Goal: Task Accomplishment & Management: Manage account settings

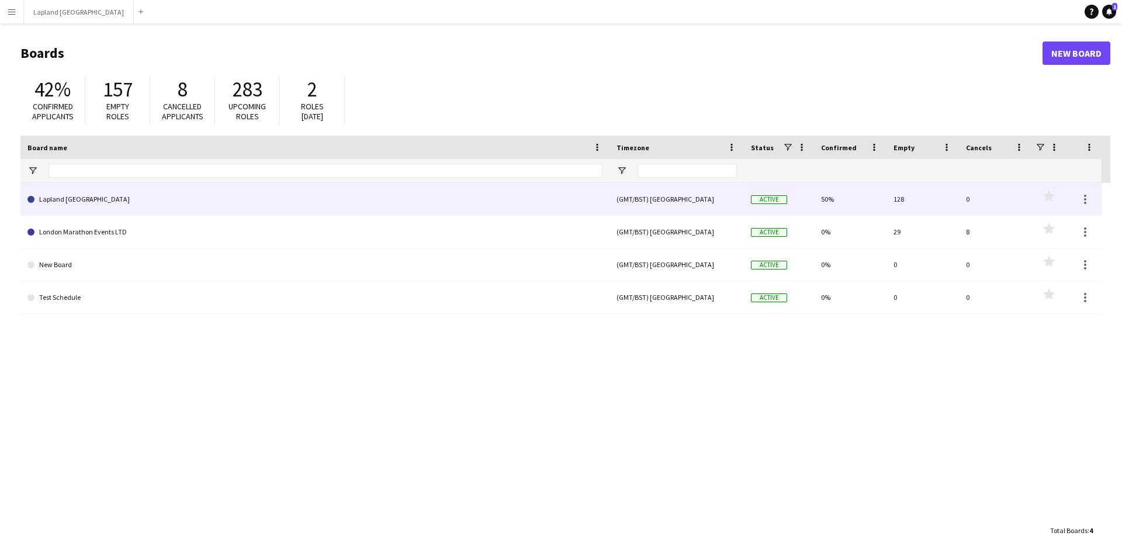
click at [289, 196] on link "Lapland [GEOGRAPHIC_DATA]" at bounding box center [314, 199] width 575 height 33
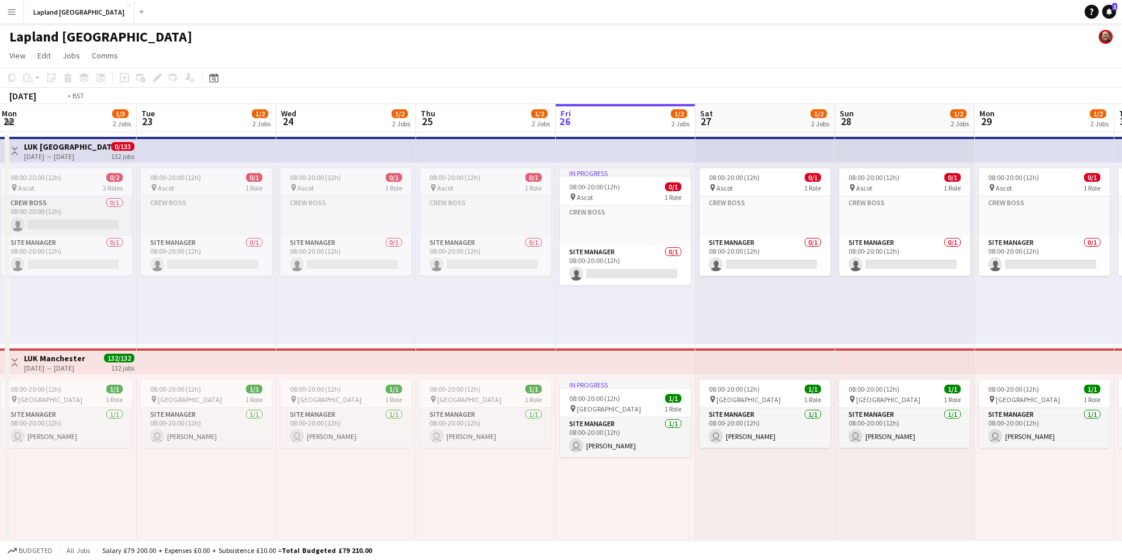
scroll to position [0, 247]
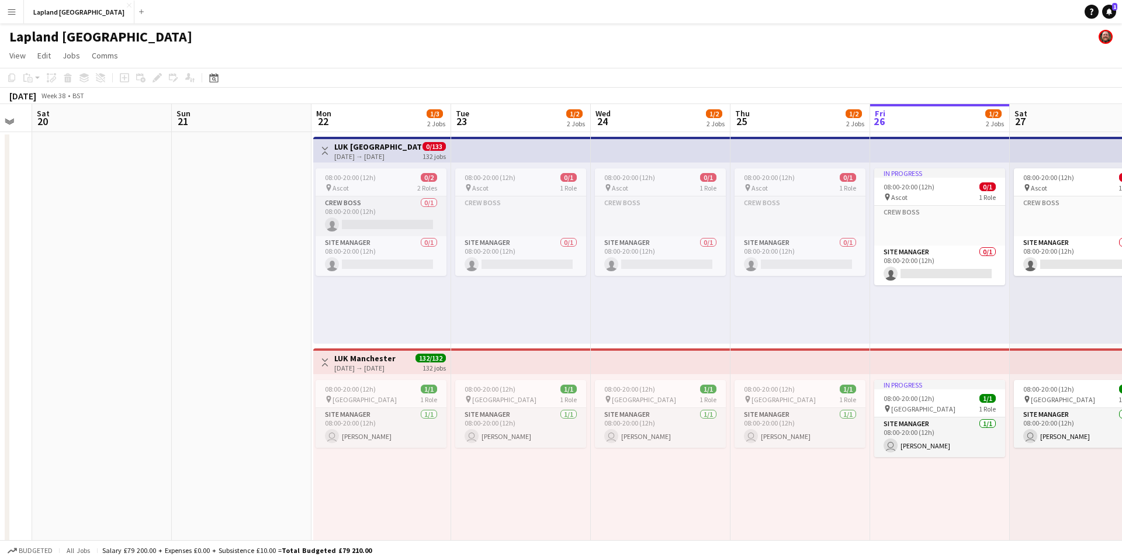
drag, startPoint x: 89, startPoint y: 306, endPoint x: 820, endPoint y: 328, distance: 731.0
click at [820, 328] on app-calendar-viewport "Thu 18 Fri 19 Sat 20 Sun 21 Mon 22 1/3 2 Jobs Tue 23 1/2 2 Jobs Wed 24 1/2 2 Jo…" at bounding box center [561, 332] width 1122 height 456
click at [396, 214] on app-card-role "Crew Boss 0/1 08:00-20:00 (12h) single-neutral-actions" at bounding box center [381, 216] width 131 height 40
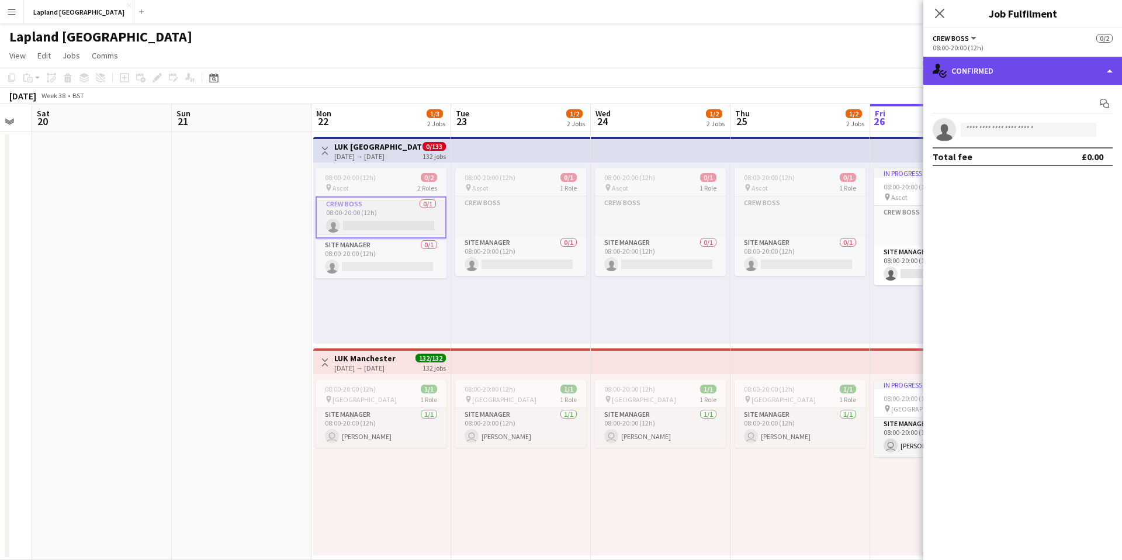
click at [1109, 70] on div "single-neutral-actions-check-2 Confirmed" at bounding box center [1023, 71] width 199 height 28
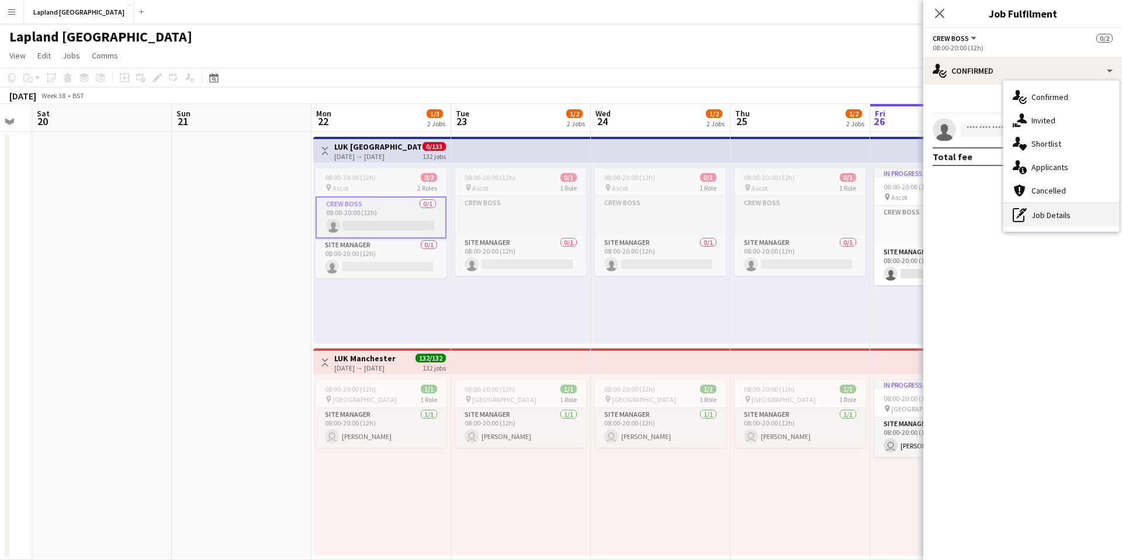
click at [1066, 214] on div "pen-write Job Details" at bounding box center [1062, 214] width 116 height 23
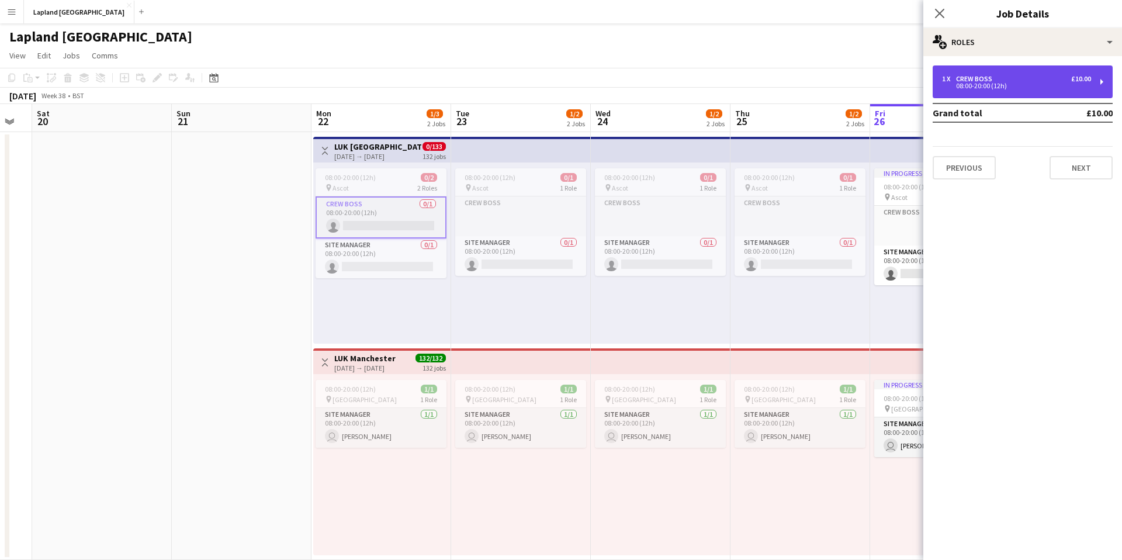
click at [1101, 85] on div "1 x Crew Boss £10.00 08:00-20:00 (12h)" at bounding box center [1023, 81] width 180 height 33
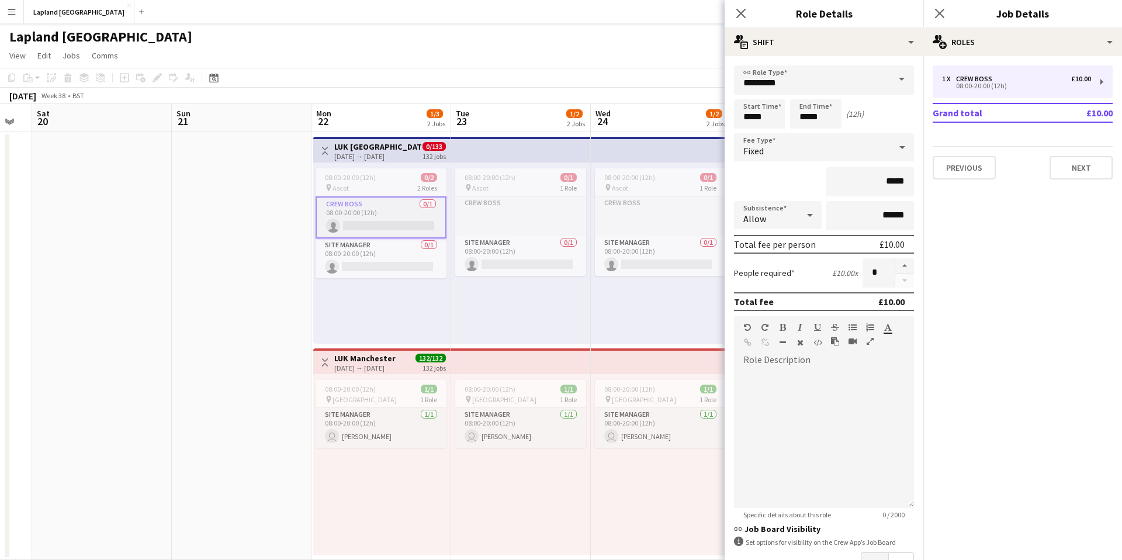
click at [213, 36] on div "Lapland [GEOGRAPHIC_DATA]" at bounding box center [561, 34] width 1122 height 22
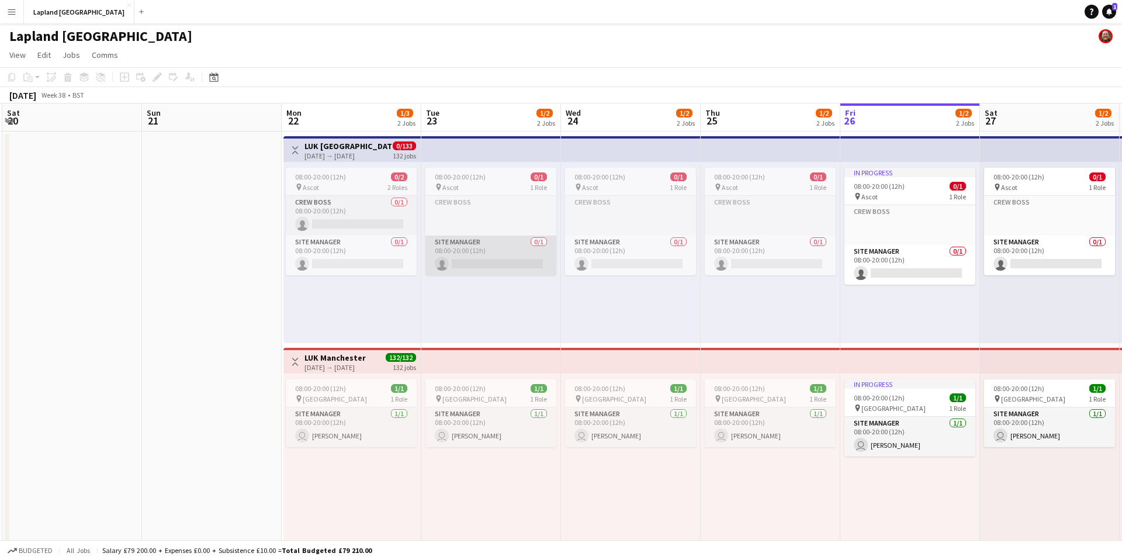
scroll to position [0, 413]
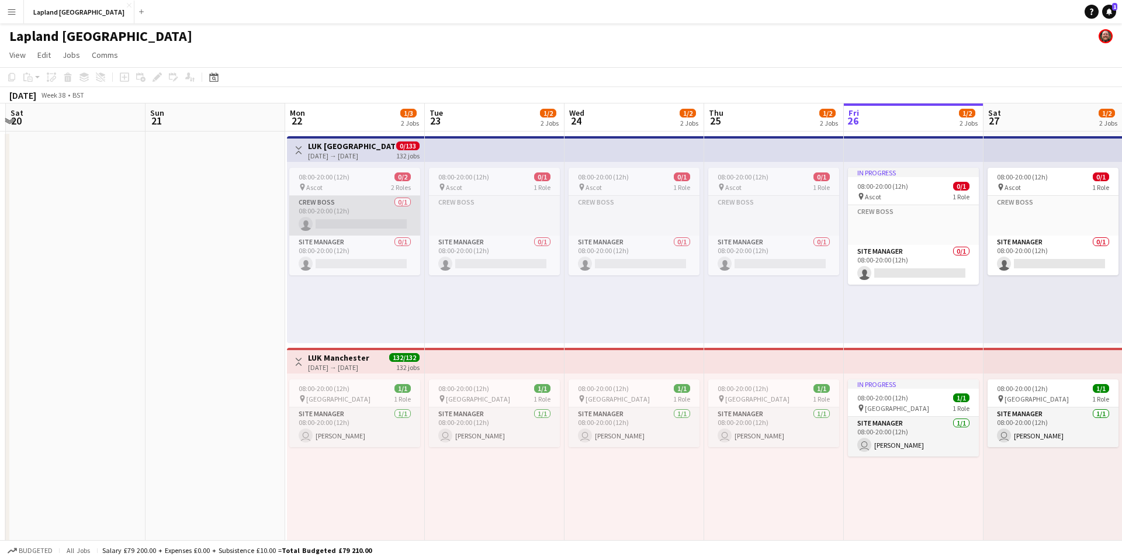
click at [372, 200] on app-card-role "Crew Boss 0/1 08:00-20:00 (12h) single-neutral-actions" at bounding box center [354, 216] width 131 height 40
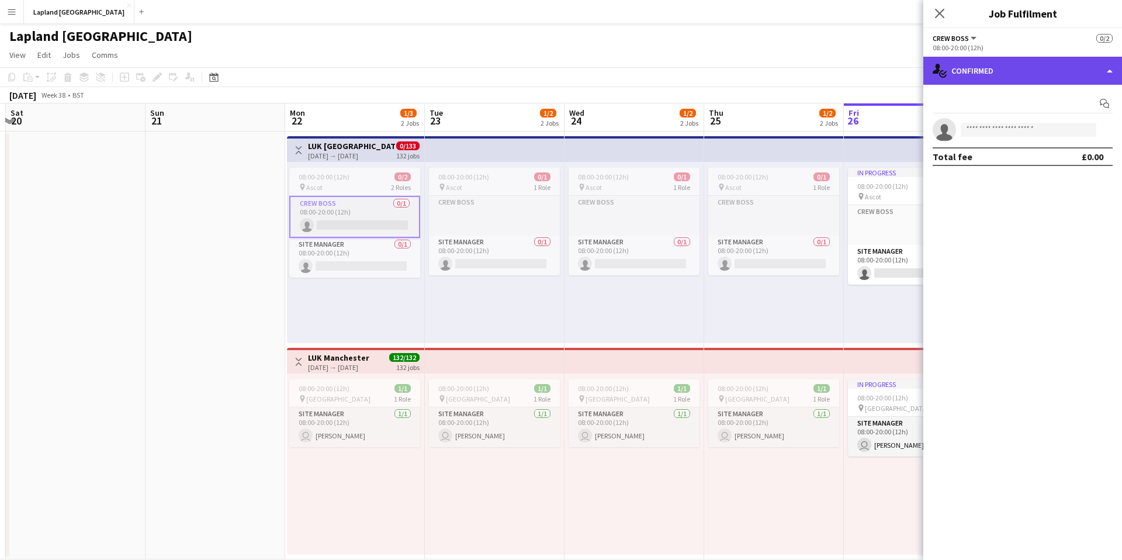
click at [1094, 72] on div "single-neutral-actions-check-2 Confirmed" at bounding box center [1023, 71] width 199 height 28
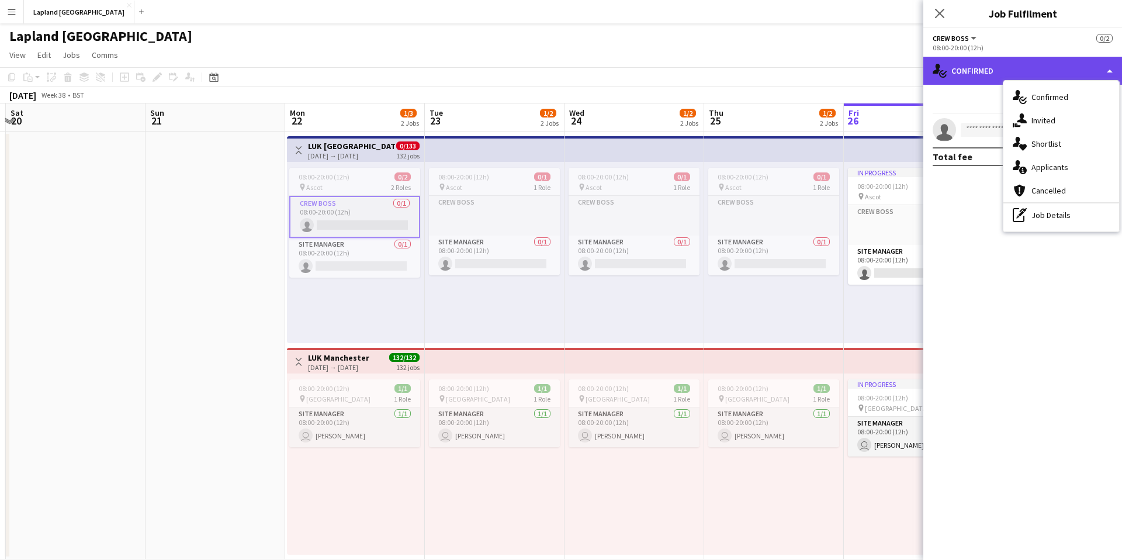
click at [1083, 68] on div "single-neutral-actions-check-2 Confirmed" at bounding box center [1023, 71] width 199 height 28
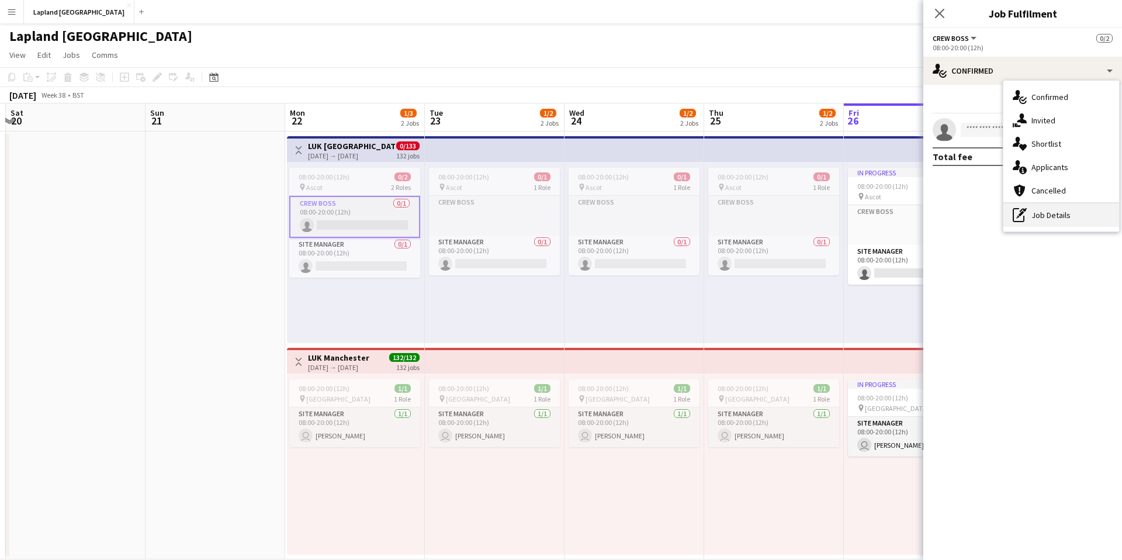
click at [1059, 211] on div "pen-write Job Details" at bounding box center [1062, 214] width 116 height 23
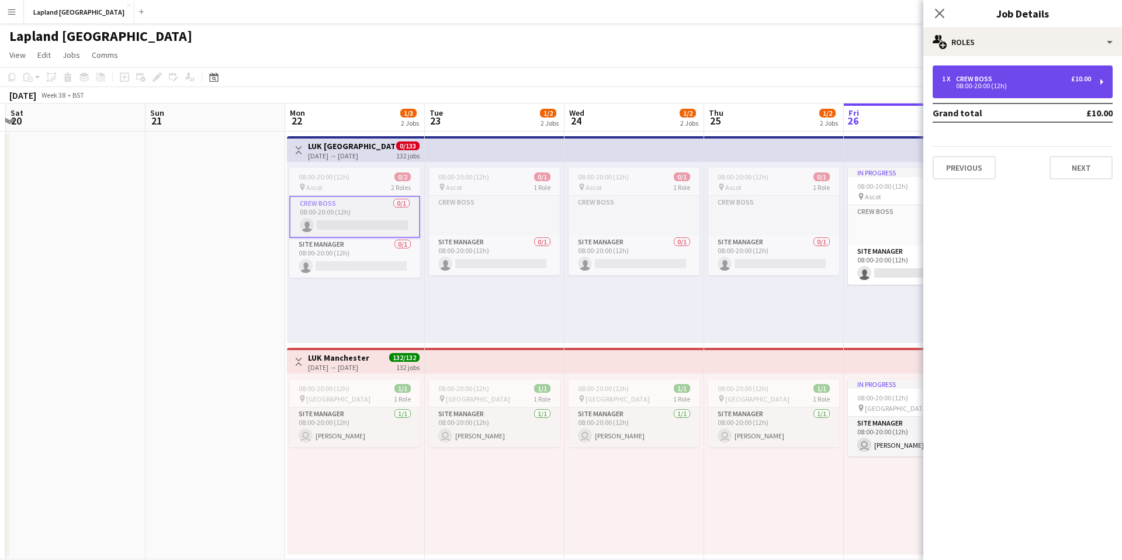
click at [1095, 84] on div "1 x Crew Boss £10.00 08:00-20:00 (12h)" at bounding box center [1023, 81] width 180 height 33
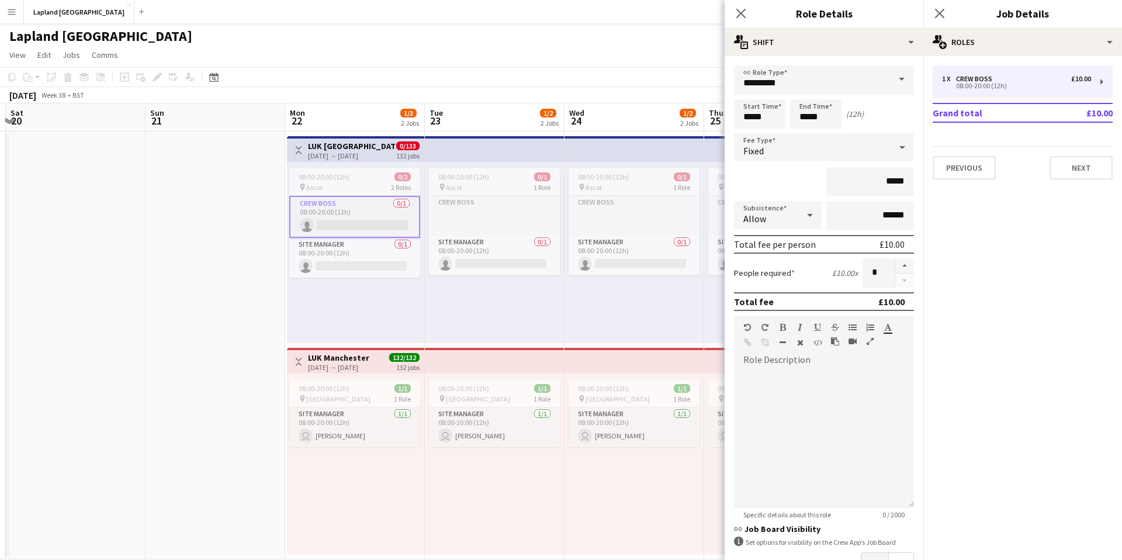
click at [1031, 238] on mat-expansion-panel "pencil3 General details 1 x Crew Boss £10.00 08:00-20:00 (12h) Grand total £10.…" at bounding box center [1023, 308] width 199 height 504
click at [1001, 213] on mat-expansion-panel "pencil3 General details 1 x Crew Boss £10.00 08:00-20:00 (12h) Grand total £10.…" at bounding box center [1023, 308] width 199 height 504
click at [740, 13] on icon "Close pop-in" at bounding box center [740, 13] width 11 height 11
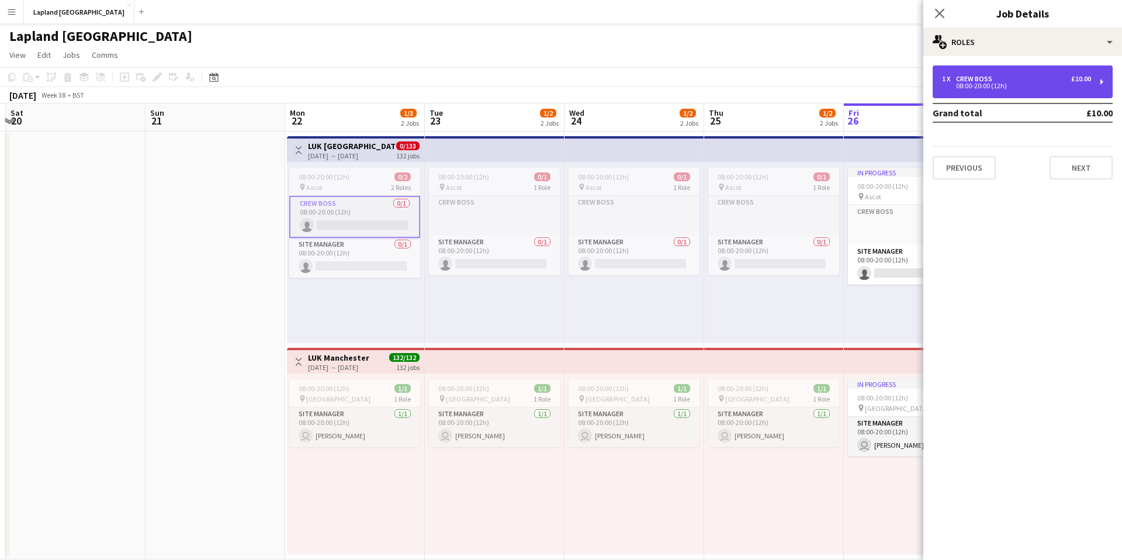
click at [1106, 80] on div "1 x Crew Boss £10.00 08:00-20:00 (12h)" at bounding box center [1023, 81] width 180 height 33
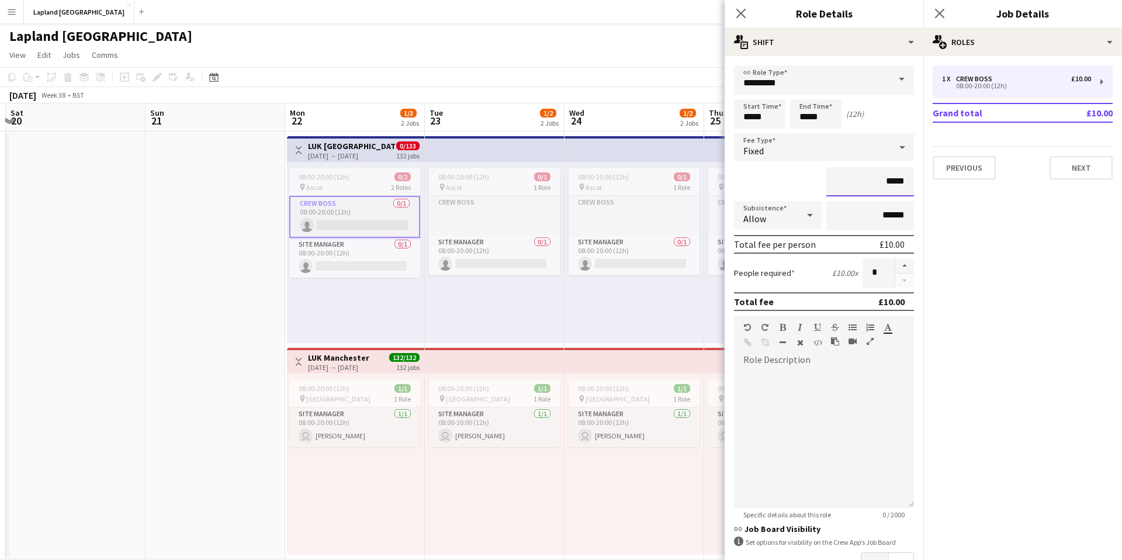
click at [893, 181] on input "*****" at bounding box center [871, 181] width 88 height 29
click at [741, 13] on icon at bounding box center [740, 13] width 11 height 11
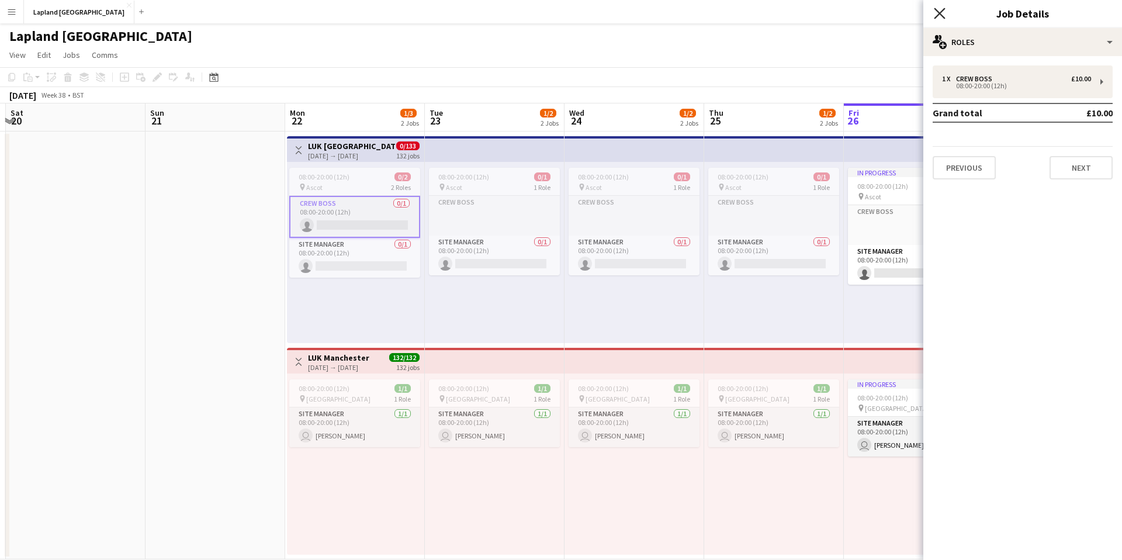
click at [938, 12] on icon at bounding box center [939, 13] width 11 height 11
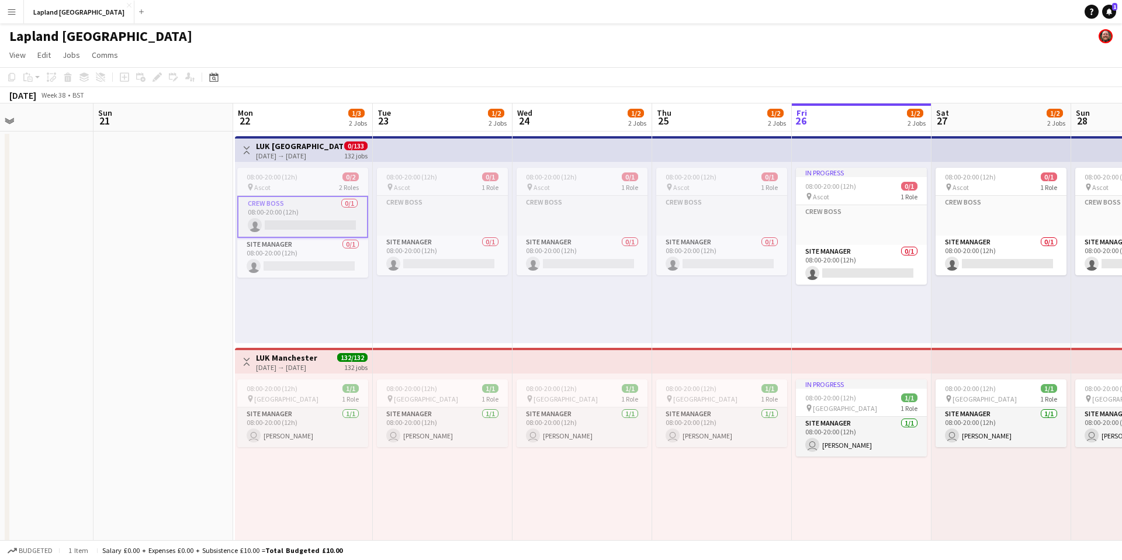
scroll to position [0, 333]
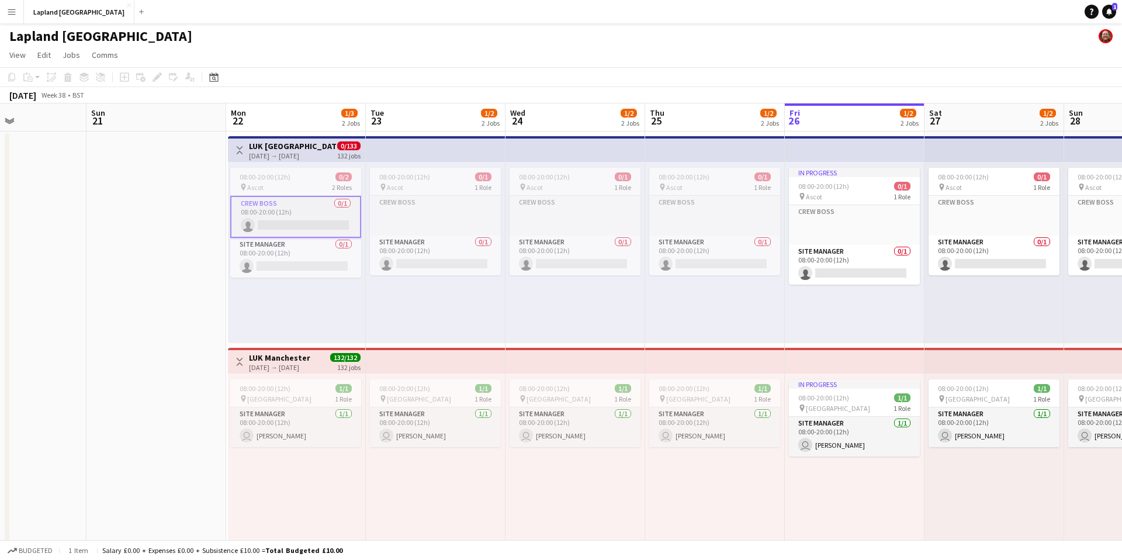
drag, startPoint x: 362, startPoint y: 216, endPoint x: 303, endPoint y: 238, distance: 62.9
click at [303, 238] on app-calendar-viewport "Thu 18 Fri 19 Sat 20 Sun 21 Mon 22 1/3 2 Jobs Tue 23 1/2 2 Jobs Wed 24 1/2 2 Jo…" at bounding box center [561, 331] width 1122 height 456
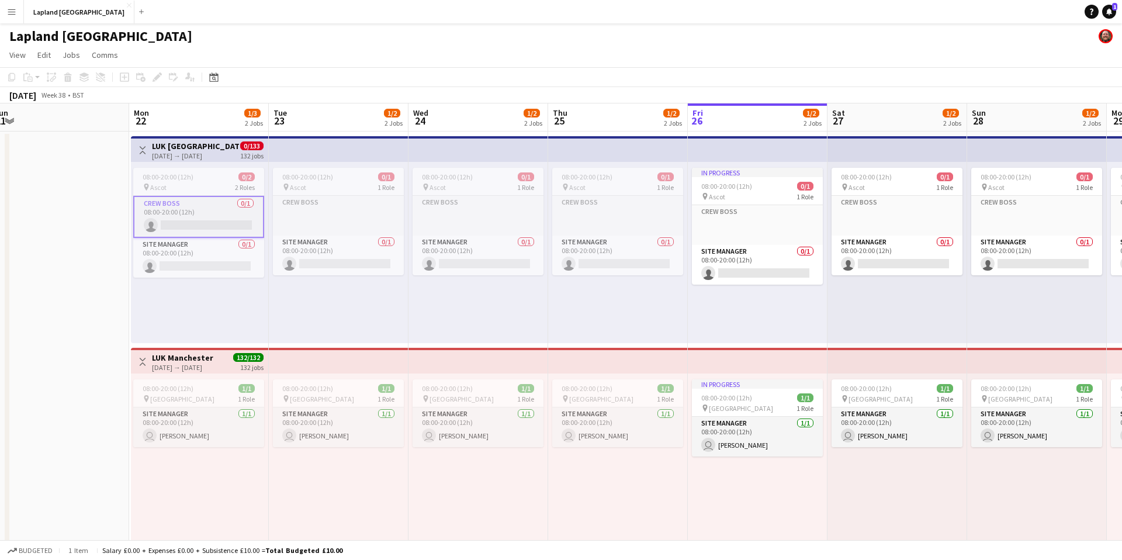
drag, startPoint x: 316, startPoint y: 219, endPoint x: 219, endPoint y: 237, distance: 98.7
click at [219, 237] on app-calendar-viewport "Wed 17 Thu 18 Fri 19 Sat 20 Sun 21 Mon 22 1/3 2 Jobs Tue 23 1/2 2 Jobs Wed 24 1…" at bounding box center [561, 331] width 1122 height 456
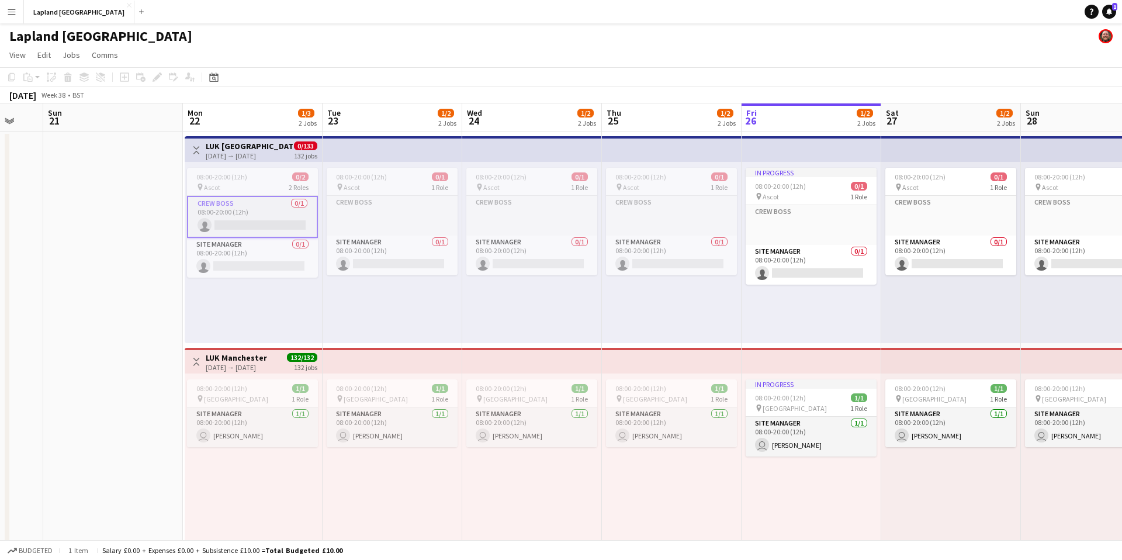
scroll to position [0, 413]
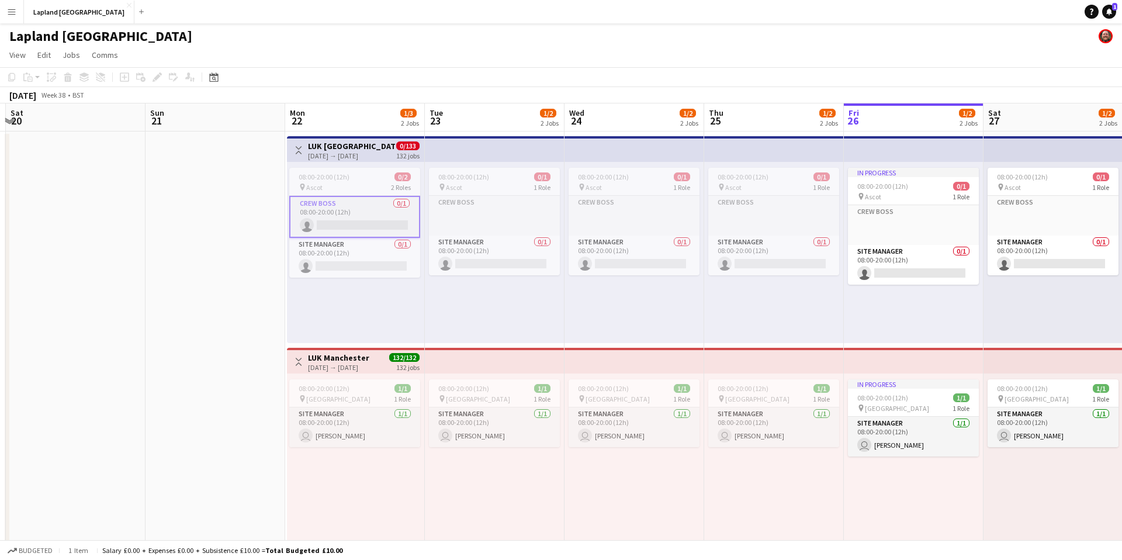
drag, startPoint x: 236, startPoint y: 229, endPoint x: 112, endPoint y: 278, distance: 133.3
click at [112, 277] on app-calendar-viewport "Wed 17 Thu 18 Fri 19 Sat 20 Sun 21 Mon 22 1/3 2 Jobs Tue 23 1/2 2 Jobs Wed 24 1…" at bounding box center [561, 331] width 1122 height 456
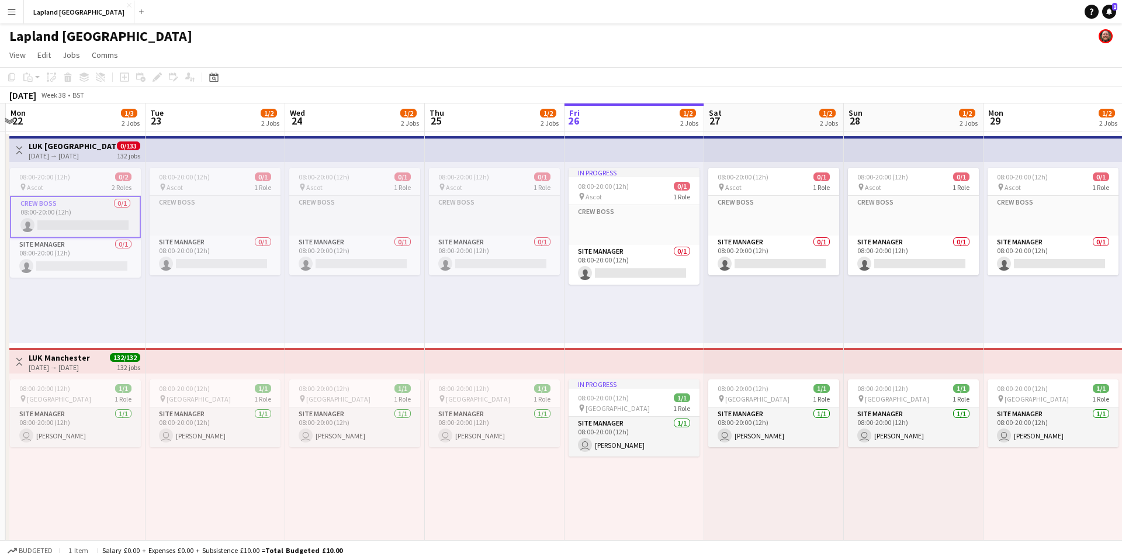
click at [110, 216] on app-card-role "Crew Boss 0/1 08:00-20:00 (12h) single-neutral-actions" at bounding box center [75, 217] width 131 height 42
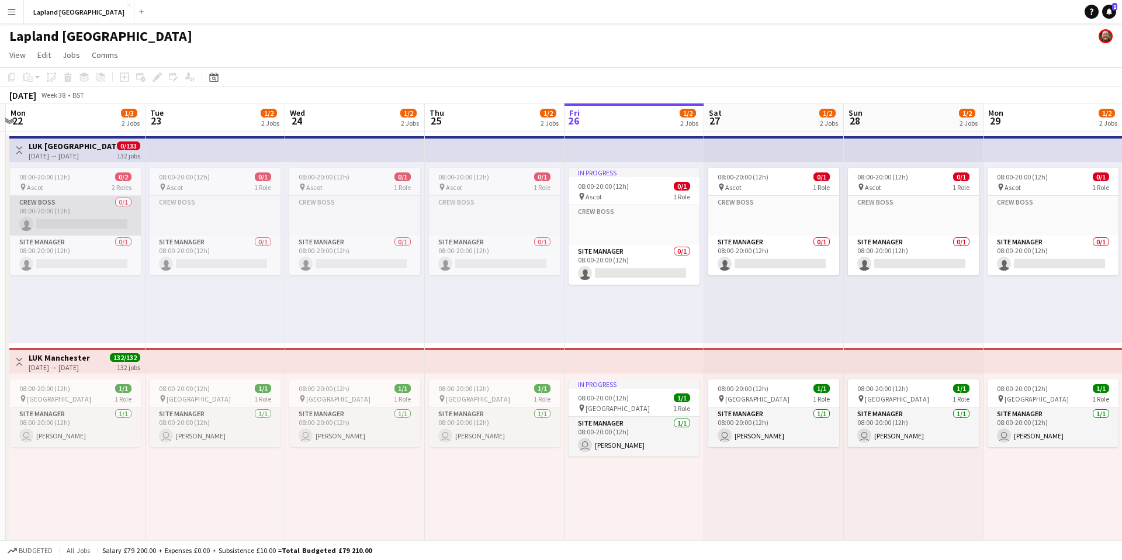
click at [110, 216] on app-card-role "Crew Boss 0/1 08:00-20:00 (12h) single-neutral-actions" at bounding box center [75, 216] width 131 height 40
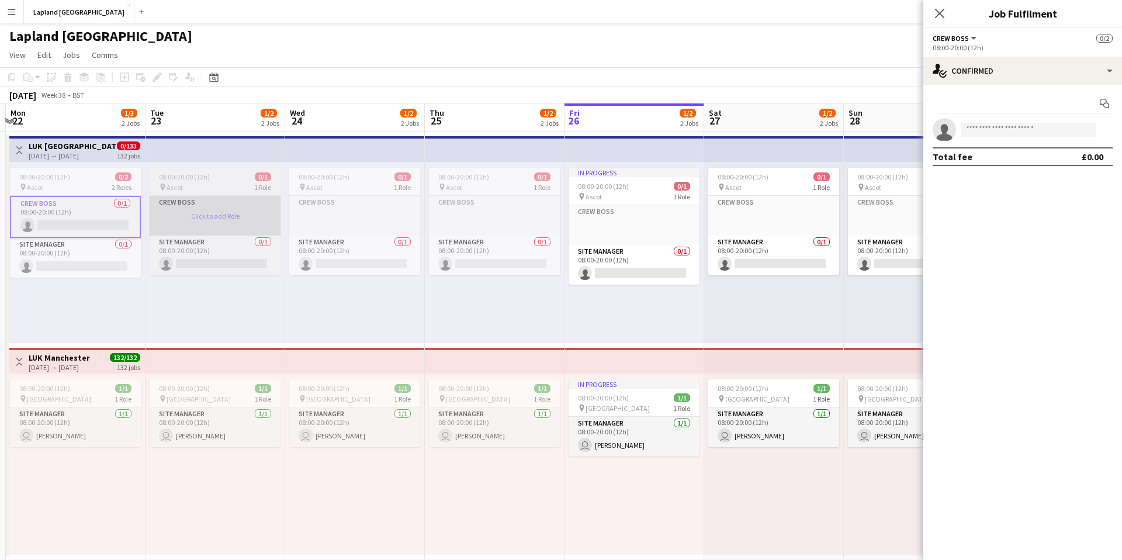
click at [211, 206] on app-card-role-placeholder "Crew Boss Click to add Role" at bounding box center [215, 216] width 131 height 40
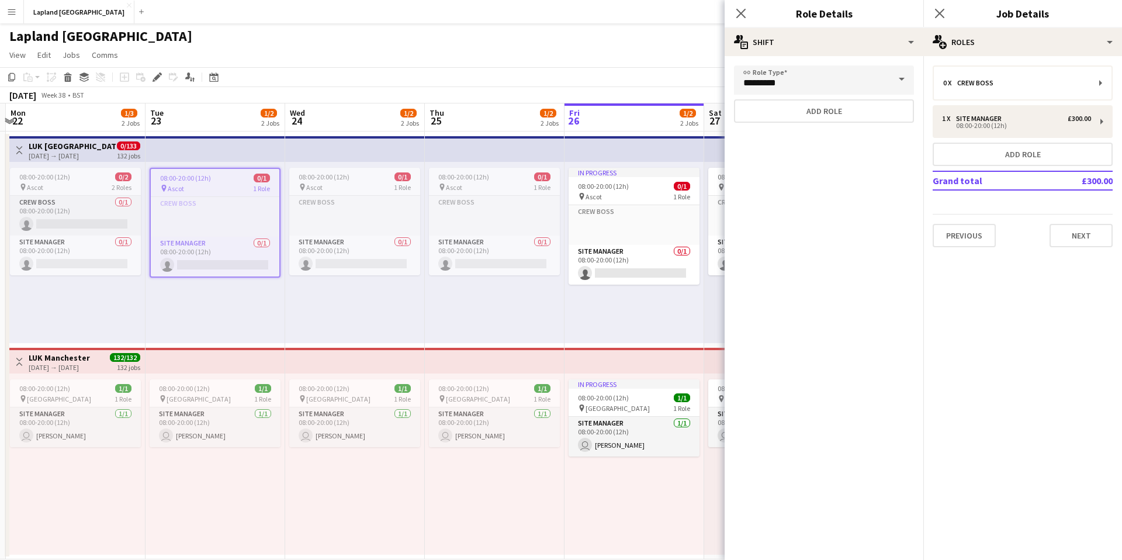
click at [266, 292] on div "08:00-20:00 (12h) 0/1 pin Ascot 1 Role Crew Boss Click to add Role Site Manager…" at bounding box center [216, 252] width 140 height 181
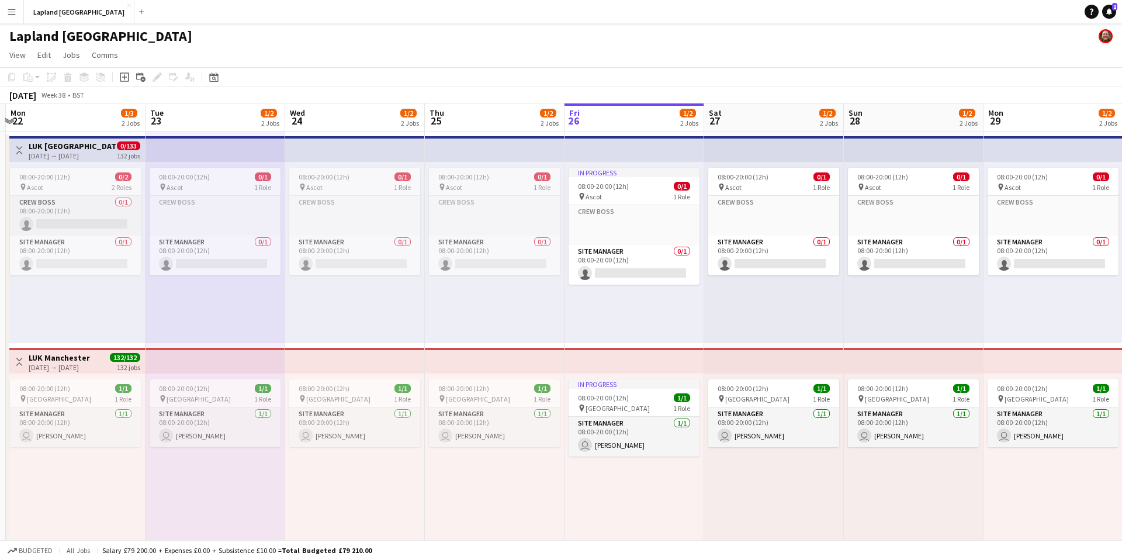
click at [56, 147] on h3 "LUK [GEOGRAPHIC_DATA]" at bounding box center [72, 146] width 87 height 11
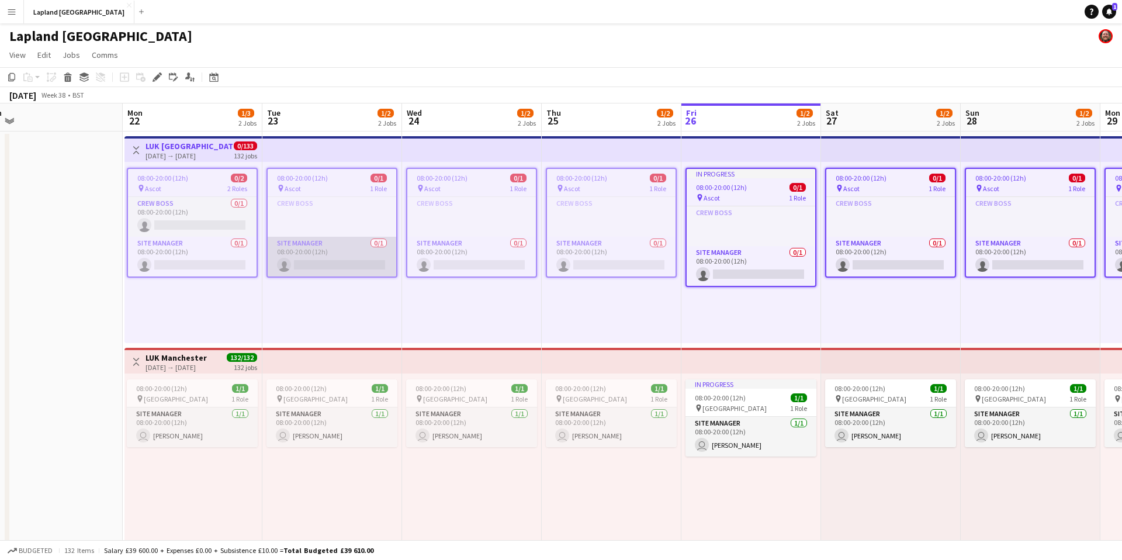
scroll to position [0, 335]
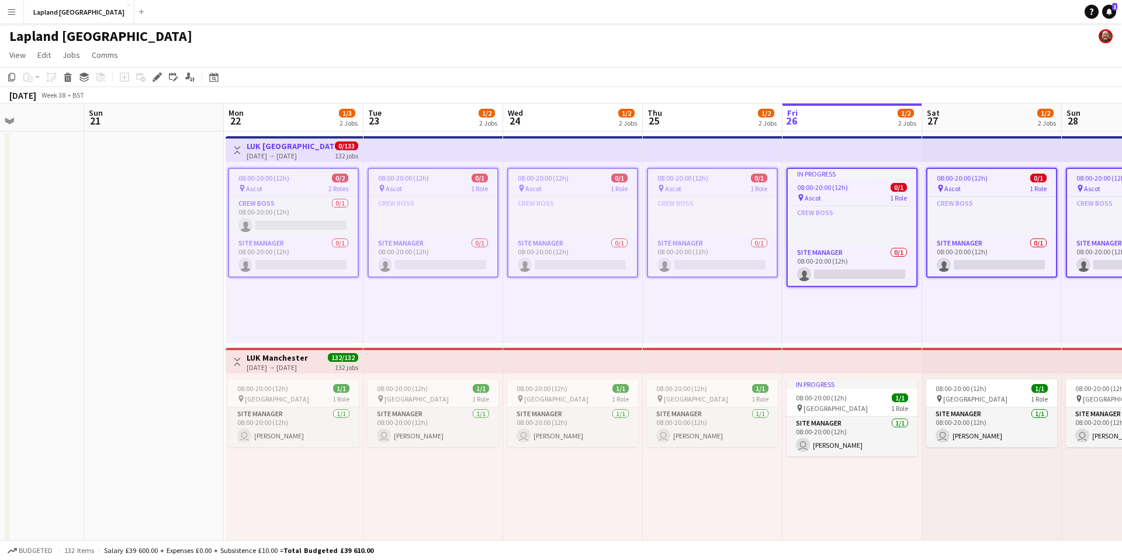
click at [234, 153] on app-icon "Toggle View" at bounding box center [237, 150] width 8 height 8
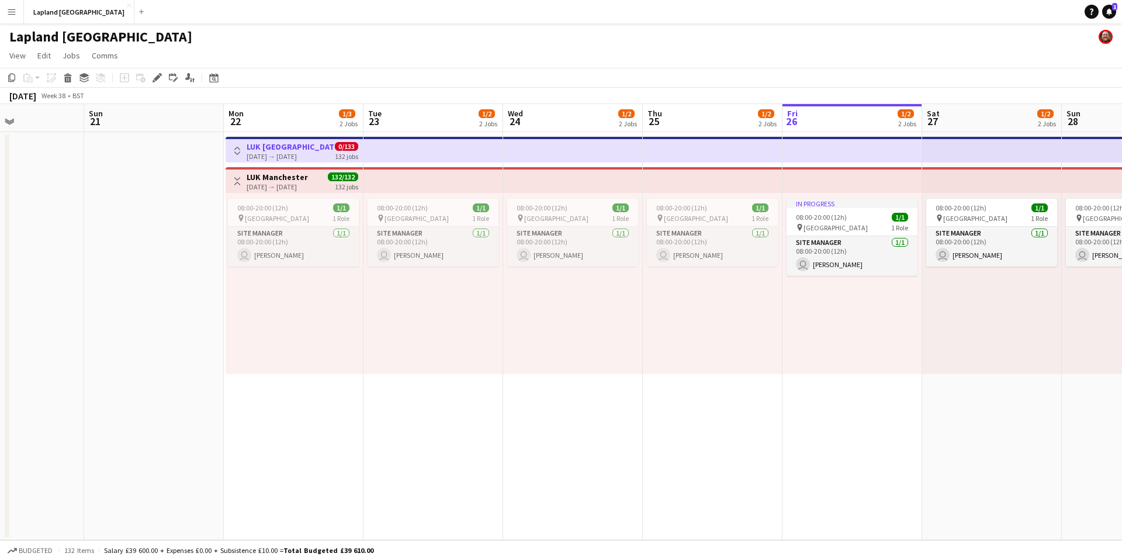
click at [234, 153] on app-icon "Toggle View" at bounding box center [237, 151] width 8 height 8
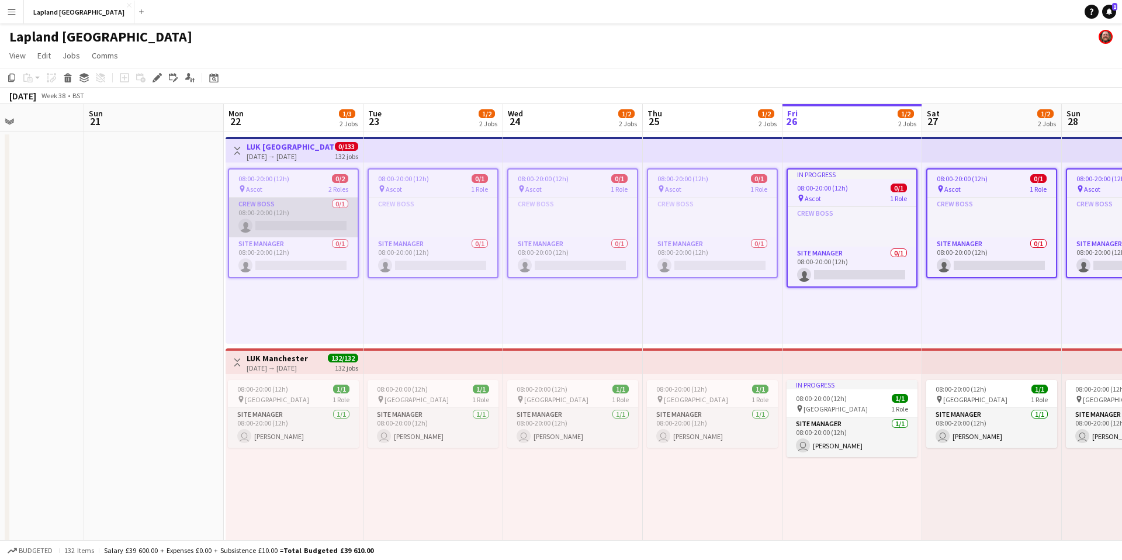
click at [294, 218] on app-card-role "Crew Boss 0/1 08:00-20:00 (12h) single-neutral-actions" at bounding box center [293, 218] width 129 height 40
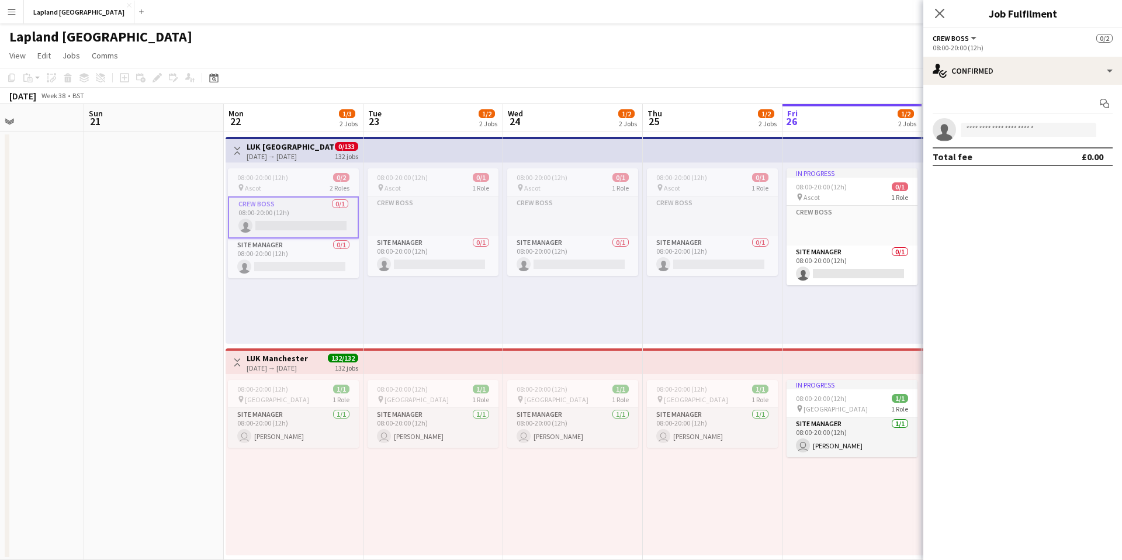
click at [285, 145] on h3 "LUK [GEOGRAPHIC_DATA]" at bounding box center [290, 146] width 87 height 11
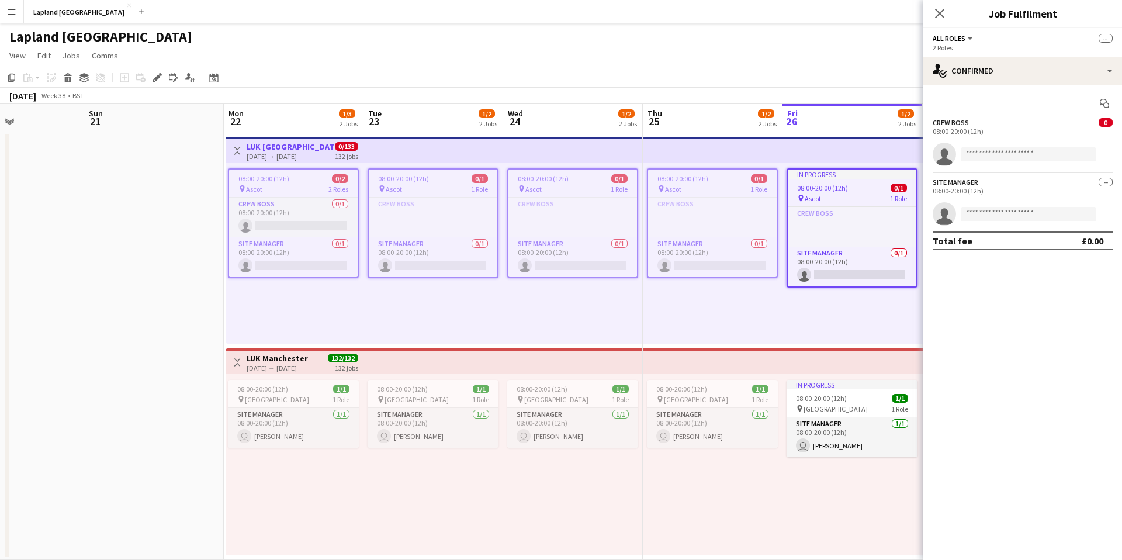
click at [185, 201] on app-date-cell at bounding box center [154, 346] width 140 height 428
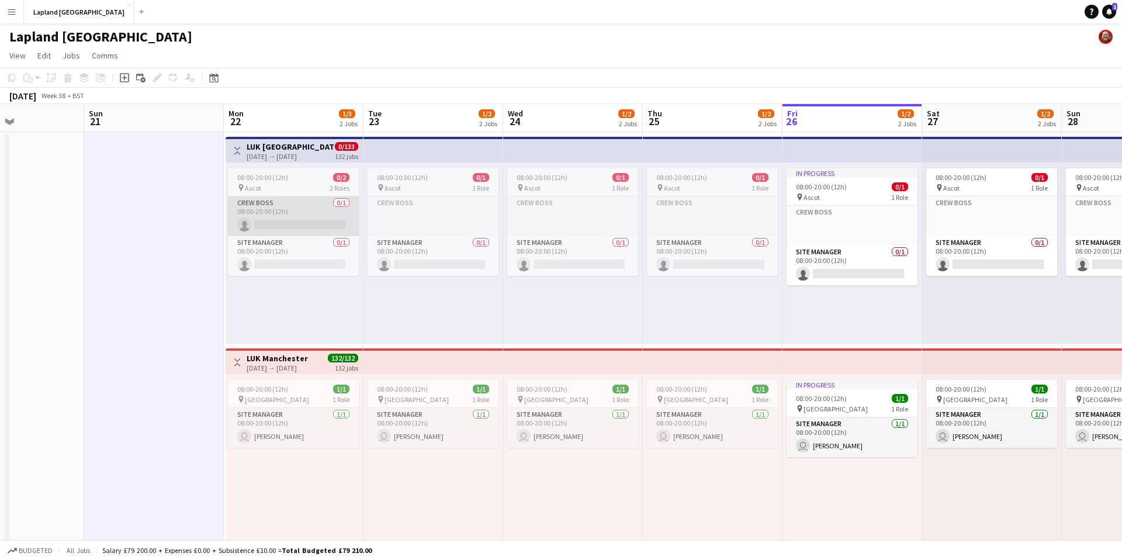
click at [307, 204] on app-card-role "Crew Boss 0/1 08:00-20:00 (12h) single-neutral-actions" at bounding box center [293, 216] width 131 height 40
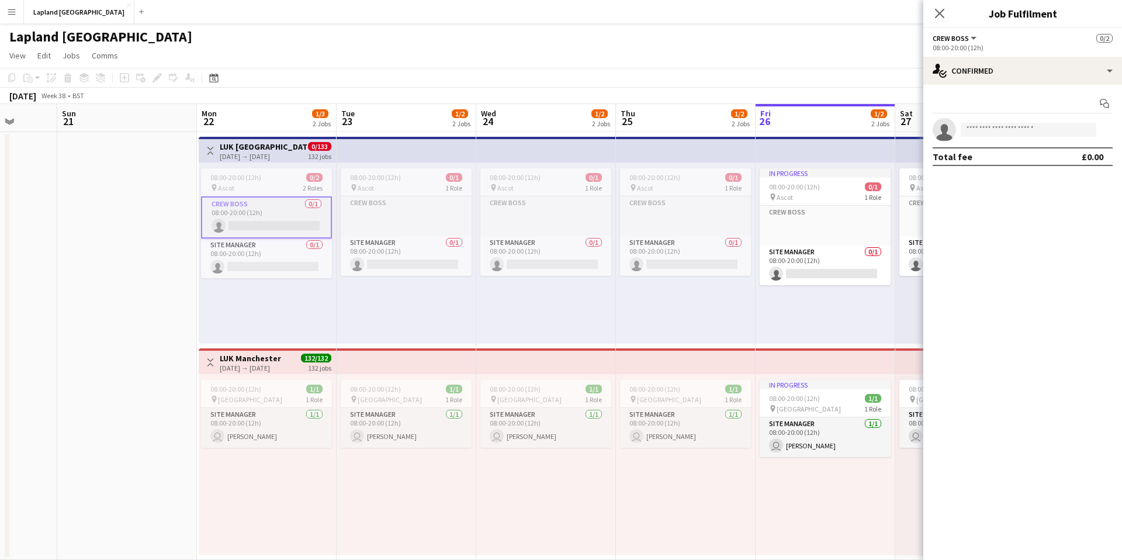
drag, startPoint x: 307, startPoint y: 204, endPoint x: 262, endPoint y: 227, distance: 49.9
click at [263, 227] on app-calendar-viewport "Wed 17 Thu 18 Fri 19 Sat 20 Sun 21 Mon 22 1/3 2 Jobs Tue 23 1/2 2 Jobs Wed 24 1…" at bounding box center [561, 332] width 1122 height 456
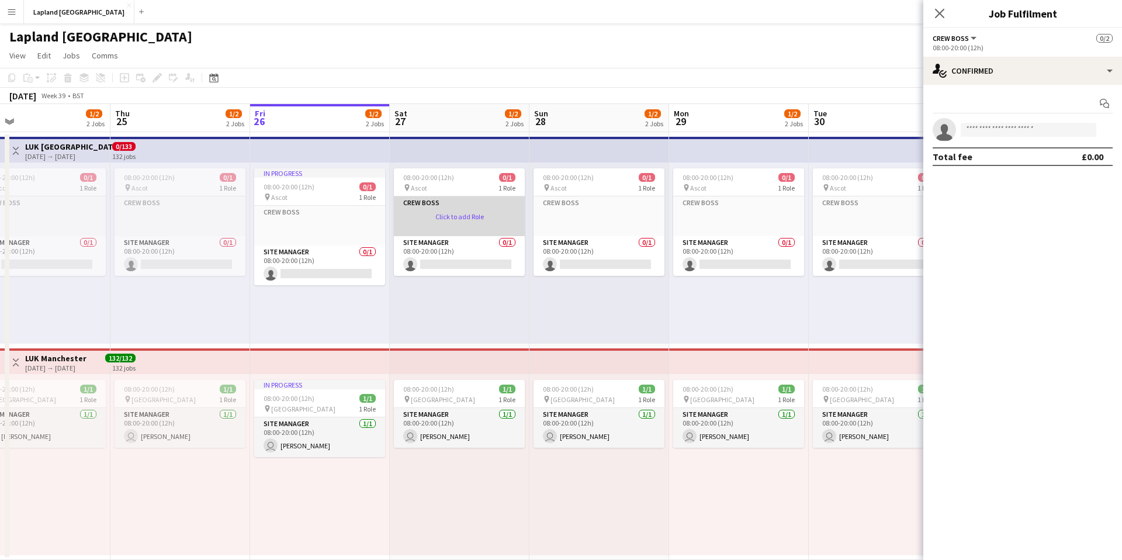
scroll to position [0, 452]
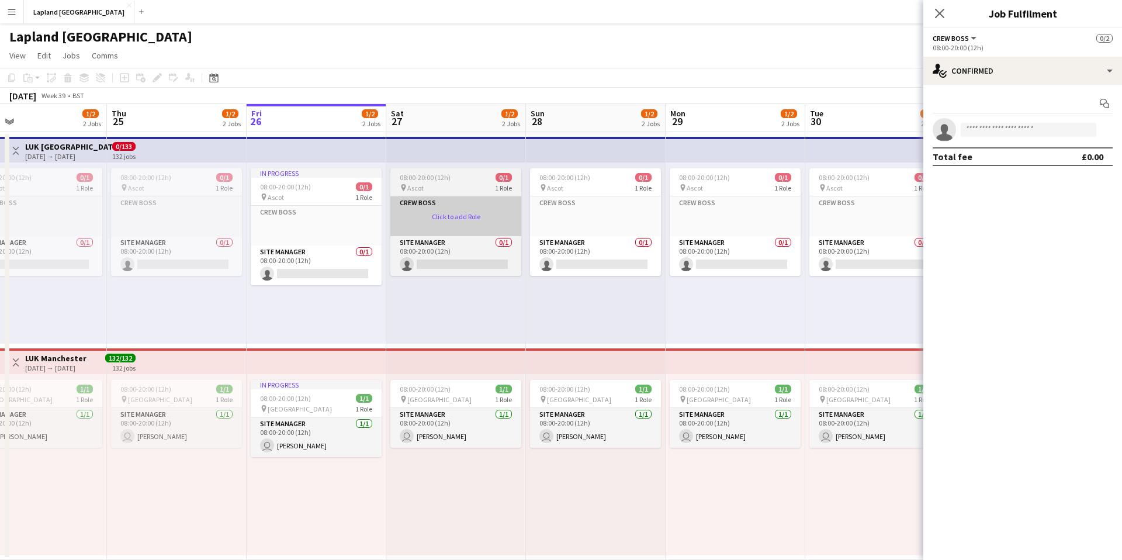
click at [467, 206] on app-card-role-placeholder "Crew Boss Click to add Role" at bounding box center [455, 216] width 131 height 40
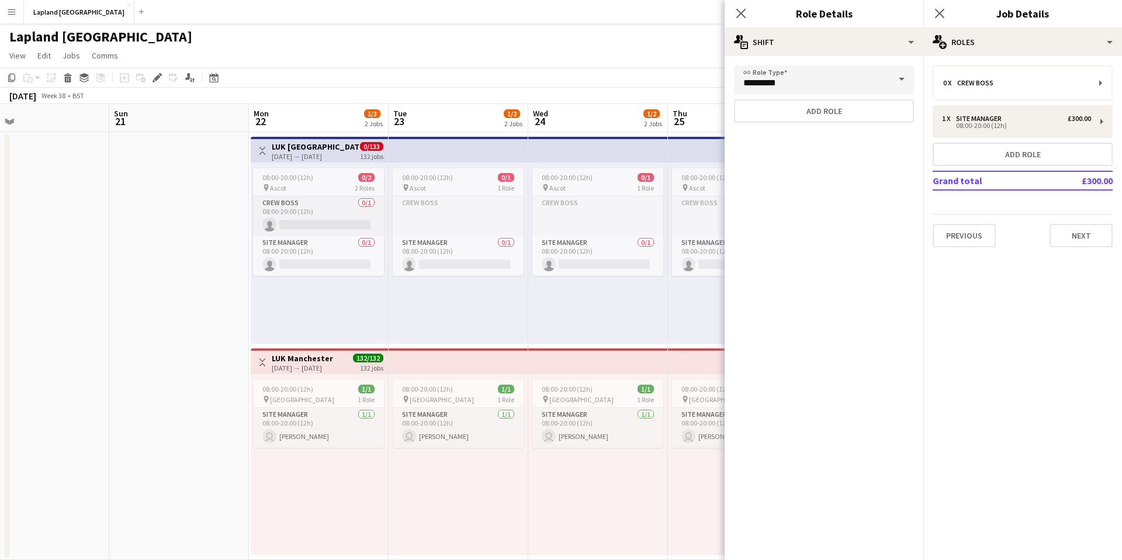
scroll to position [0, 311]
click at [306, 201] on app-card-role "Crew Boss 0/1 08:00-20:00 (12h) single-neutral-actions" at bounding box center [317, 216] width 131 height 40
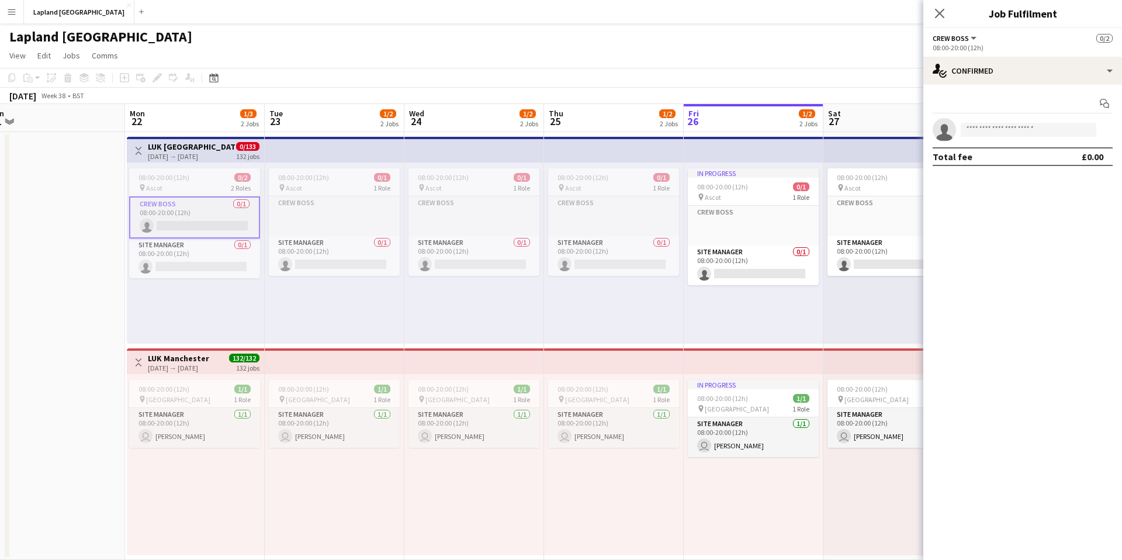
drag, startPoint x: 378, startPoint y: 222, endPoint x: 249, endPoint y: 248, distance: 131.3
click at [249, 248] on app-calendar-viewport "Thu 18 Fri 19 Sat 20 Sun 21 Mon 22 1/3 2 Jobs Tue 23 1/2 2 Jobs Wed 24 1/2 2 Jo…" at bounding box center [561, 332] width 1122 height 456
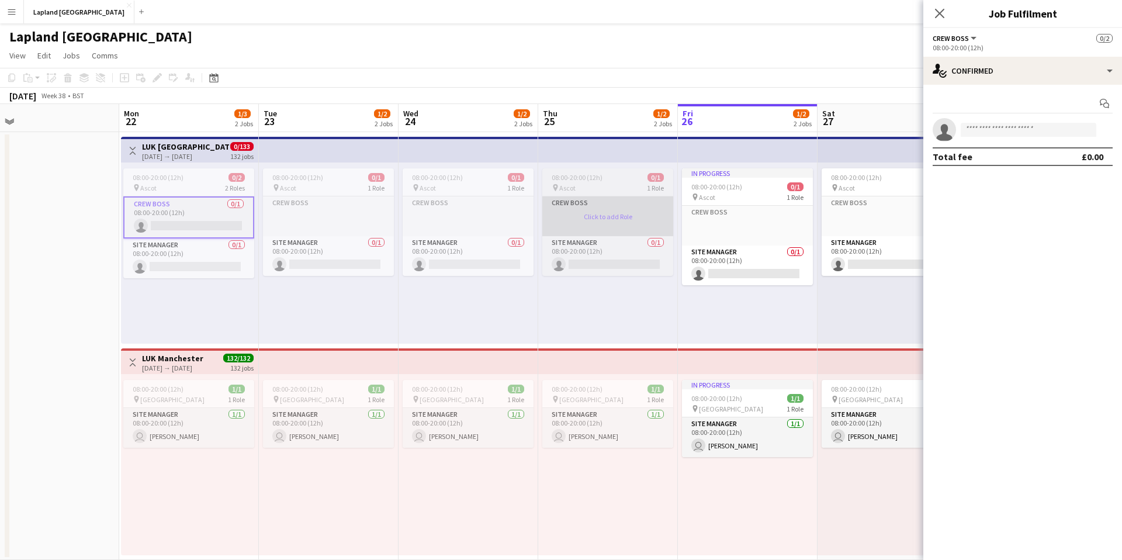
click at [638, 202] on app-card-role-placeholder "Crew Boss Click to add Role" at bounding box center [607, 216] width 131 height 40
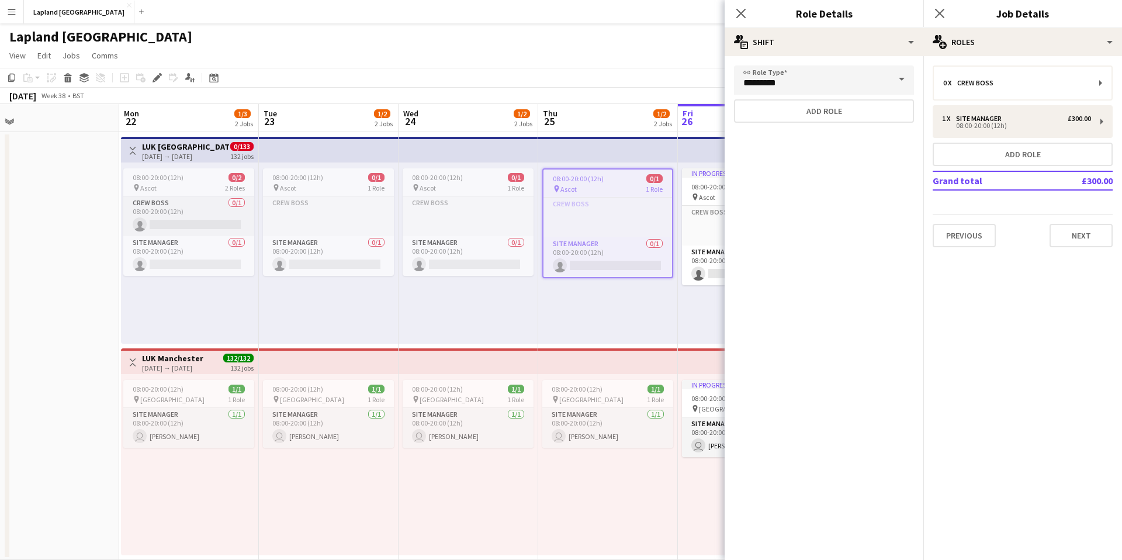
click at [948, 13] on div "Close pop-in" at bounding box center [940, 13] width 33 height 27
click at [934, 11] on icon "Close pop-in" at bounding box center [939, 13] width 11 height 11
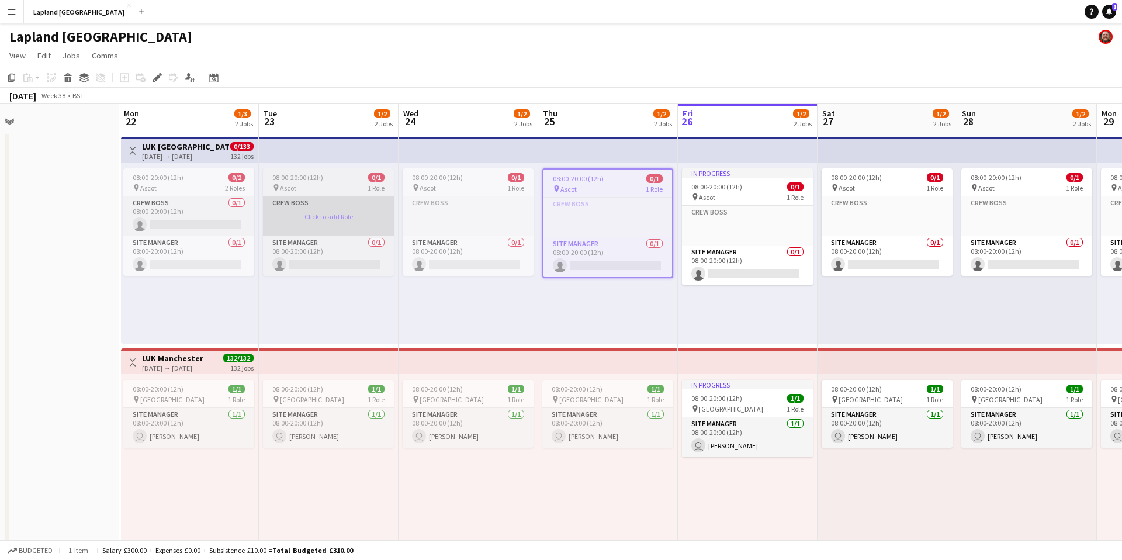
click at [362, 222] on app-card-role-placeholder "Crew Boss Click to add Role" at bounding box center [328, 216] width 131 height 40
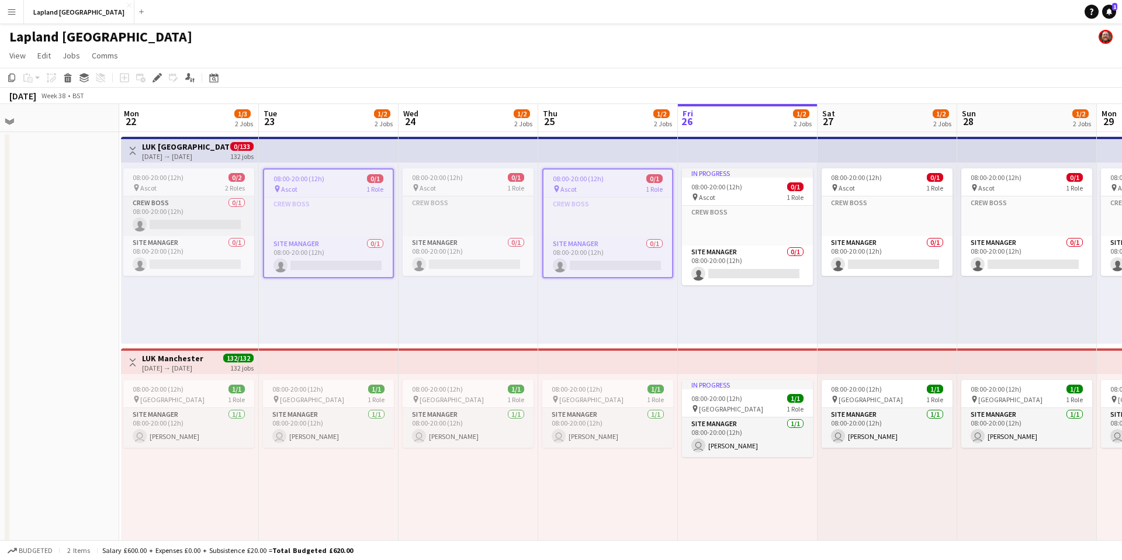
click at [344, 313] on div "08:00-20:00 (12h) 0/1 pin Ascot 1 Role Crew Boss Click to add Role Site Manager…" at bounding box center [329, 252] width 140 height 181
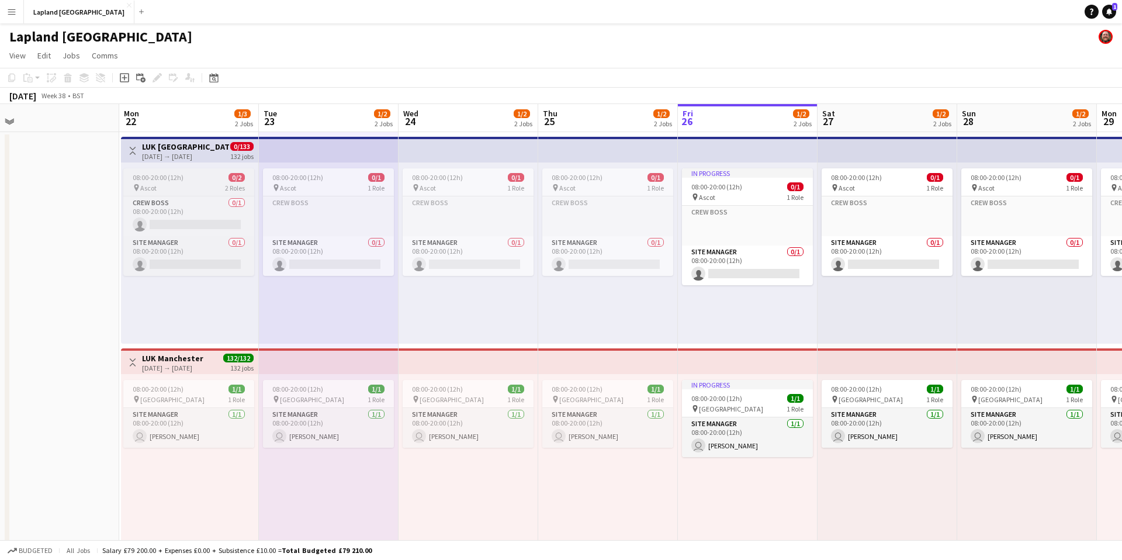
click at [191, 192] on app-job-card "08:00-20:00 (12h) 0/2 pin Ascot 2 Roles Crew Boss 0/1 08:00-20:00 (12h) single-…" at bounding box center [188, 222] width 131 height 108
click at [217, 220] on app-card-role "Crew Boss 0/1 08:00-20:00 (12h) single-neutral-actions" at bounding box center [188, 216] width 131 height 40
click at [216, 213] on app-card-role "Crew Boss 0/1 08:00-20:00 (12h) single-neutral-actions" at bounding box center [188, 216] width 131 height 40
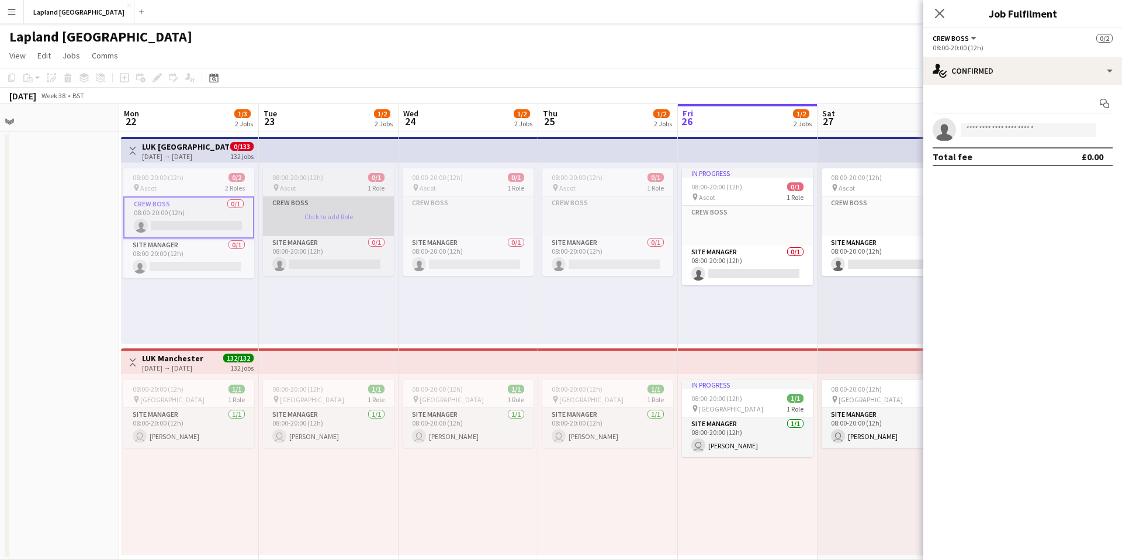
click at [379, 209] on app-card-role-placeholder "Crew Boss Click to add Role" at bounding box center [328, 216] width 131 height 40
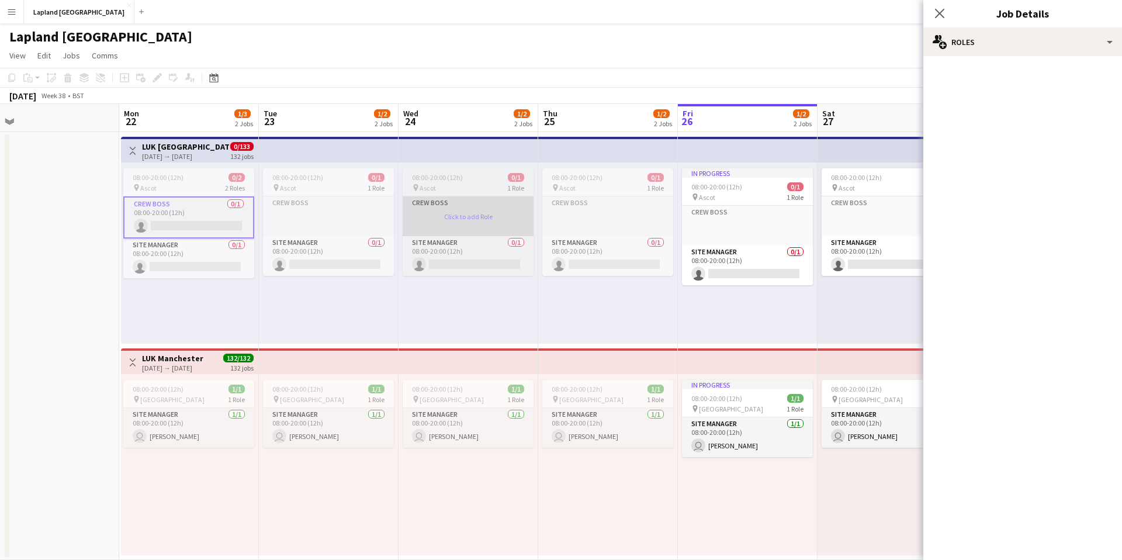
click at [487, 210] on app-card-role-placeholder "Crew Boss Click to add Role" at bounding box center [468, 216] width 131 height 40
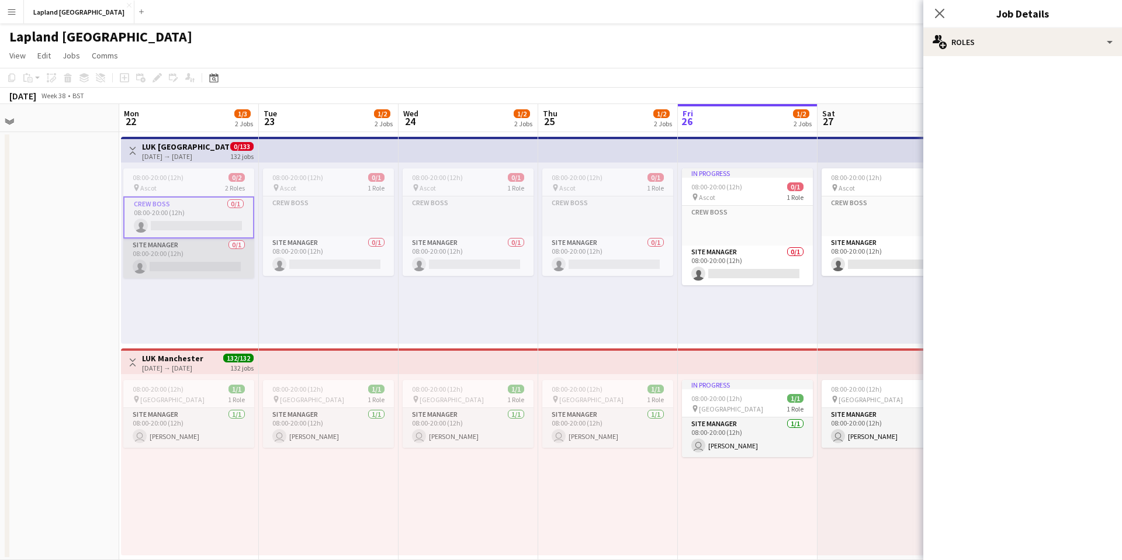
click at [203, 258] on app-card-role "Site Manager 0/1 08:00-20:00 (12h) single-neutral-actions" at bounding box center [188, 258] width 131 height 40
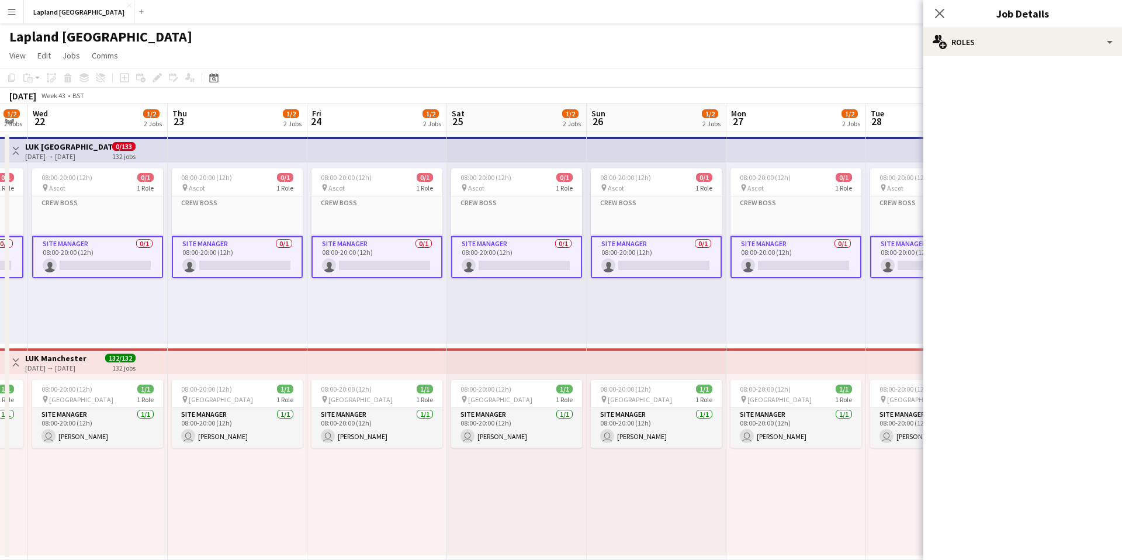
scroll to position [0, 541]
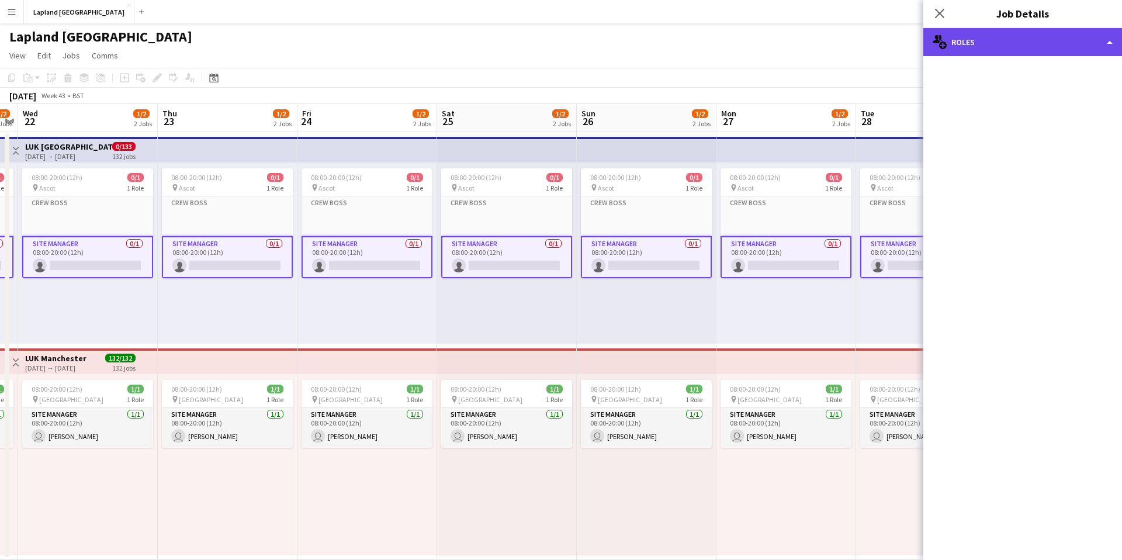
click at [1114, 40] on div "multiple-users-add Roles" at bounding box center [1023, 42] width 199 height 28
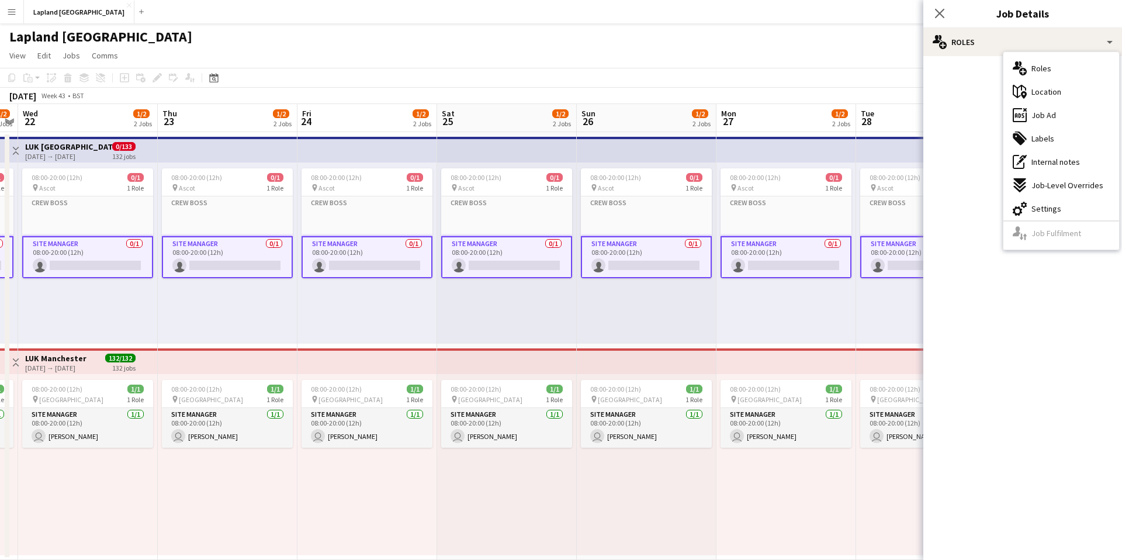
click at [956, 110] on div "multiple-users-add Roles multiple-users-add Roles maps-pin-1 Location ads-windo…" at bounding box center [1023, 294] width 199 height 532
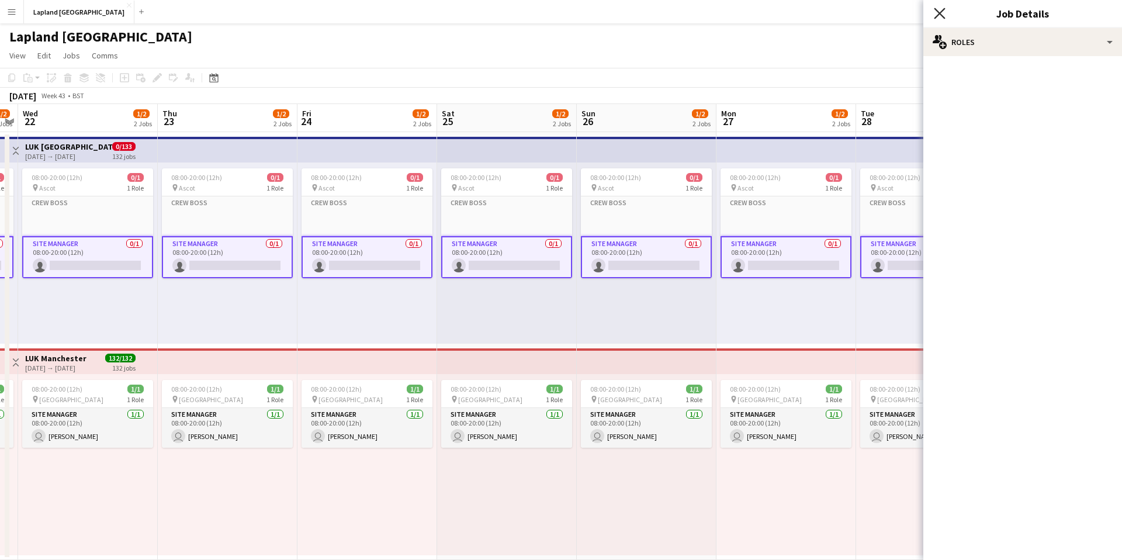
click at [943, 13] on icon "Close pop-in" at bounding box center [939, 13] width 11 height 11
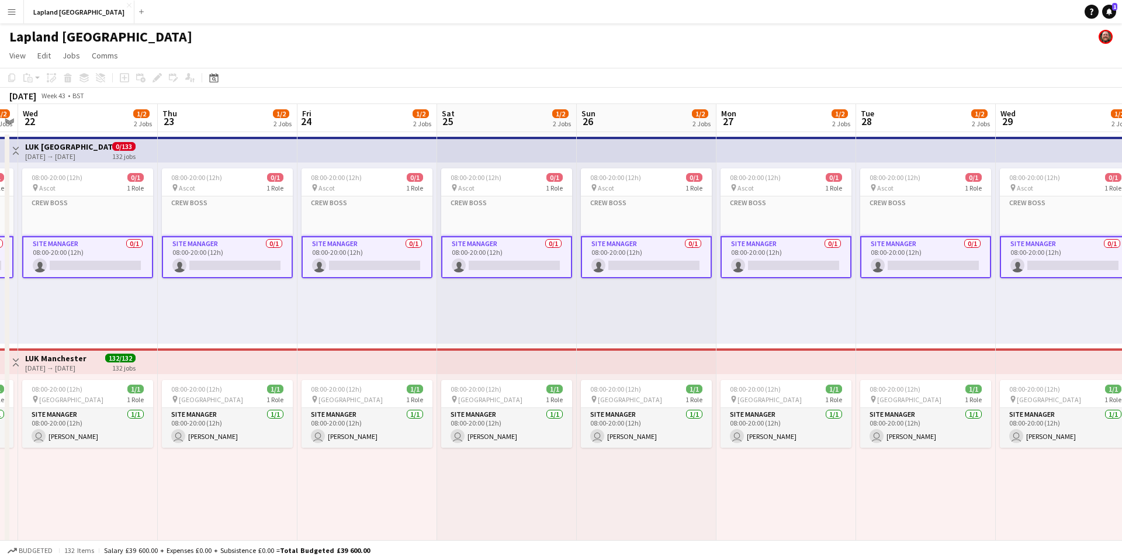
click at [937, 262] on app-card-role "Site Manager 0/1 08:00-20:00 (12h) single-neutral-actions" at bounding box center [925, 257] width 131 height 42
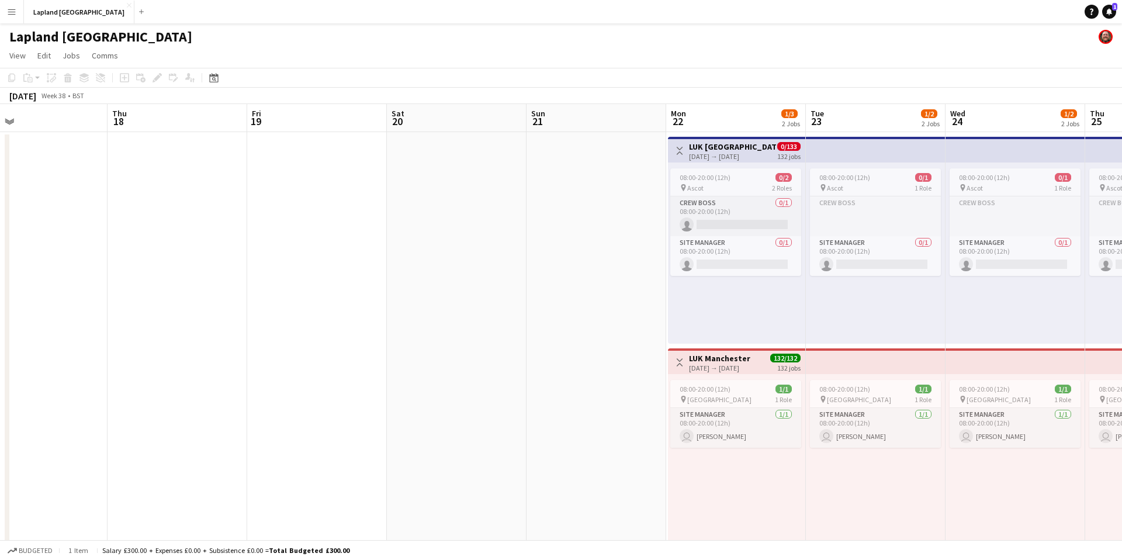
scroll to position [0, 301]
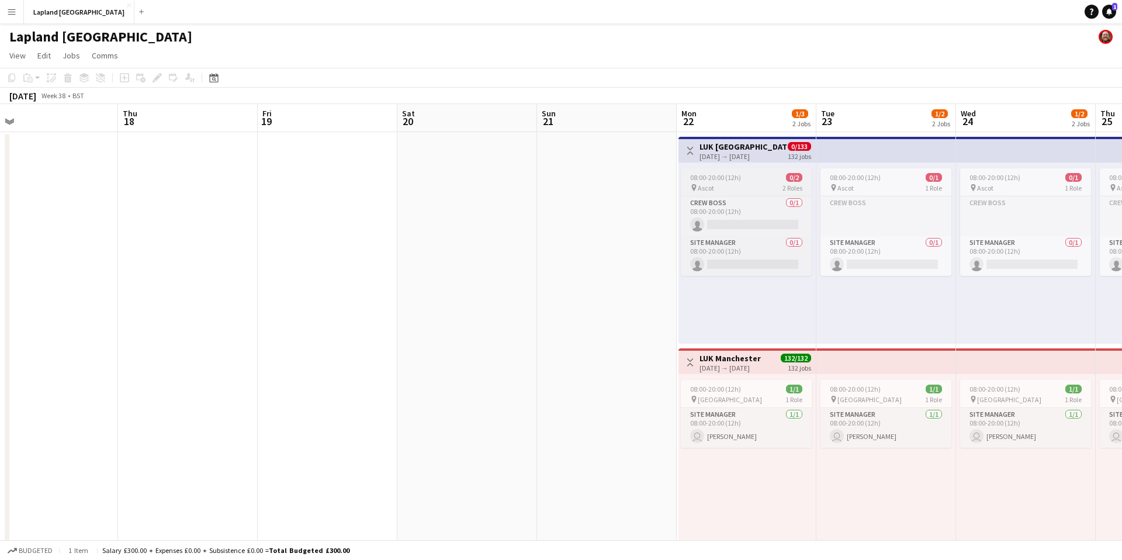
click at [734, 183] on div "pin Ascot 2 Roles" at bounding box center [746, 187] width 131 height 9
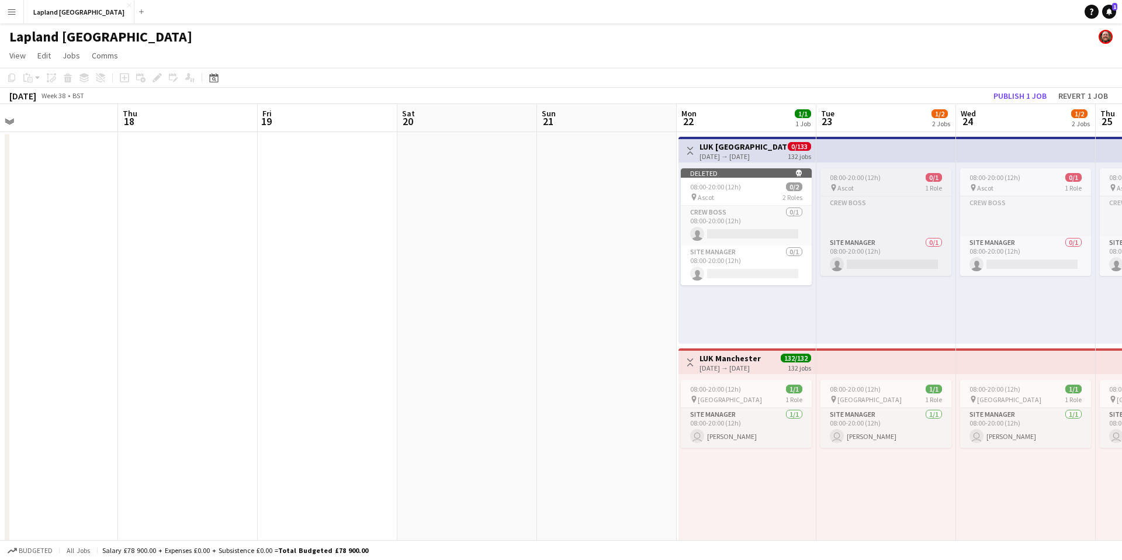
click at [897, 186] on div "pin Ascot 1 Role" at bounding box center [886, 187] width 131 height 9
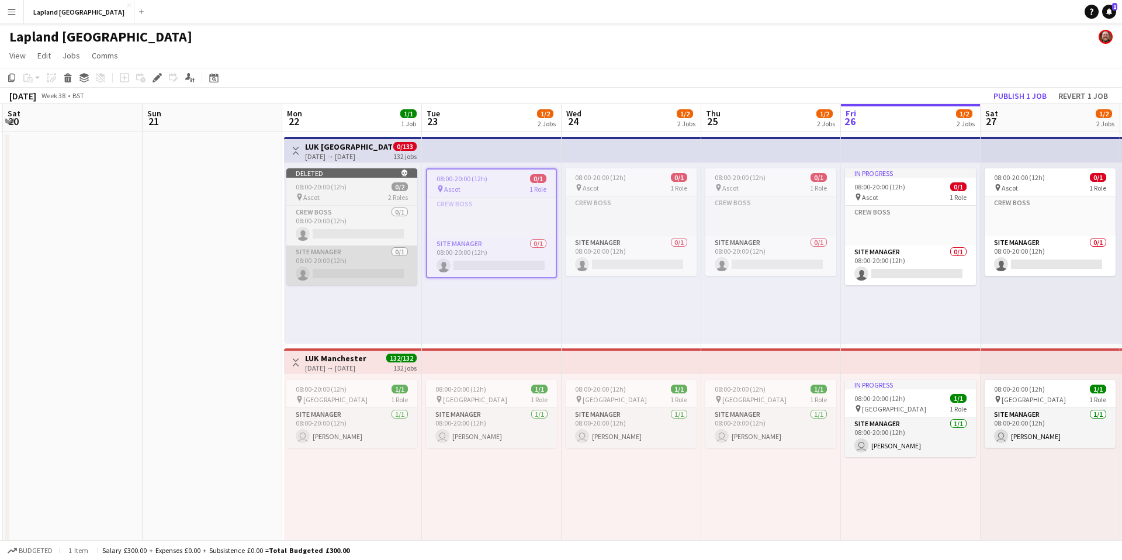
scroll to position [0, 417]
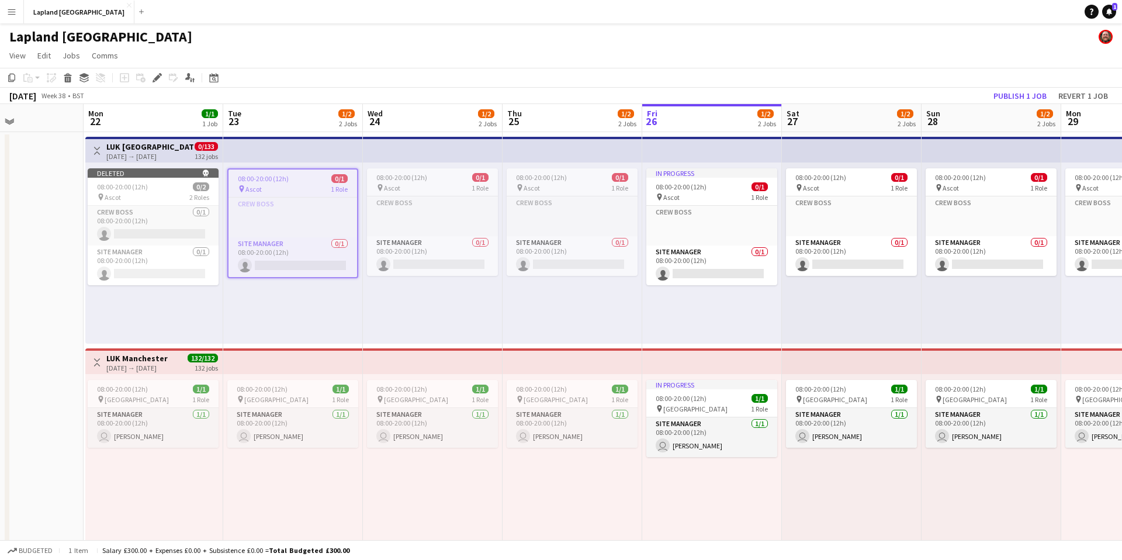
drag, startPoint x: 527, startPoint y: 223, endPoint x: 279, endPoint y: 281, distance: 255.2
click at [323, 283] on app-calendar-viewport "Fri 19 Sat 20 Sun 21 Mon 22 1/1 1 Job Tue 23 1/2 2 Jobs Wed 24 1/2 2 Jobs Thu 2…" at bounding box center [561, 332] width 1122 height 456
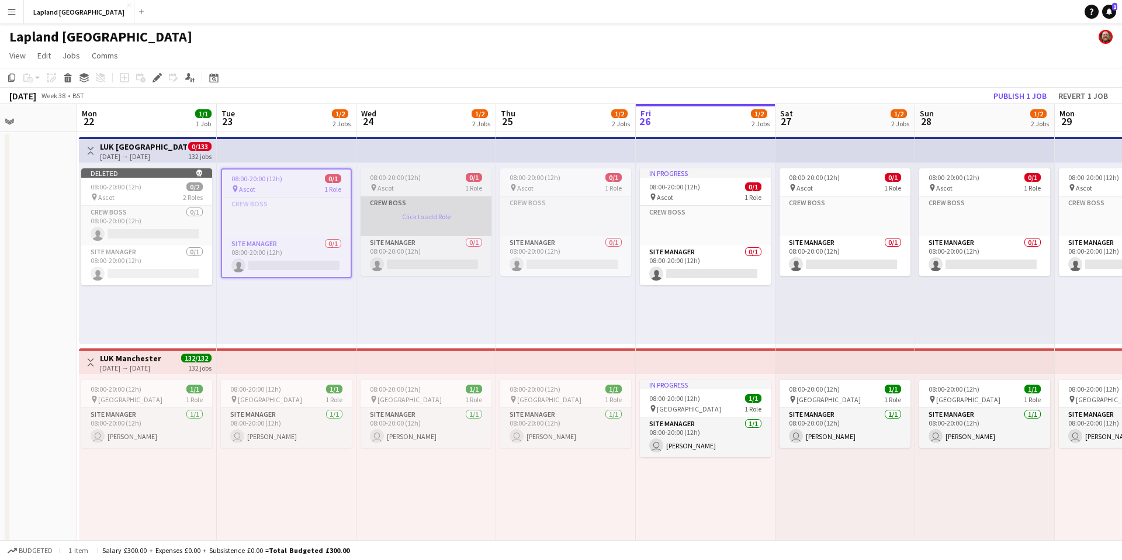
click at [438, 196] on app-card-role-placeholder "Crew Boss Click to add Role" at bounding box center [426, 216] width 131 height 40
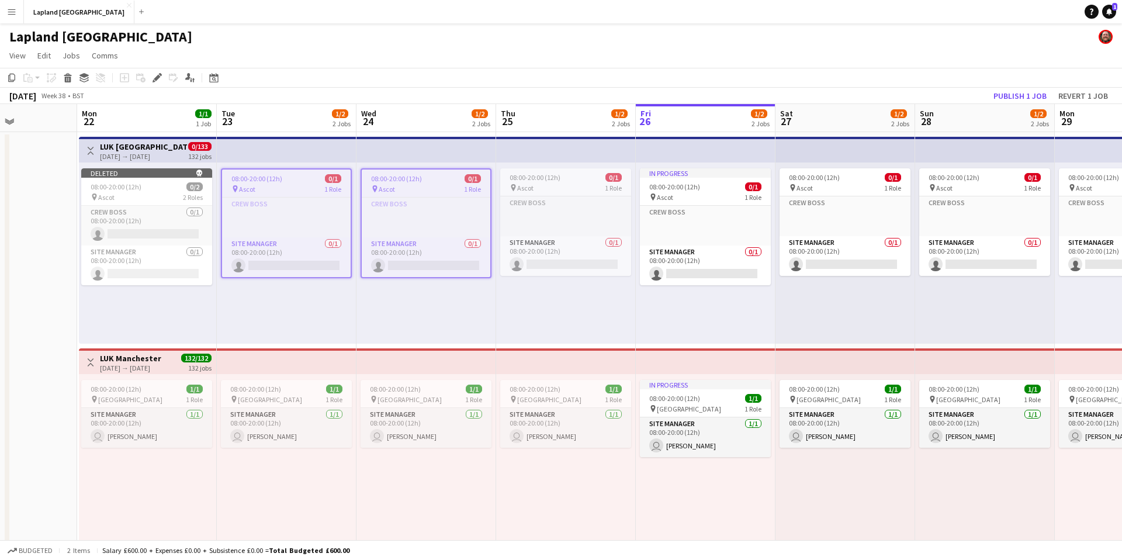
click at [576, 167] on div "08:00-20:00 (12h) 0/1 pin Ascot 1 Role Crew Boss Click to add Role Site Manager…" at bounding box center [566, 252] width 140 height 181
click at [581, 183] on div "pin Ascot 1 Role" at bounding box center [565, 187] width 131 height 9
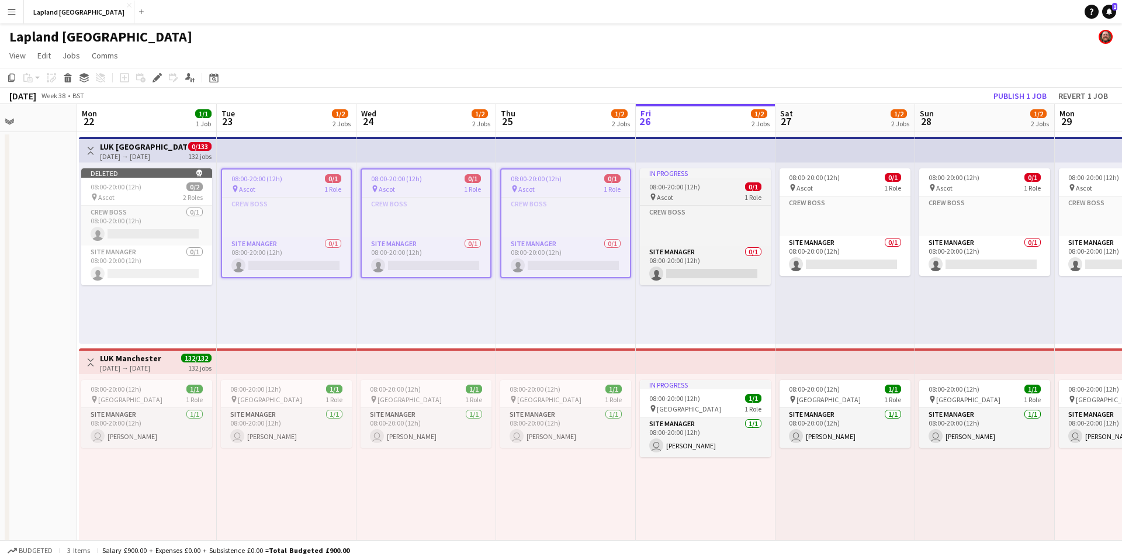
click at [706, 174] on div "In progress" at bounding box center [705, 172] width 131 height 9
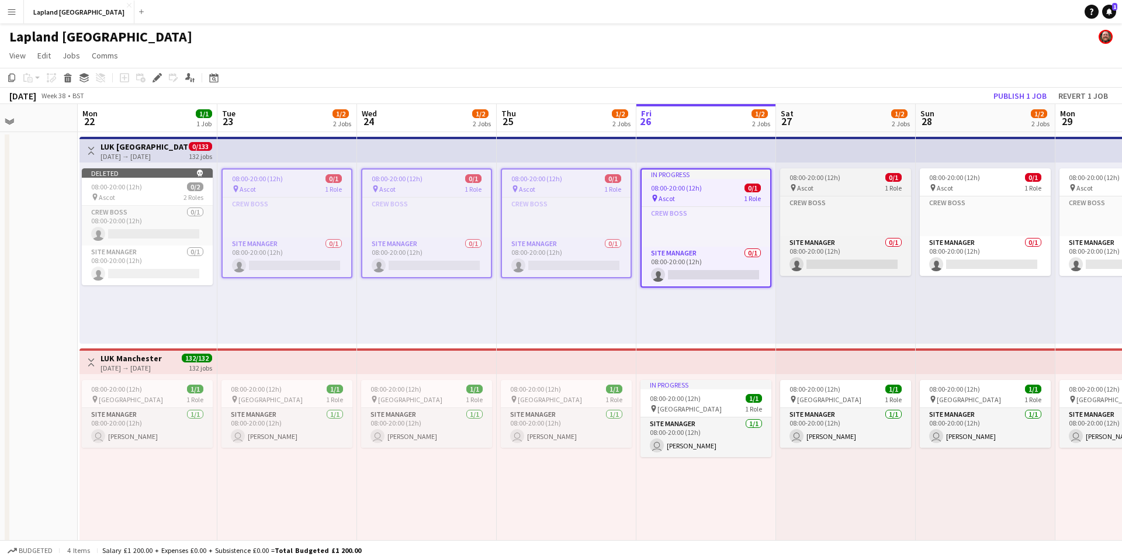
click at [853, 169] on app-job-card "08:00-20:00 (12h) 0/1 pin Ascot 1 Role Crew Boss Click to add Role Site Manager…" at bounding box center [845, 222] width 131 height 108
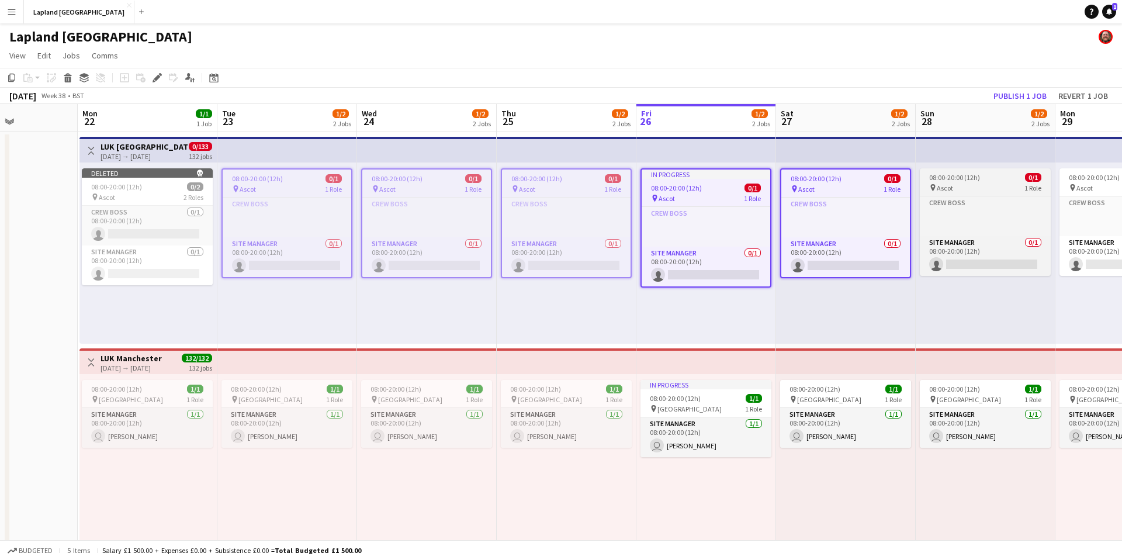
click at [955, 188] on div "pin Ascot 1 Role" at bounding box center [985, 187] width 131 height 9
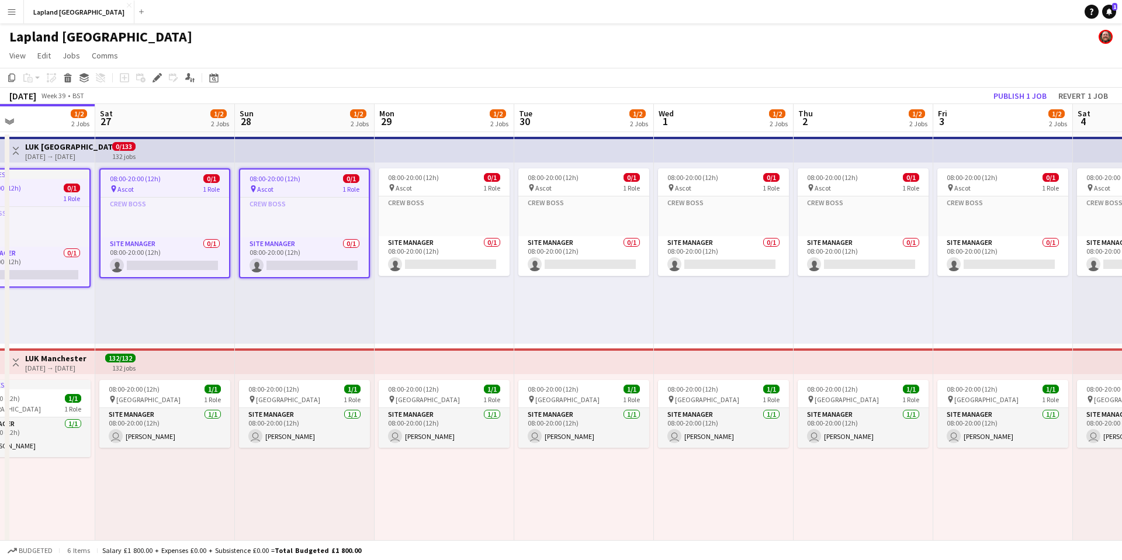
scroll to position [0, 461]
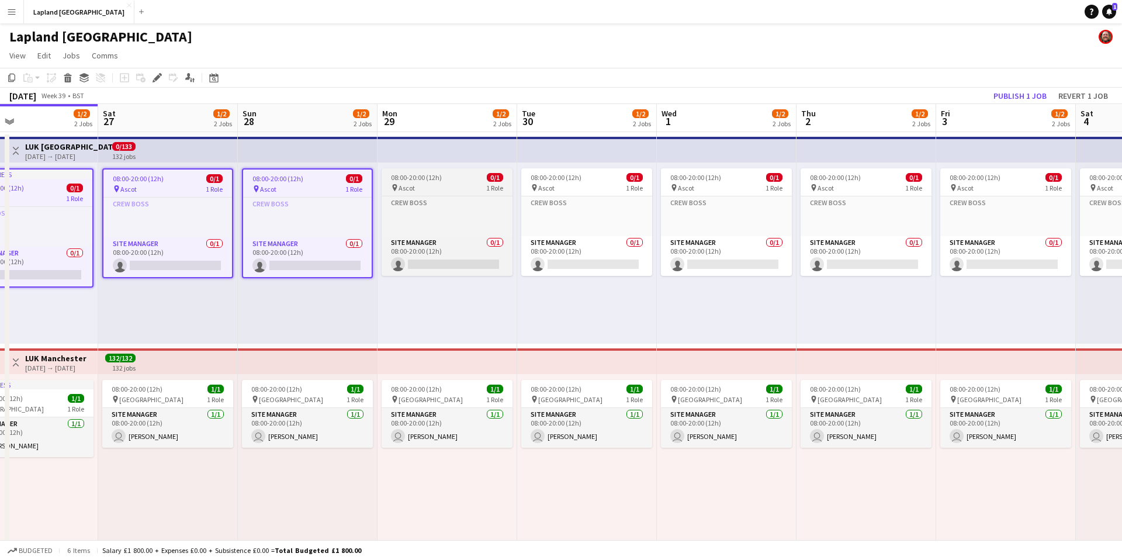
click at [465, 178] on div "08:00-20:00 (12h) 0/1" at bounding box center [447, 177] width 131 height 9
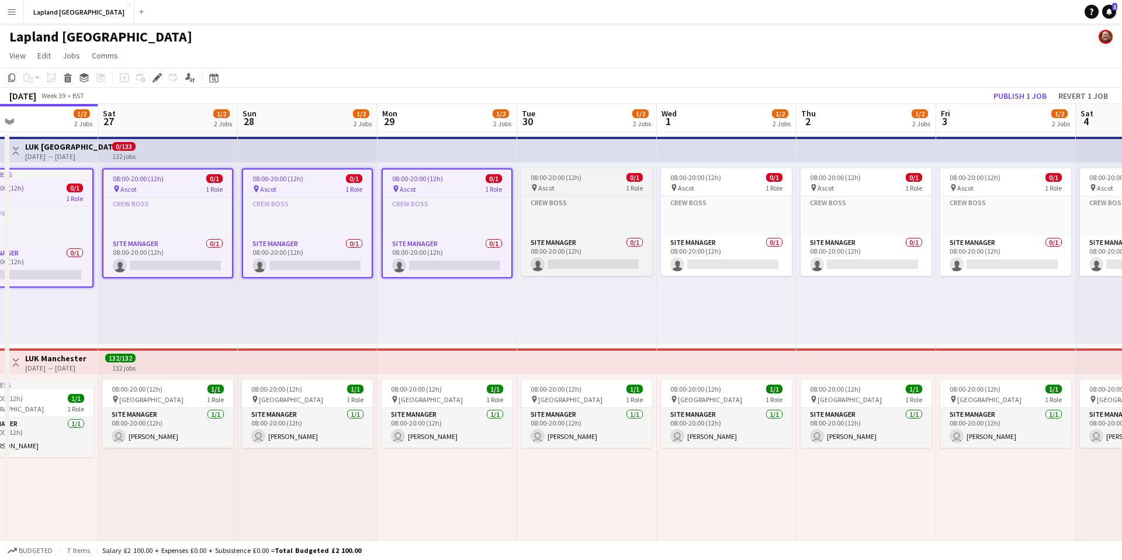
click at [594, 172] on app-job-card "08:00-20:00 (12h) 0/1 pin Ascot 1 Role Crew Boss Click to add Role Site Manager…" at bounding box center [586, 222] width 131 height 108
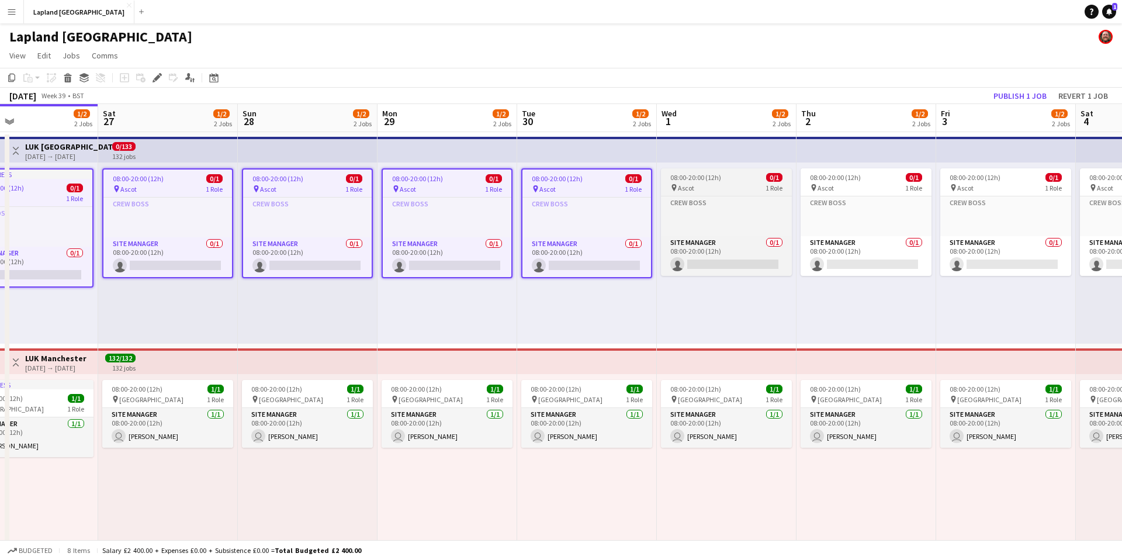
click at [728, 173] on div "08:00-20:00 (12h) 0/1" at bounding box center [726, 177] width 131 height 9
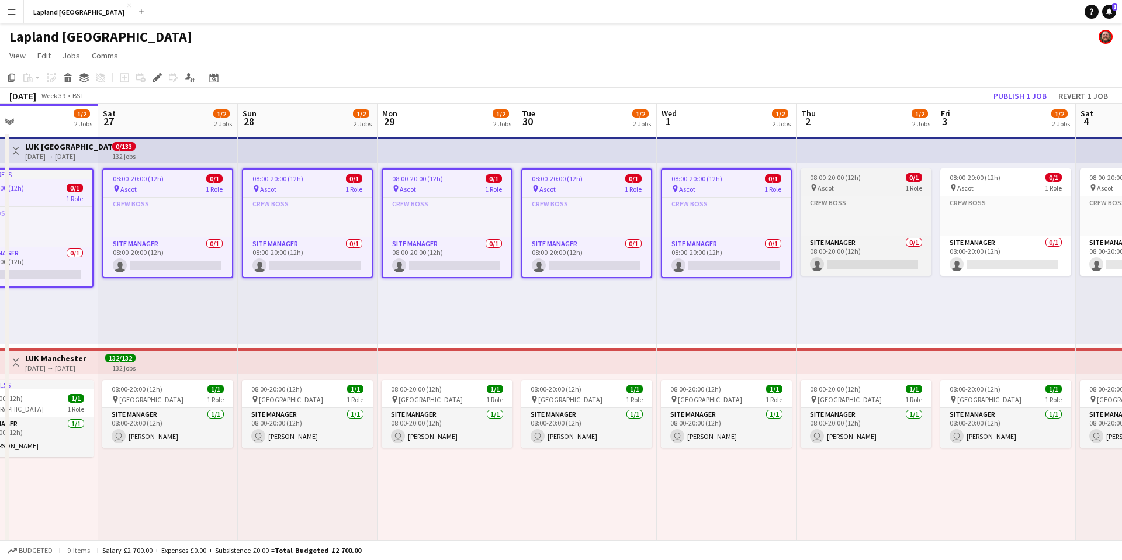
click at [857, 178] on span "08:00-20:00 (12h)" at bounding box center [835, 177] width 51 height 9
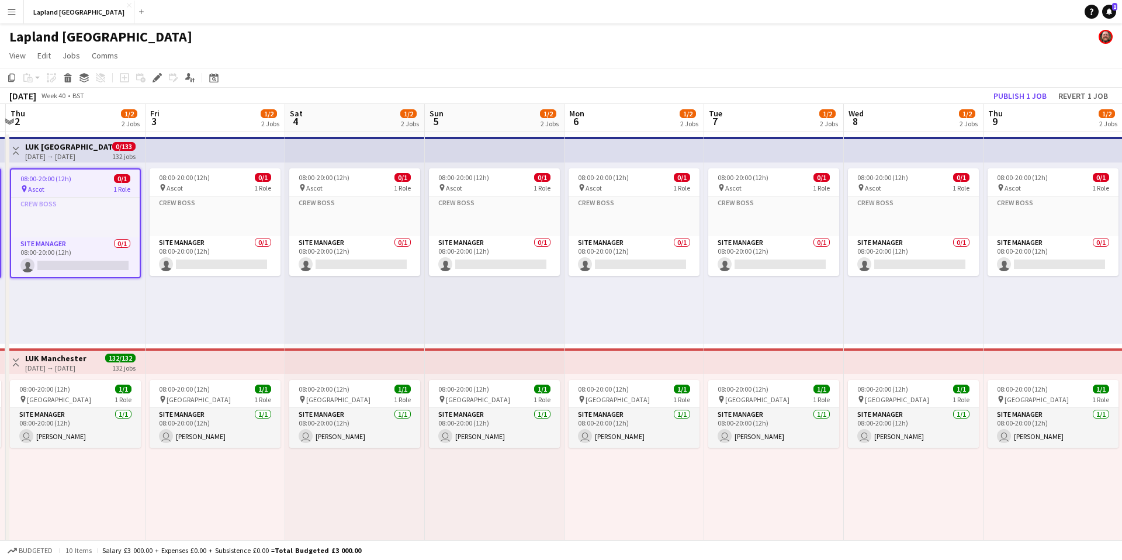
scroll to position [0, 414]
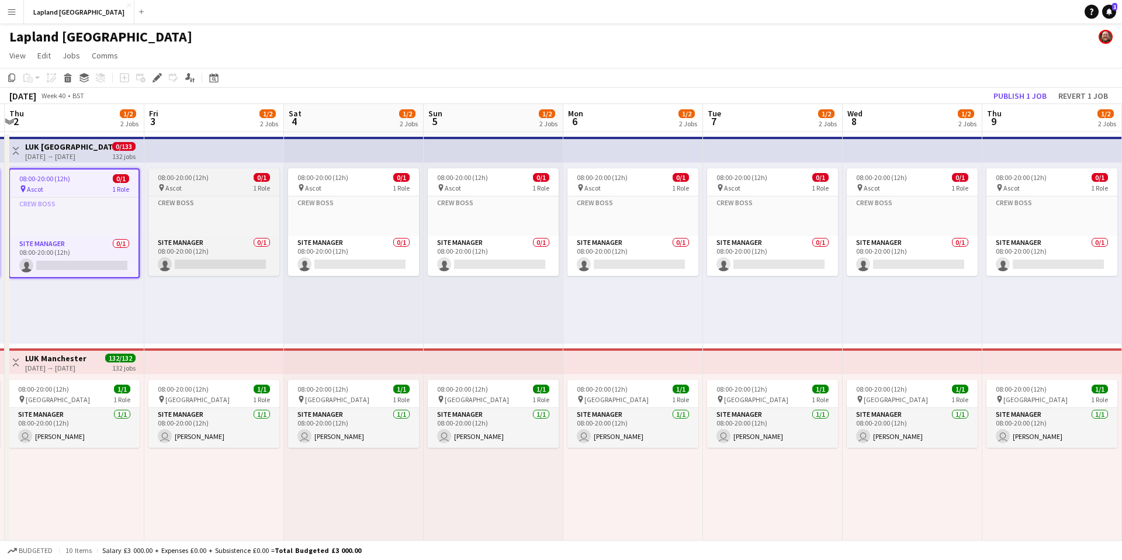
click at [227, 183] on div "pin Ascot 1 Role" at bounding box center [213, 187] width 131 height 9
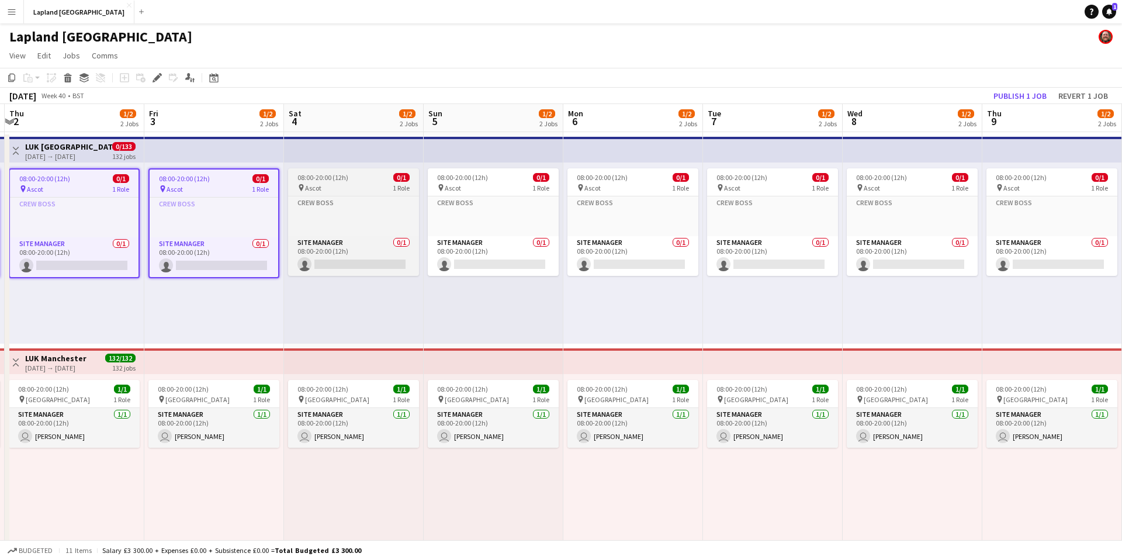
scroll to position [0, 414]
click at [344, 174] on span "08:00-20:00 (12h)" at bounding box center [323, 177] width 51 height 9
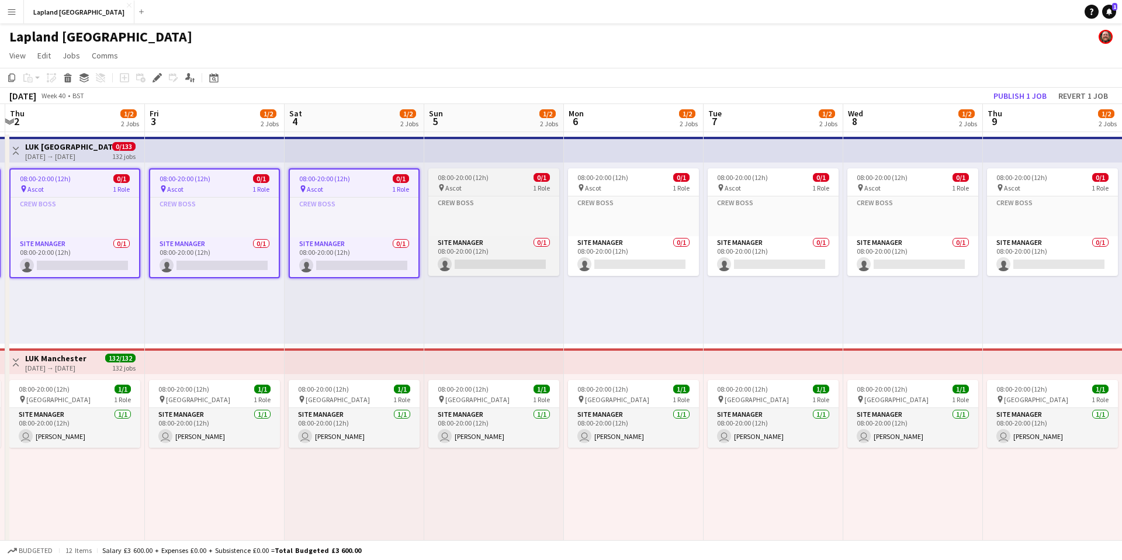
click at [478, 178] on span "08:00-20:00 (12h)" at bounding box center [463, 177] width 51 height 9
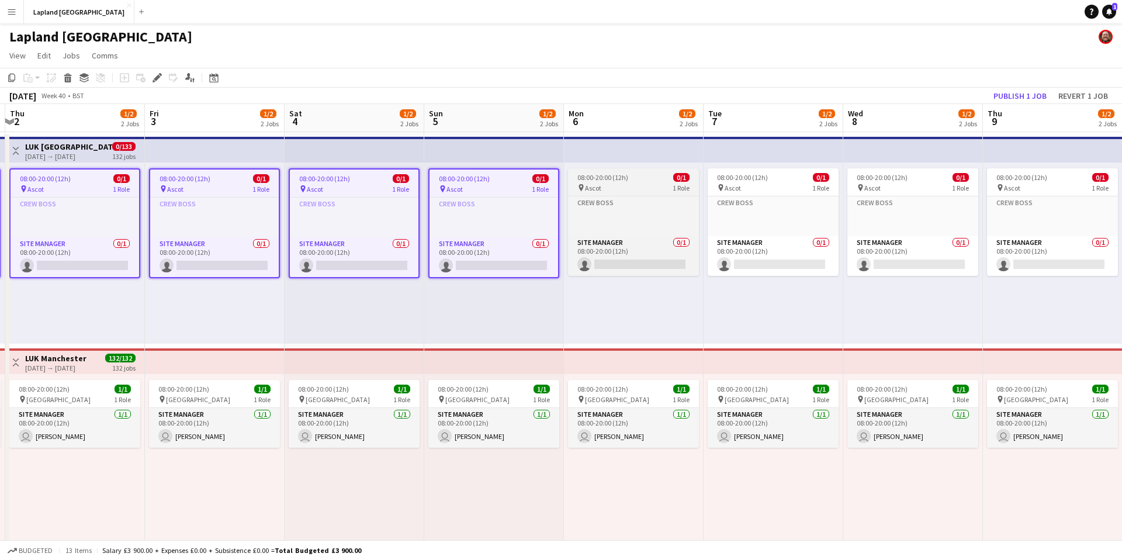
click at [634, 180] on div "08:00-20:00 (12h) 0/1" at bounding box center [633, 177] width 131 height 9
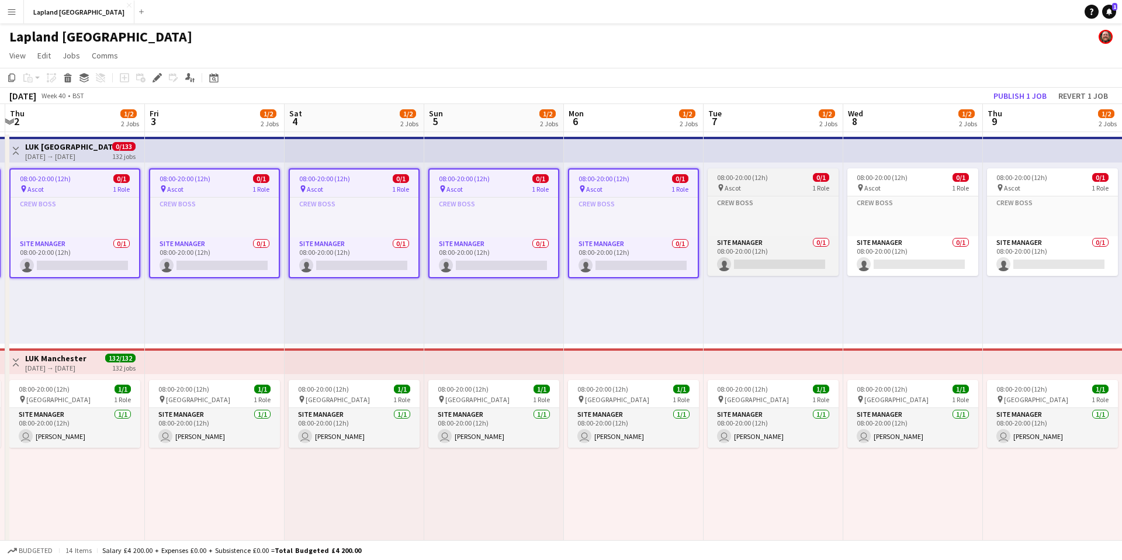
click at [783, 187] on div "pin Ascot 1 Role" at bounding box center [773, 187] width 131 height 9
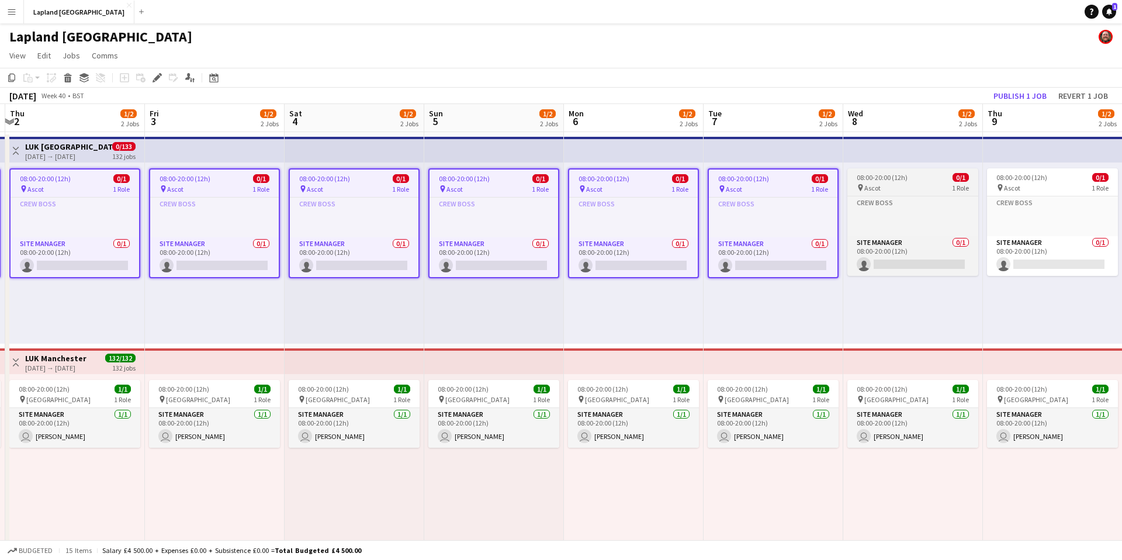
click at [908, 179] on div "08:00-20:00 (12h) 0/1" at bounding box center [913, 177] width 131 height 9
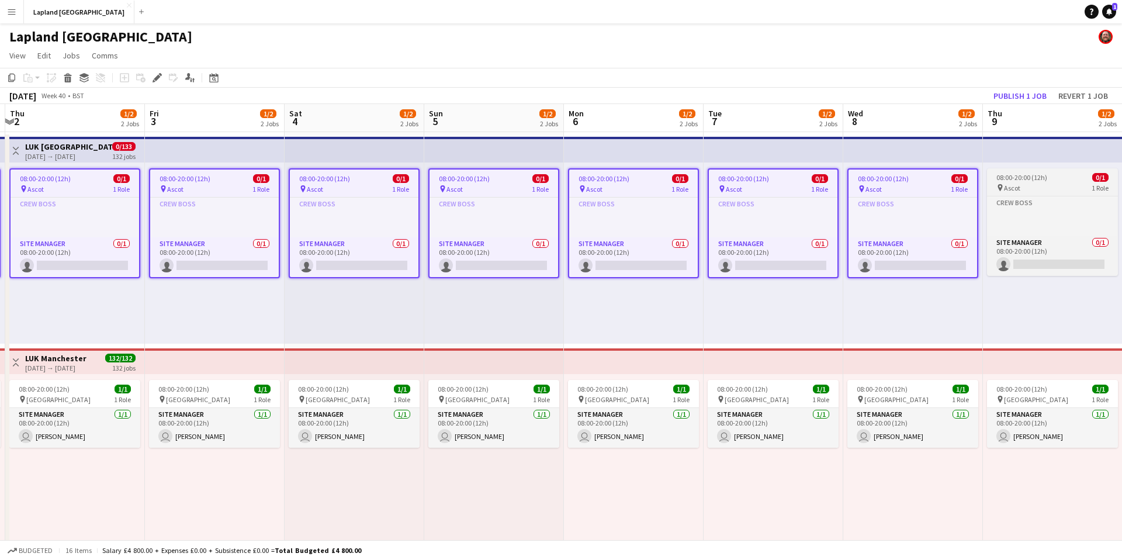
click at [1051, 173] on div "08:00-20:00 (12h) 0/1" at bounding box center [1052, 177] width 131 height 9
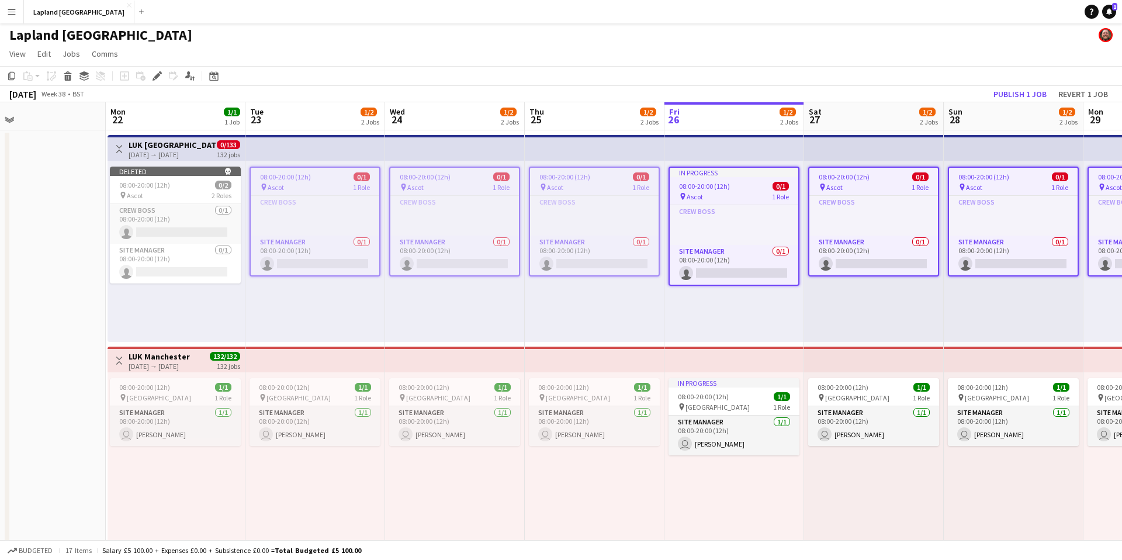
scroll to position [0, 313]
click at [70, 79] on icon at bounding box center [68, 78] width 6 height 6
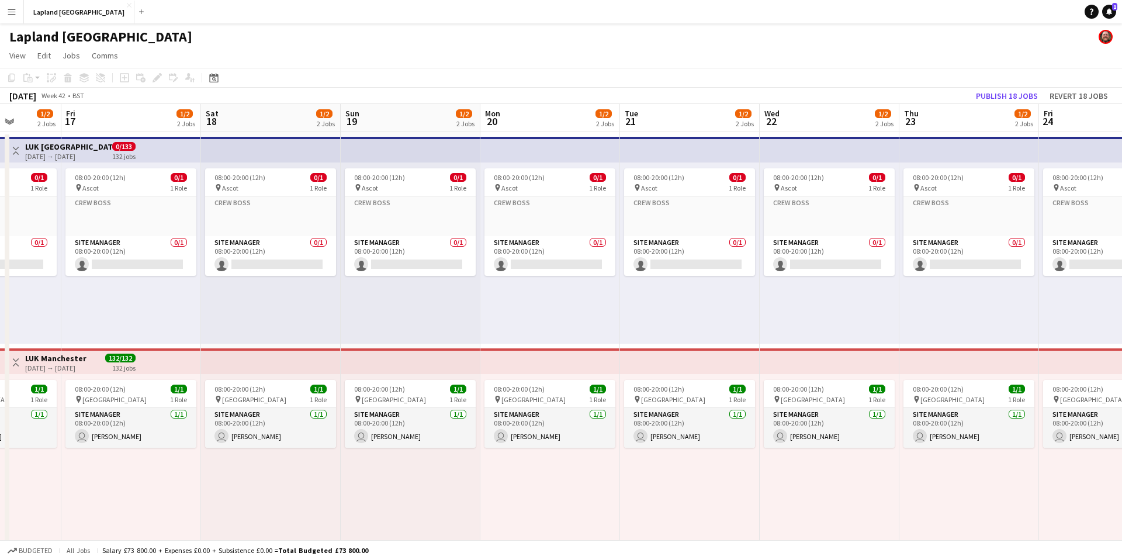
scroll to position [0, 357]
click at [1080, 94] on button "Revert 18 jobs" at bounding box center [1079, 95] width 68 height 15
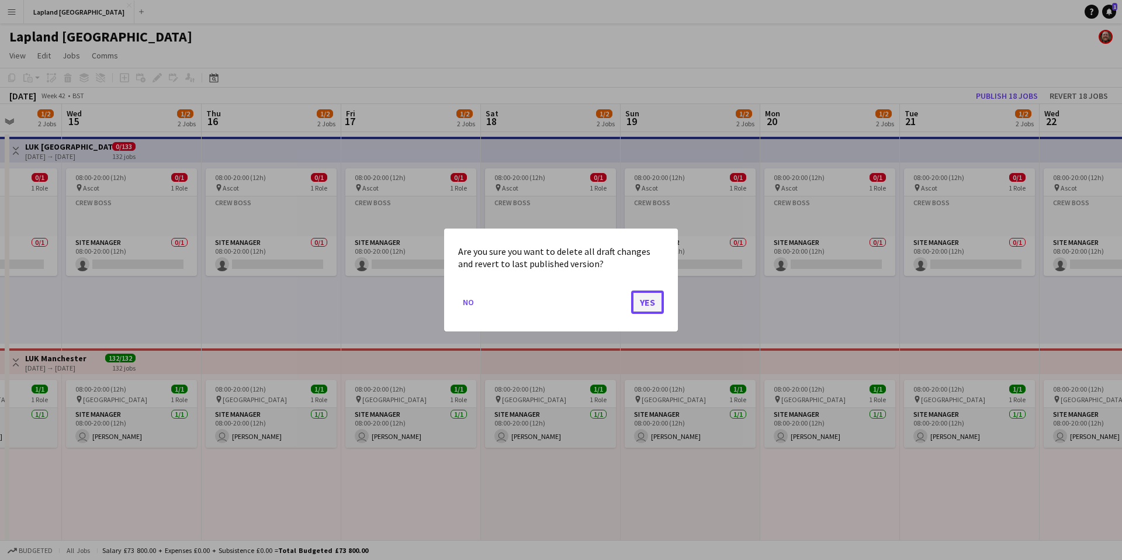
click at [654, 306] on button "Yes" at bounding box center [647, 302] width 33 height 23
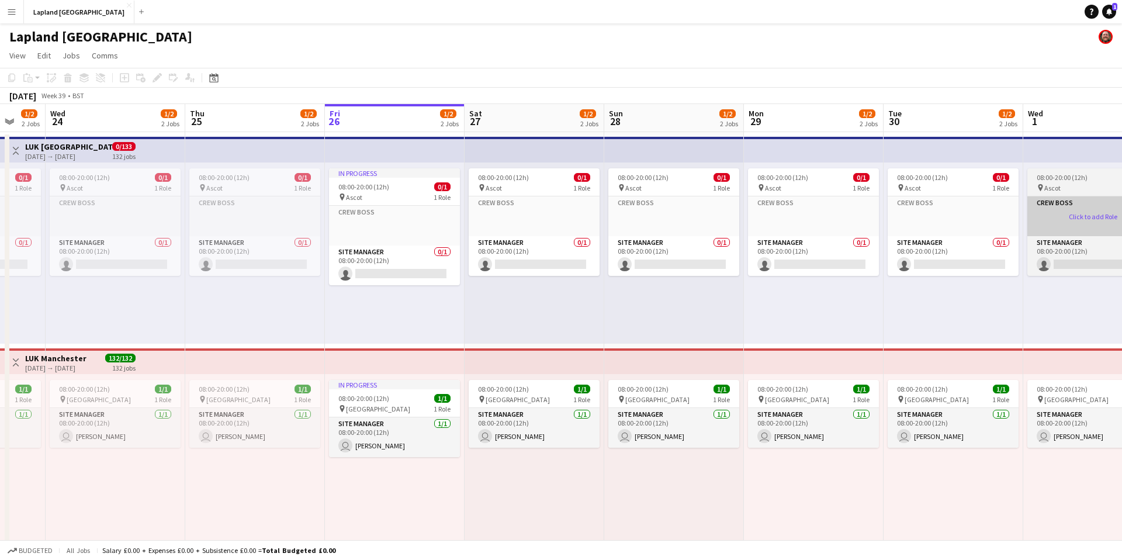
scroll to position [0, 374]
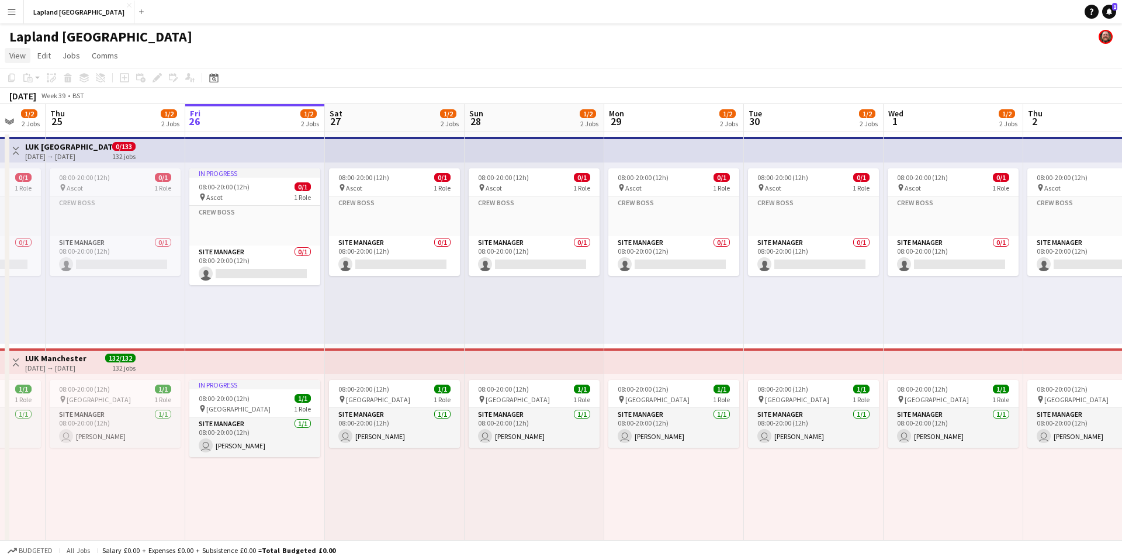
click at [19, 56] on span "View" at bounding box center [17, 55] width 16 height 11
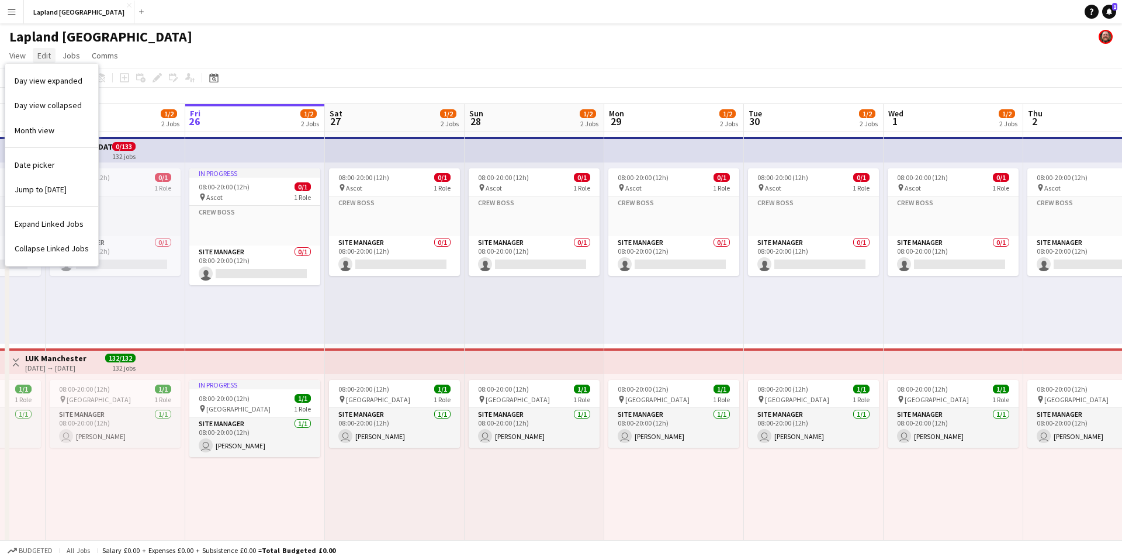
click at [42, 61] on link "Edit" at bounding box center [44, 55] width 23 height 15
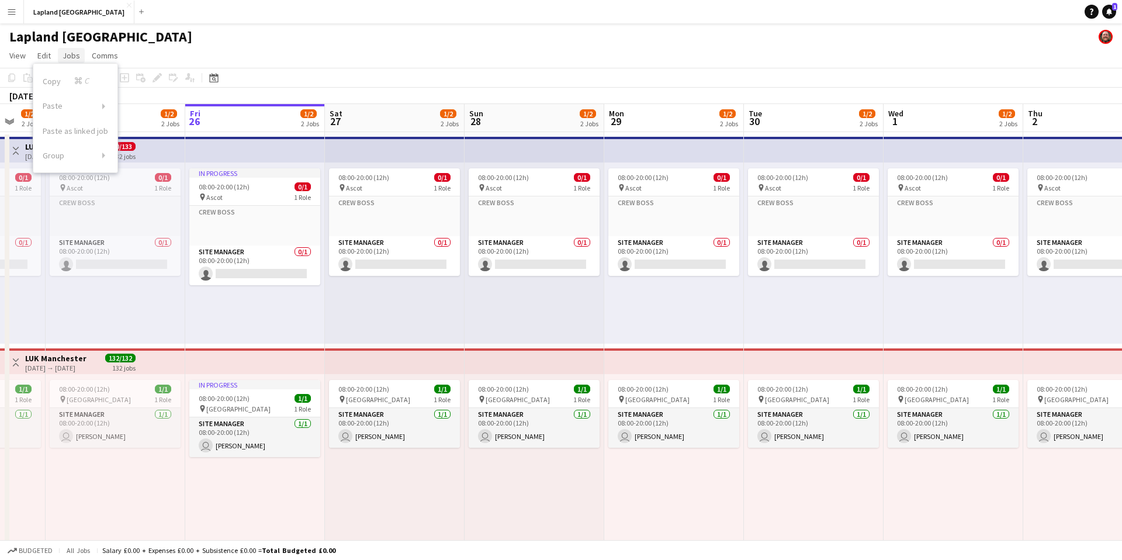
click at [74, 53] on span "Jobs" at bounding box center [72, 55] width 18 height 11
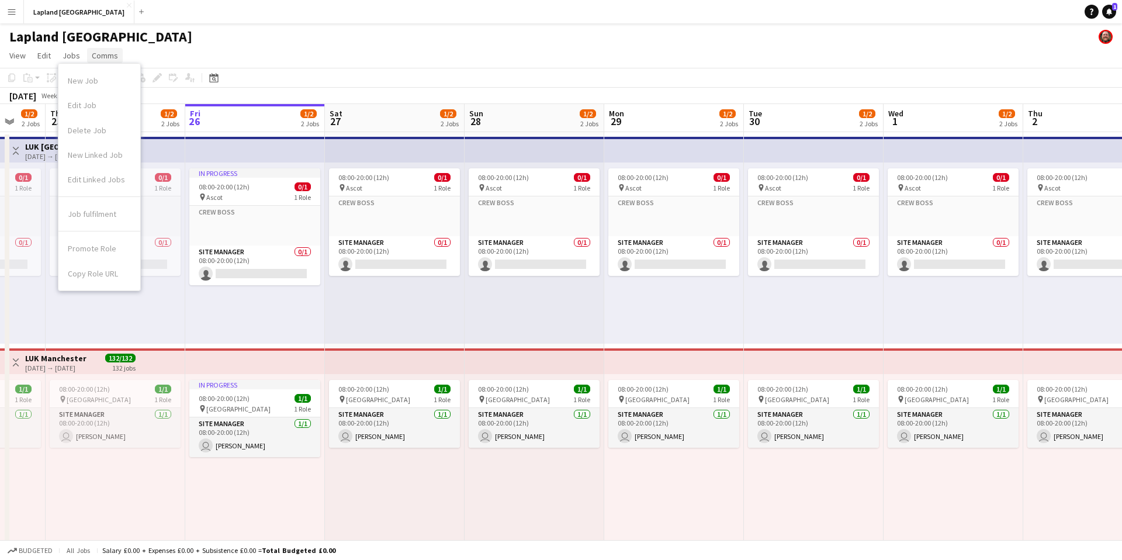
click at [107, 51] on span "Comms" at bounding box center [105, 55] width 26 height 11
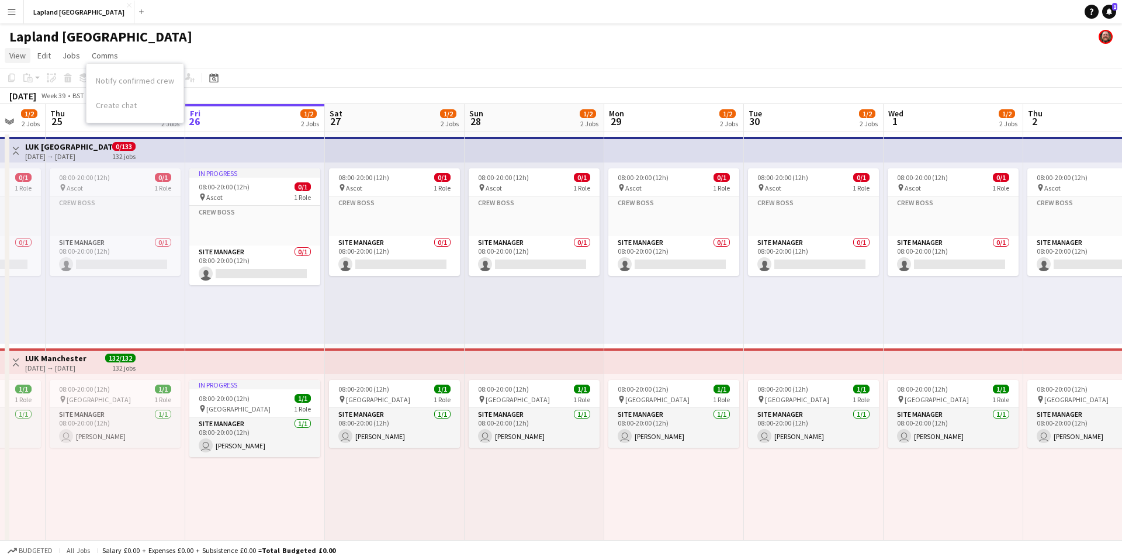
click at [11, 57] on span "View" at bounding box center [17, 55] width 16 height 11
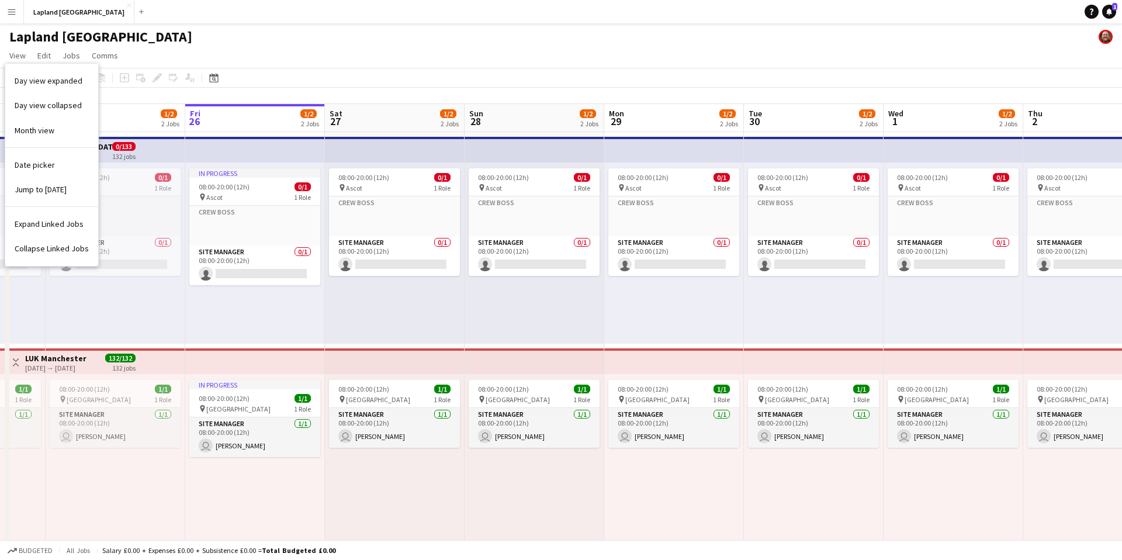
click at [7, 9] on app-icon "Menu" at bounding box center [11, 11] width 9 height 9
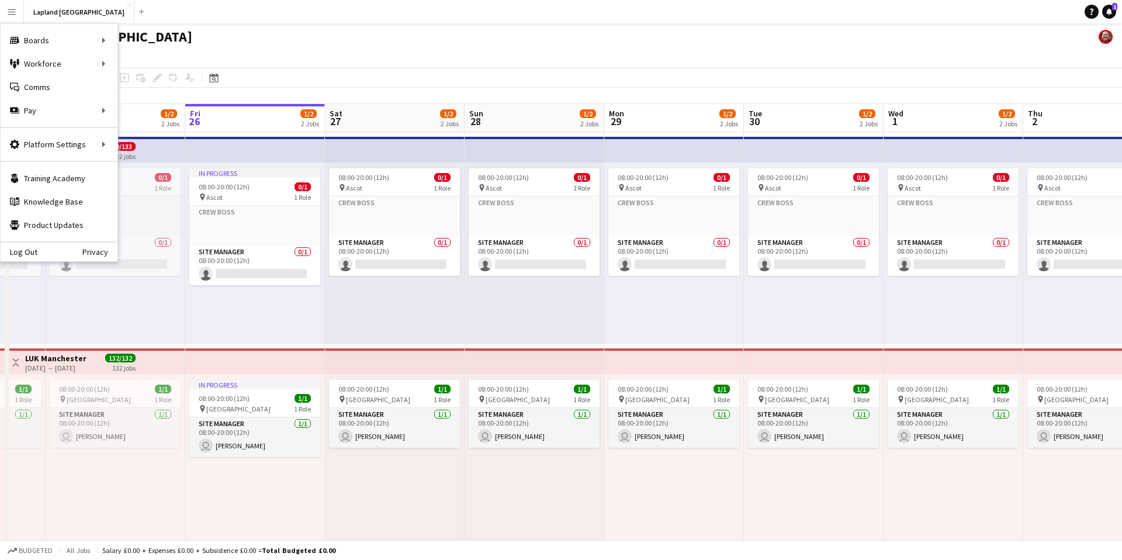
click at [7, 9] on app-icon "Menu" at bounding box center [11, 11] width 9 height 9
click at [293, 37] on div "Lapland [GEOGRAPHIC_DATA]" at bounding box center [561, 34] width 1122 height 22
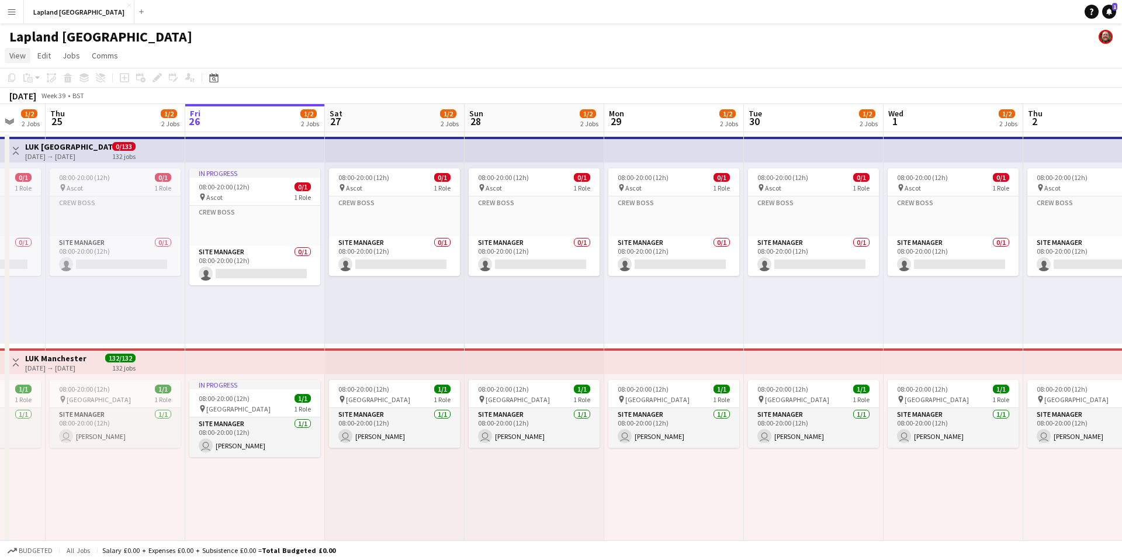
click at [18, 57] on span "View" at bounding box center [17, 55] width 16 height 11
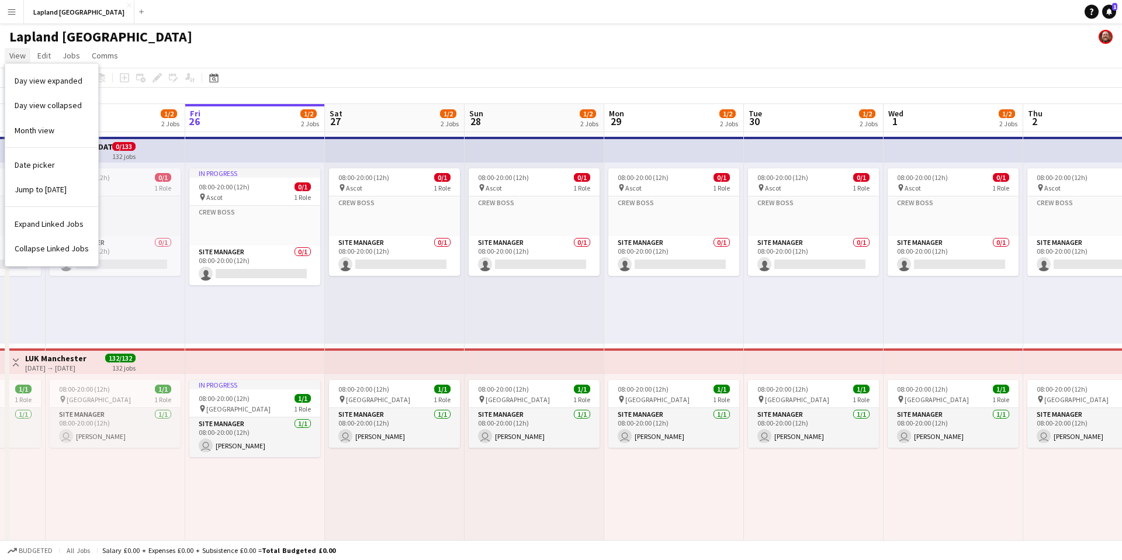
click at [18, 57] on span "View" at bounding box center [17, 55] width 16 height 11
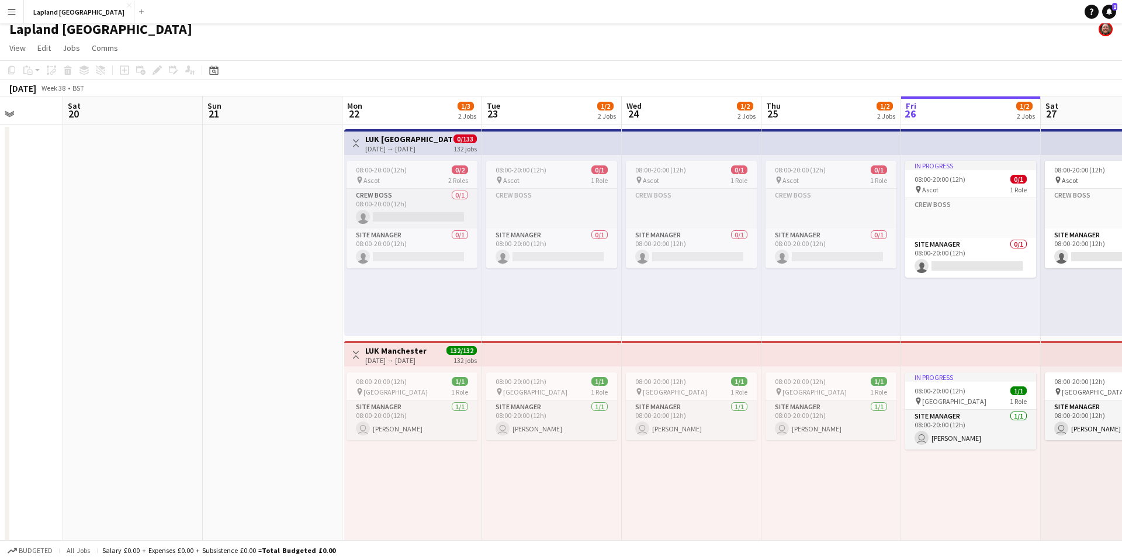
scroll to position [0, 432]
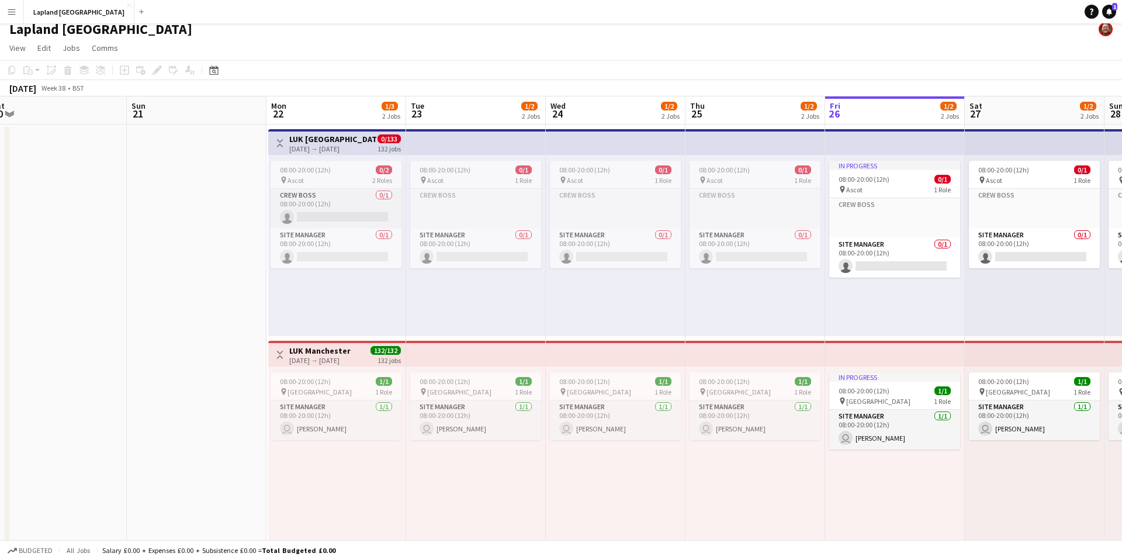
drag, startPoint x: 324, startPoint y: 165, endPoint x: 371, endPoint y: 246, distance: 93.2
click at [371, 246] on app-calendar-viewport "Wed 17 Thu 18 Fri 19 Sat 20 Sun 21 Mon 22 1/3 2 Jobs Tue 23 1/2 2 Jobs Wed 24 1…" at bounding box center [561, 324] width 1122 height 456
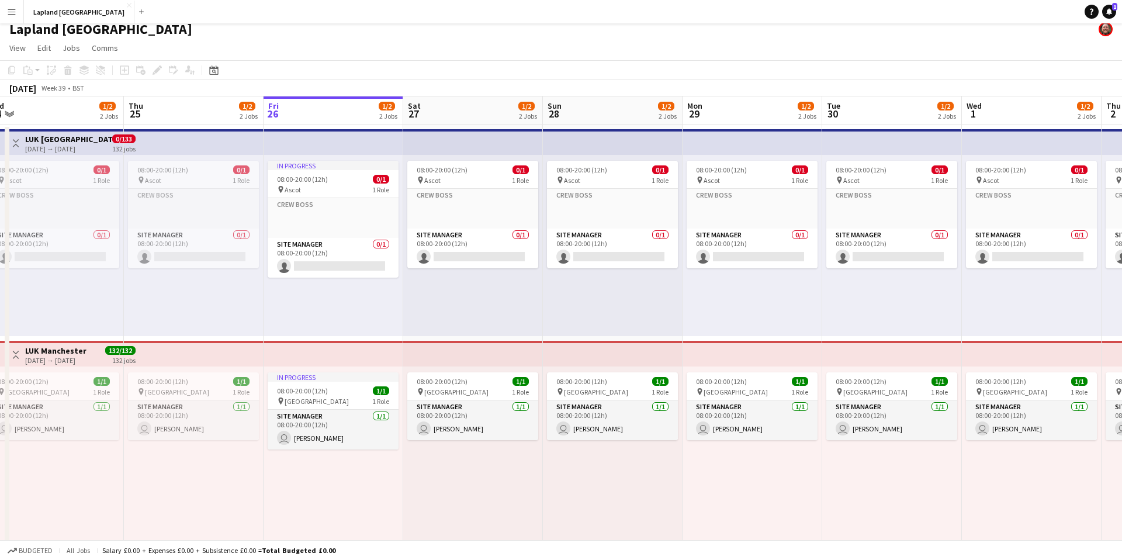
scroll to position [0, 327]
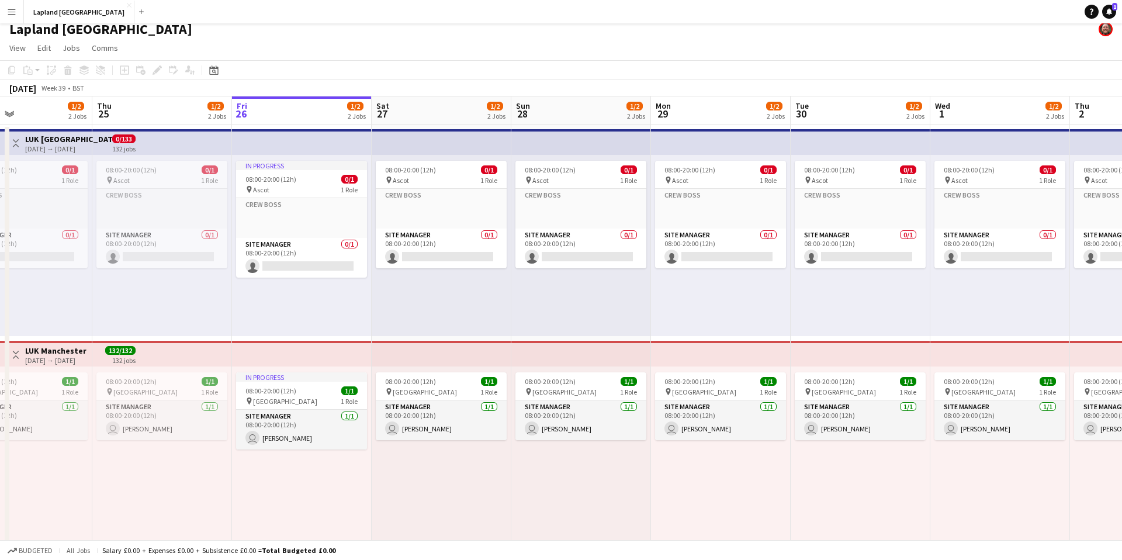
drag, startPoint x: 219, startPoint y: 178, endPoint x: 305, endPoint y: 221, distance: 96.7
click at [305, 221] on app-calendar-viewport "Mon 22 1/3 2 Jobs Tue 23 1/2 2 Jobs Wed 24 1/2 2 Jobs Thu 25 1/2 2 Jobs Fri 26 …" at bounding box center [561, 324] width 1122 height 456
click at [323, 175] on div "08:00-20:00 (12h) 0/1" at bounding box center [301, 179] width 131 height 9
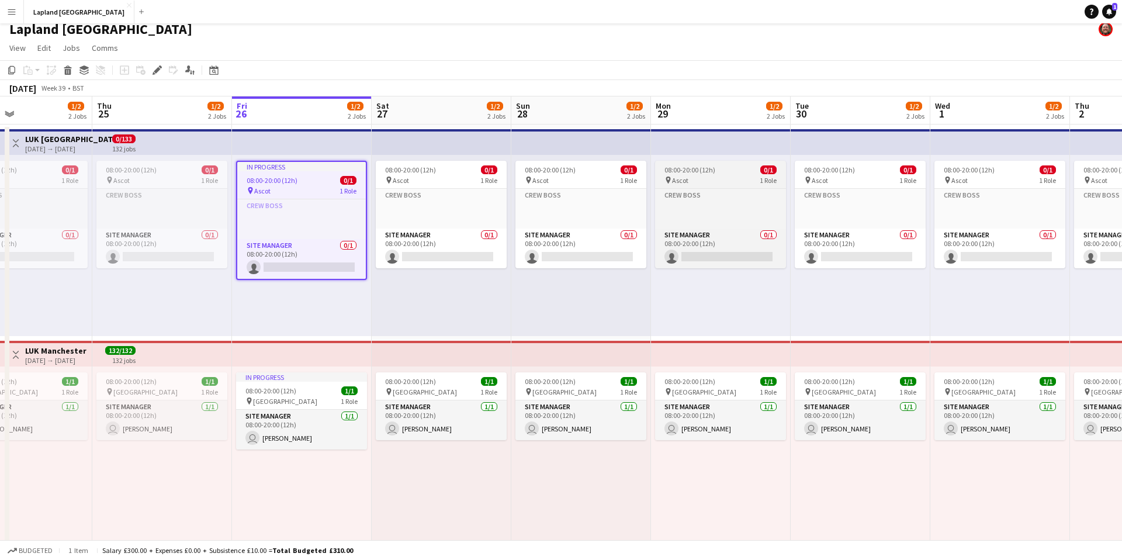
click at [744, 180] on div "pin Ascot 1 Role" at bounding box center [720, 179] width 131 height 9
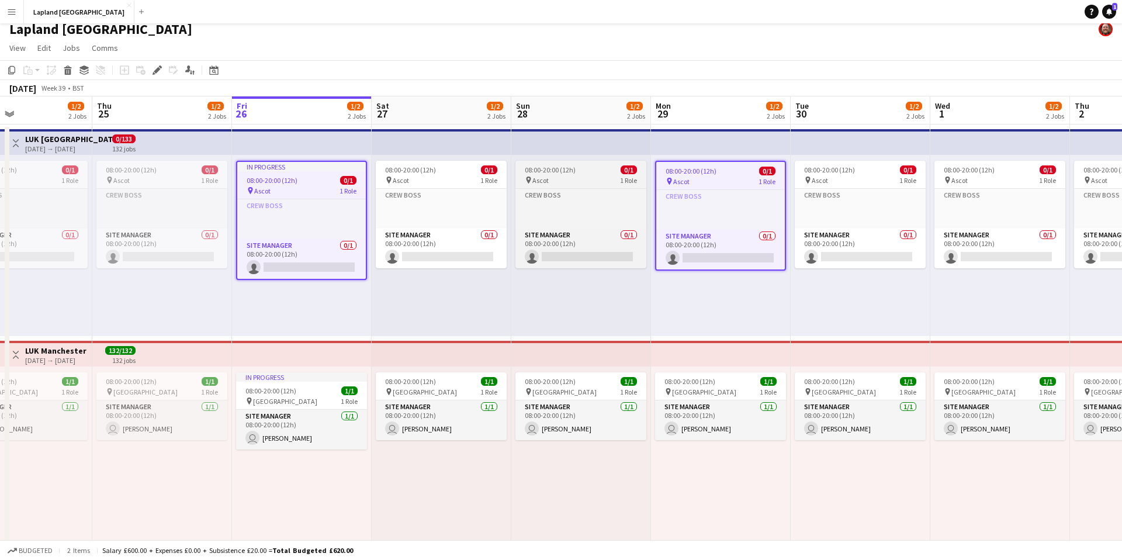
click at [611, 175] on div "pin Ascot 1 Role" at bounding box center [581, 179] width 131 height 9
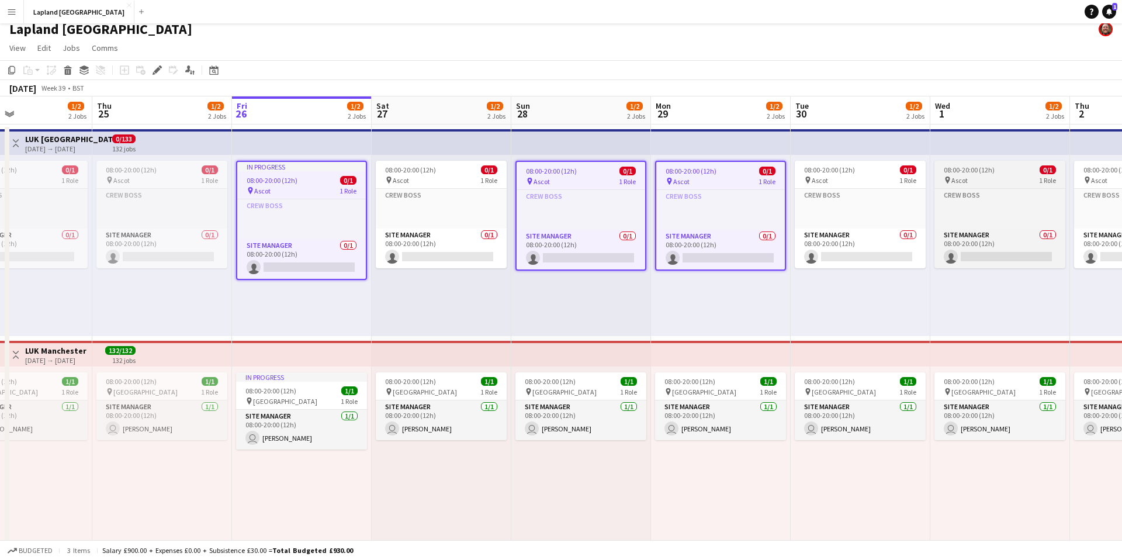
click at [1036, 174] on app-job-card "08:00-20:00 (12h) 0/1 pin Ascot 1 Role Crew Boss Click to add Role Site Manager…" at bounding box center [1000, 215] width 131 height 108
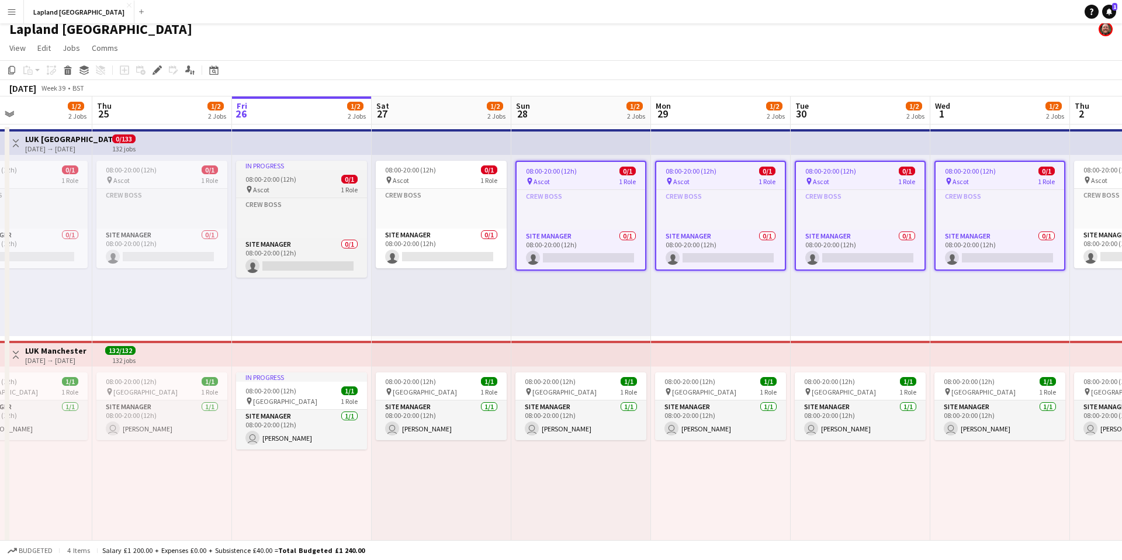
click at [320, 168] on div "In progress" at bounding box center [301, 165] width 131 height 9
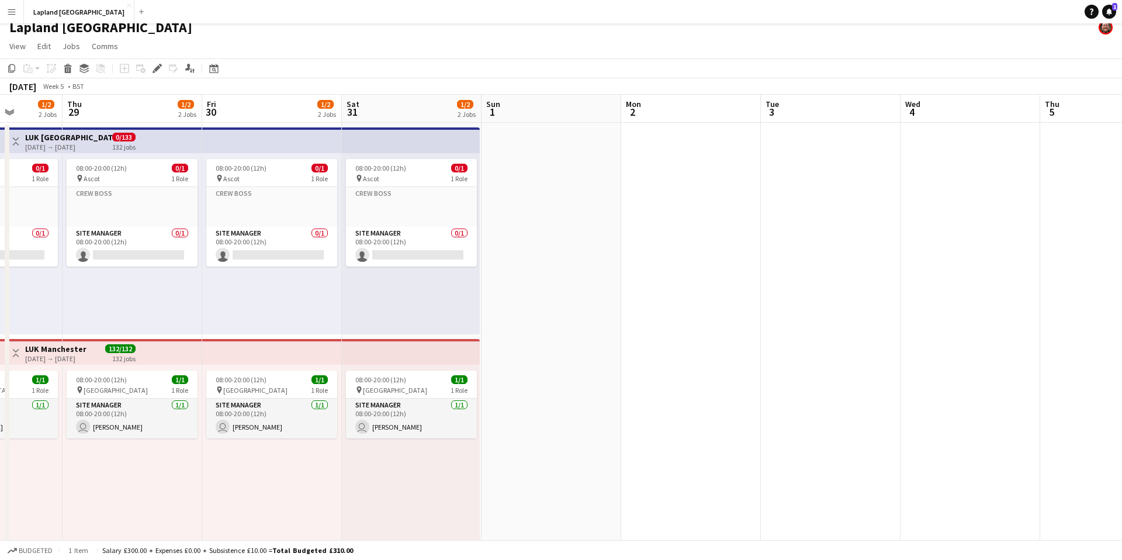
scroll to position [0, 497]
click at [414, 171] on div "08:00-20:00 (12h) 0/1" at bounding box center [410, 168] width 131 height 9
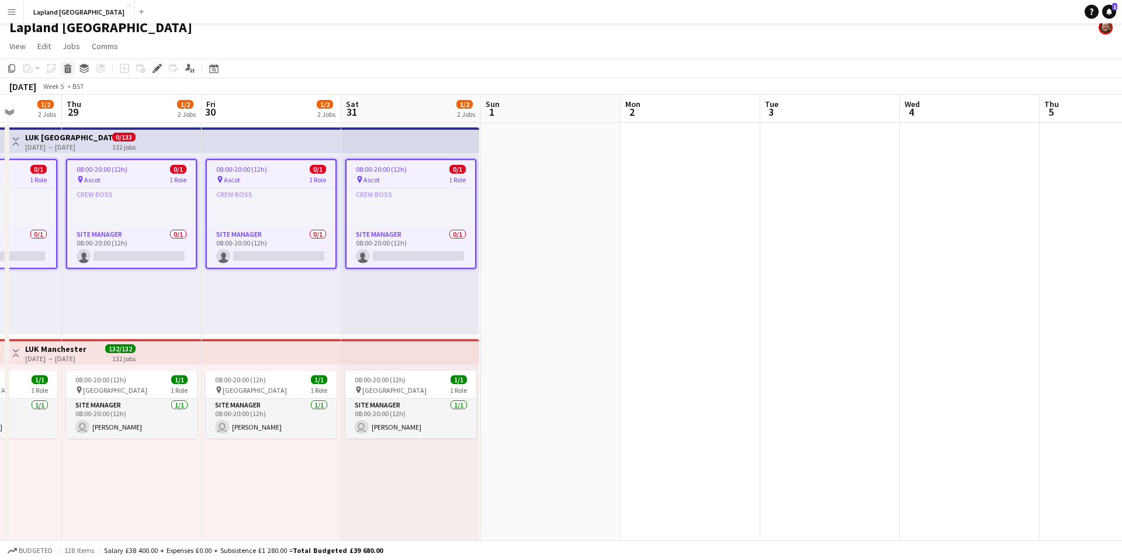
click at [68, 65] on icon at bounding box center [68, 65] width 8 height 3
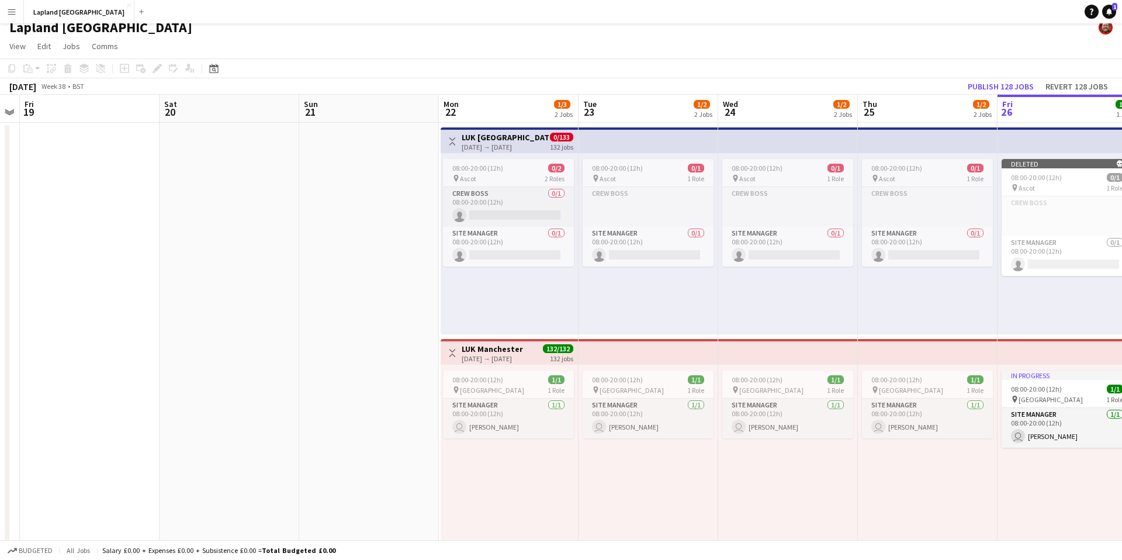
scroll to position [0, 268]
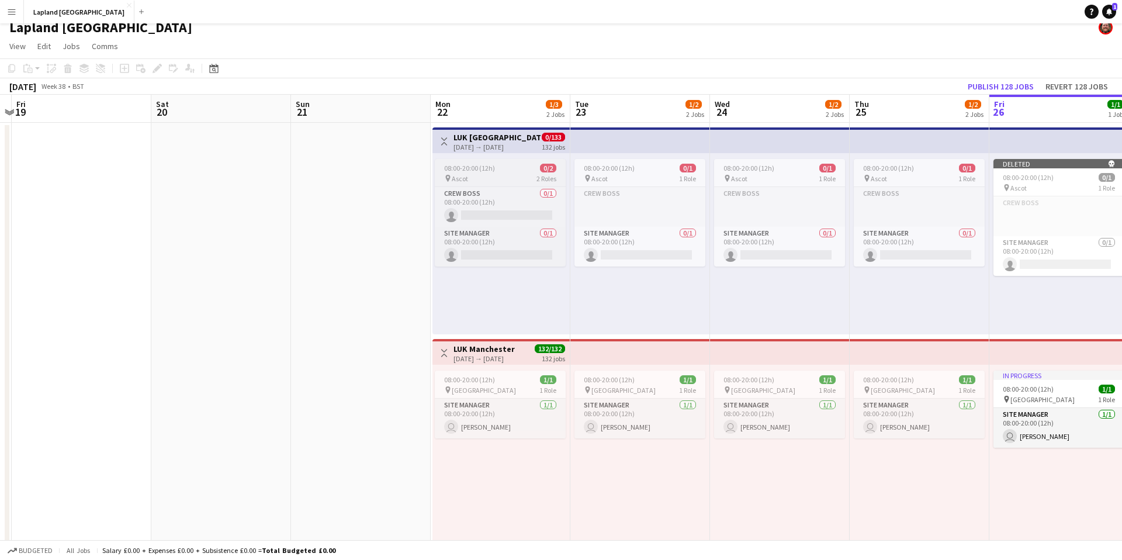
click at [508, 171] on div "08:00-20:00 (12h) 0/2" at bounding box center [500, 168] width 131 height 9
click at [901, 168] on span "08:00-20:00 (12h)" at bounding box center [888, 168] width 51 height 9
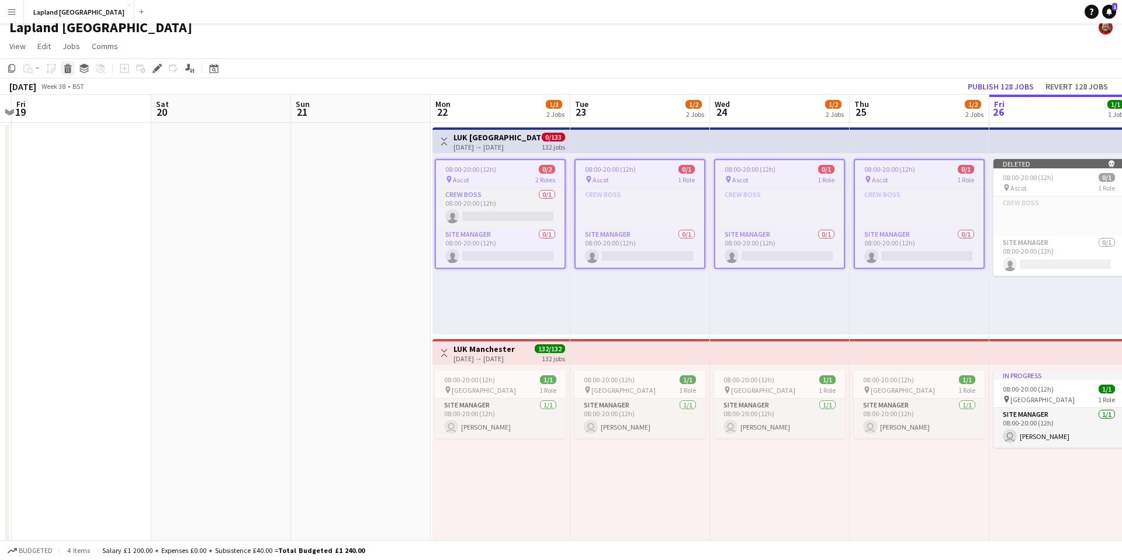
click at [61, 65] on div "Delete" at bounding box center [68, 68] width 14 height 14
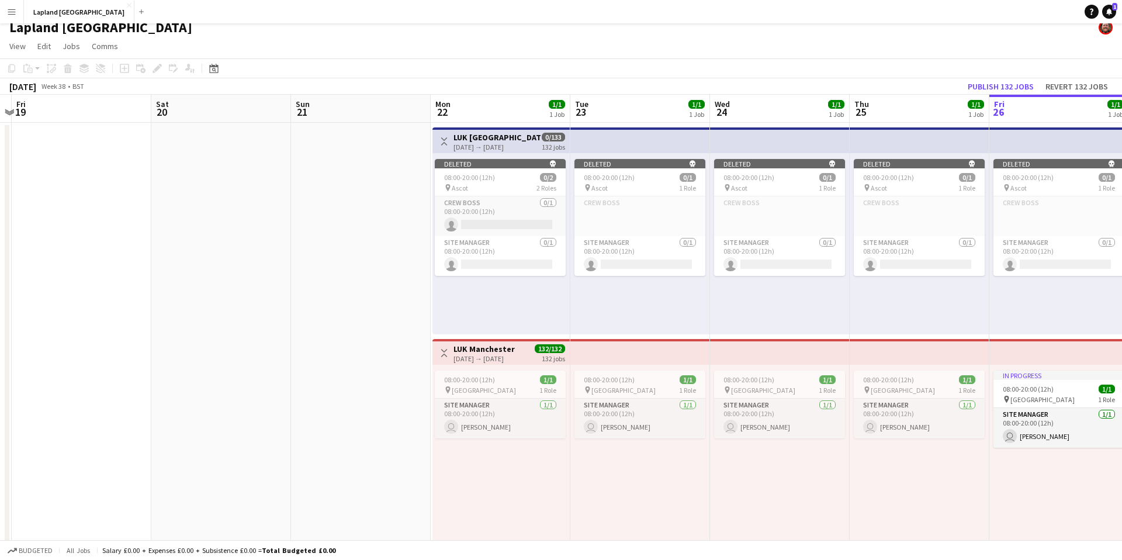
click at [500, 307] on div "Deleted skull 08:00-20:00 (12h) 0/2 pin Ascot 2 Roles Crew Boss 0/1 08:00-20:00…" at bounding box center [501, 243] width 137 height 181
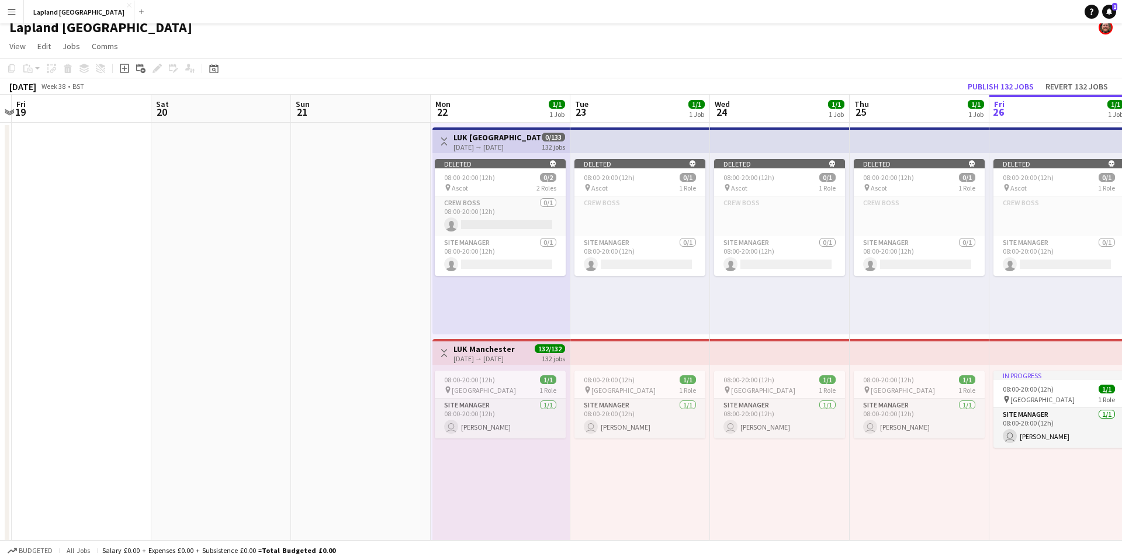
click at [500, 302] on div "Deleted skull 08:00-20:00 (12h) 0/2 pin Ascot 2 Roles Crew Boss 0/1 08:00-20:00…" at bounding box center [501, 243] width 137 height 181
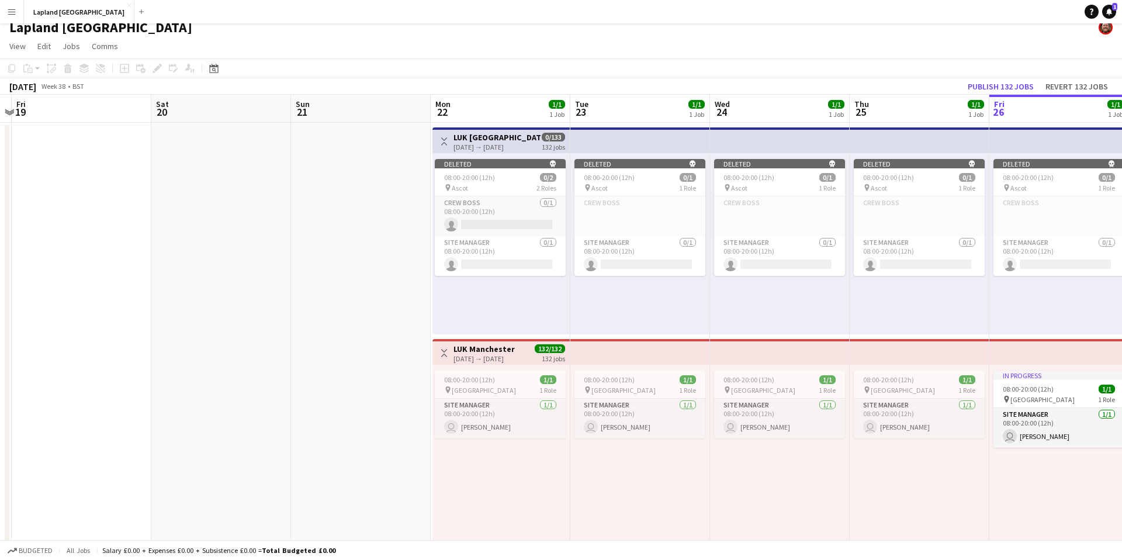
click at [476, 293] on div "Deleted skull 08:00-20:00 (12h) 0/2 pin Ascot 2 Roles Crew Boss 0/1 08:00-20:00…" at bounding box center [501, 243] width 137 height 181
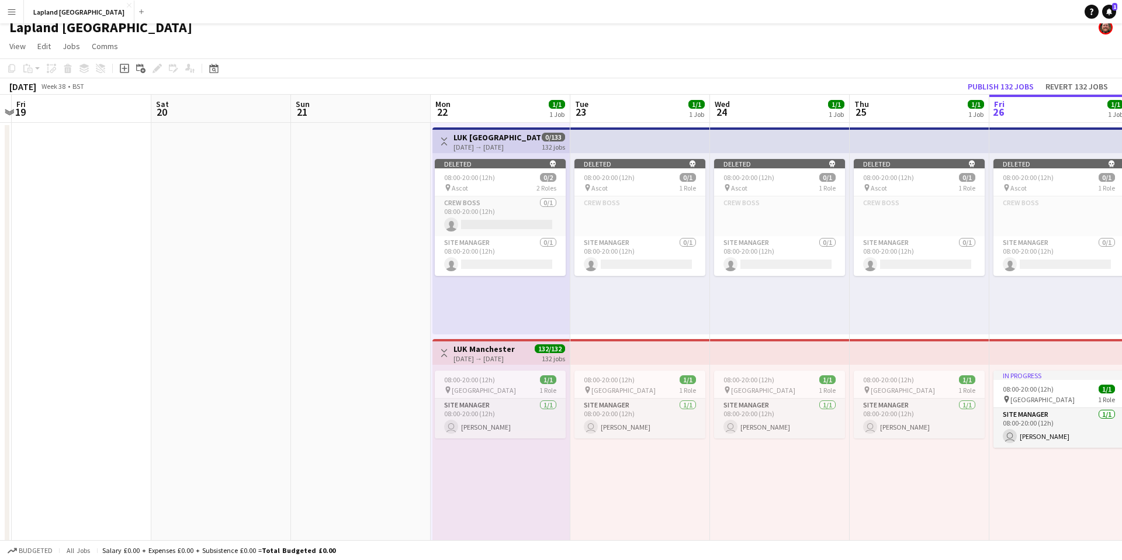
click at [476, 293] on div "Deleted skull 08:00-20:00 (12h) 0/2 pin Ascot 2 Roles Crew Boss 0/1 08:00-20:00…" at bounding box center [501, 243] width 137 height 181
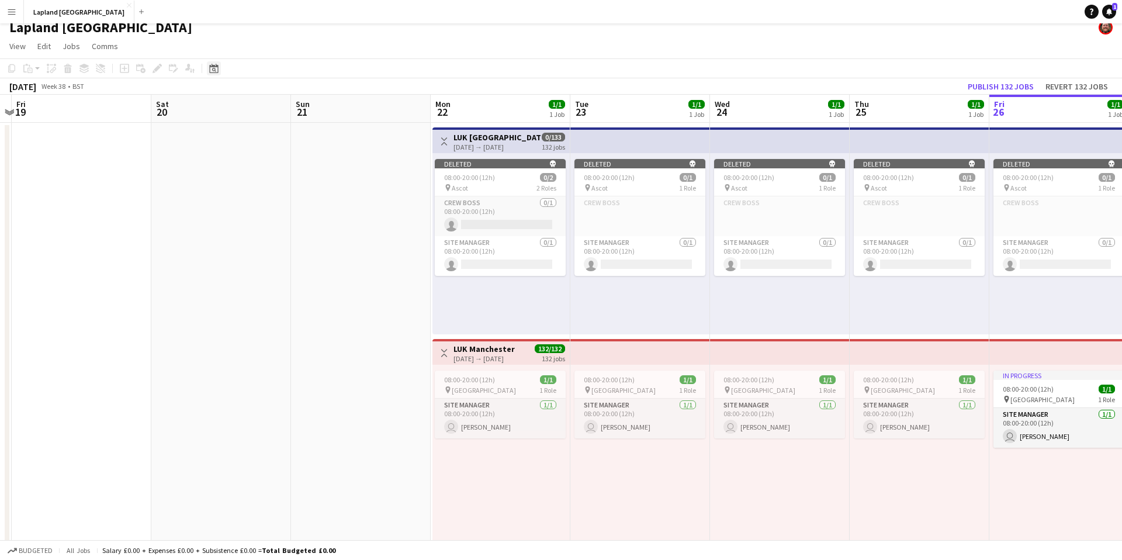
click at [216, 70] on icon "Date picker" at bounding box center [213, 68] width 9 height 9
click at [405, 234] on app-date-cell at bounding box center [361, 337] width 140 height 428
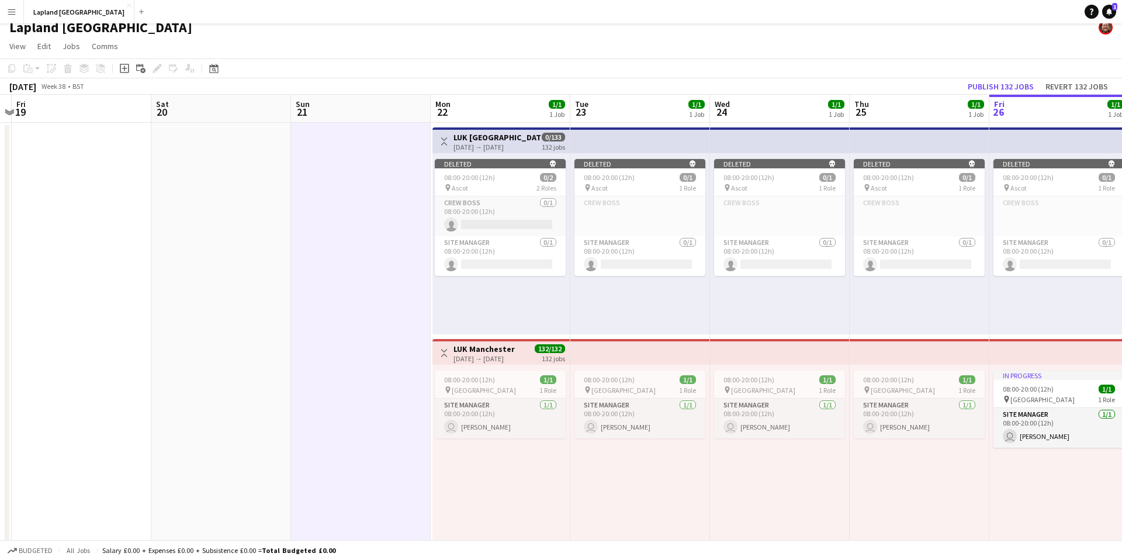
click at [516, 289] on div "Deleted skull 08:00-20:00 (12h) 0/2 pin Ascot 2 Roles Crew Boss 0/1 08:00-20:00…" at bounding box center [501, 243] width 137 height 181
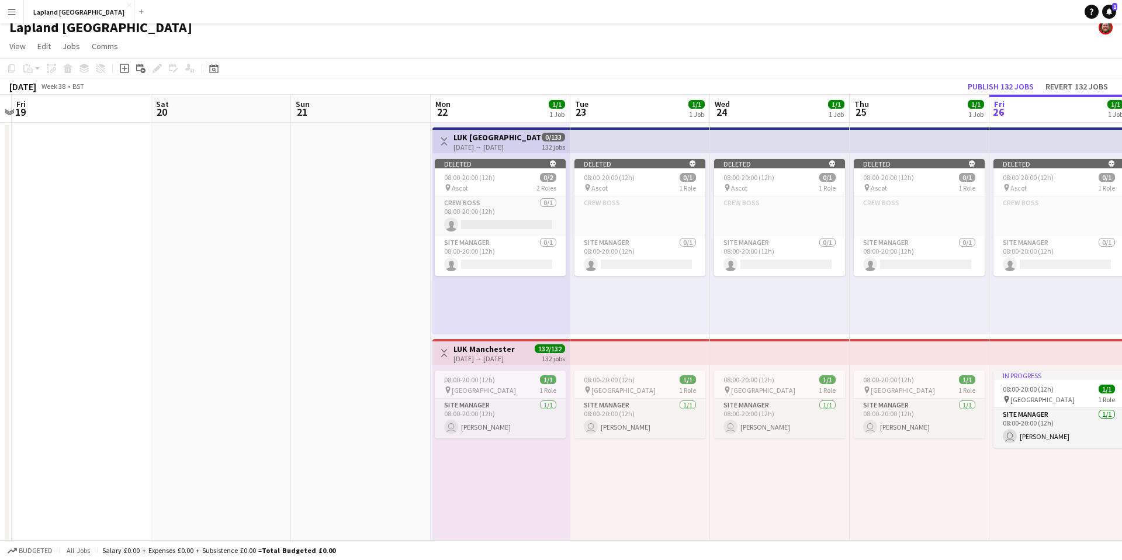
click at [516, 289] on div "Deleted skull 08:00-20:00 (12h) 0/2 pin Ascot 2 Roles Crew Boss 0/1 08:00-20:00…" at bounding box center [501, 243] width 137 height 181
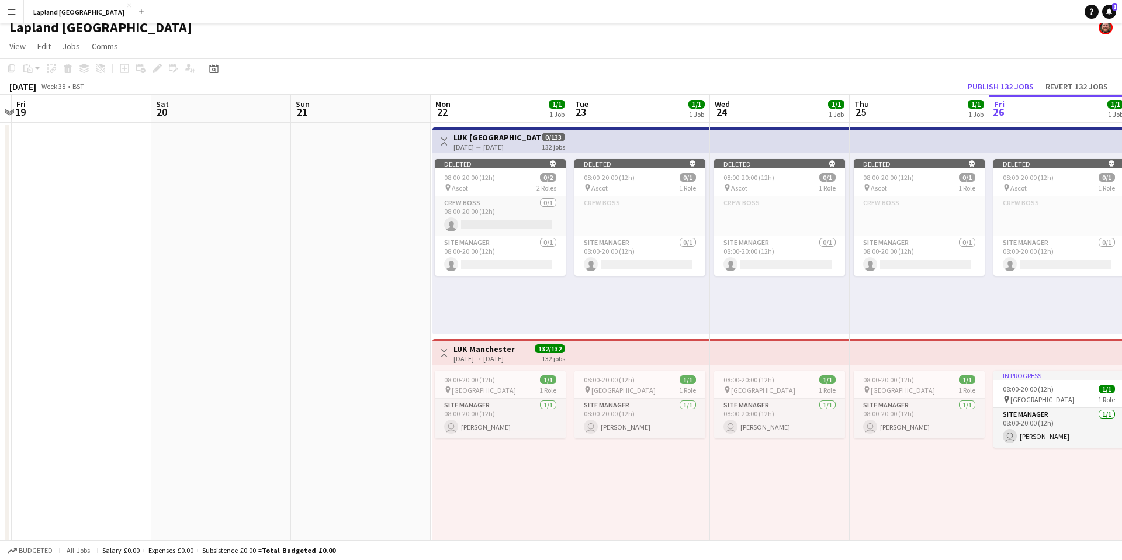
click at [561, 115] on div "1 Job" at bounding box center [556, 114] width 15 height 9
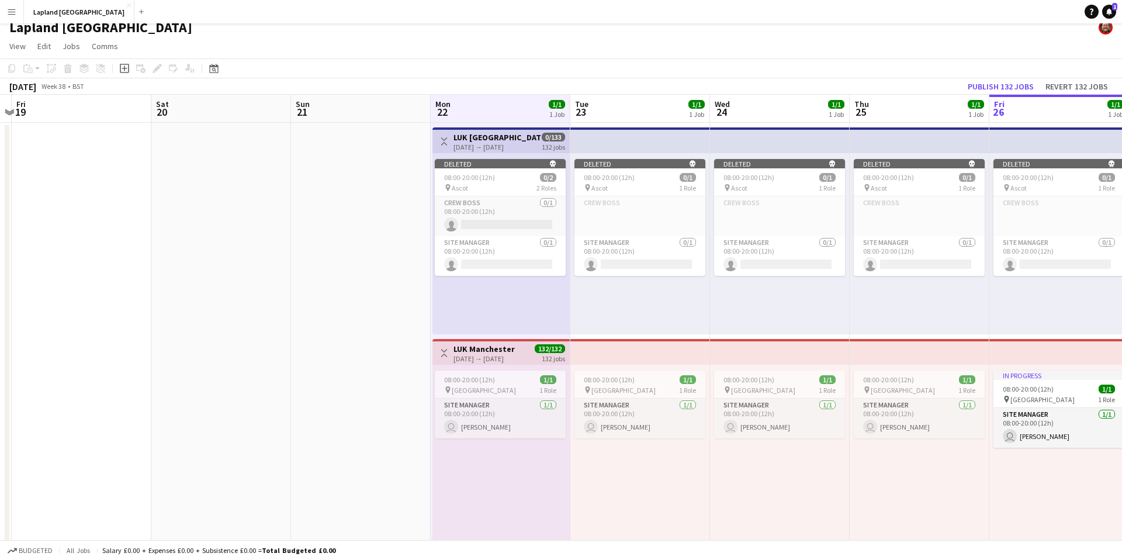
click at [499, 148] on div "[DATE] → [DATE]" at bounding box center [497, 147] width 87 height 9
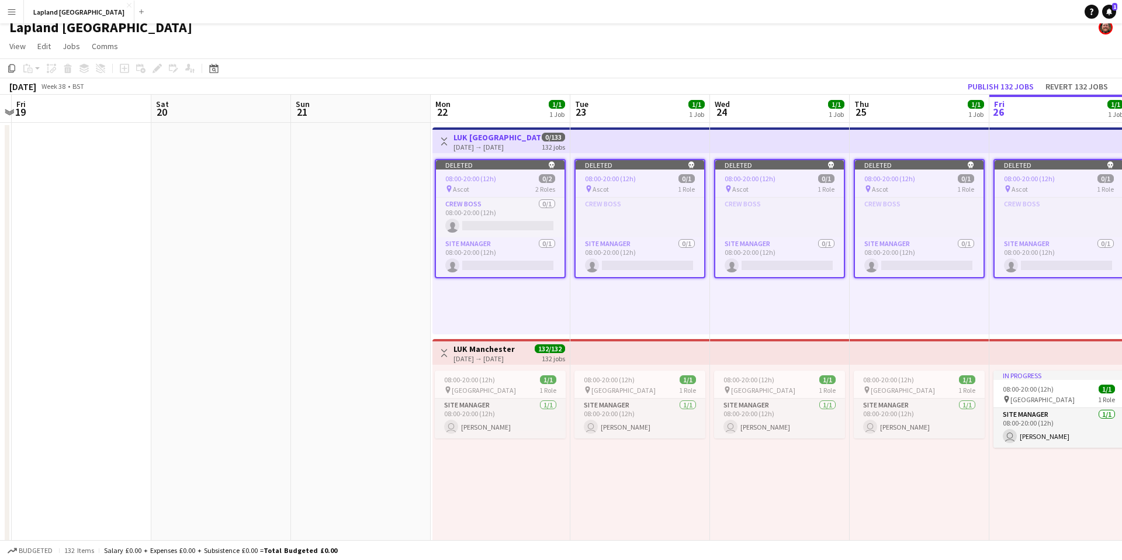
click at [546, 300] on div "Deleted skull 08:00-20:00 (12h) 0/2 pin Ascot 2 Roles Crew Boss 0/1 08:00-20:00…" at bounding box center [501, 243] width 137 height 181
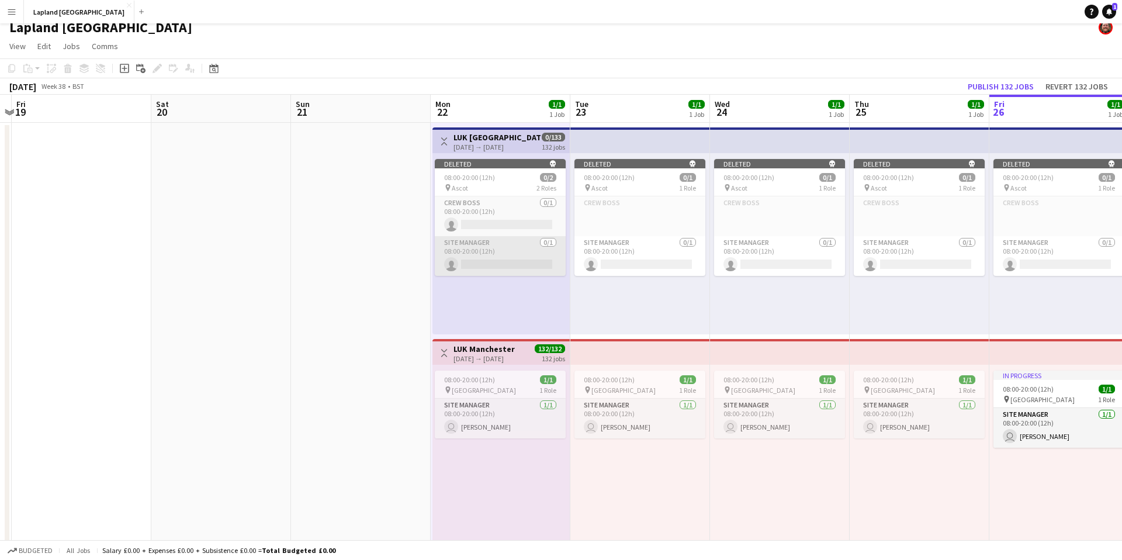
click at [528, 241] on app-card-role "Site Manager 0/1 08:00-20:00 (12h) single-neutral-actions" at bounding box center [500, 256] width 131 height 40
click at [513, 292] on div "Deleted skull 08:00-20:00 (12h) 0/2 pin Ascot 2 Roles Crew Boss 0/1 08:00-20:00…" at bounding box center [501, 243] width 137 height 181
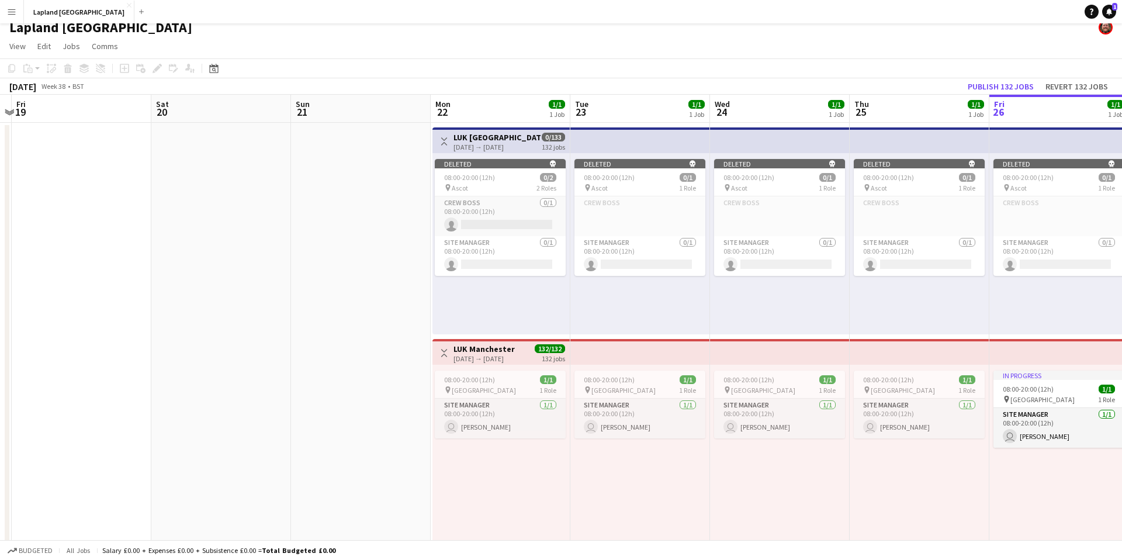
click at [510, 310] on div "Deleted skull 08:00-20:00 (12h) 0/2 pin Ascot 2 Roles Crew Boss 0/1 08:00-20:00…" at bounding box center [501, 243] width 137 height 181
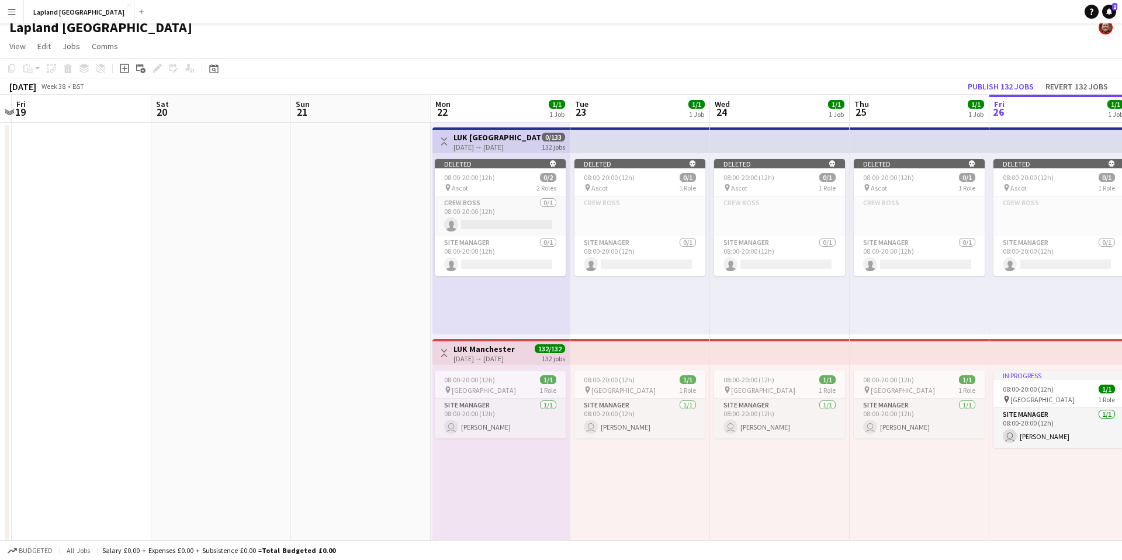
click at [510, 310] on div "Deleted skull 08:00-20:00 (12h) 0/2 pin Ascot 2 Roles Crew Boss 0/1 08:00-20:00…" at bounding box center [501, 243] width 137 height 181
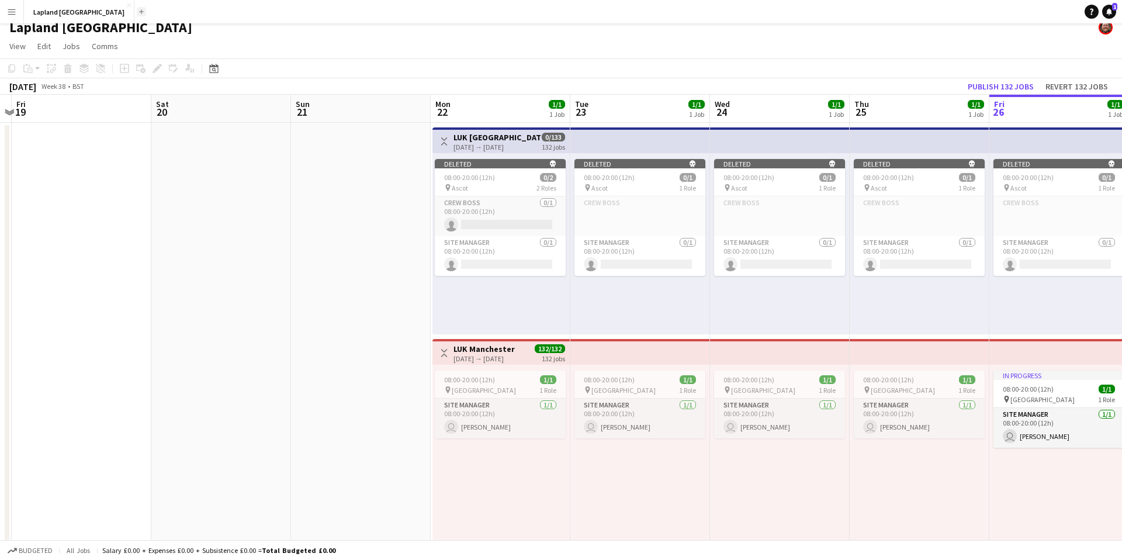
click at [137, 15] on button "Add" at bounding box center [141, 11] width 9 height 9
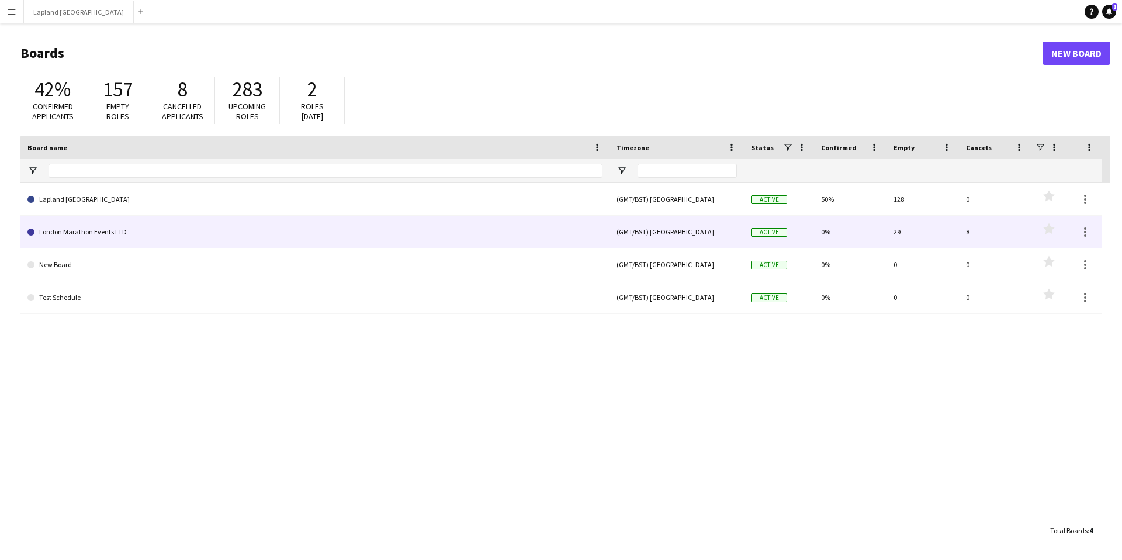
click at [117, 231] on link "London Marathon Events LTD" at bounding box center [314, 232] width 575 height 33
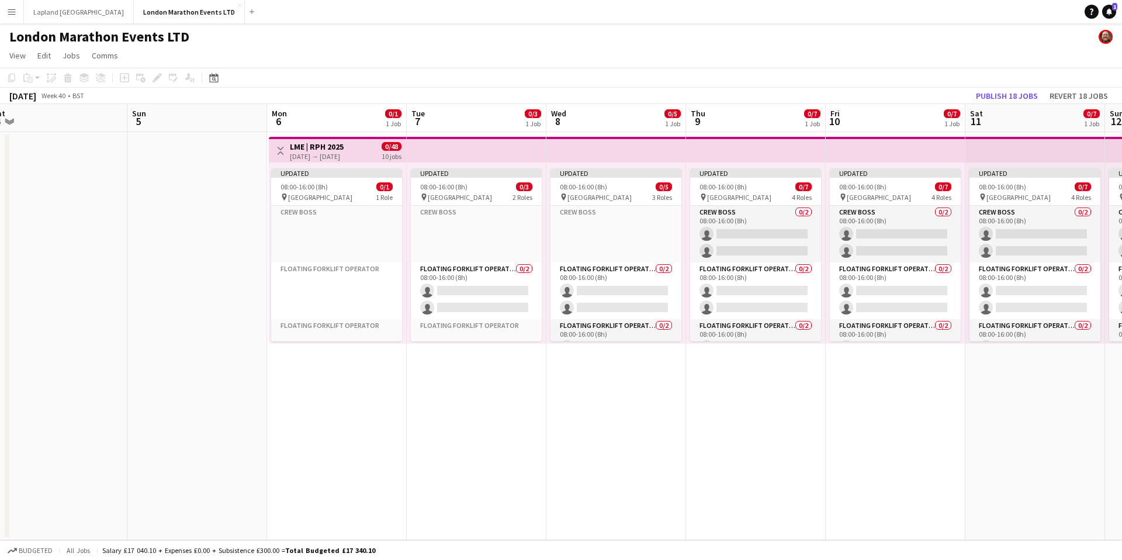
scroll to position [0, 486]
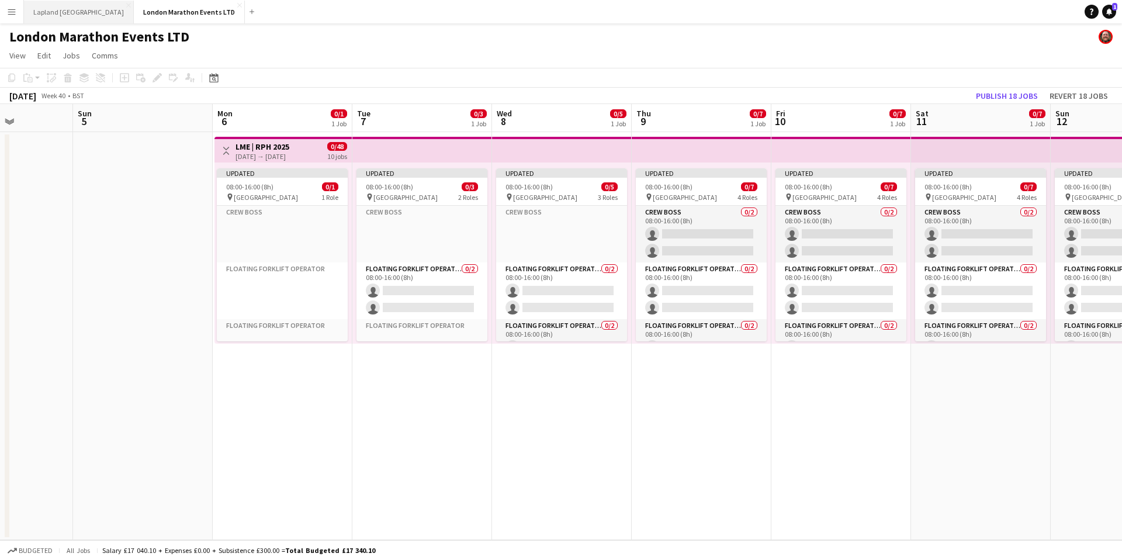
click at [50, 8] on button "Lapland UK Close" at bounding box center [79, 12] width 110 height 23
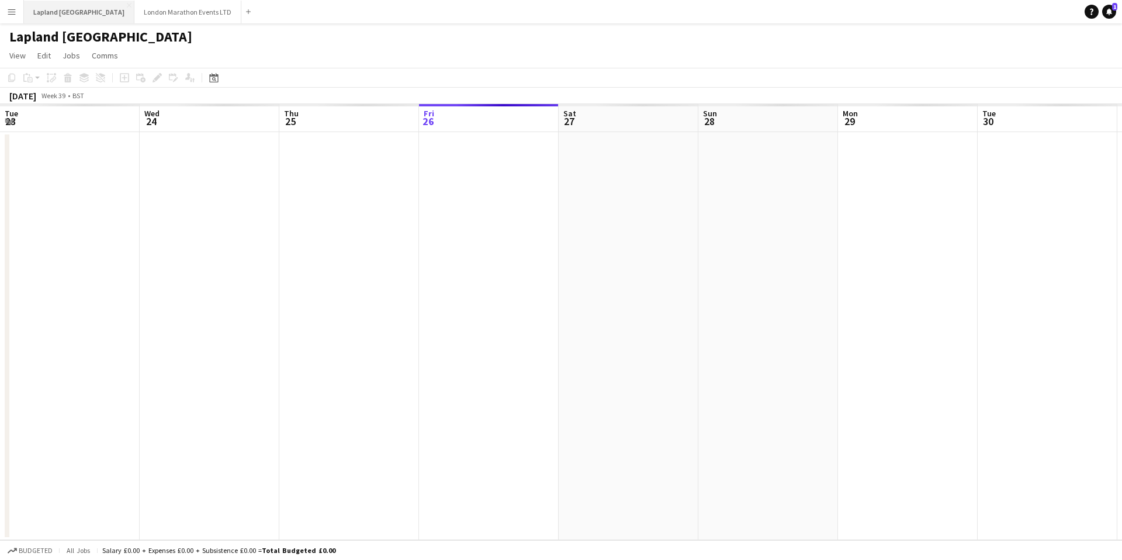
scroll to position [0, 279]
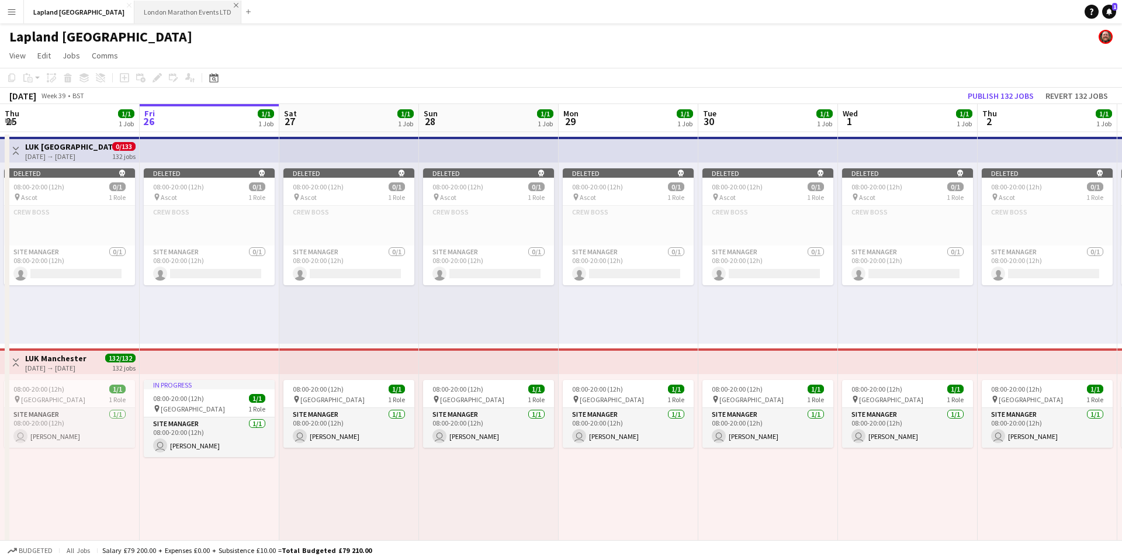
click at [234, 5] on app-icon "Close" at bounding box center [236, 5] width 5 height 5
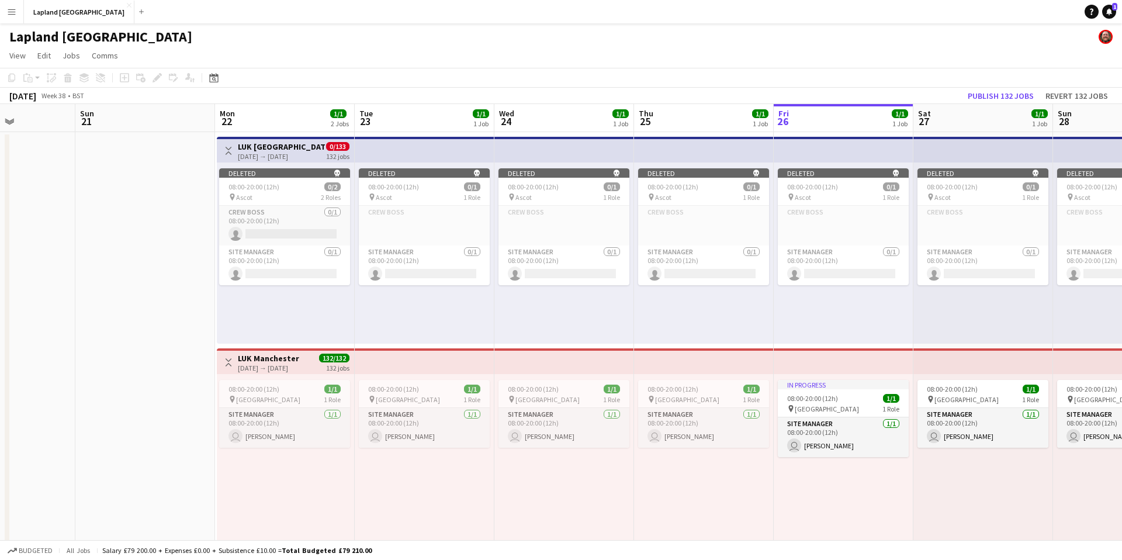
scroll to position [0, 482]
click at [68, 50] on span "Jobs" at bounding box center [72, 55] width 18 height 11
click at [84, 81] on div "New Job Edit Job Delete Job New Linked Job Edit Linked Jobs" at bounding box center [99, 132] width 82 height 129
click at [286, 316] on div "Deleted skull 08:00-20:00 (12h) 0/2 pin Ascot 2 Roles Crew Boss 0/1 08:00-20:00…" at bounding box center [287, 252] width 137 height 181
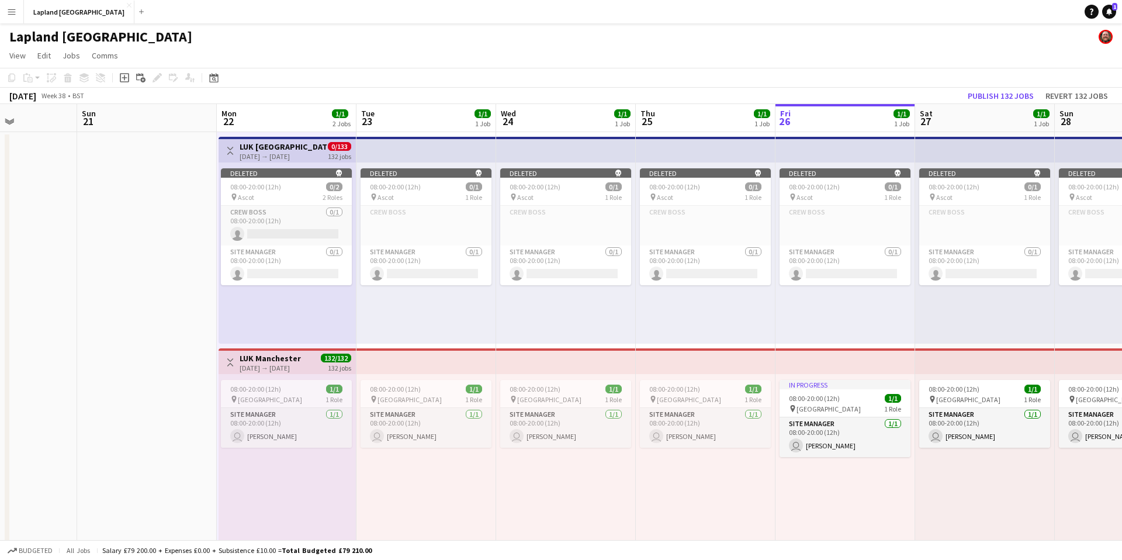
click at [286, 316] on div "Deleted skull 08:00-20:00 (12h) 0/2 pin Ascot 2 Roles Crew Boss 0/1 08:00-20:00…" at bounding box center [287, 252] width 137 height 181
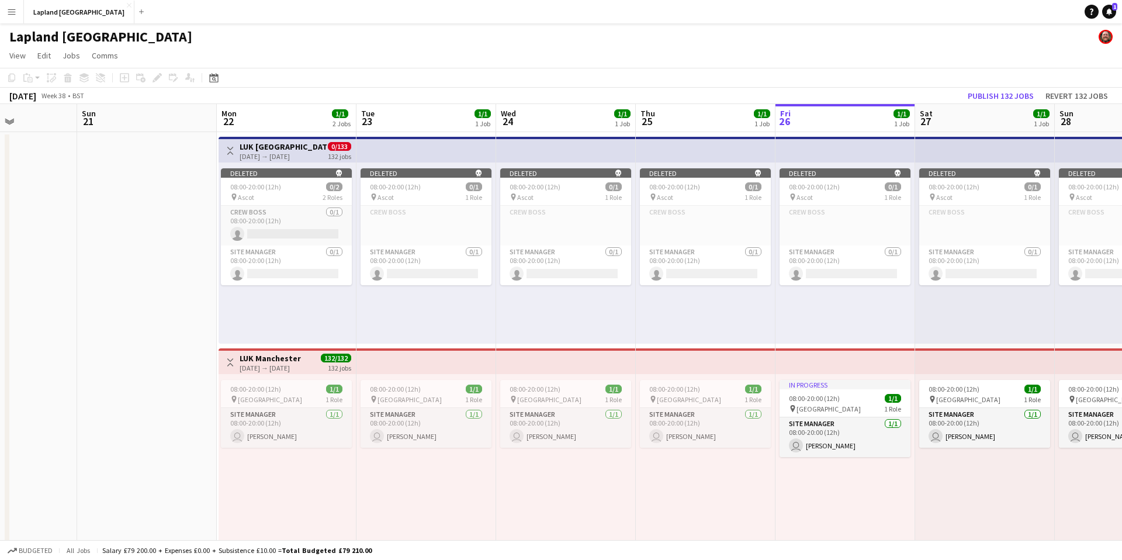
click at [286, 316] on div "Deleted skull 08:00-20:00 (12h) 0/2 pin Ascot 2 Roles Crew Boss 0/1 08:00-20:00…" at bounding box center [287, 252] width 137 height 181
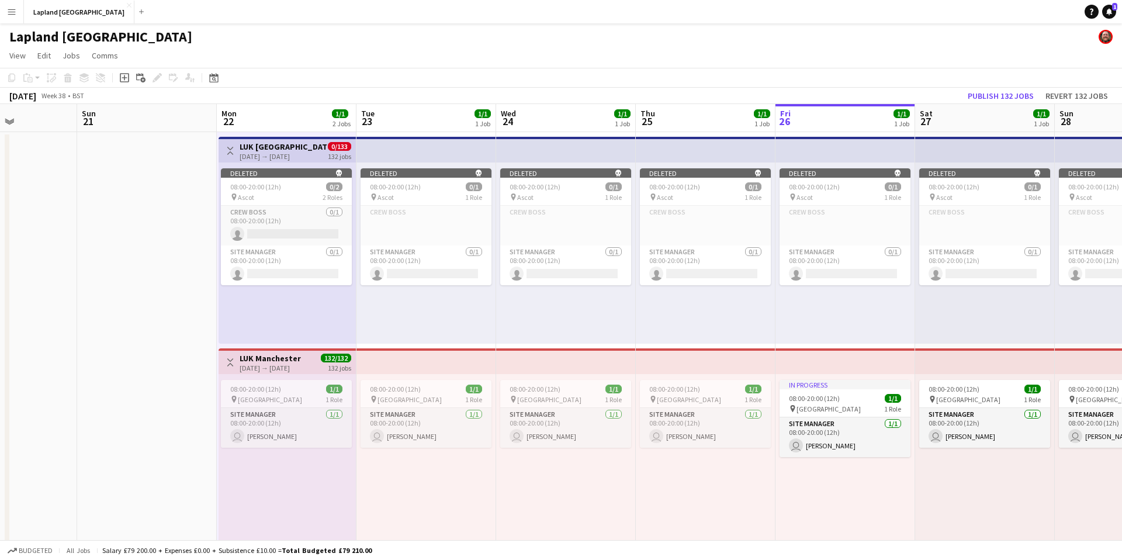
click at [292, 137] on app-top-bar "Toggle View LUK London 22-09-2025 → 31-01-2026 0/133 132 jobs" at bounding box center [287, 150] width 137 height 26
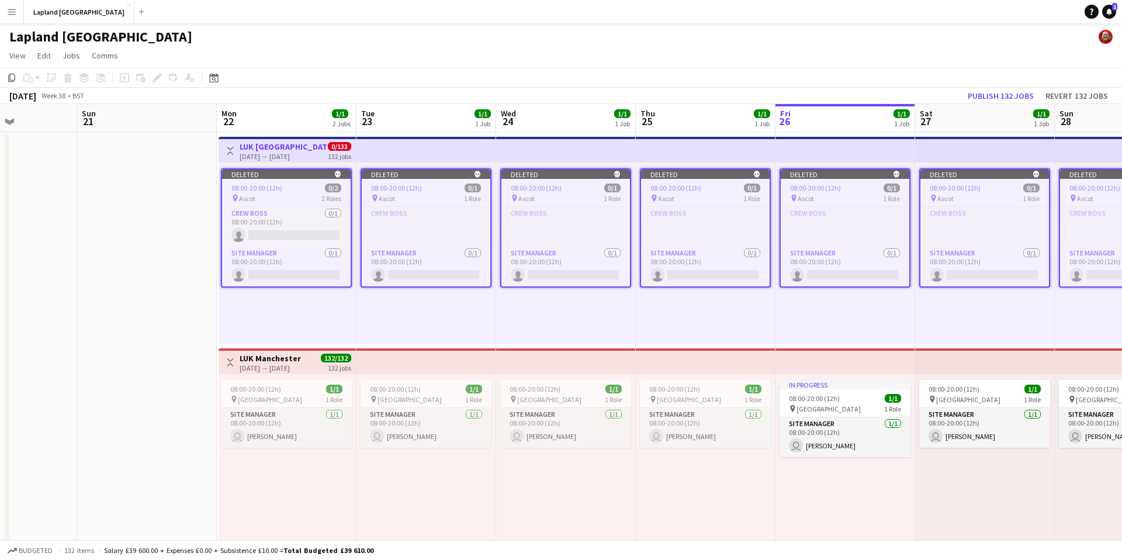
click at [229, 154] on app-icon "Toggle View" at bounding box center [230, 151] width 8 height 8
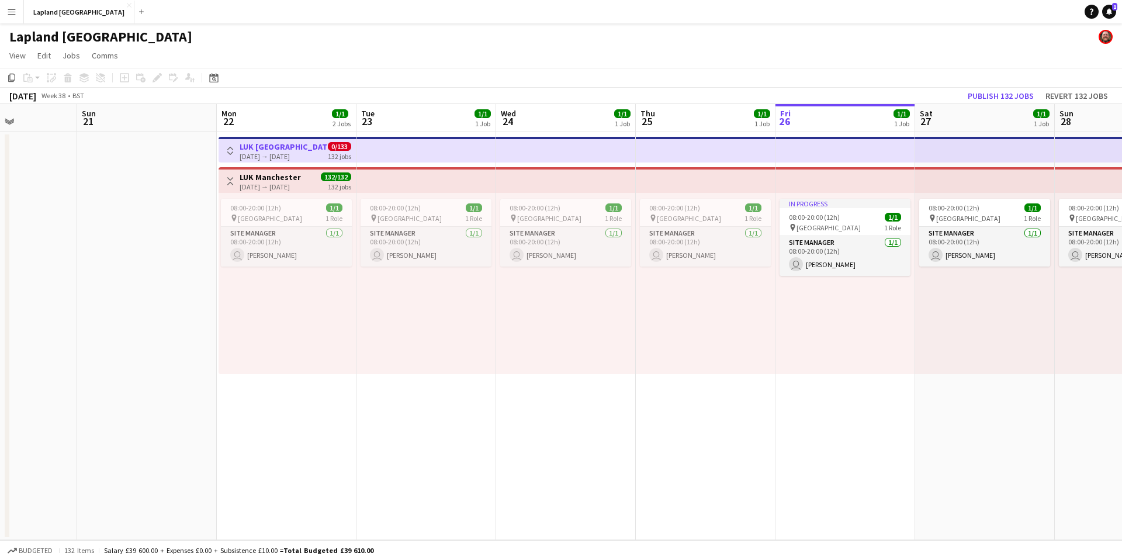
click at [229, 154] on app-icon "Toggle View" at bounding box center [230, 151] width 8 height 8
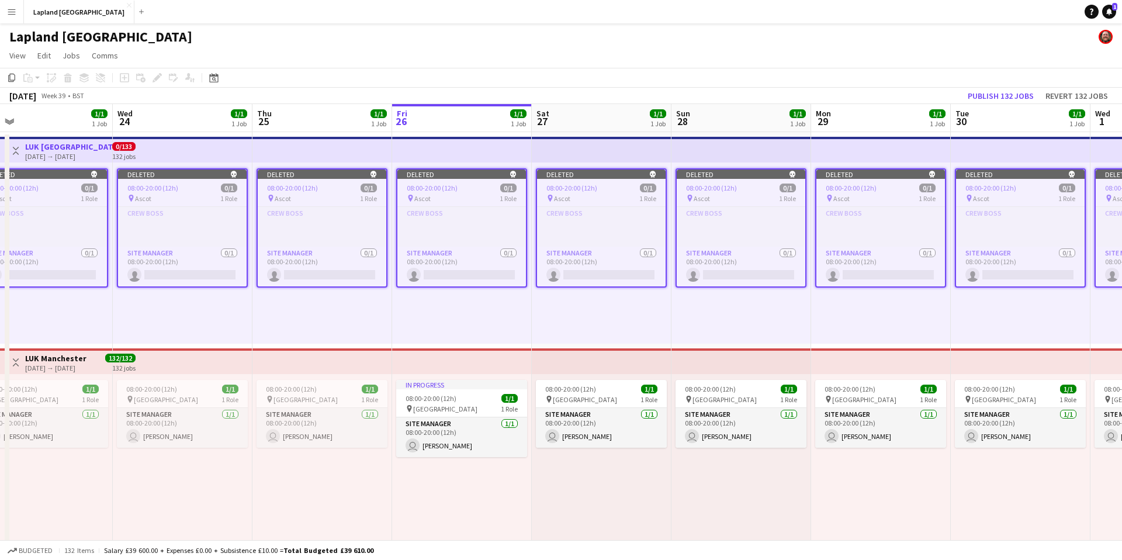
scroll to position [0, 592]
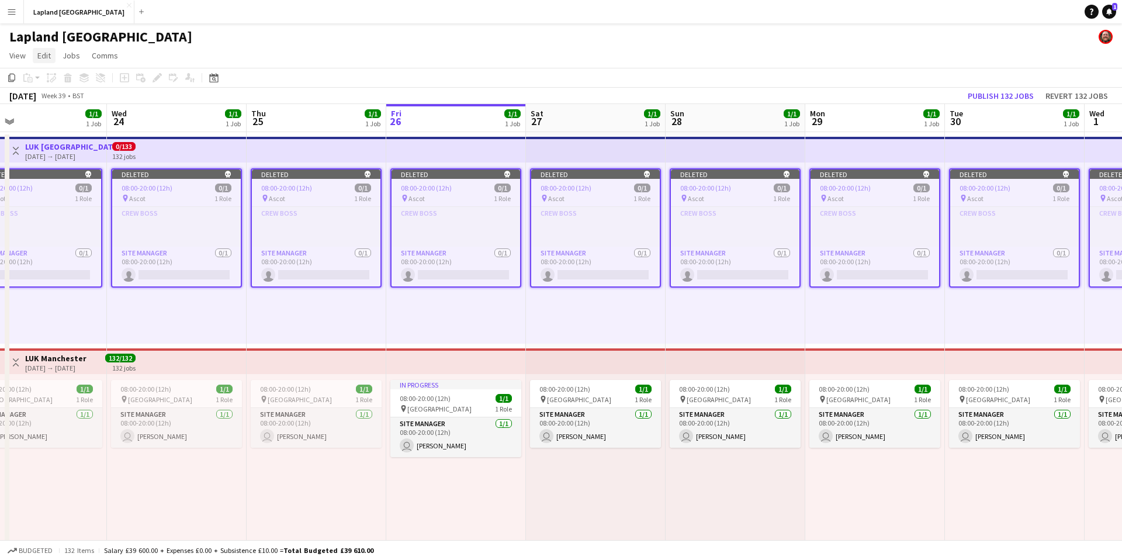
click at [48, 57] on span "Edit" at bounding box center [43, 55] width 13 height 11
click at [46, 55] on span "Edit" at bounding box center [43, 55] width 13 height 11
click at [8, 79] on icon "Copy" at bounding box center [11, 77] width 9 height 9
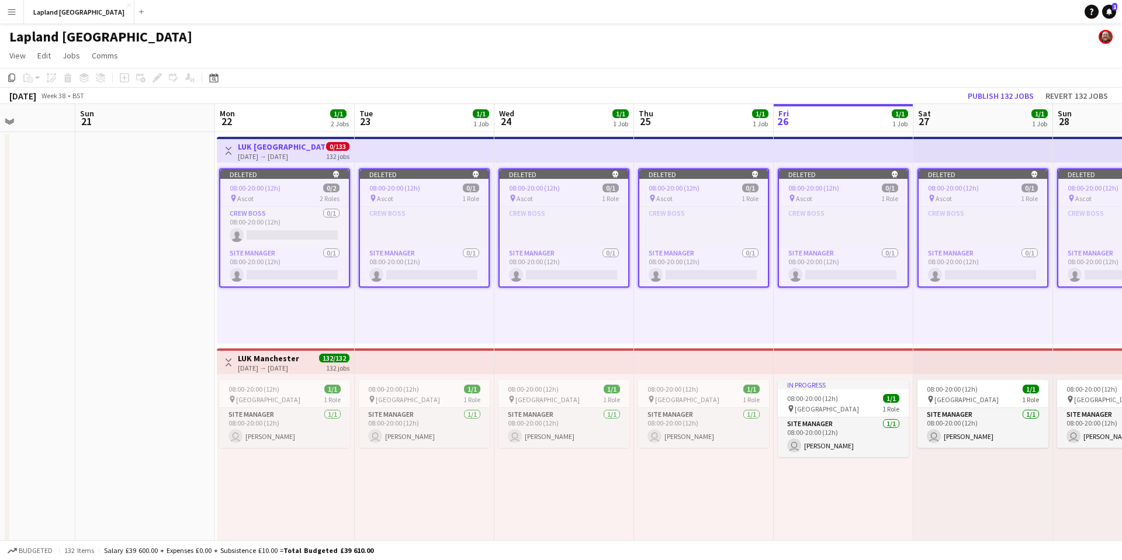
scroll to position [0, 361]
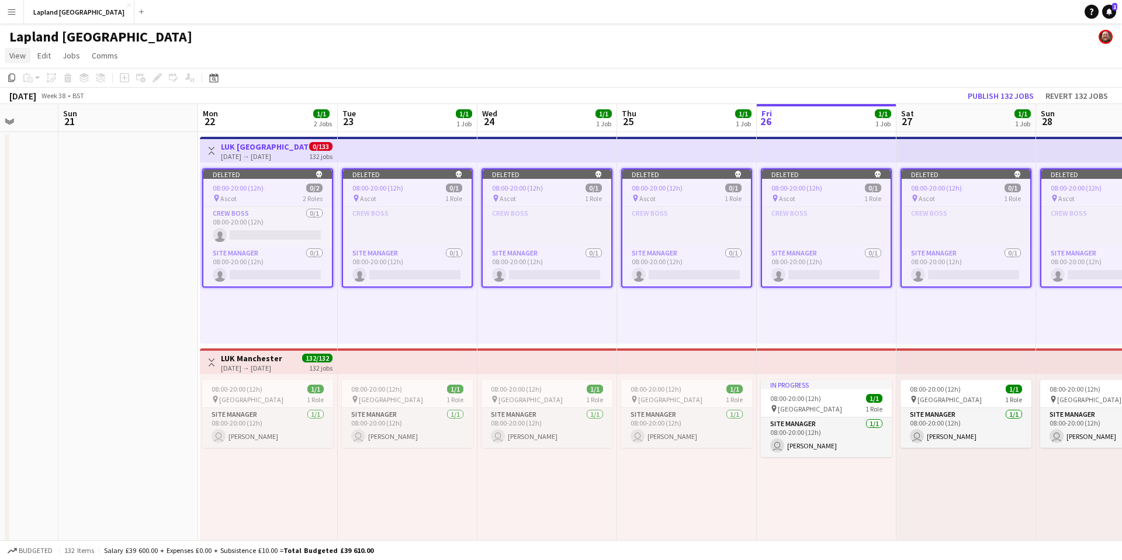
click at [21, 56] on span "View" at bounding box center [17, 55] width 16 height 11
click at [49, 54] on span "Edit" at bounding box center [43, 55] width 13 height 11
click at [76, 53] on span "Jobs" at bounding box center [72, 55] width 18 height 11
click at [91, 131] on div "New Job Edit Job Delete Job New Linked Job Edit Linked Jobs" at bounding box center [99, 132] width 82 height 129
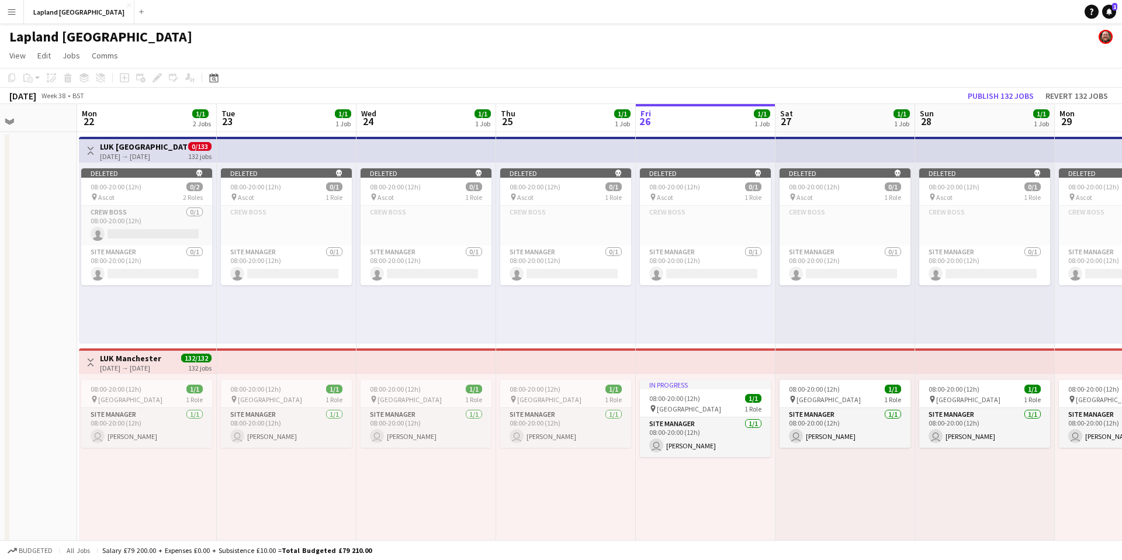
scroll to position [0, 499]
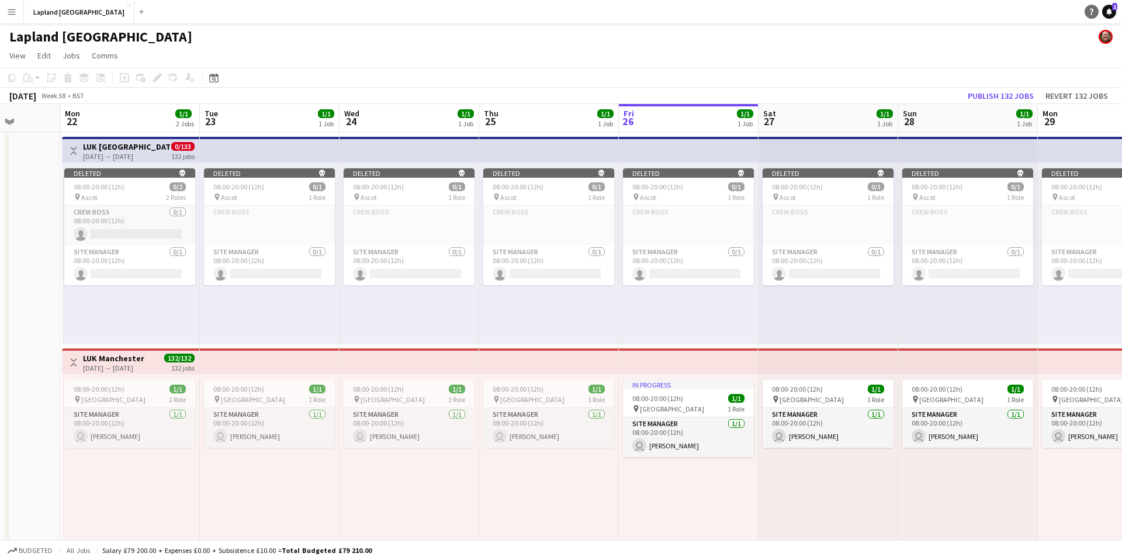
click at [1092, 12] on icon at bounding box center [1092, 12] width 4 height 6
click at [1095, 9] on link "Help" at bounding box center [1092, 12] width 14 height 14
click at [82, 75] on div "Copy Paste Paste Command V Paste with crew Command Shift V Paste linked Job Del…" at bounding box center [56, 78] width 103 height 14
click at [83, 78] on div "Copy Paste Paste Command V Paste with crew Command Shift V Paste linked Job Del…" at bounding box center [56, 78] width 103 height 14
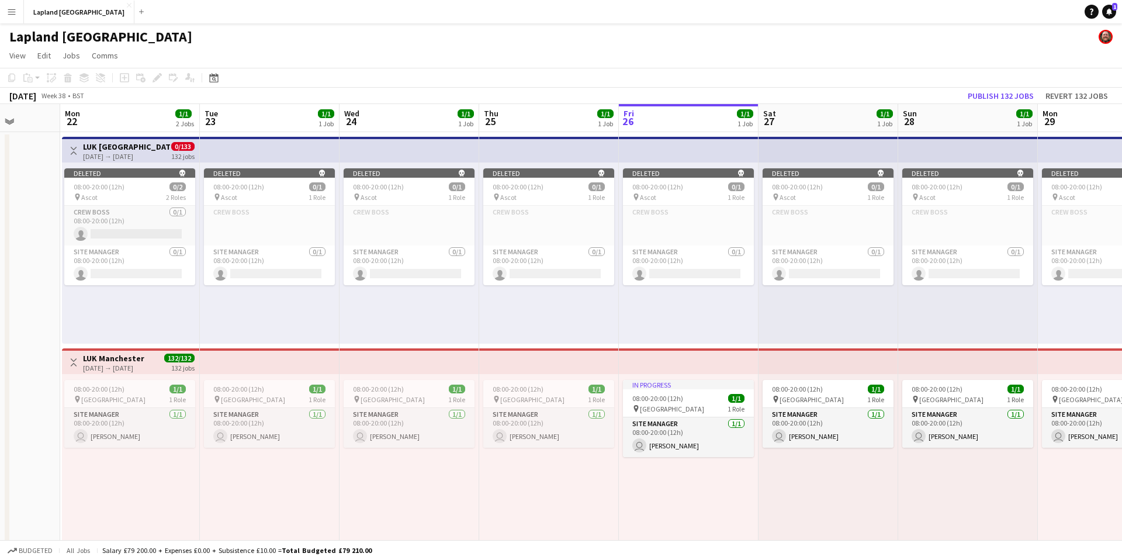
click at [83, 78] on div "Copy Paste Paste Command V Paste with crew Command Shift V Paste linked Job Del…" at bounding box center [56, 78] width 103 height 14
click at [15, 77] on div "Copy Paste Paste Command V Paste with crew Command Shift V Paste linked Job Del…" at bounding box center [56, 78] width 103 height 14
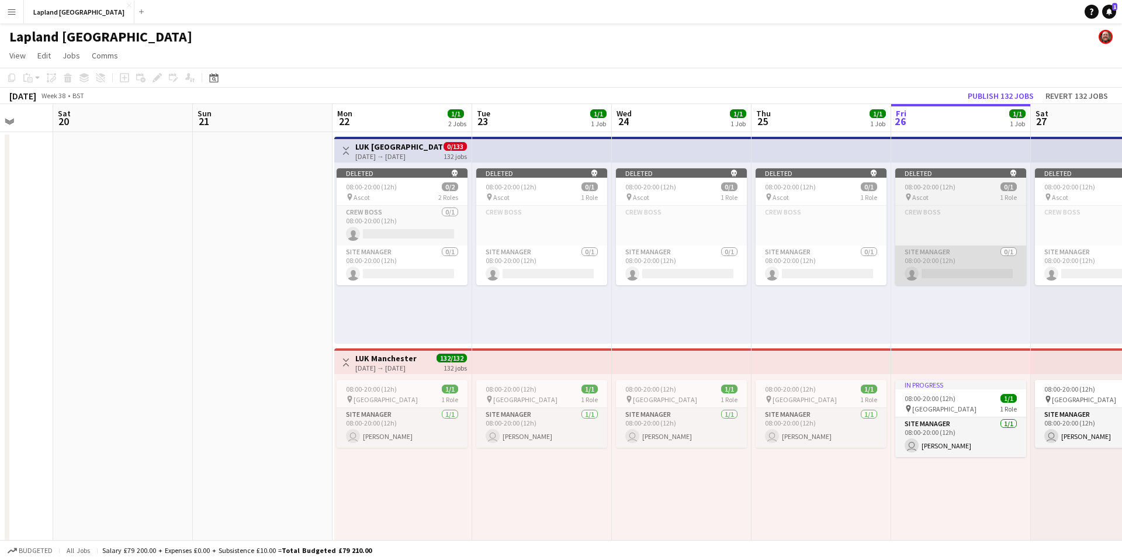
scroll to position [0, 364]
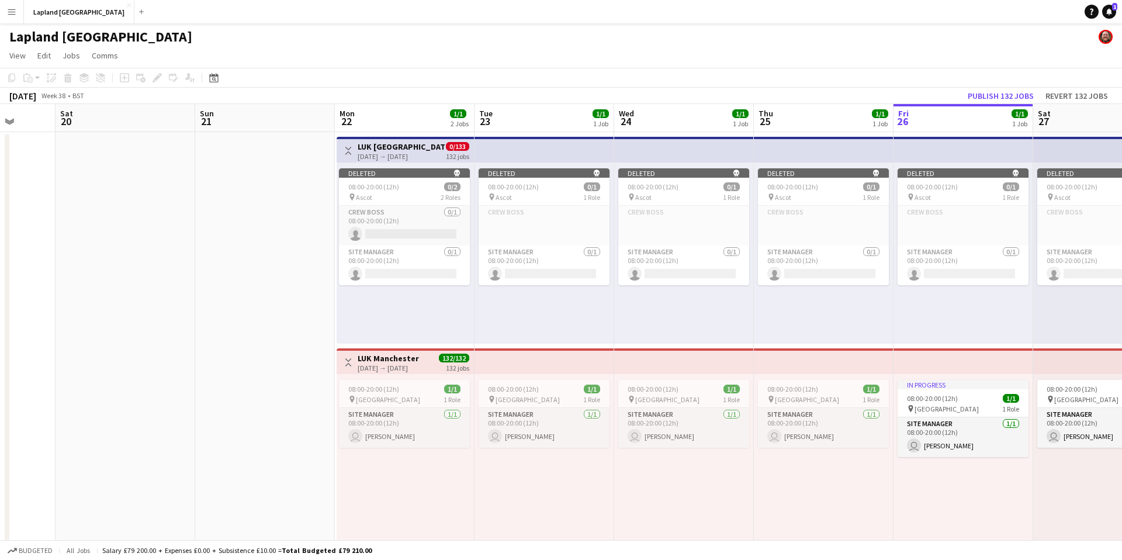
click at [346, 153] on app-icon "Toggle View" at bounding box center [348, 151] width 8 height 8
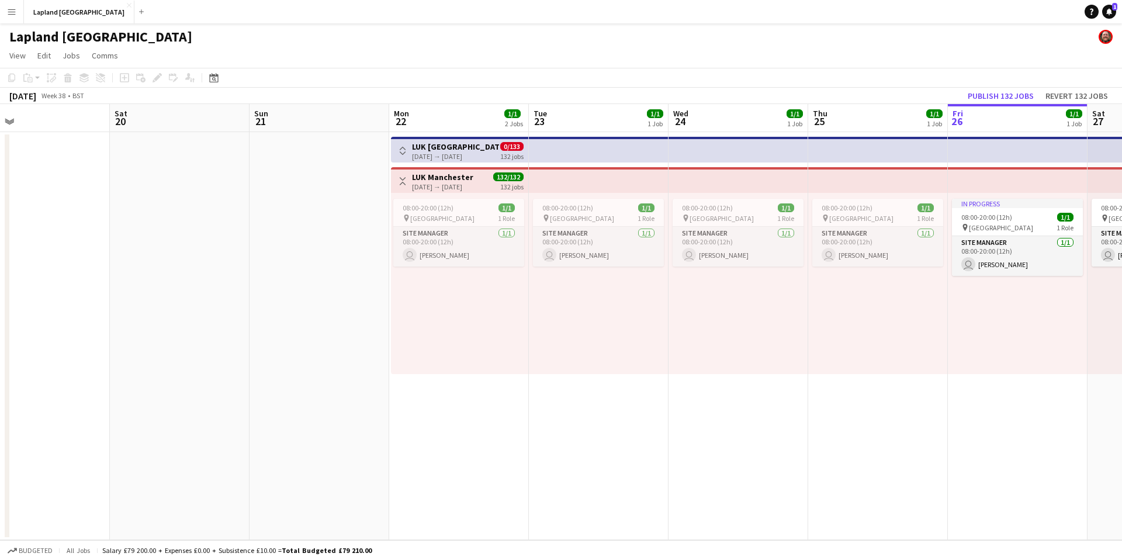
scroll to position [0, 350]
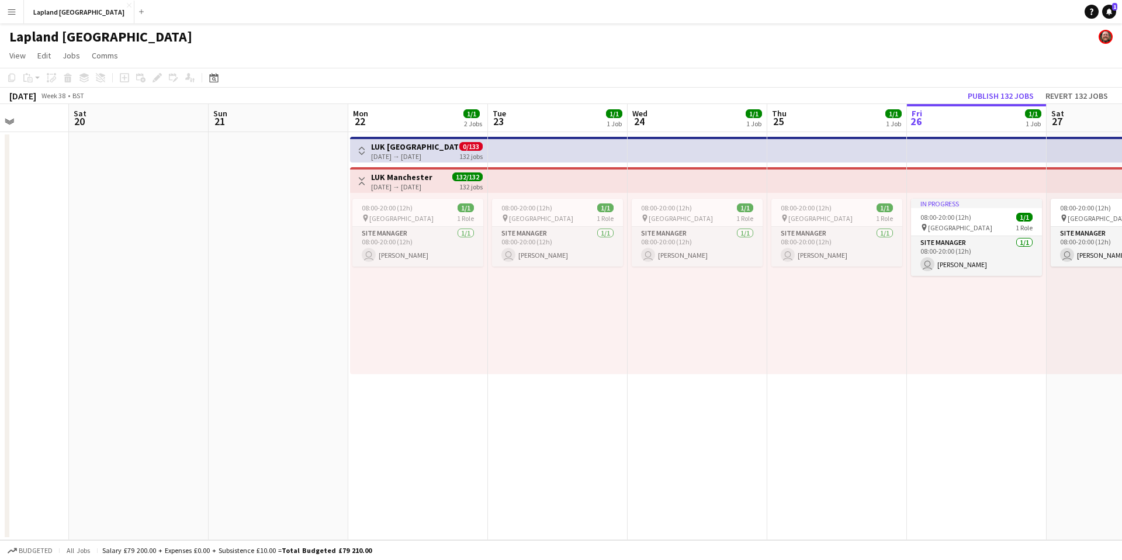
click at [451, 394] on app-date-cell "Toggle View LUK [GEOGRAPHIC_DATA] [DATE] → [DATE] 0/133 132 jobs Toggle View LU…" at bounding box center [418, 336] width 140 height 408
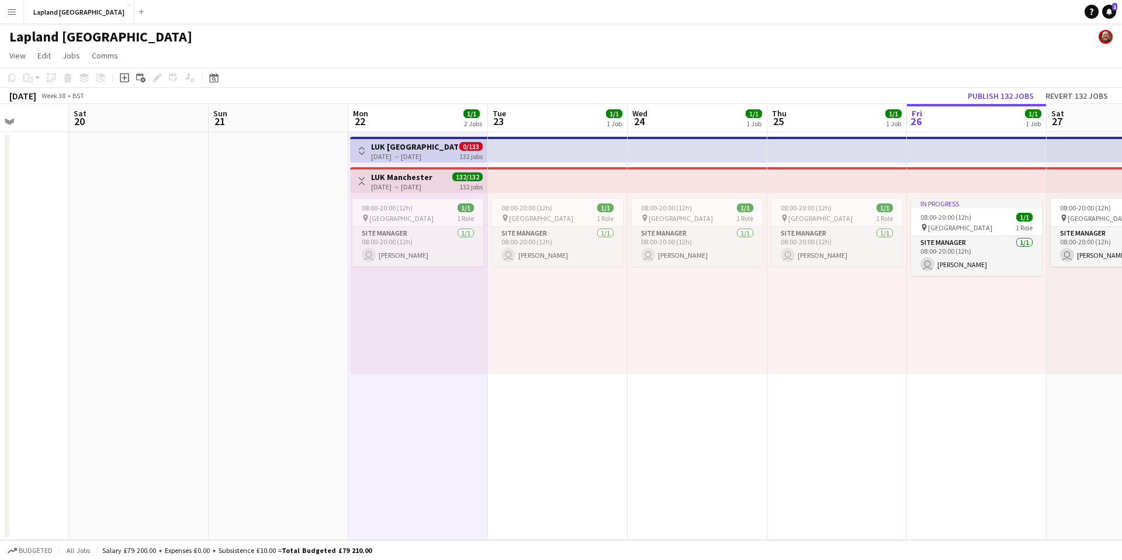
click at [448, 400] on app-date-cell "Toggle View LUK [GEOGRAPHIC_DATA] [DATE] → [DATE] 0/133 132 jobs Toggle View LU…" at bounding box center [418, 336] width 140 height 408
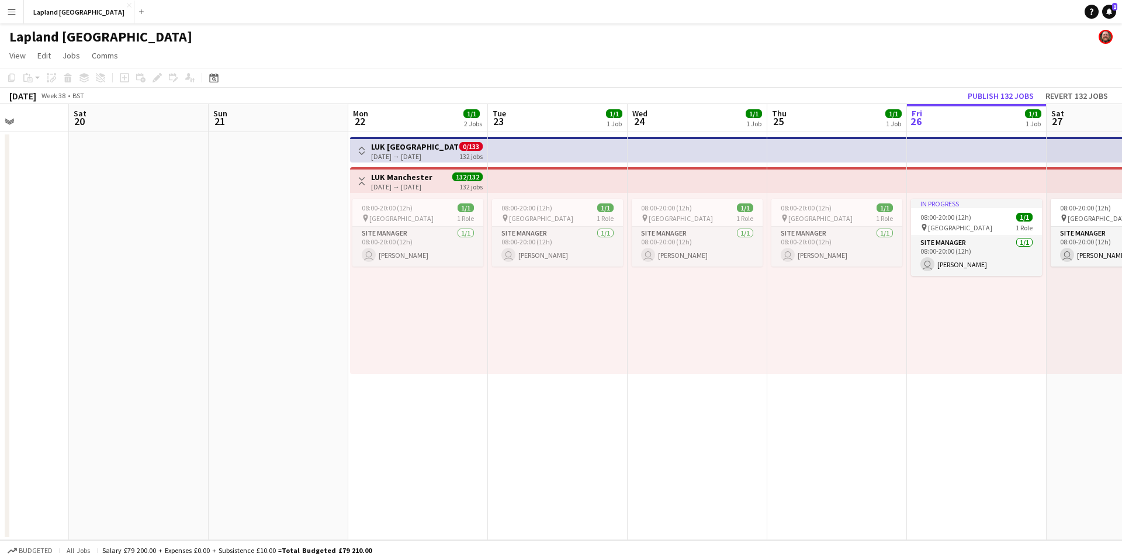
click at [448, 400] on app-date-cell "Toggle View LUK [GEOGRAPHIC_DATA] [DATE] → [DATE] 0/133 132 jobs Toggle View LU…" at bounding box center [418, 336] width 140 height 408
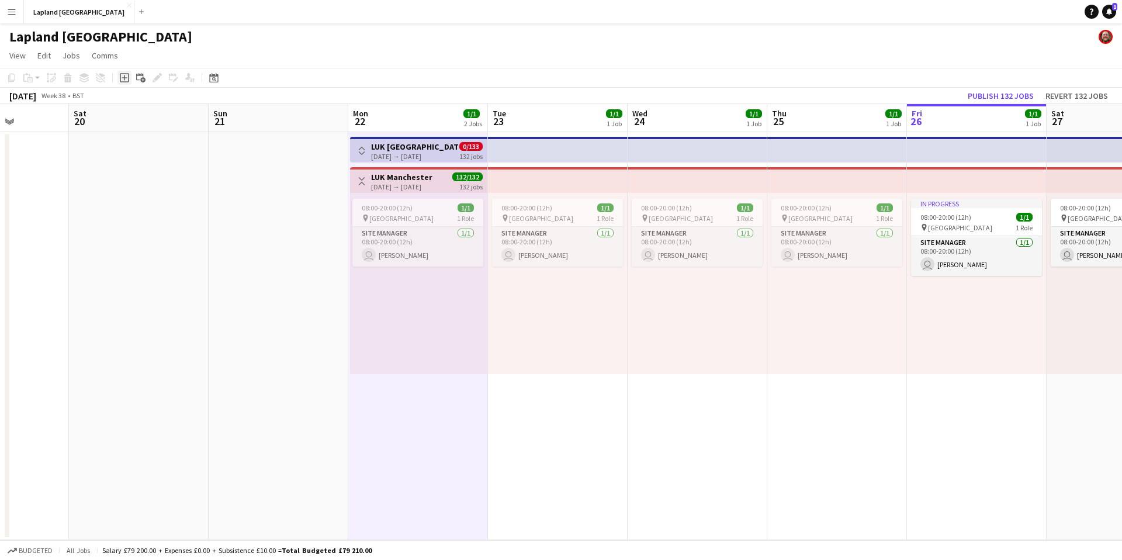
click at [124, 77] on icon at bounding box center [124, 77] width 5 height 5
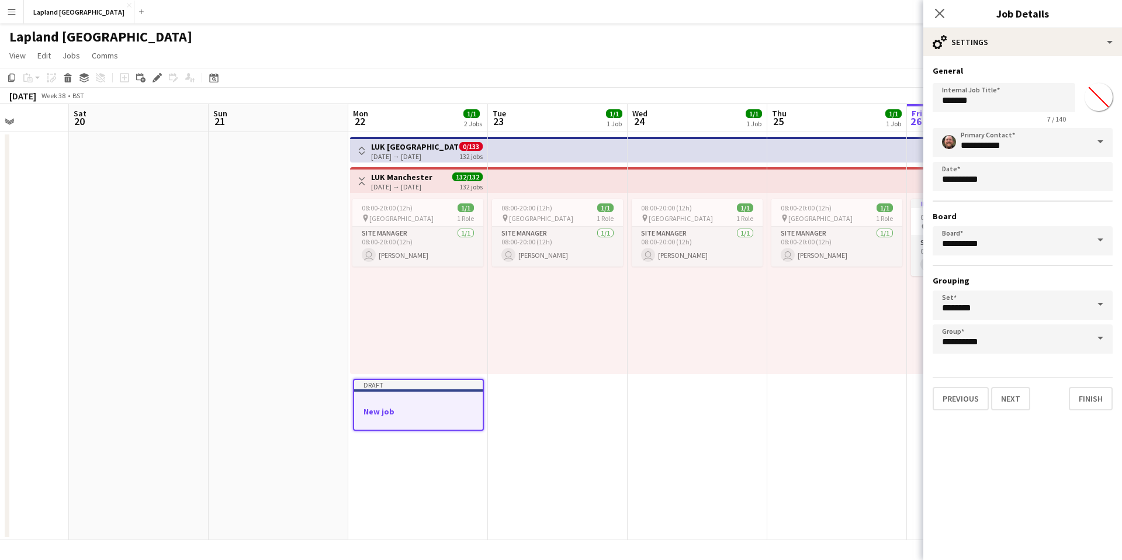
click at [558, 434] on app-date-cell "08:00-20:00 (12h) 1/1 pin Manchester 1 Role Site Manager [DATE] 08:00-20:00 (12…" at bounding box center [558, 336] width 140 height 408
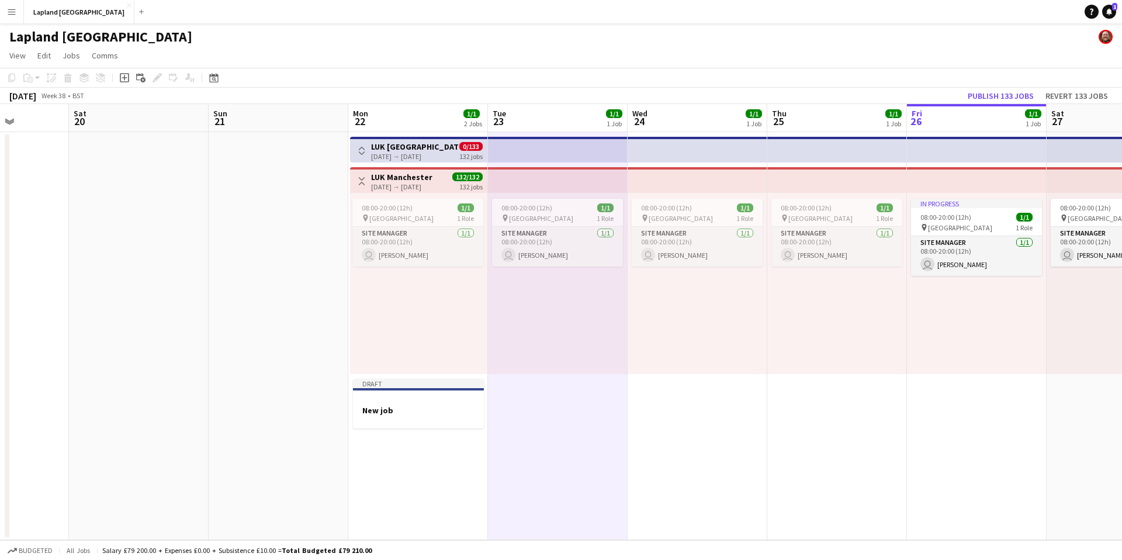
click at [420, 150] on h3 "LUK [GEOGRAPHIC_DATA]" at bounding box center [414, 146] width 87 height 11
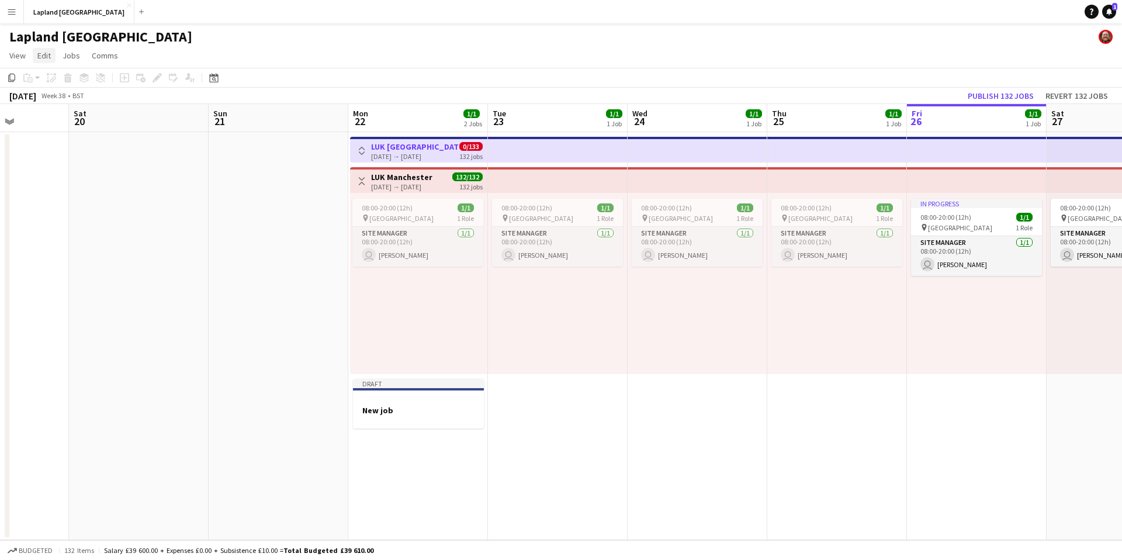
click at [43, 54] on span "Edit" at bounding box center [43, 55] width 13 height 11
click at [18, 54] on span "View" at bounding box center [17, 55] width 16 height 11
click at [421, 149] on h3 "LUK [GEOGRAPHIC_DATA]" at bounding box center [414, 146] width 87 height 11
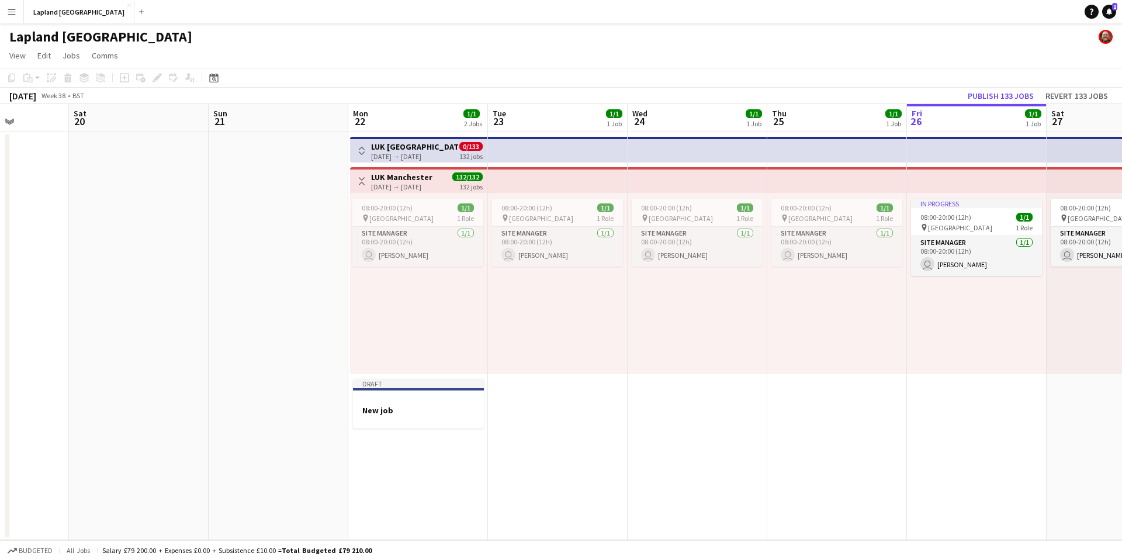
click at [421, 149] on h3 "LUK [GEOGRAPHIC_DATA]" at bounding box center [414, 146] width 87 height 11
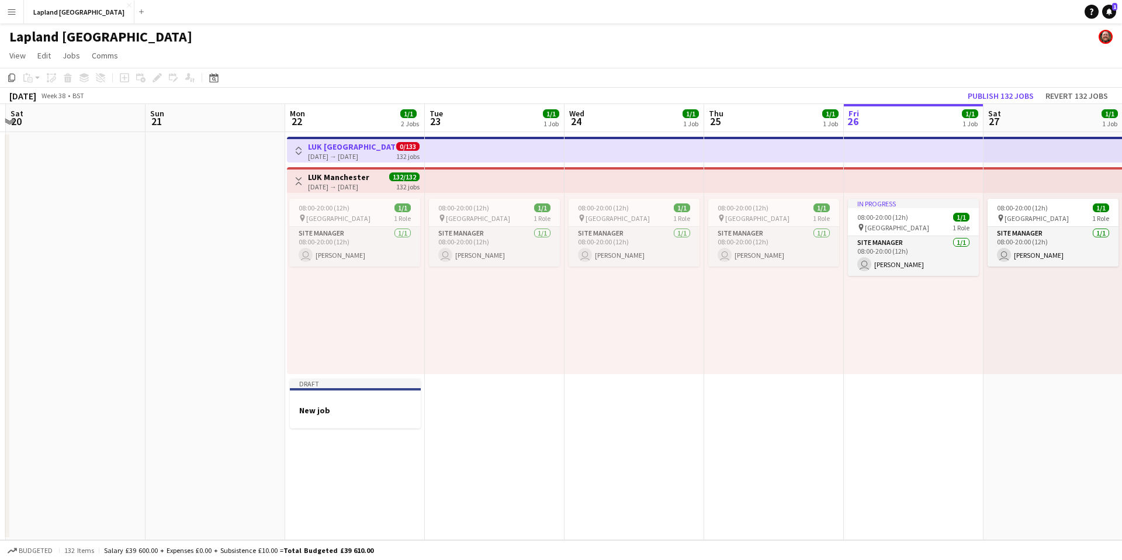
scroll to position [0, 412]
click at [366, 410] on h3 "New job" at bounding box center [356, 410] width 131 height 11
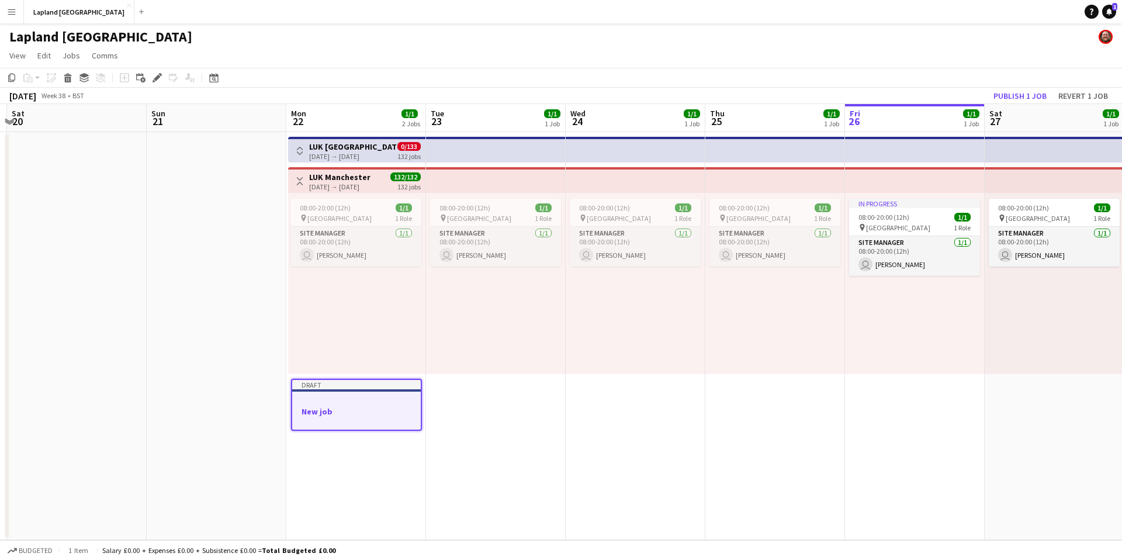
click at [352, 382] on div "Draft" at bounding box center [356, 384] width 129 height 9
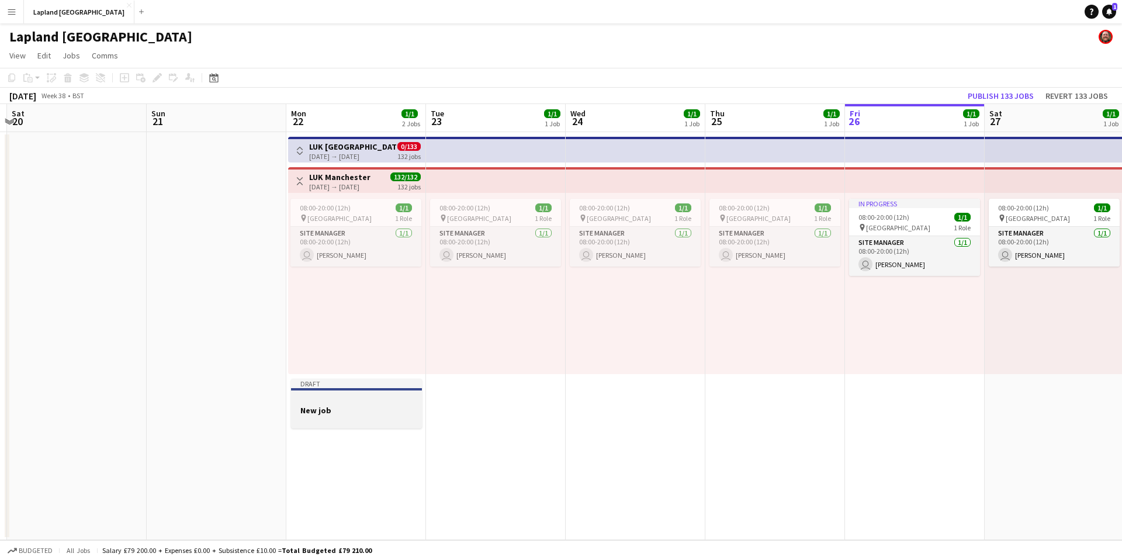
click at [352, 382] on div "Draft" at bounding box center [356, 383] width 131 height 9
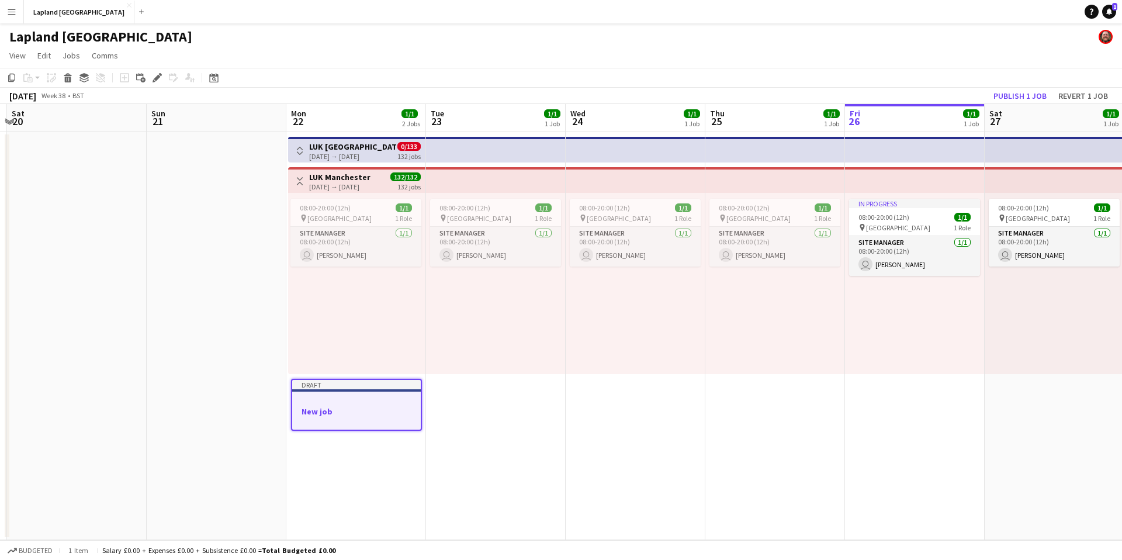
click at [345, 404] on div at bounding box center [356, 400] width 129 height 9
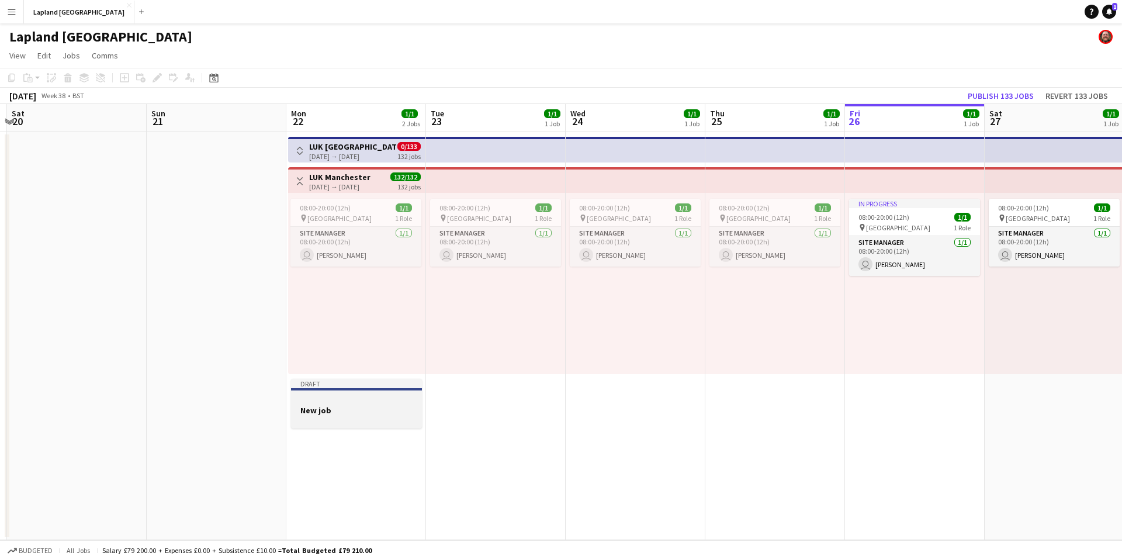
click at [345, 404] on app-job-card "Draft New job" at bounding box center [356, 404] width 131 height 50
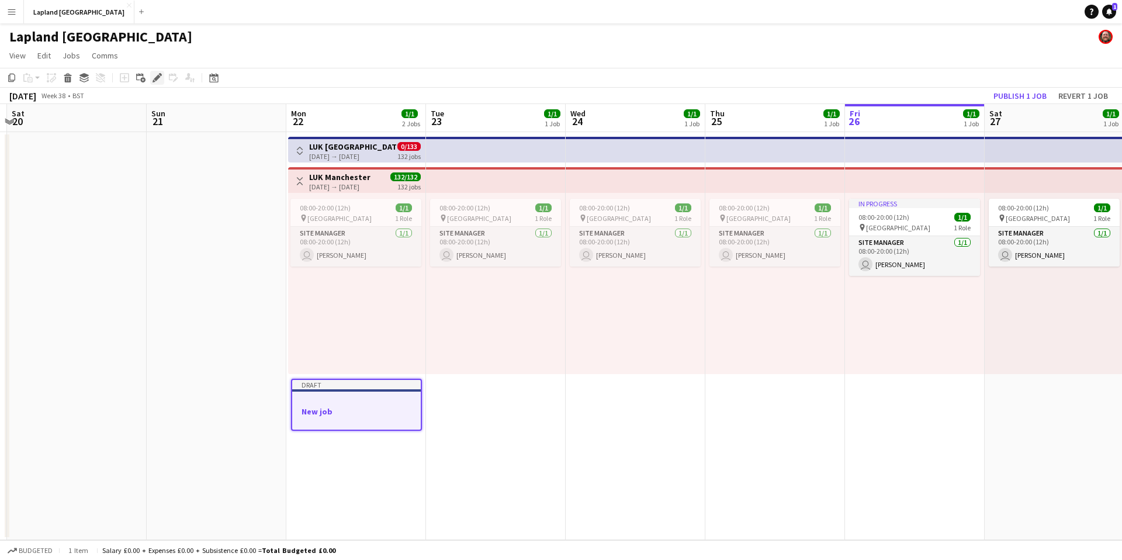
click at [155, 80] on icon at bounding box center [157, 78] width 6 height 6
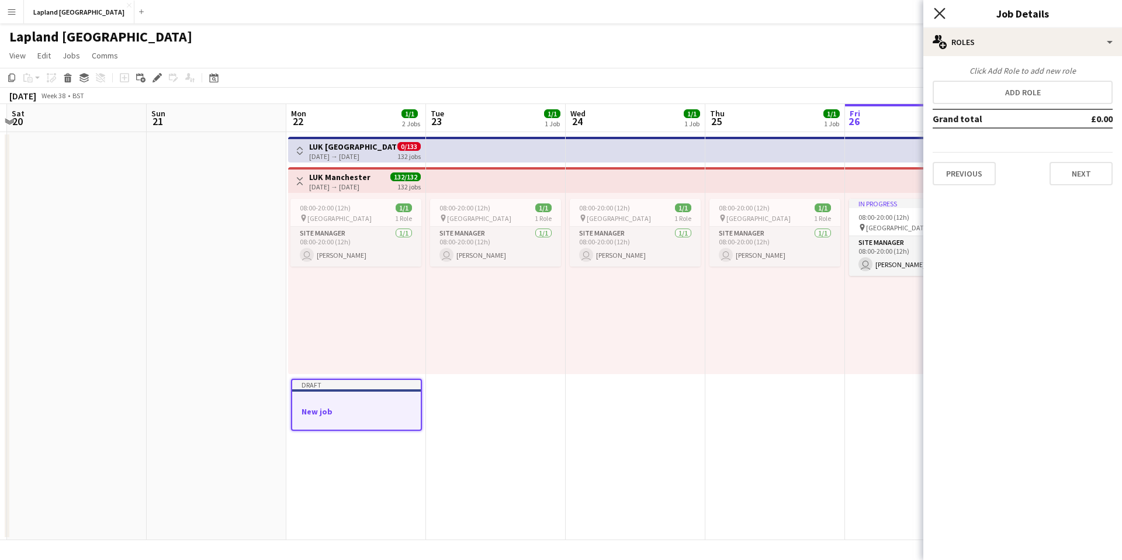
click at [936, 15] on icon "Close pop-in" at bounding box center [939, 13] width 11 height 11
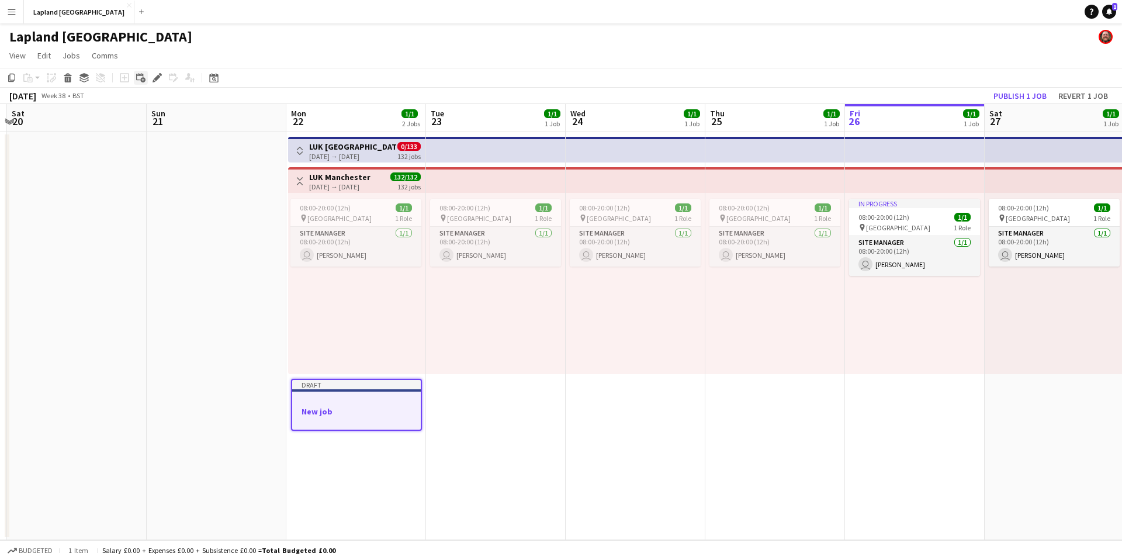
click at [140, 79] on icon "Add linked Job" at bounding box center [140, 77] width 9 height 9
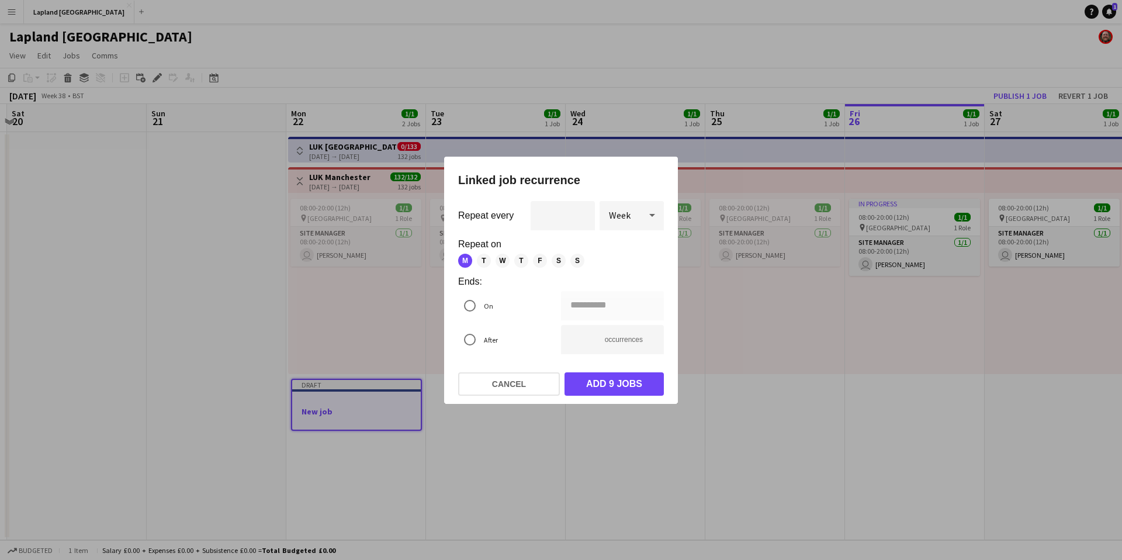
click at [652, 216] on icon at bounding box center [652, 214] width 14 height 23
click at [617, 251] on span "Day" at bounding box center [632, 247] width 46 height 11
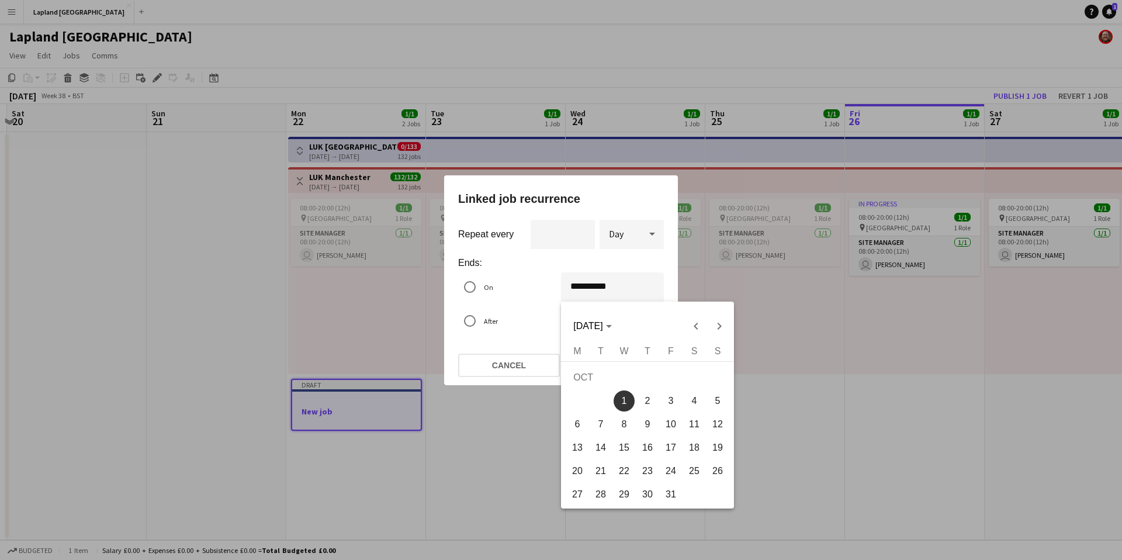
click at [586, 287] on div "**********" at bounding box center [561, 280] width 1122 height 560
click at [693, 350] on span "S" at bounding box center [694, 351] width 6 height 10
click at [696, 324] on span "Previous month" at bounding box center [695, 325] width 23 height 23
click at [577, 468] on span "22" at bounding box center [577, 471] width 21 height 21
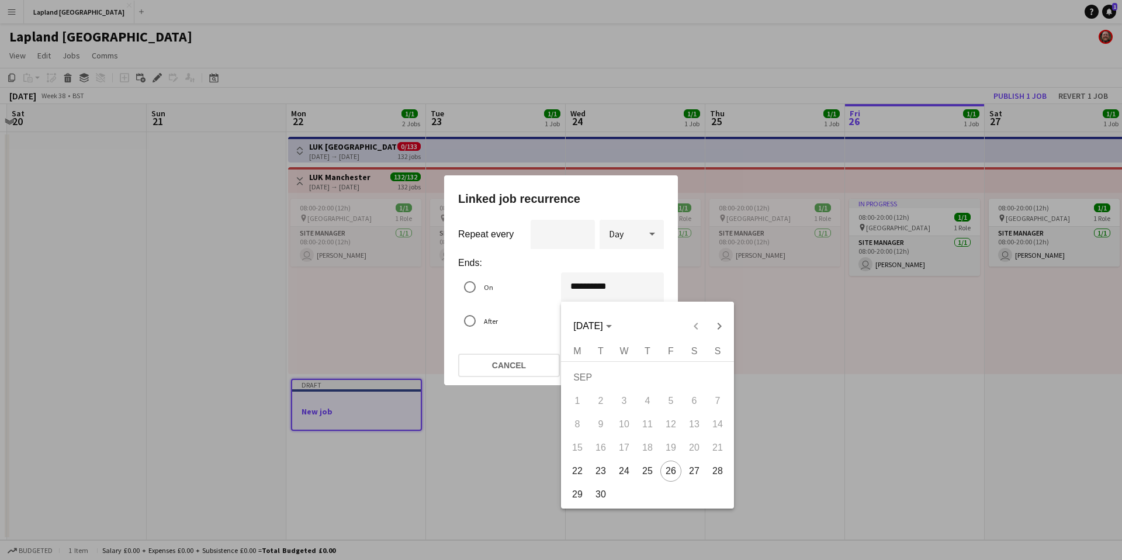
type input "**********"
type input "*"
click at [612, 287] on div "**********" at bounding box center [561, 280] width 1122 height 560
click at [720, 323] on span "Next month" at bounding box center [719, 325] width 23 height 23
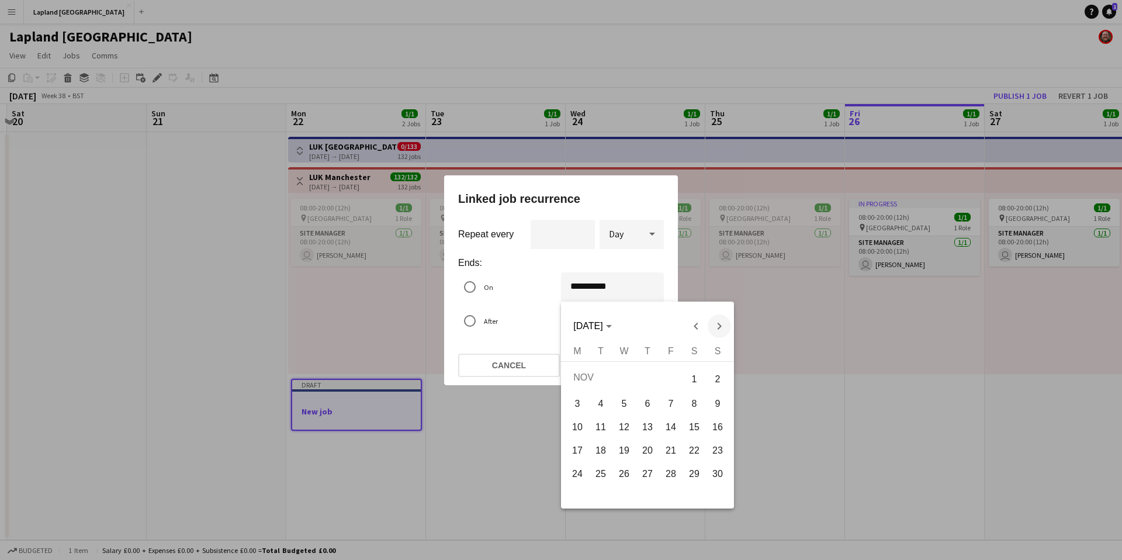
click at [720, 323] on span "Next month" at bounding box center [719, 325] width 23 height 23
click at [701, 474] on span "31" at bounding box center [694, 474] width 21 height 21
type input "**********"
type input "***"
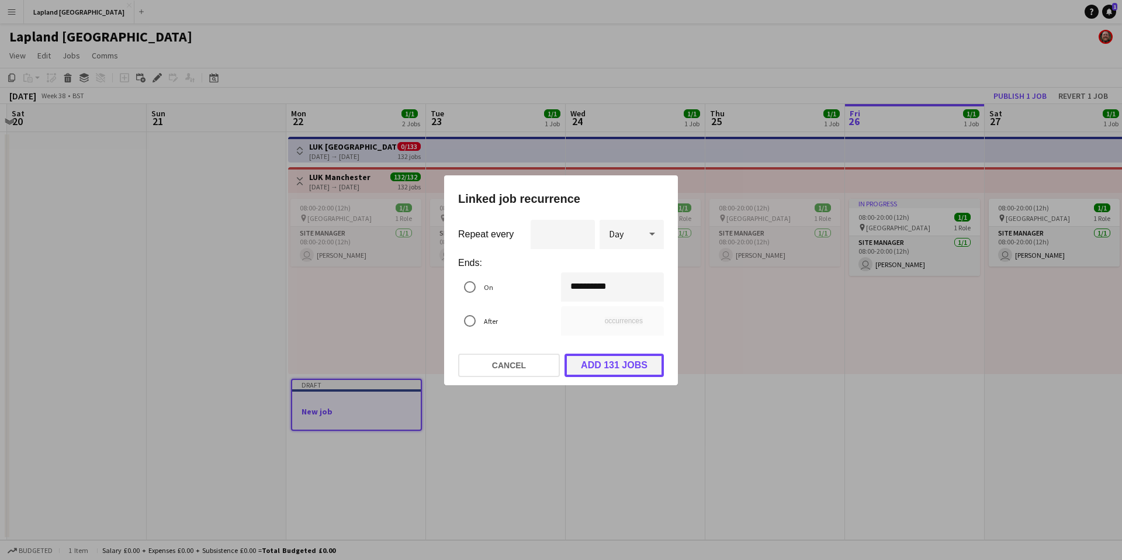
click at [620, 366] on button "Add 131 jobs" at bounding box center [614, 365] width 99 height 23
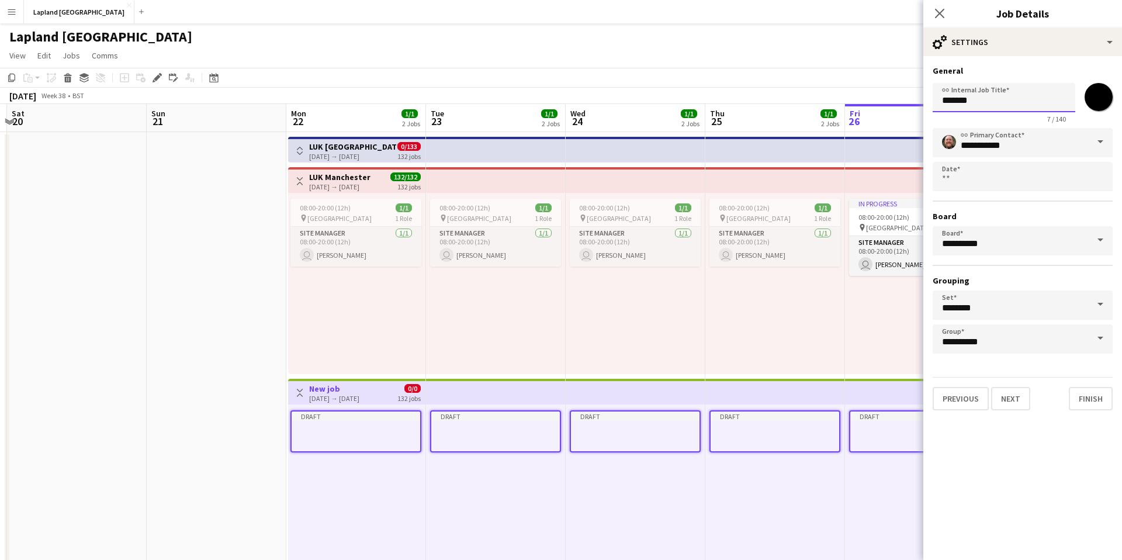
click at [976, 101] on input "*******" at bounding box center [1004, 97] width 143 height 29
type input "*"
type input "**********"
click at [1093, 303] on span at bounding box center [1100, 305] width 25 height 28
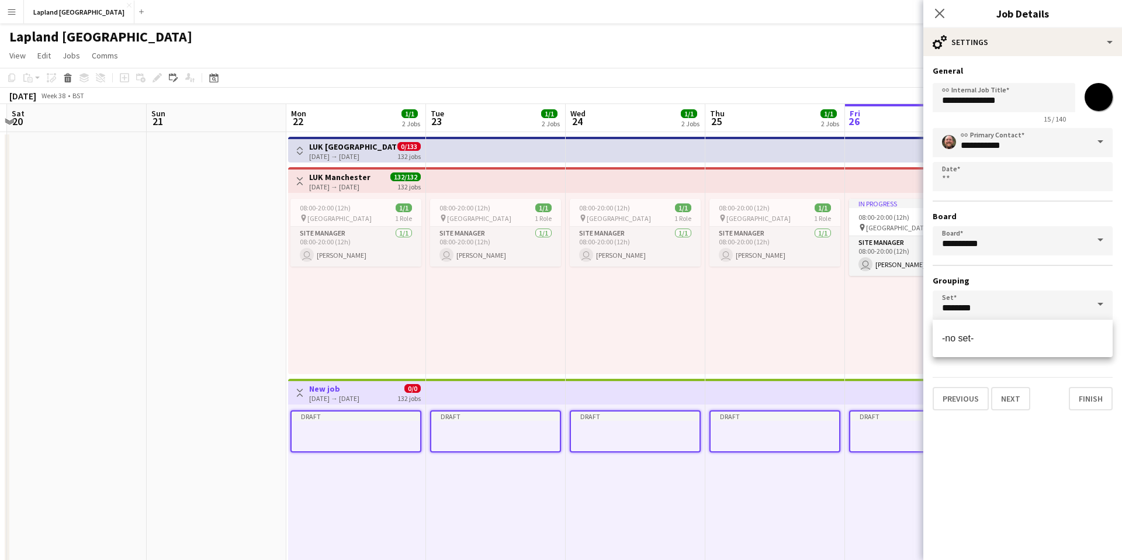
click at [1093, 303] on span at bounding box center [1100, 305] width 25 height 28
click at [1063, 370] on form "**********" at bounding box center [1023, 237] width 199 height 345
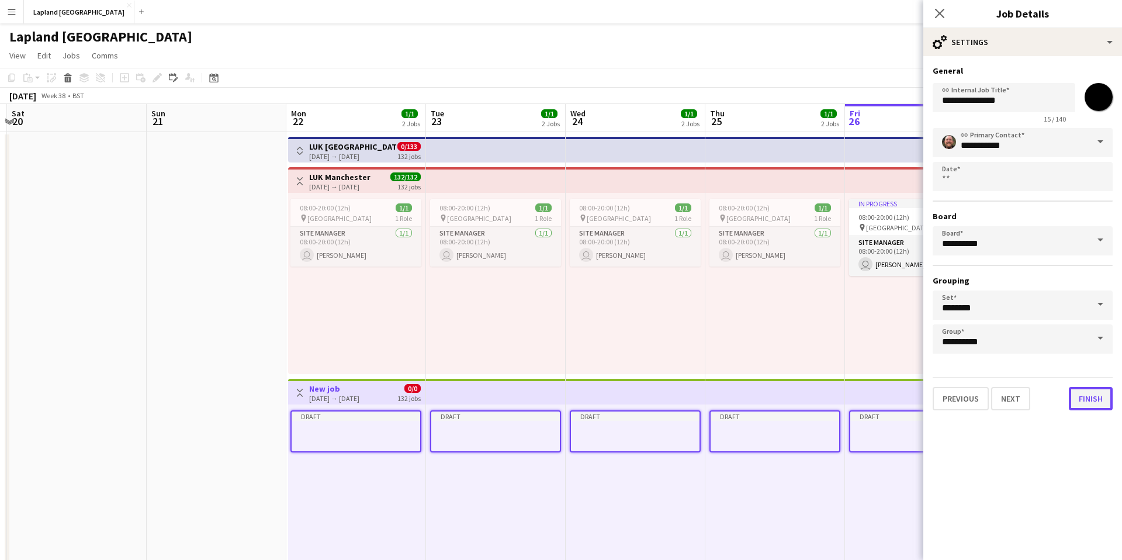
click at [1090, 395] on button "Finish" at bounding box center [1091, 398] width 44 height 23
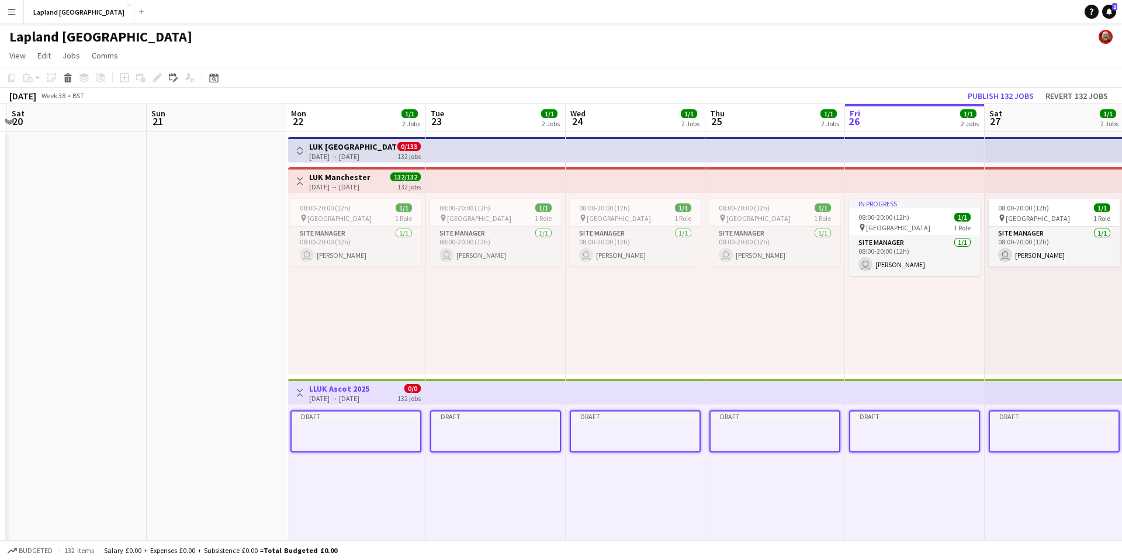
click at [340, 435] on div at bounding box center [356, 439] width 129 height 9
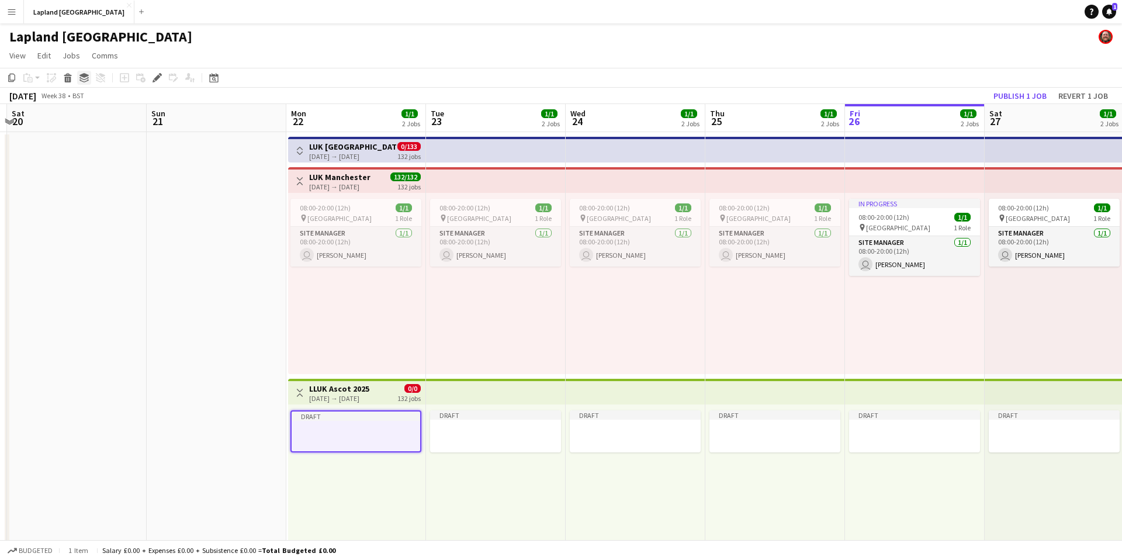
click at [82, 77] on icon at bounding box center [83, 75] width 9 height 5
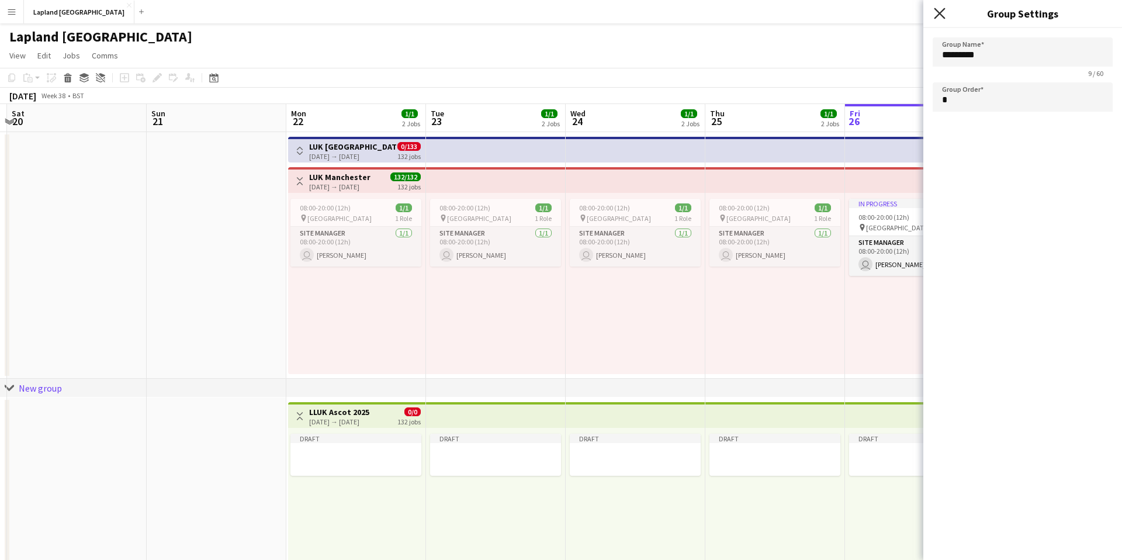
click at [941, 12] on icon at bounding box center [939, 13] width 11 height 11
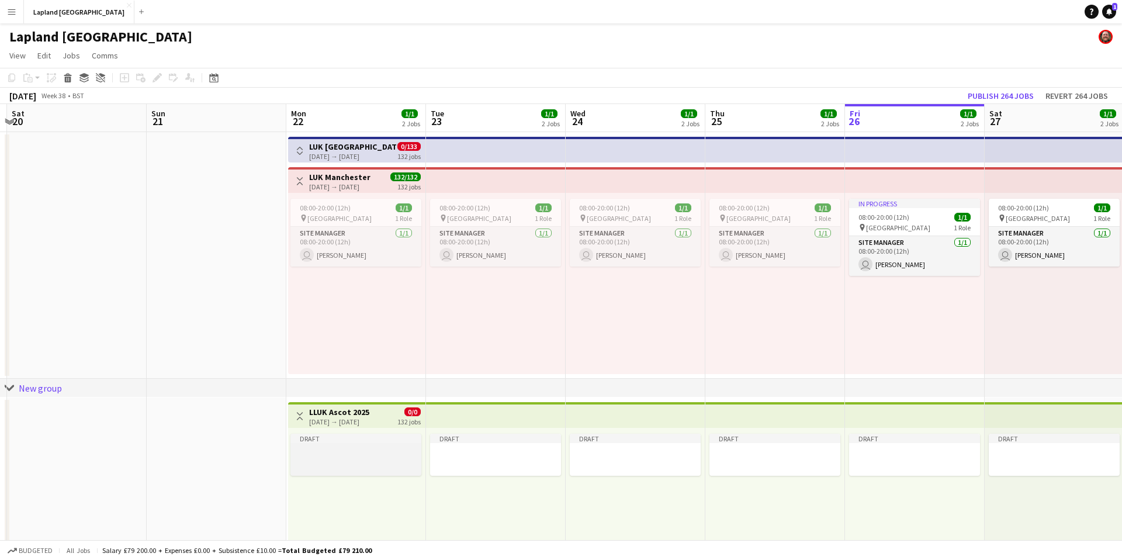
click at [351, 448] on div at bounding box center [356, 452] width 131 height 9
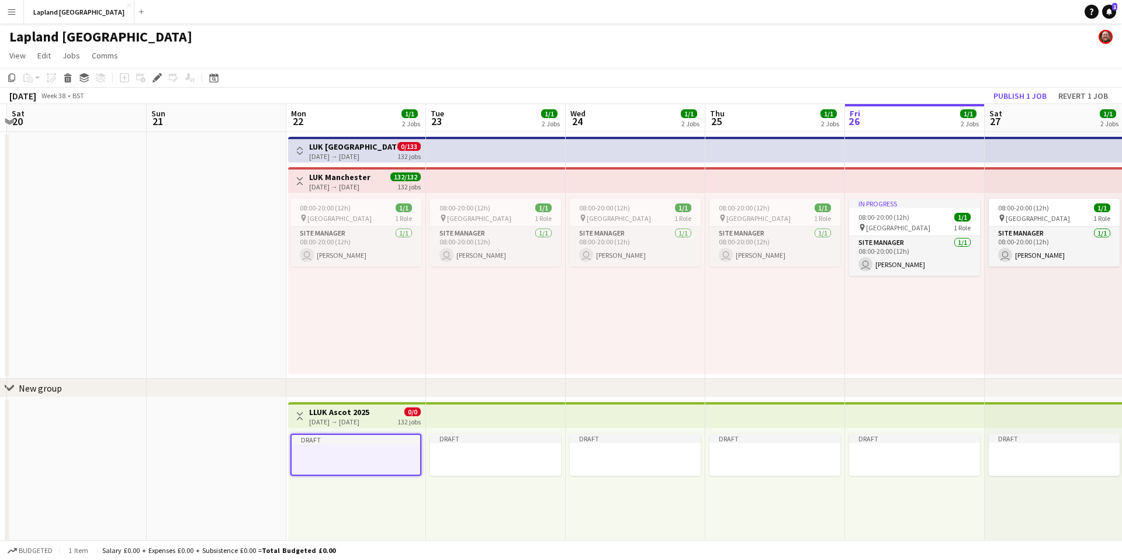
click at [378, 506] on div "Draft" at bounding box center [356, 518] width 137 height 181
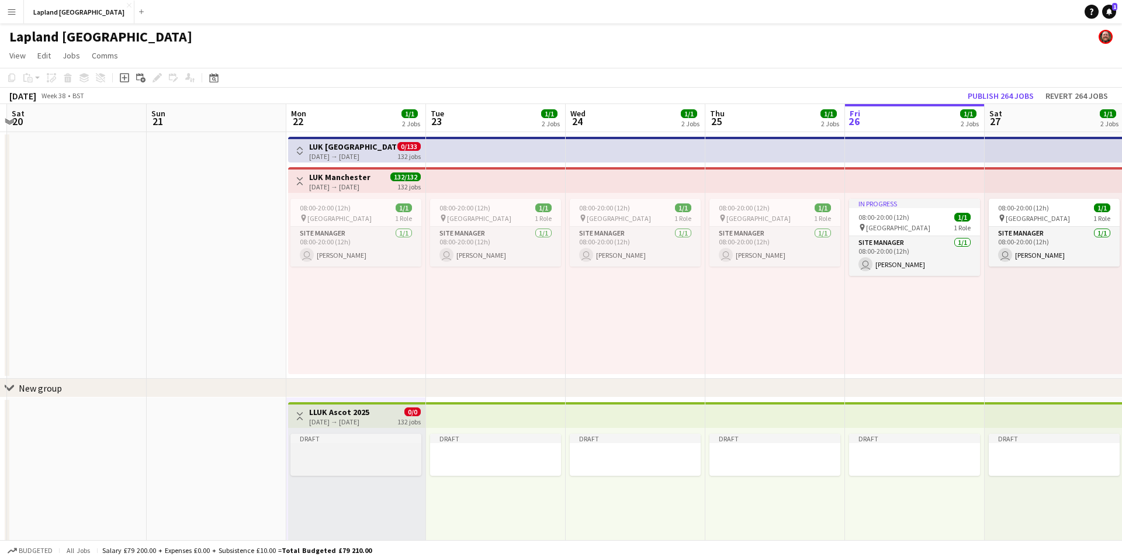
click at [387, 437] on div "Draft" at bounding box center [356, 438] width 131 height 9
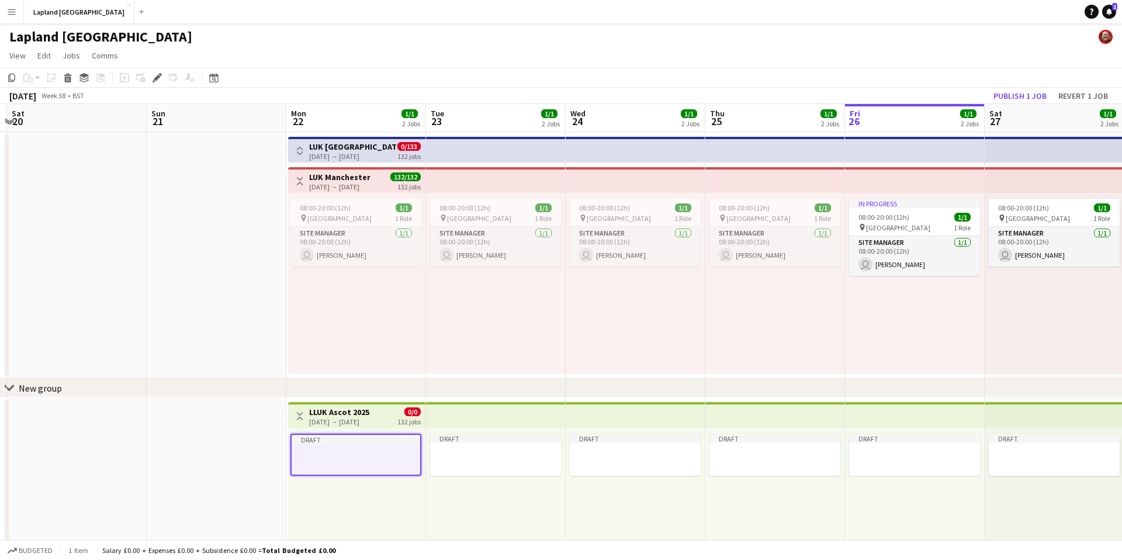
click at [383, 451] on div at bounding box center [356, 453] width 129 height 9
click at [383, 451] on div at bounding box center [356, 452] width 131 height 9
click at [383, 451] on div at bounding box center [356, 453] width 129 height 9
click at [383, 451] on div at bounding box center [356, 452] width 131 height 9
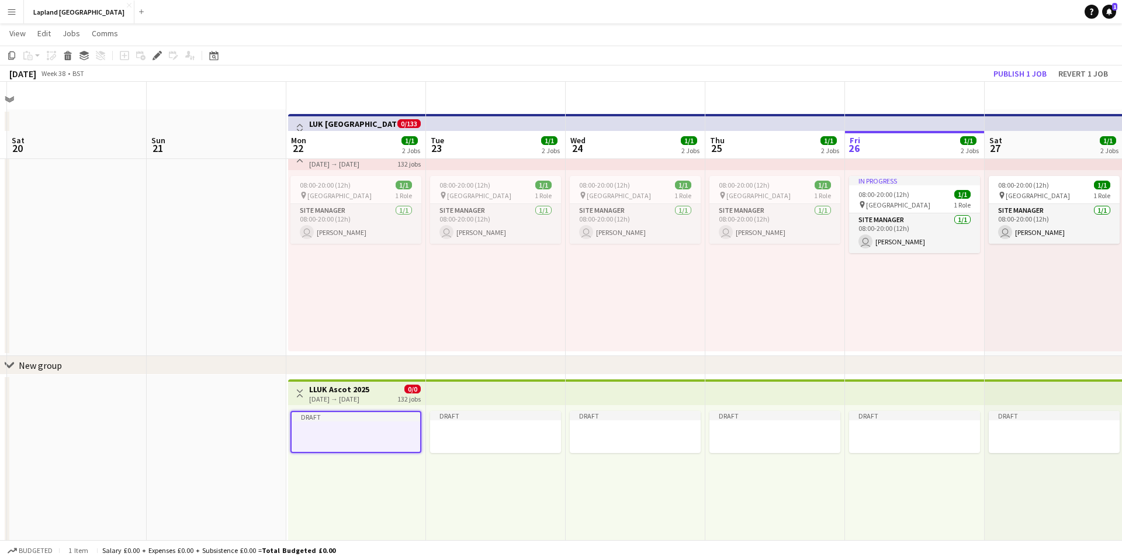
scroll to position [0, 0]
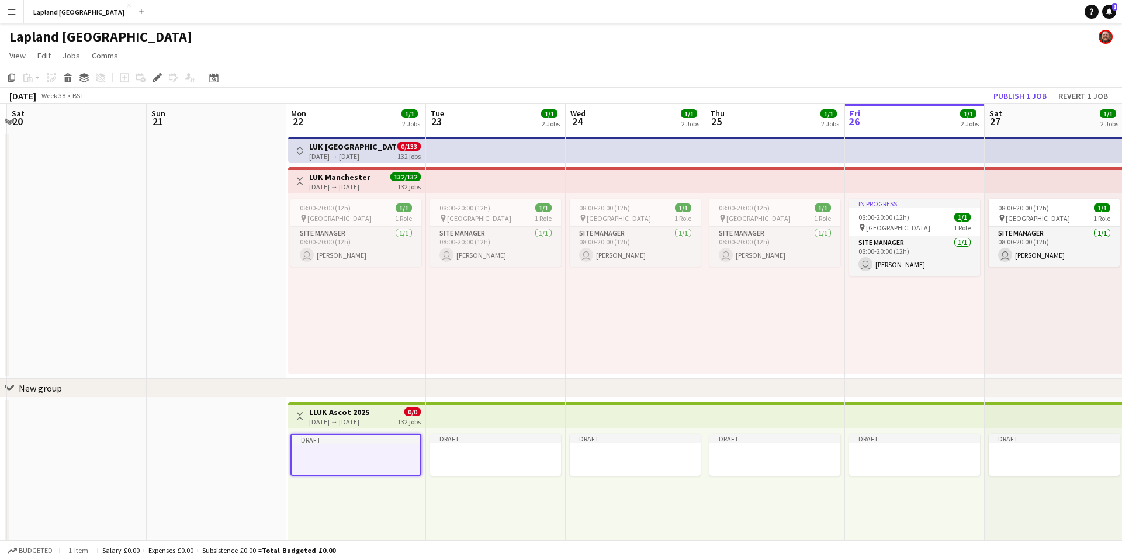
click at [14, 388] on div "chevron-right New group" at bounding box center [561, 388] width 1122 height 19
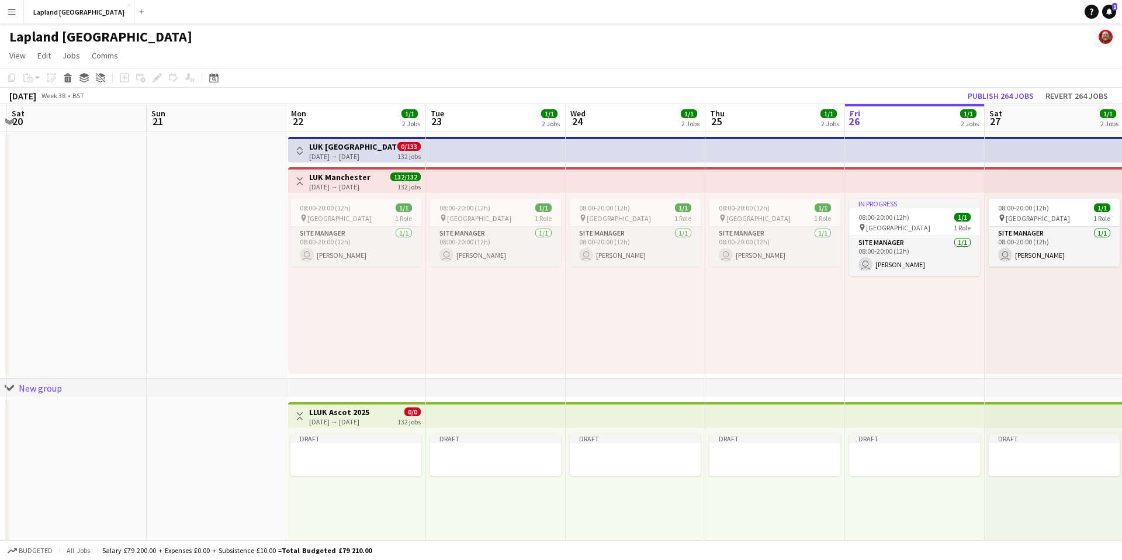
click at [10, 387] on icon "chevron-right" at bounding box center [9, 387] width 9 height 9
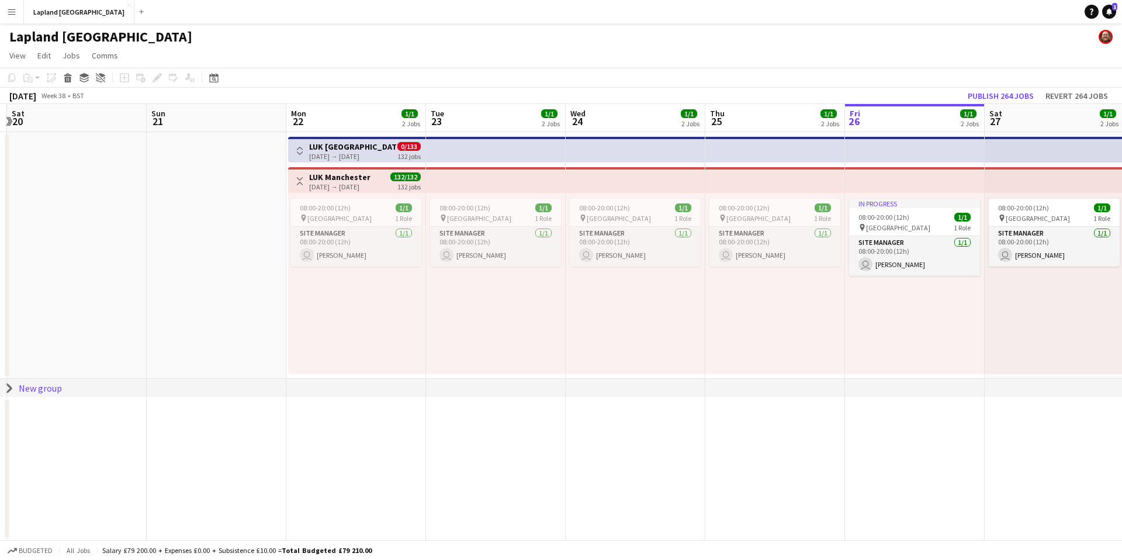
click at [10, 387] on icon at bounding box center [9, 388] width 5 height 9
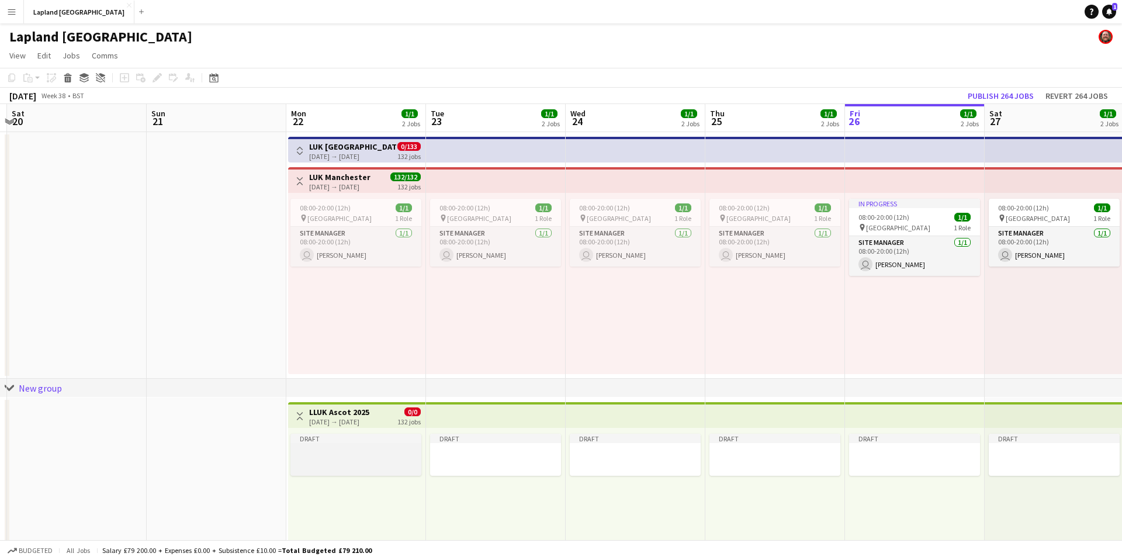
click at [407, 452] on div at bounding box center [356, 452] width 131 height 9
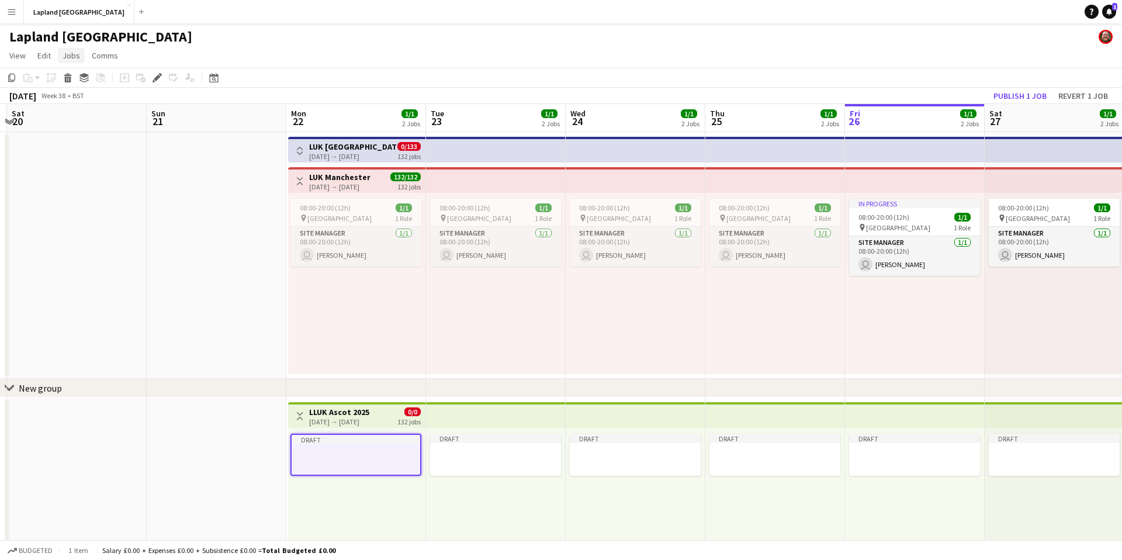
click at [75, 53] on span "Jobs" at bounding box center [72, 55] width 18 height 11
click at [86, 106] on span "Edit Job" at bounding box center [82, 105] width 29 height 11
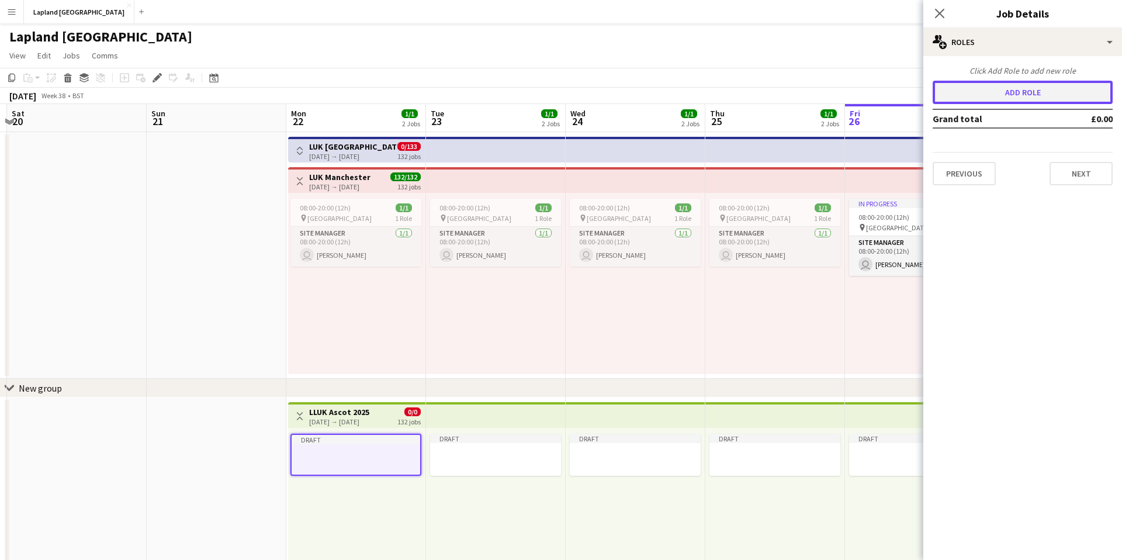
click at [1059, 94] on button "Add role" at bounding box center [1023, 92] width 180 height 23
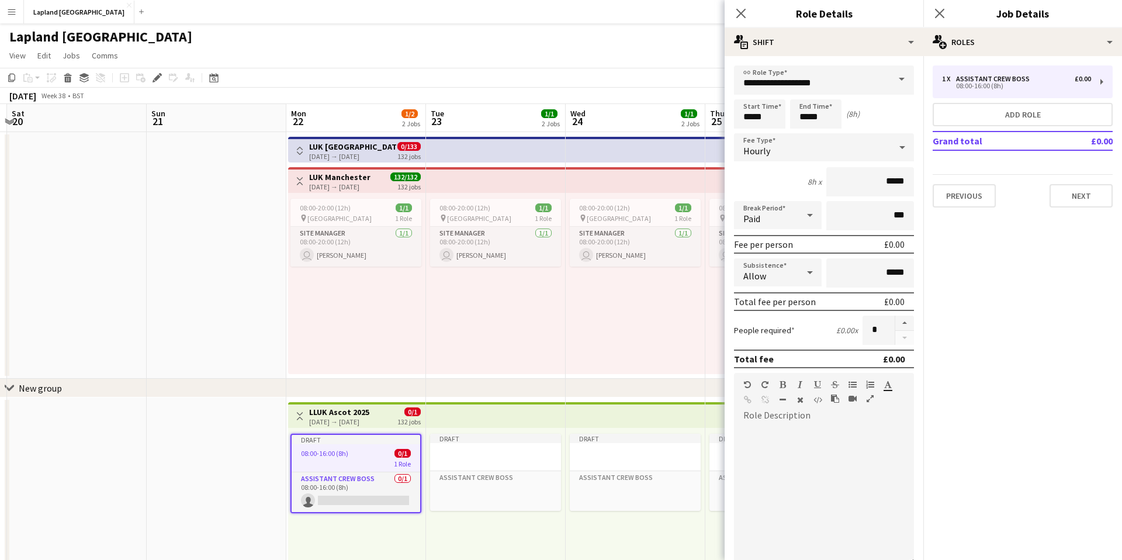
click at [899, 80] on span at bounding box center [902, 79] width 25 height 28
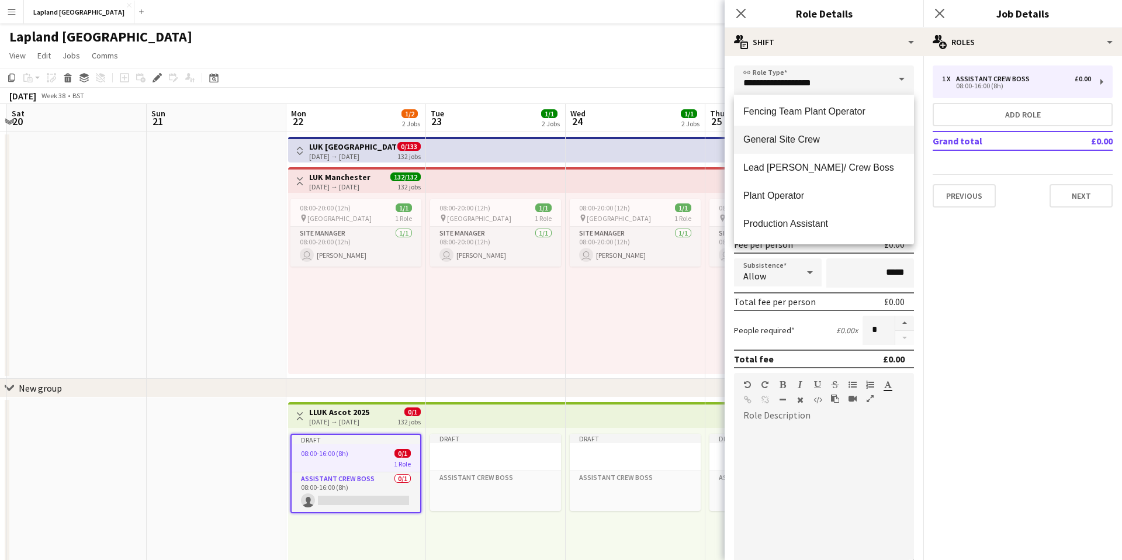
scroll to position [337, 0]
click at [818, 141] on span "General Site Crew" at bounding box center [824, 141] width 161 height 11
type input "**********"
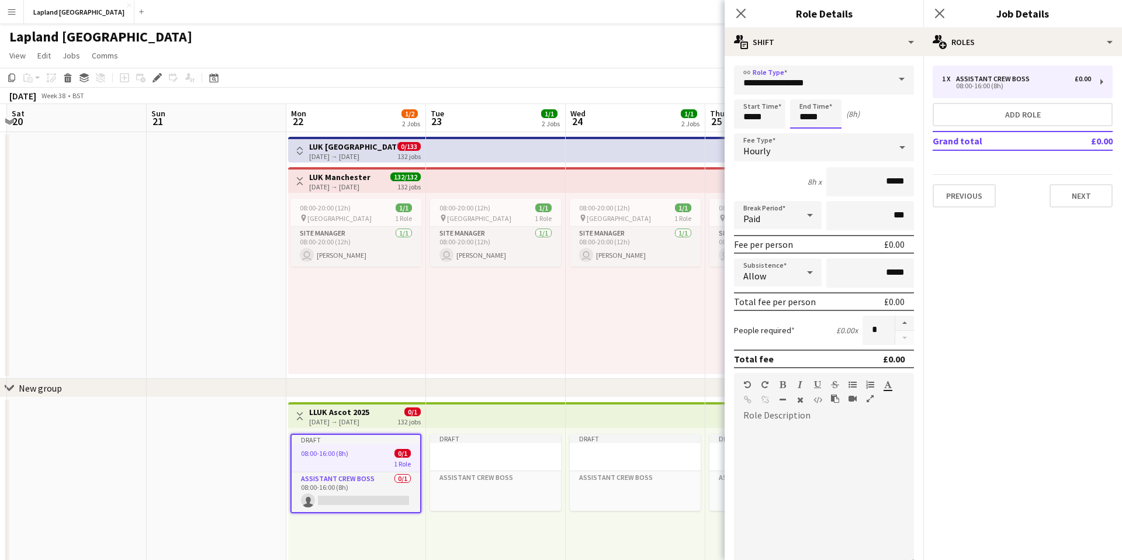
click at [812, 119] on input "*****" at bounding box center [815, 113] width 51 height 29
click at [807, 115] on input "*****" at bounding box center [815, 113] width 51 height 29
type input "*****"
click at [902, 151] on icon at bounding box center [902, 147] width 14 height 23
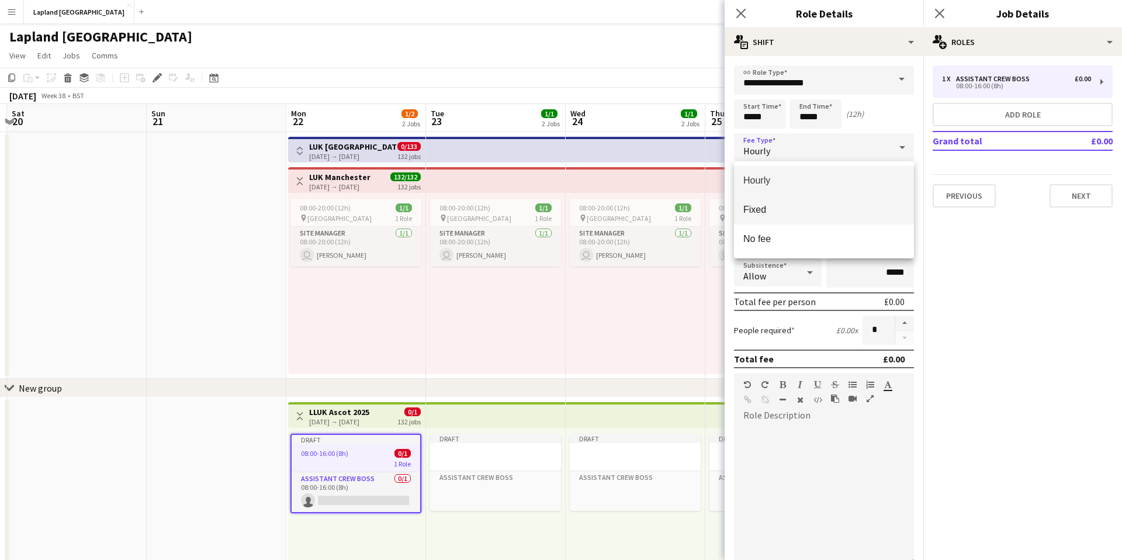
click at [800, 209] on span "Fixed" at bounding box center [824, 209] width 161 height 11
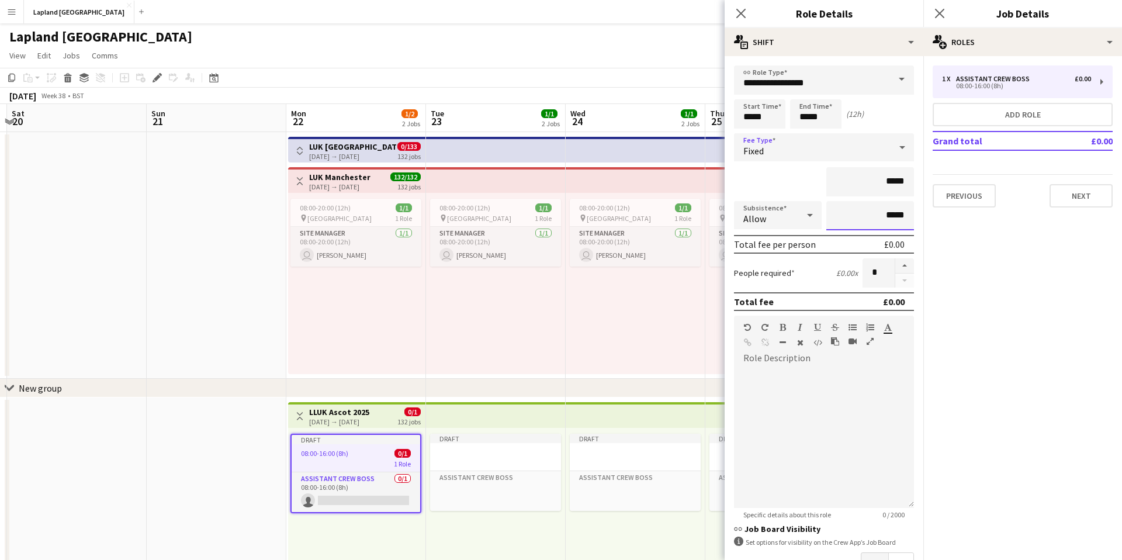
click at [891, 216] on input "*****" at bounding box center [871, 215] width 88 height 29
type input "**"
type input "******"
click at [931, 262] on mat-expansion-panel "pencil3 General details 1 x Assistant Crew Boss £0.00 08:00-16:00 (8h) Add role…" at bounding box center [1023, 308] width 199 height 504
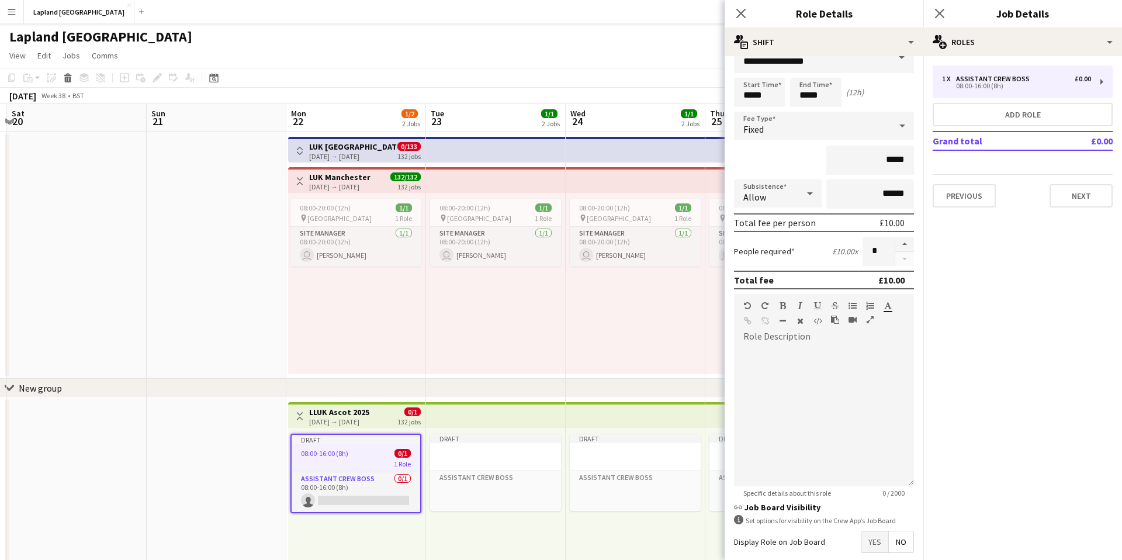
scroll to position [0, 0]
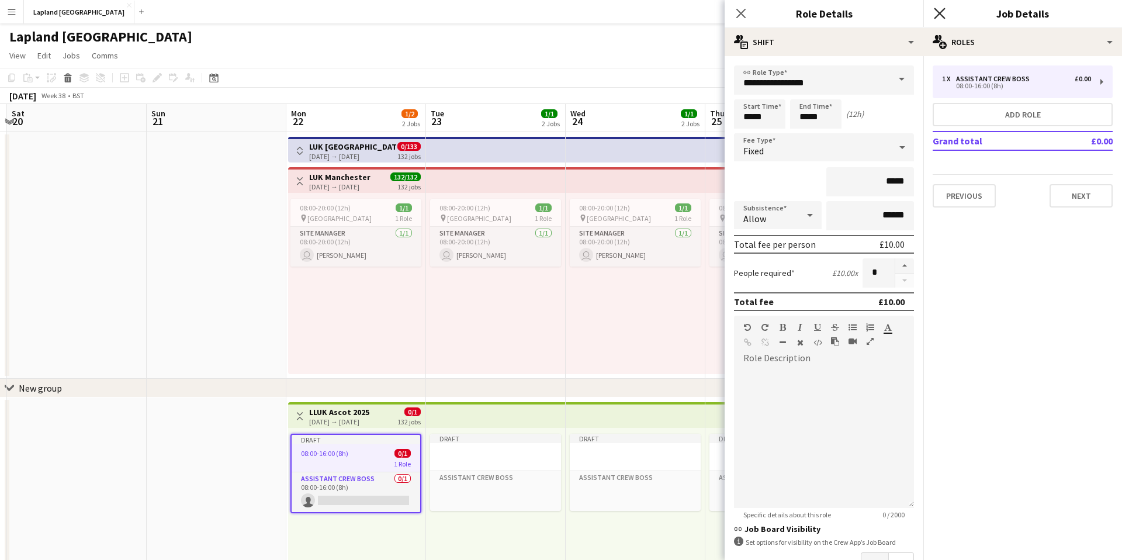
click at [943, 11] on icon at bounding box center [939, 13] width 11 height 11
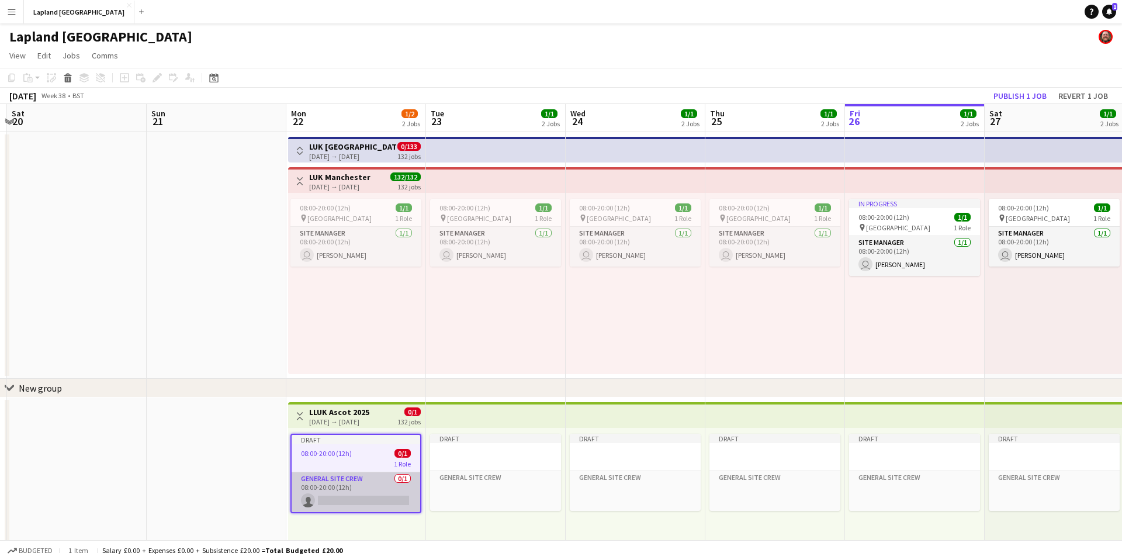
click at [360, 504] on app-card-role "General Site Crew 0/1 08:00-20:00 (12h) single-neutral-actions" at bounding box center [356, 492] width 129 height 40
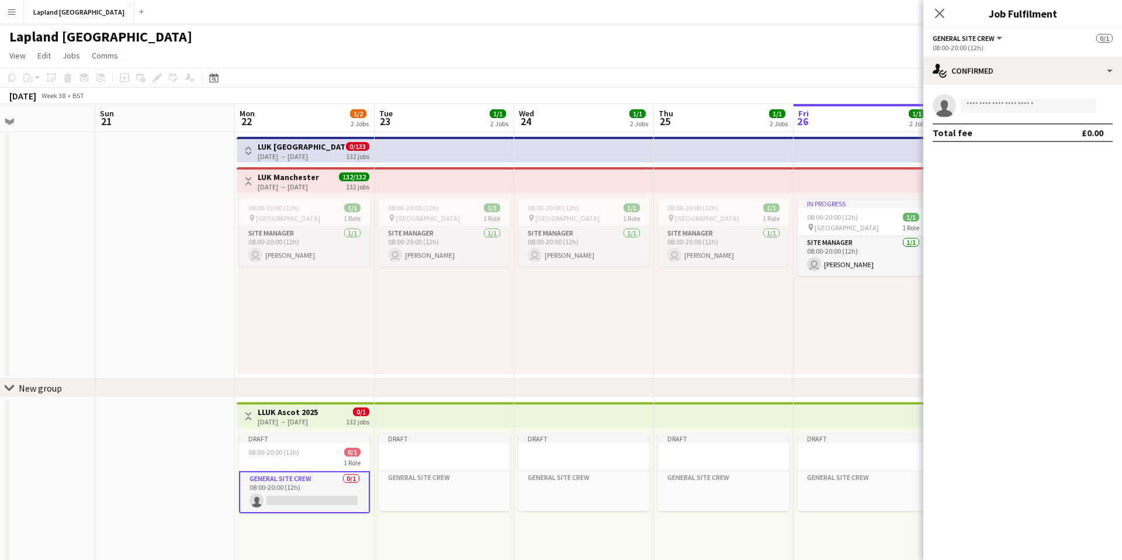
scroll to position [0, 472]
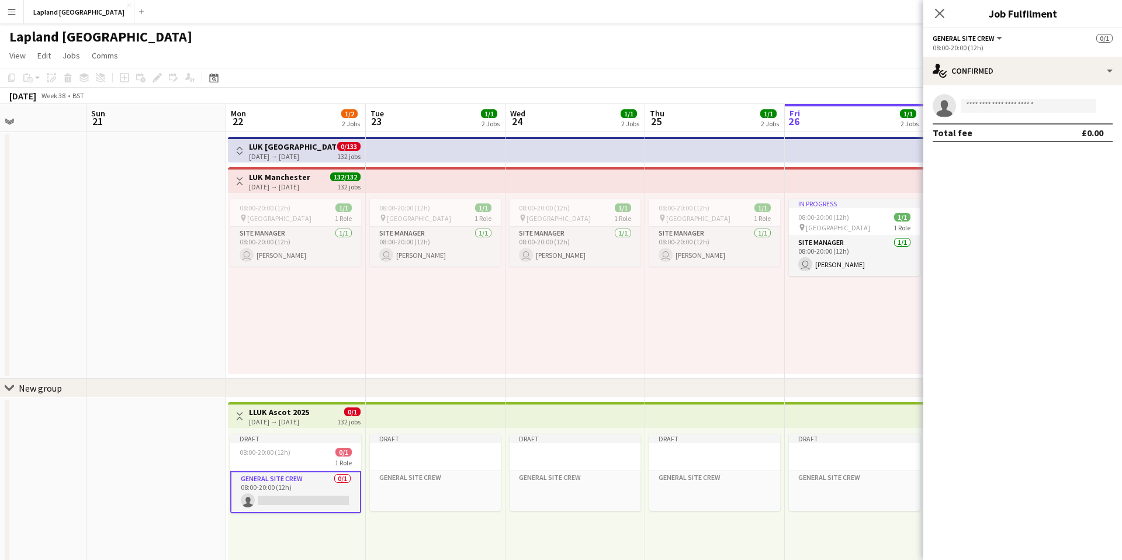
drag, startPoint x: 417, startPoint y: 493, endPoint x: 357, endPoint y: 489, distance: 60.3
click at [357, 489] on app-calendar-viewport "Wed 17 Thu 18 Fri 19 Sat 20 Sun 21 Mon 22 1/2 2 Jobs Tue 23 1/1 2 Jobs Wed 24 1…" at bounding box center [561, 359] width 1122 height 510
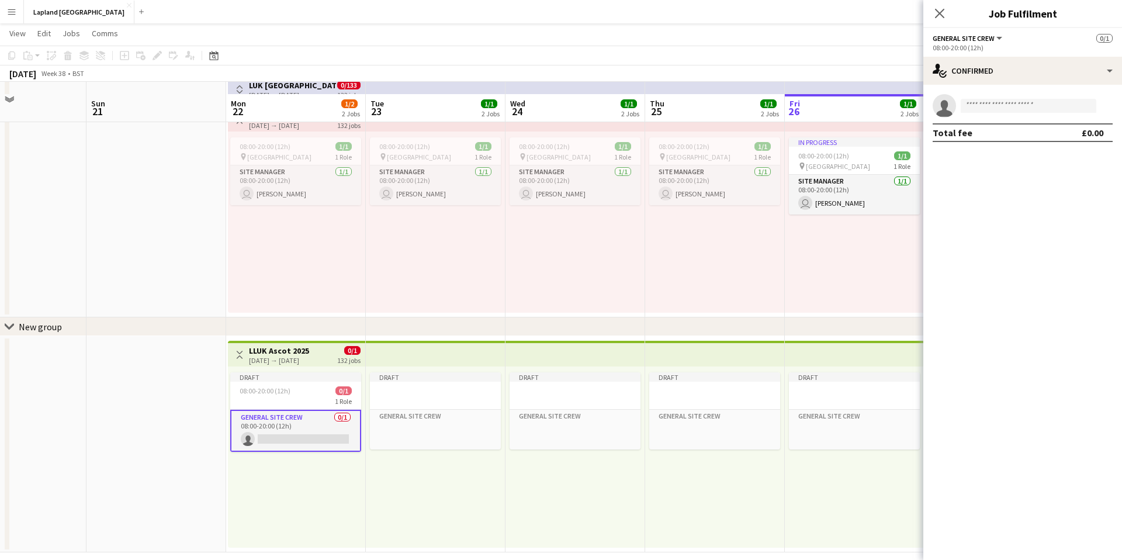
scroll to position [72, 0]
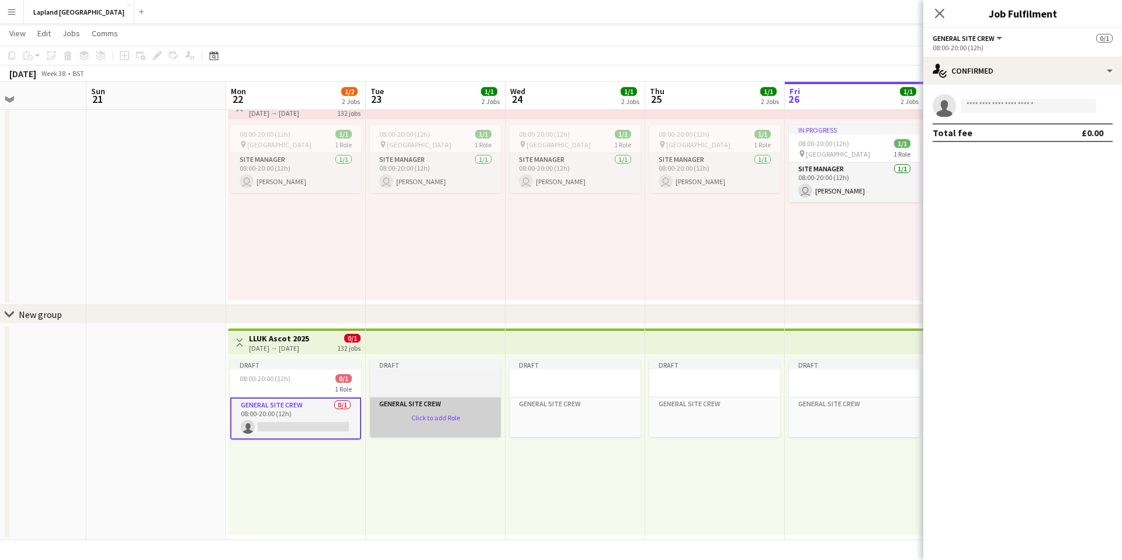
click at [423, 417] on app-card-role-placeholder "General Site Crew Click to add Role" at bounding box center [435, 417] width 131 height 40
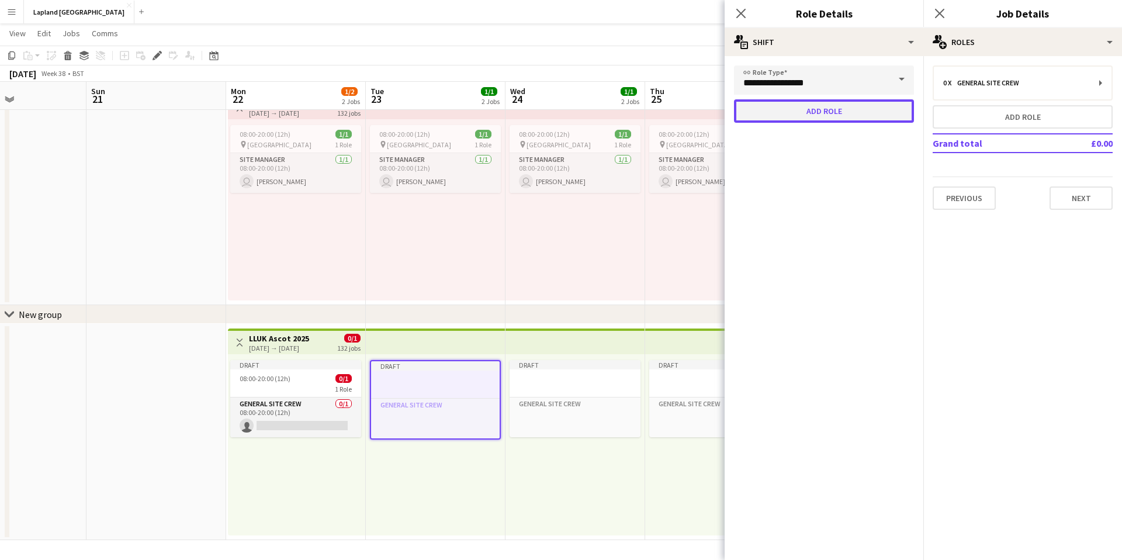
click at [861, 113] on button "Add role" at bounding box center [824, 110] width 180 height 23
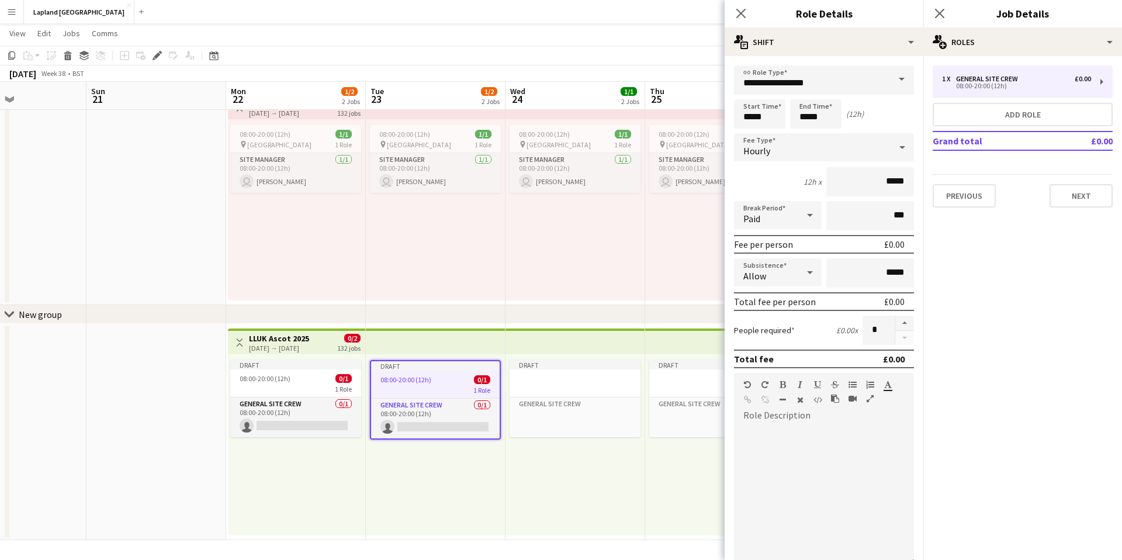
click at [547, 469] on div "Draft General Site Crew Click to add Role" at bounding box center [576, 444] width 140 height 181
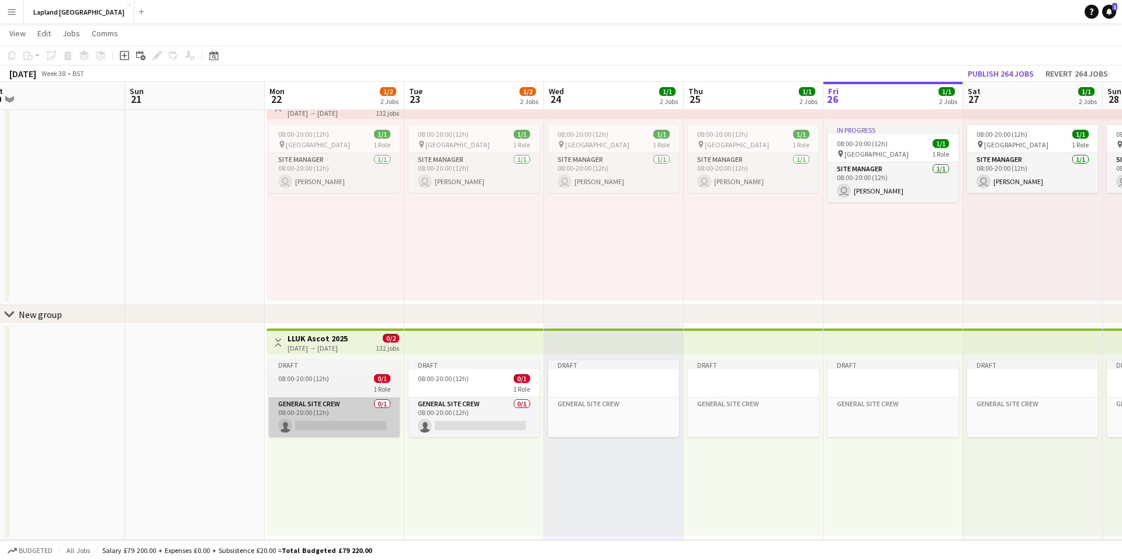
drag, startPoint x: 323, startPoint y: 480, endPoint x: 352, endPoint y: 414, distance: 71.9
click at [352, 414] on app-calendar-viewport "Wed 17 Thu 18 Fri 19 Sat 20 Sun 21 Mon 22 1/2 2 Jobs Tue 23 1/2 2 Jobs Wed 24 1…" at bounding box center [561, 256] width 1122 height 567
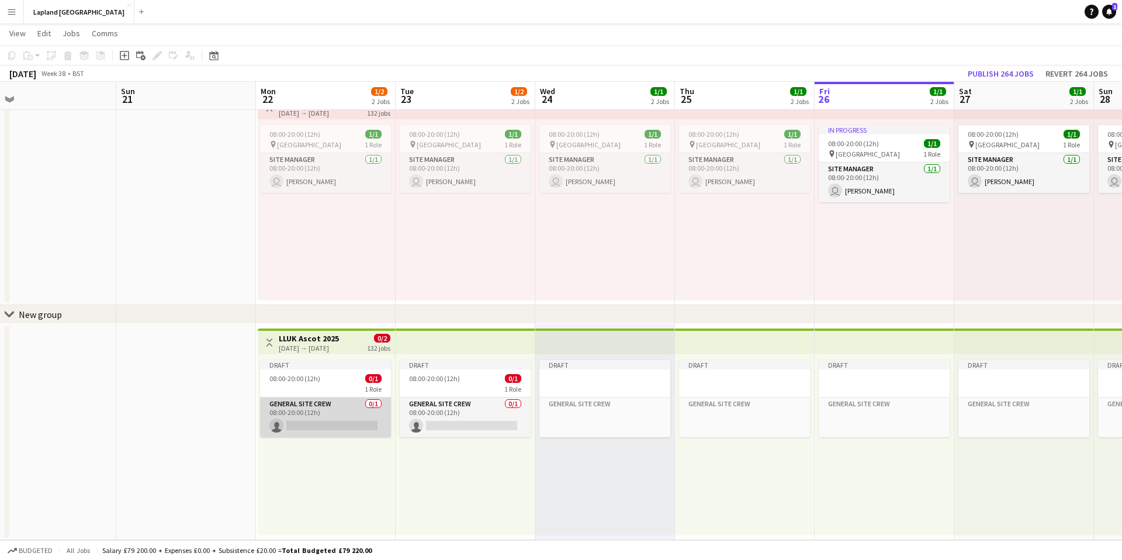
click at [351, 417] on app-card-role "General Site Crew 0/1 08:00-20:00 (12h) single-neutral-actions" at bounding box center [325, 417] width 131 height 40
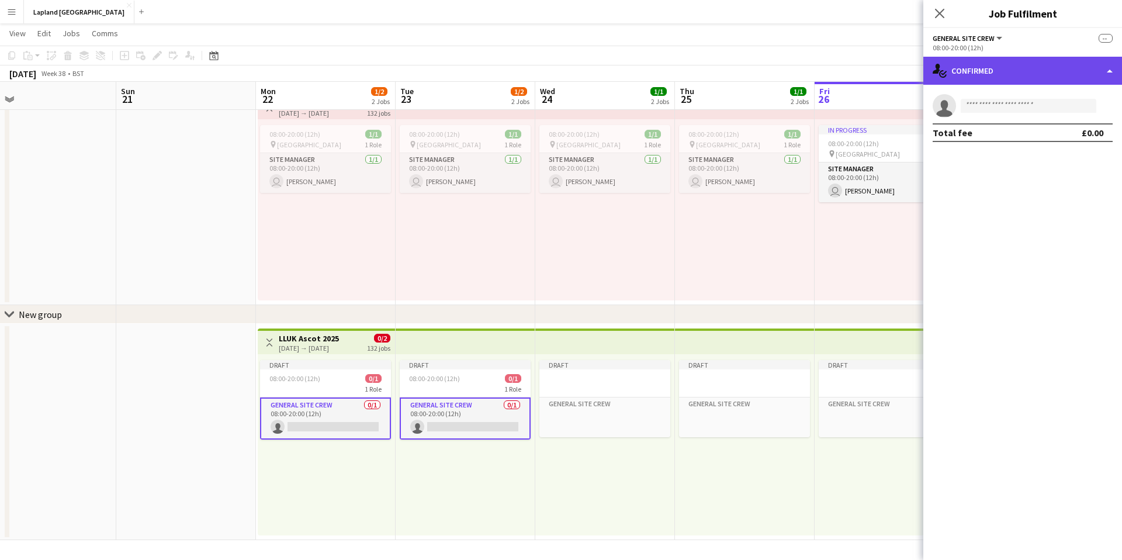
click at [1113, 73] on div "single-neutral-actions-check-2 Confirmed" at bounding box center [1023, 71] width 199 height 28
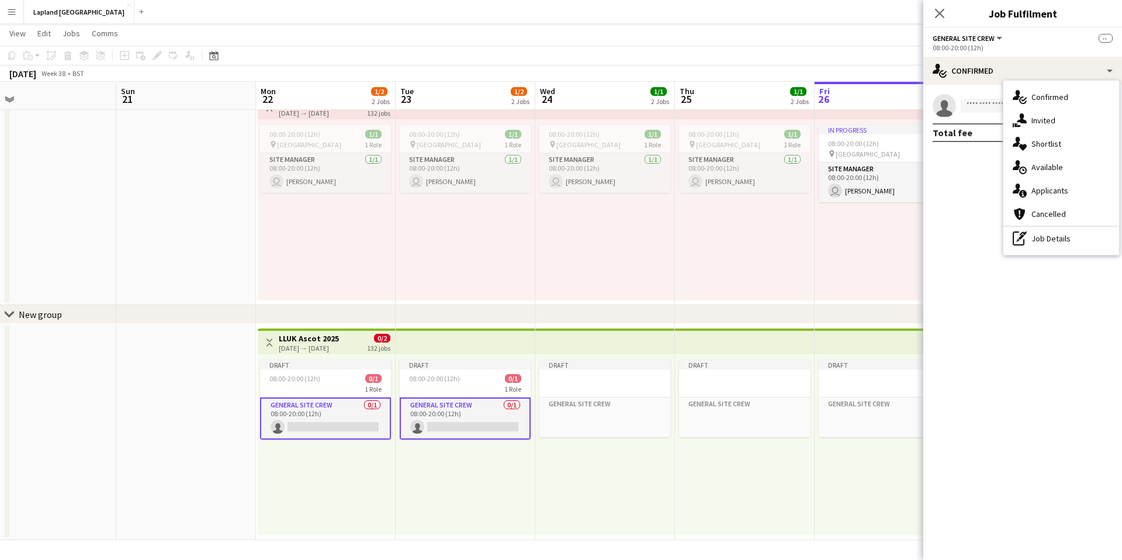
click at [947, 224] on mat-expansion-panel "check Confirmed single-neutral-actions Total fee £0.00" at bounding box center [1023, 322] width 199 height 475
click at [869, 240] on div "In progress 08:00-20:00 (12h) 1/1 pin Manchester 1 Role Site Manager [DATE] 08:…" at bounding box center [885, 209] width 140 height 181
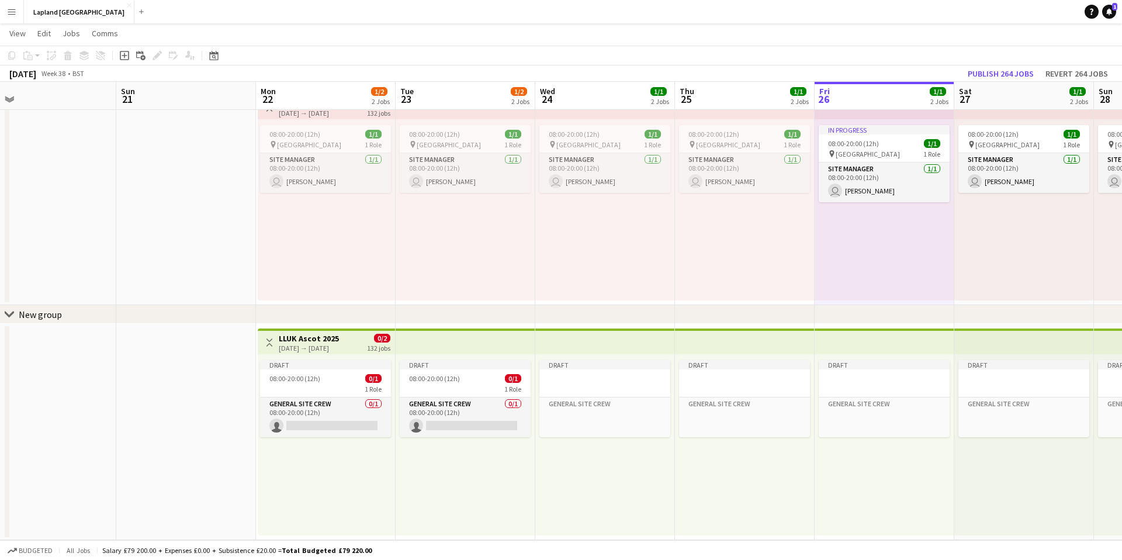
click at [426, 511] on div "Draft 08:00-20:00 (12h) 0/1 1 Role General Site Crew 0/1 08:00-20:00 (12h) sing…" at bounding box center [466, 444] width 140 height 181
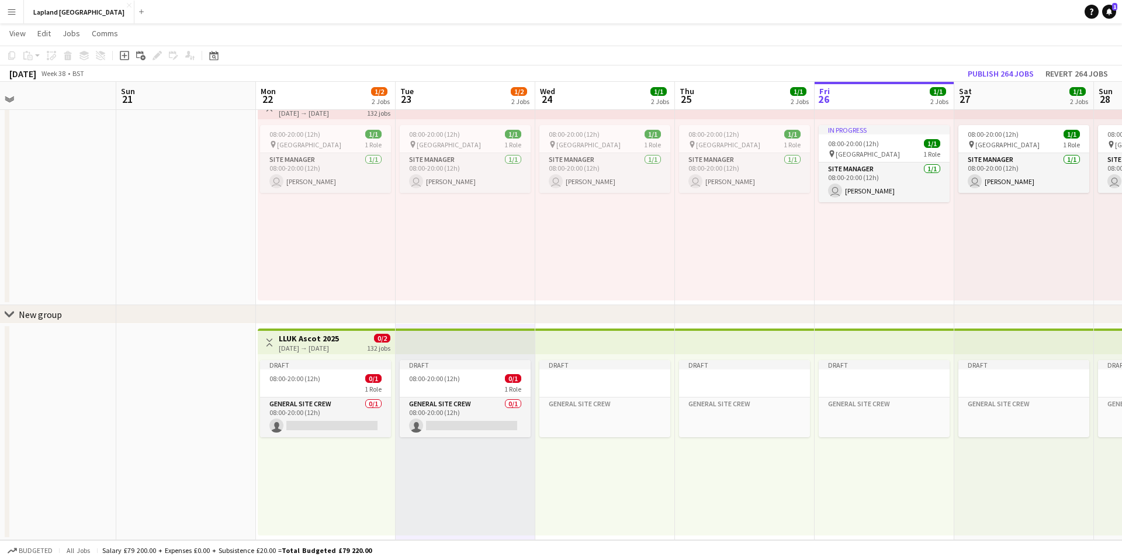
click at [585, 458] on div "Draft General Site Crew Click to add Role" at bounding box center [605, 444] width 140 height 181
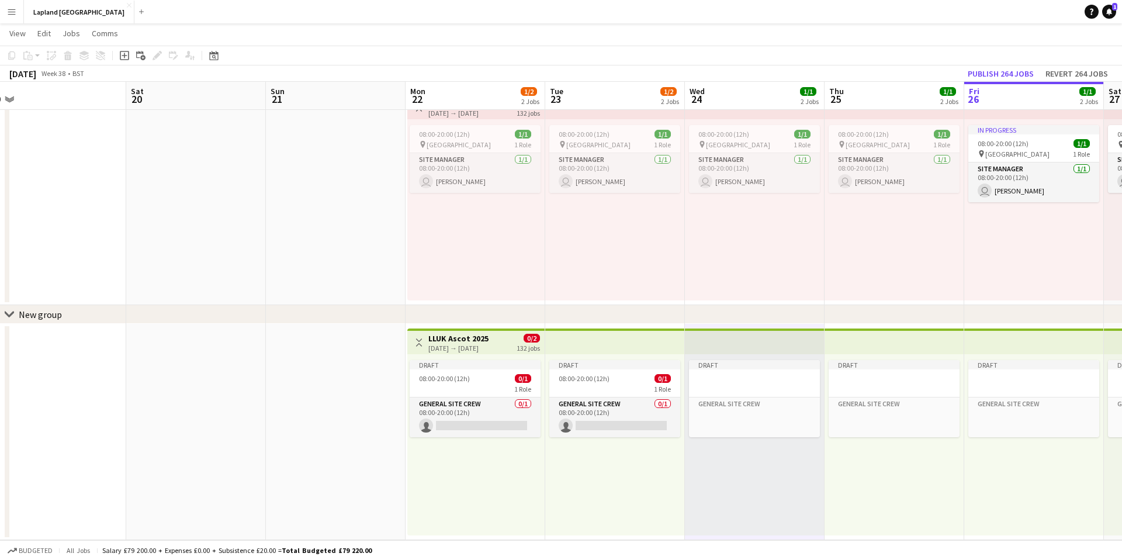
scroll to position [0, 378]
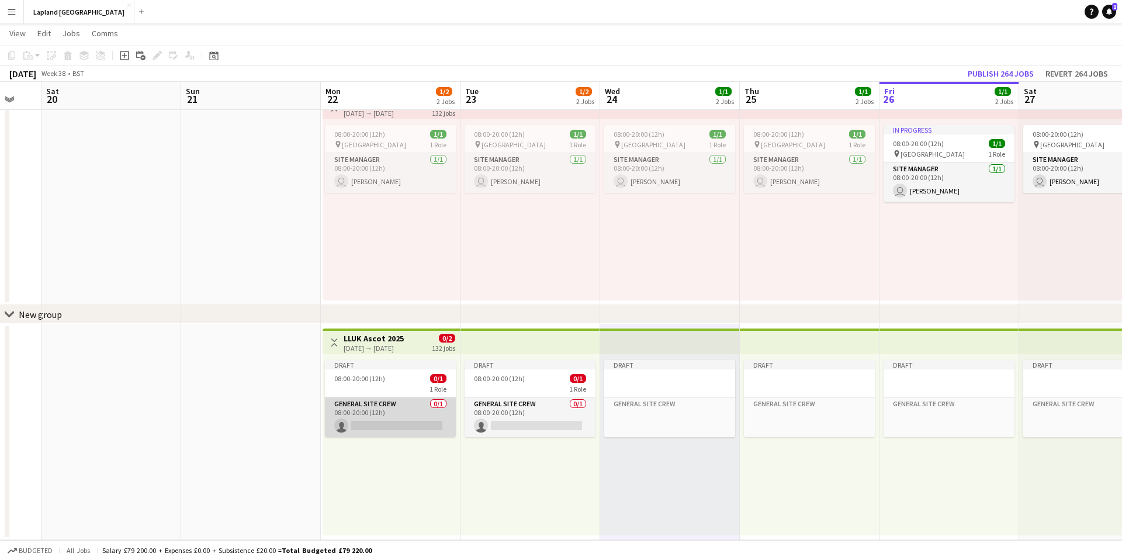
click at [407, 416] on app-card-role "General Site Crew 0/1 08:00-20:00 (12h) single-neutral-actions" at bounding box center [390, 417] width 131 height 40
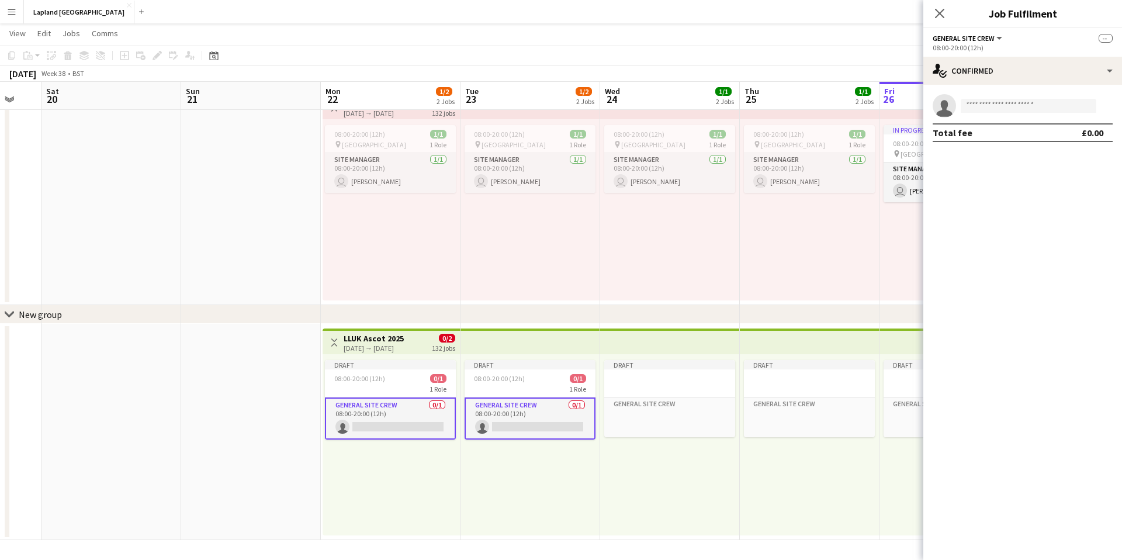
click at [1105, 36] on span "--" at bounding box center [1106, 38] width 14 height 9
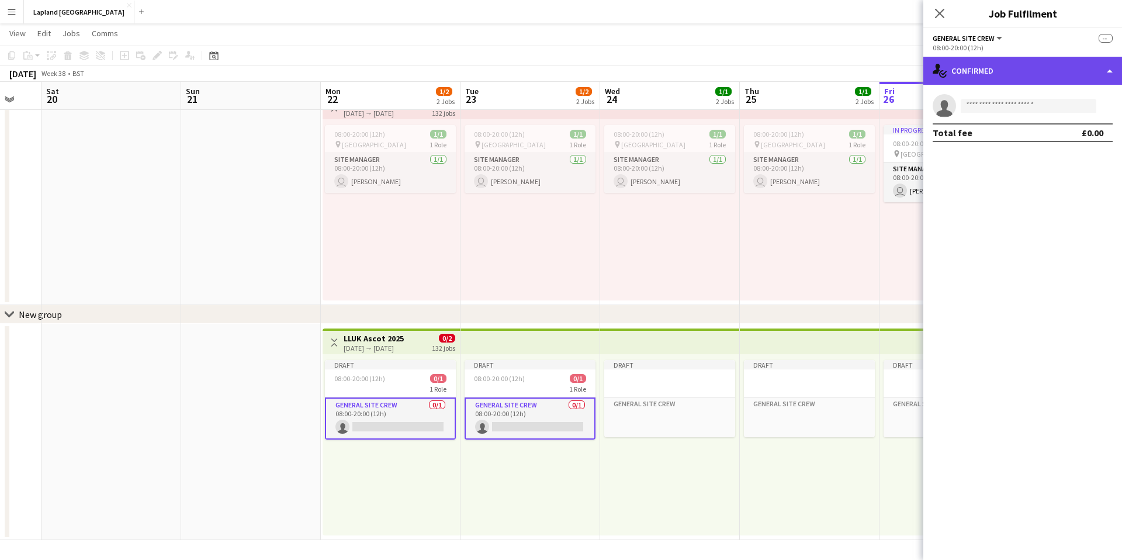
click at [1112, 68] on div "single-neutral-actions-check-2 Confirmed" at bounding box center [1023, 71] width 199 height 28
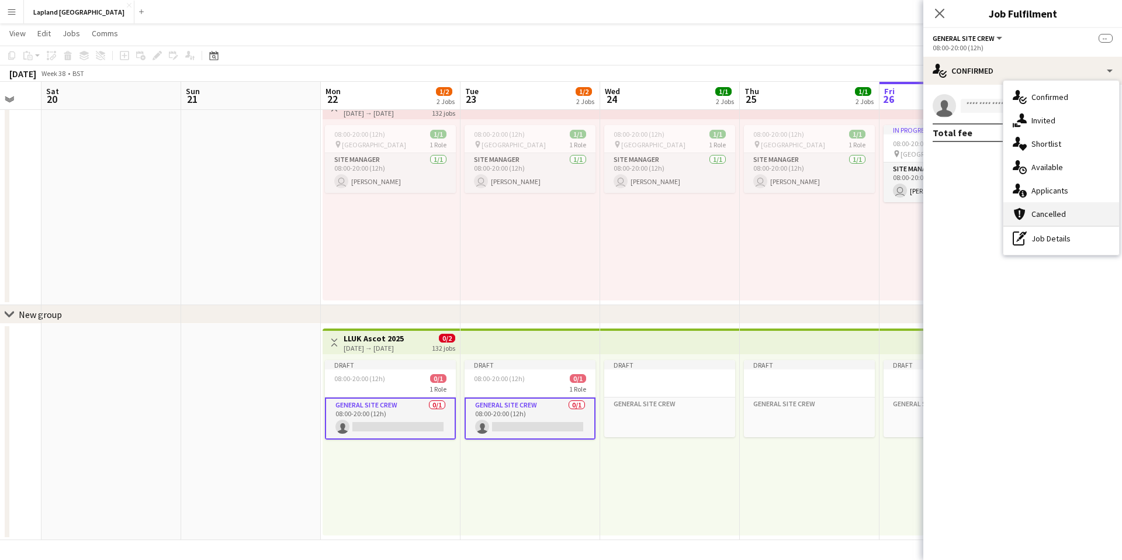
click at [1071, 215] on div "cancellation Cancelled" at bounding box center [1062, 213] width 116 height 23
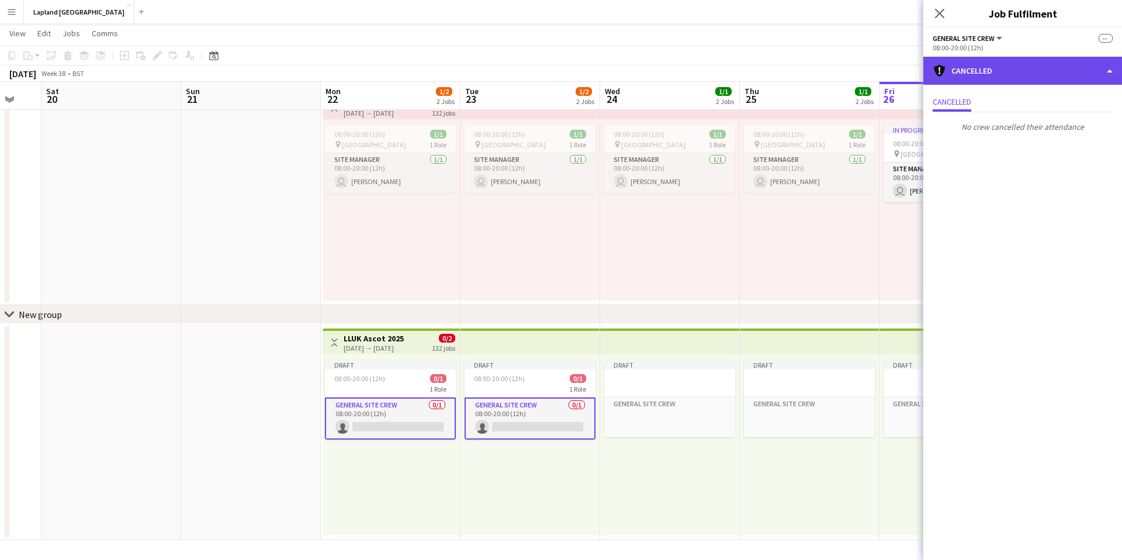
click at [1111, 72] on div "cancellation Cancelled" at bounding box center [1023, 71] width 199 height 28
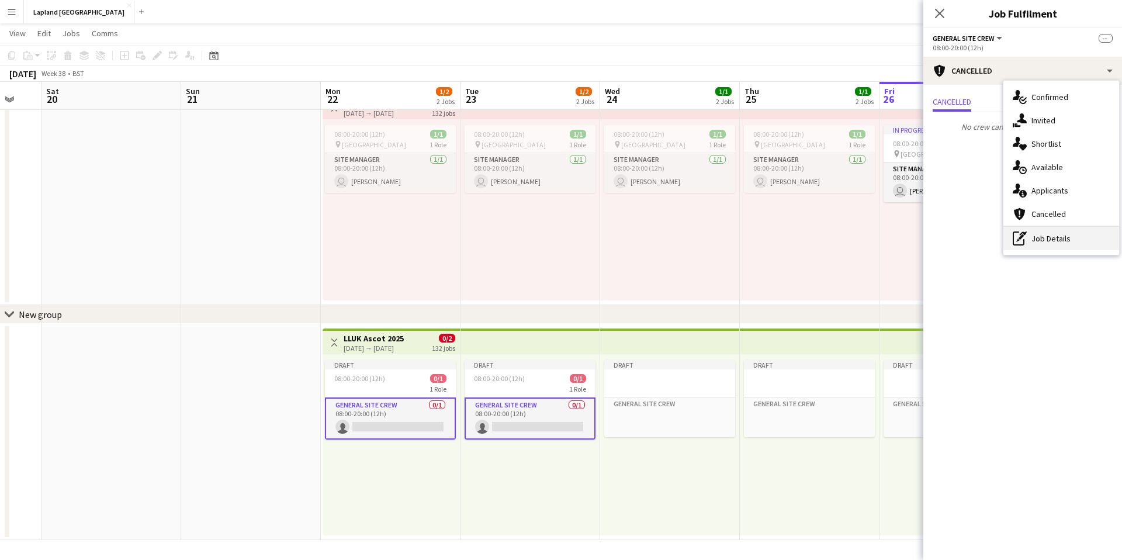
click at [1061, 236] on div "pen-write Job Details" at bounding box center [1062, 238] width 116 height 23
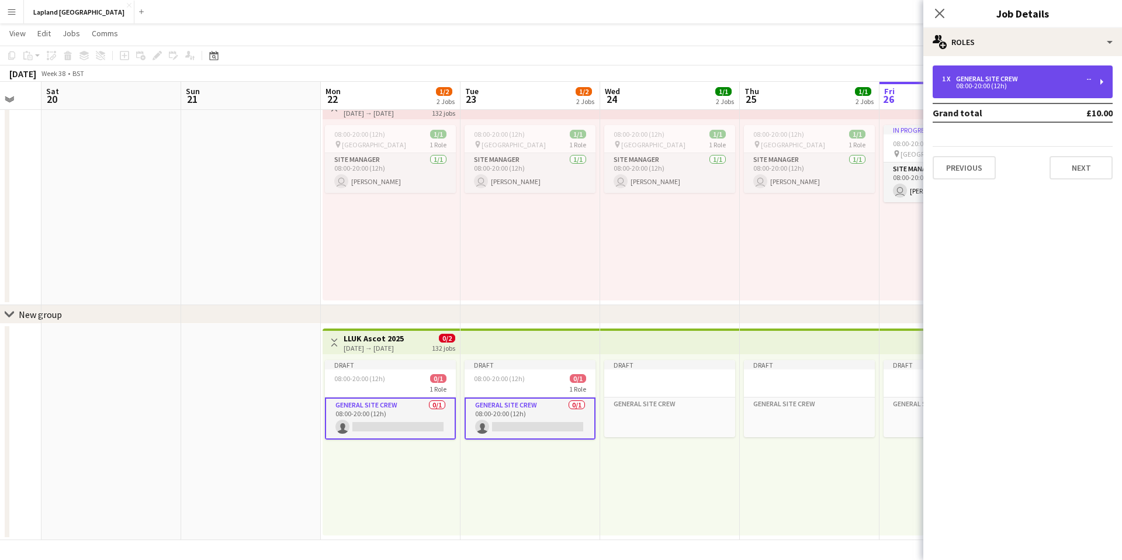
click at [1104, 81] on div "1 x General Site Crew -- 08:00-20:00 (12h)" at bounding box center [1023, 81] width 180 height 33
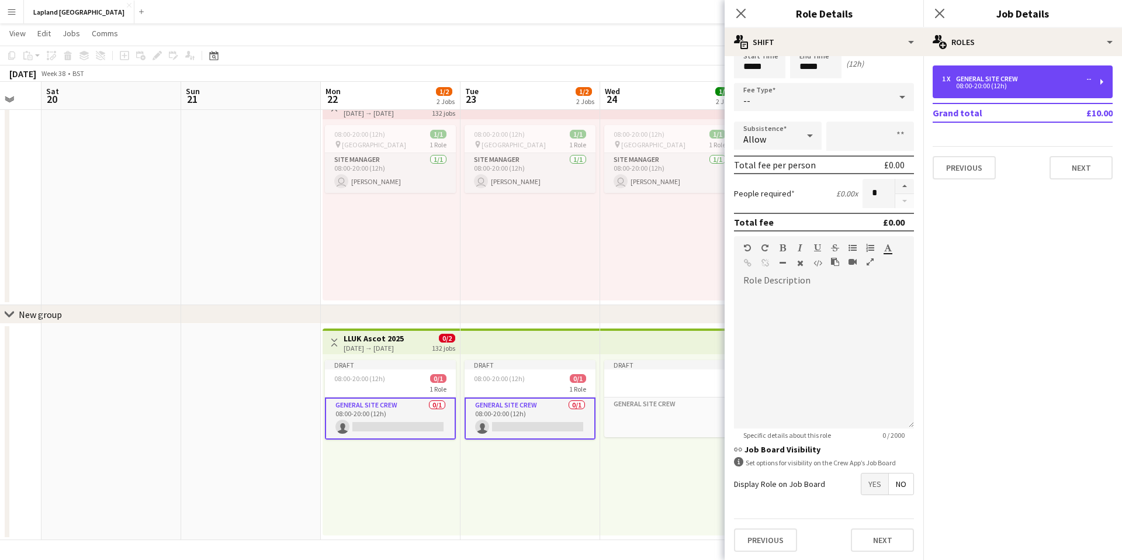
scroll to position [0, 0]
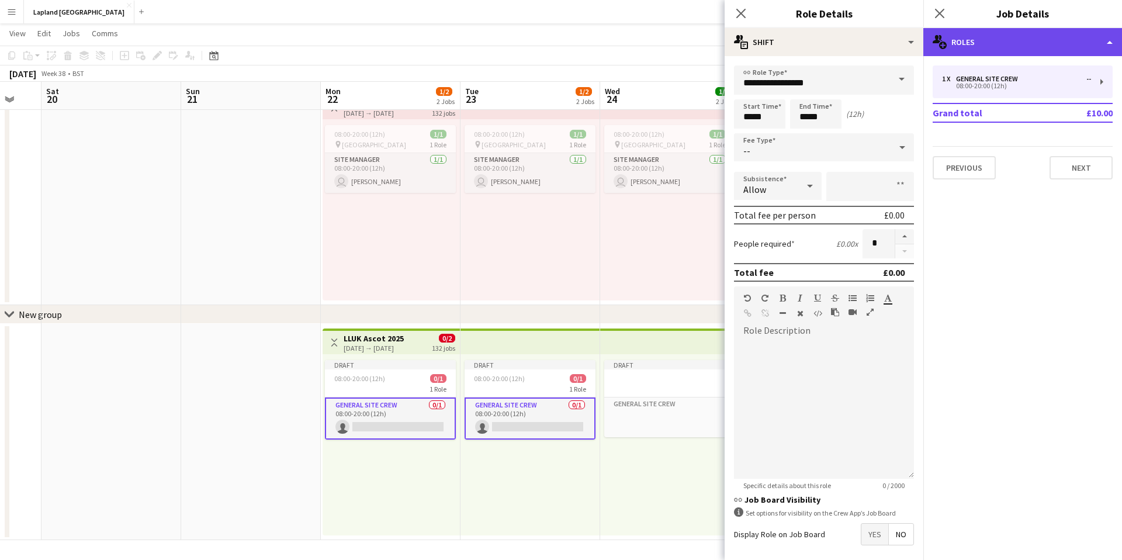
click at [939, 35] on icon "multiple-users-add" at bounding box center [940, 42] width 14 height 14
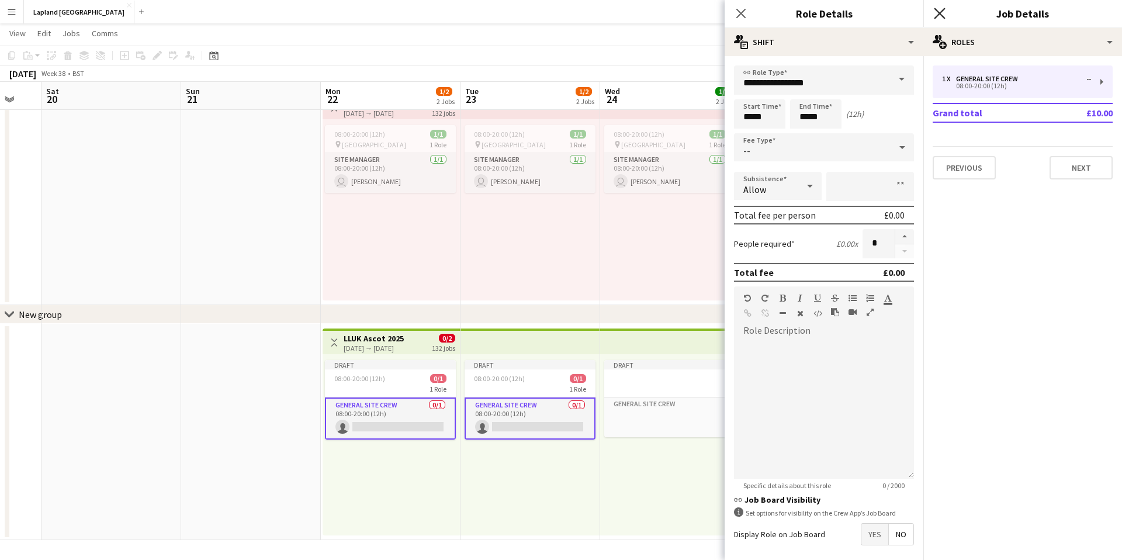
click at [943, 10] on icon at bounding box center [939, 13] width 11 height 11
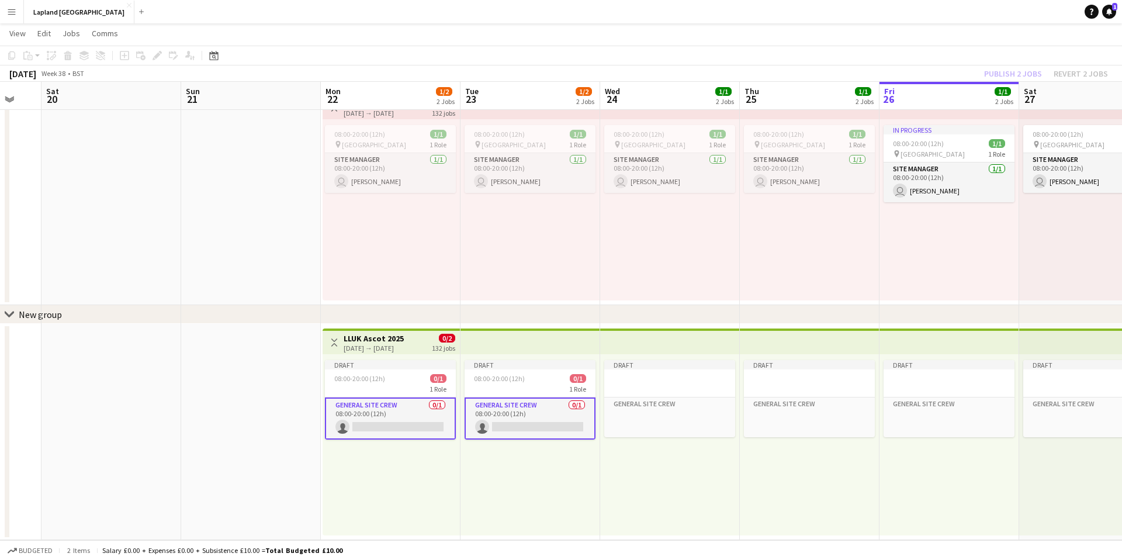
click at [406, 415] on app-card-role "General Site Crew 0/1 08:00-20:00 (12h) single-neutral-actions" at bounding box center [390, 418] width 131 height 42
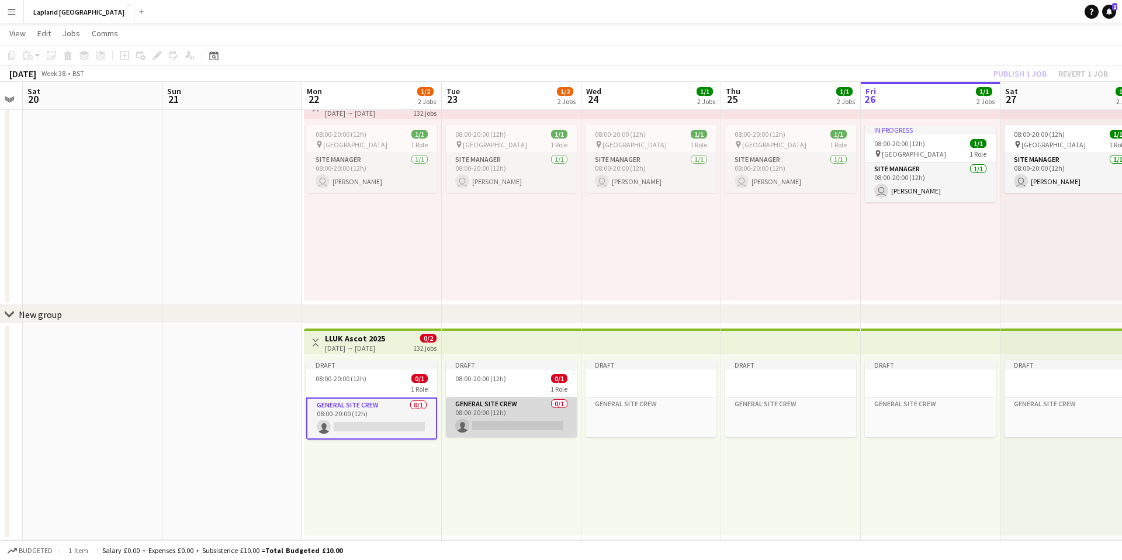
scroll to position [0, 399]
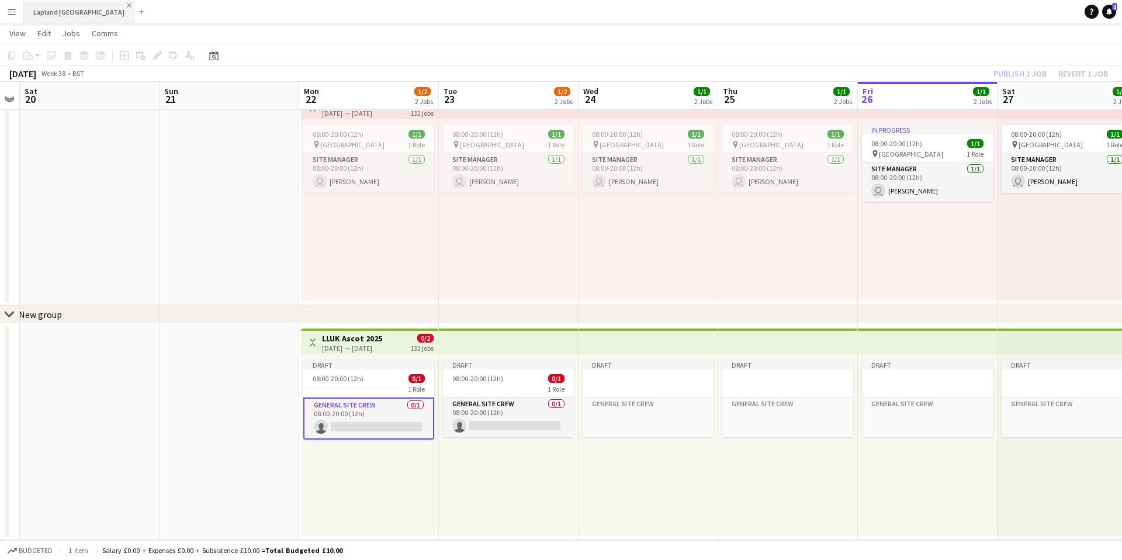
click at [127, 4] on app-icon "Close" at bounding box center [129, 5] width 5 height 5
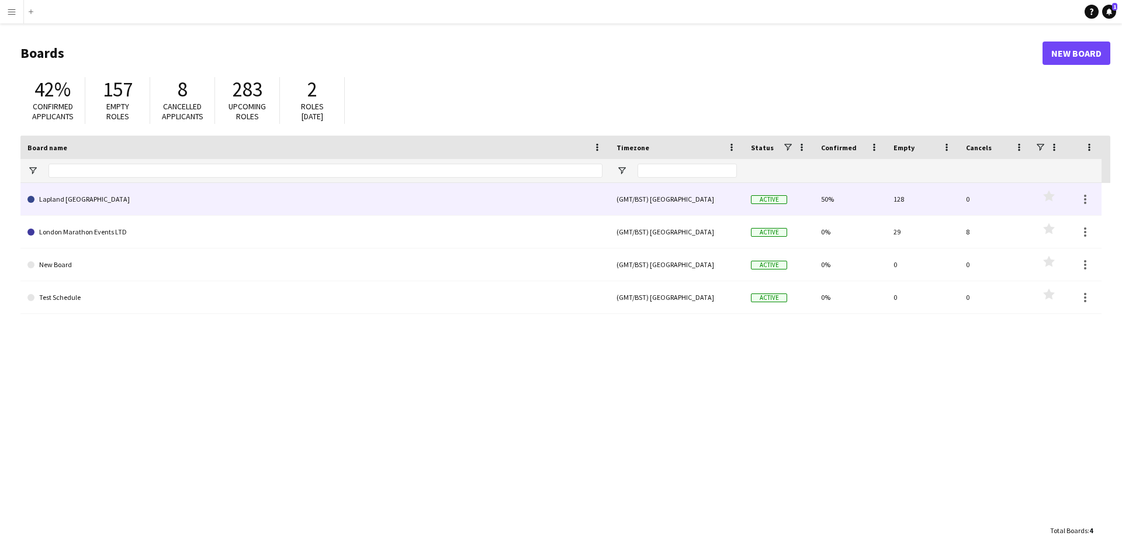
click at [116, 197] on link "Lapland [GEOGRAPHIC_DATA]" at bounding box center [314, 199] width 575 height 33
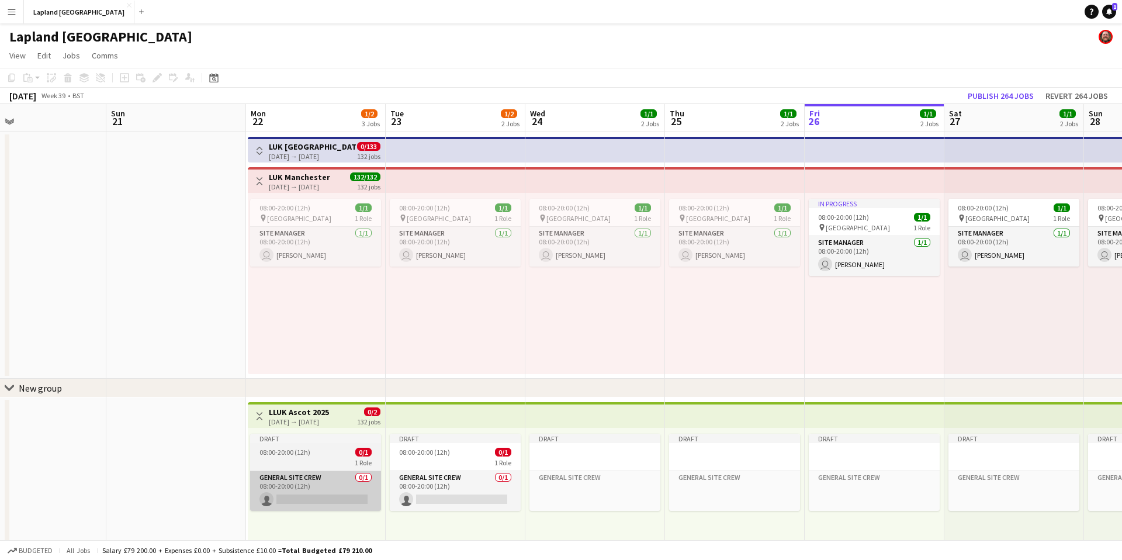
scroll to position [1, 0]
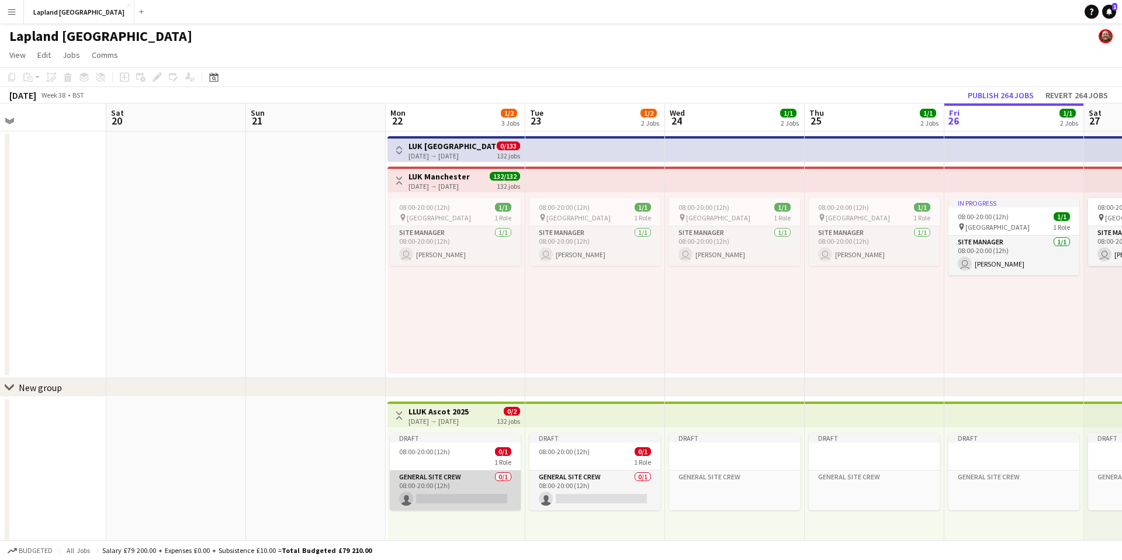
click at [414, 477] on app-card-role "General Site Crew 0/1 08:00-20:00 (12h) single-neutral-actions" at bounding box center [455, 491] width 131 height 40
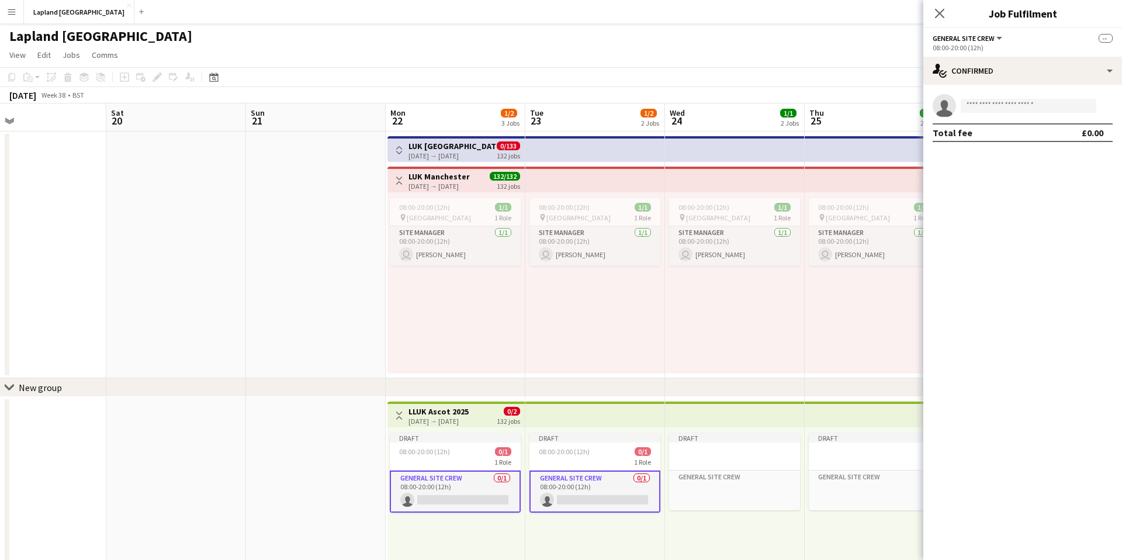
click at [1109, 37] on span "--" at bounding box center [1106, 38] width 14 height 9
click at [992, 35] on span "General Site Crew" at bounding box center [964, 38] width 62 height 9
click at [25, 53] on span "View" at bounding box center [17, 55] width 16 height 11
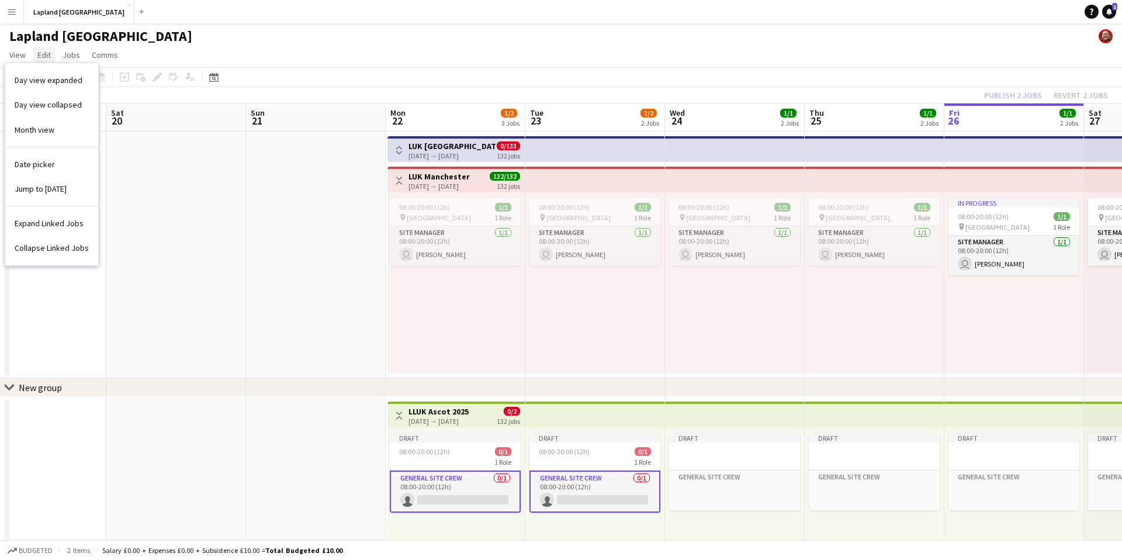
click at [46, 52] on span "Edit" at bounding box center [43, 55] width 13 height 11
click at [65, 54] on span "Jobs" at bounding box center [72, 55] width 18 height 11
click at [101, 56] on span "Comms" at bounding box center [105, 55] width 26 height 11
click at [11, 115] on app-icon "Expand/collapse" at bounding box center [9, 120] width 9 height 11
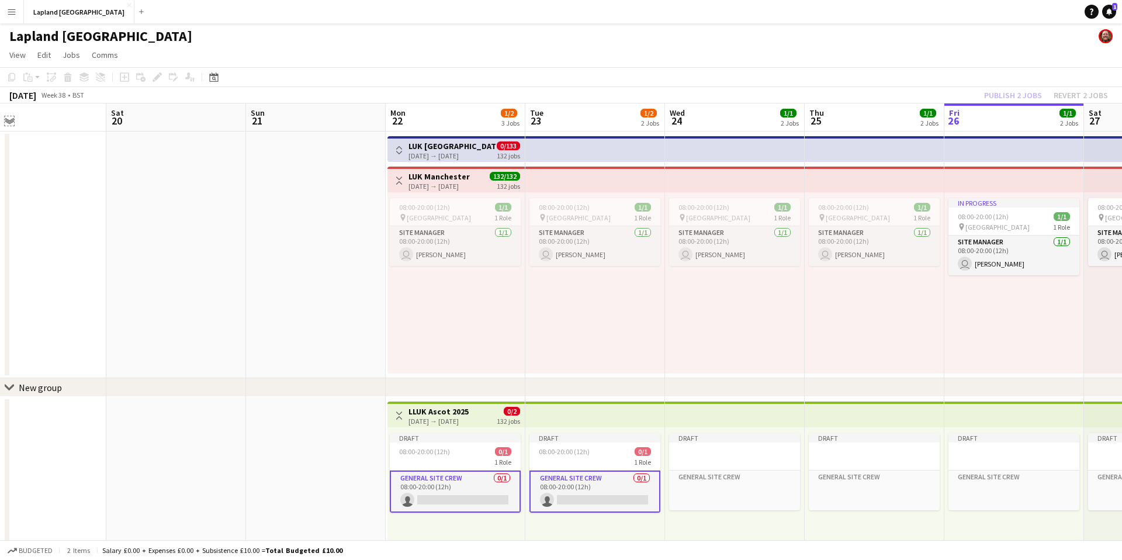
scroll to position [0, 0]
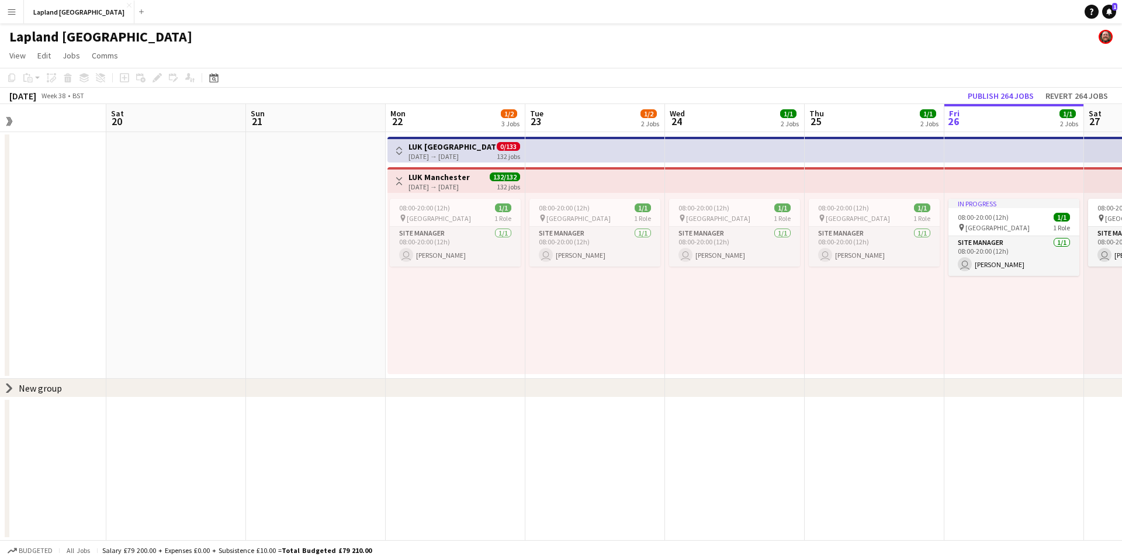
click at [11, 115] on app-board-header-date "Fri 19" at bounding box center [37, 118] width 140 height 28
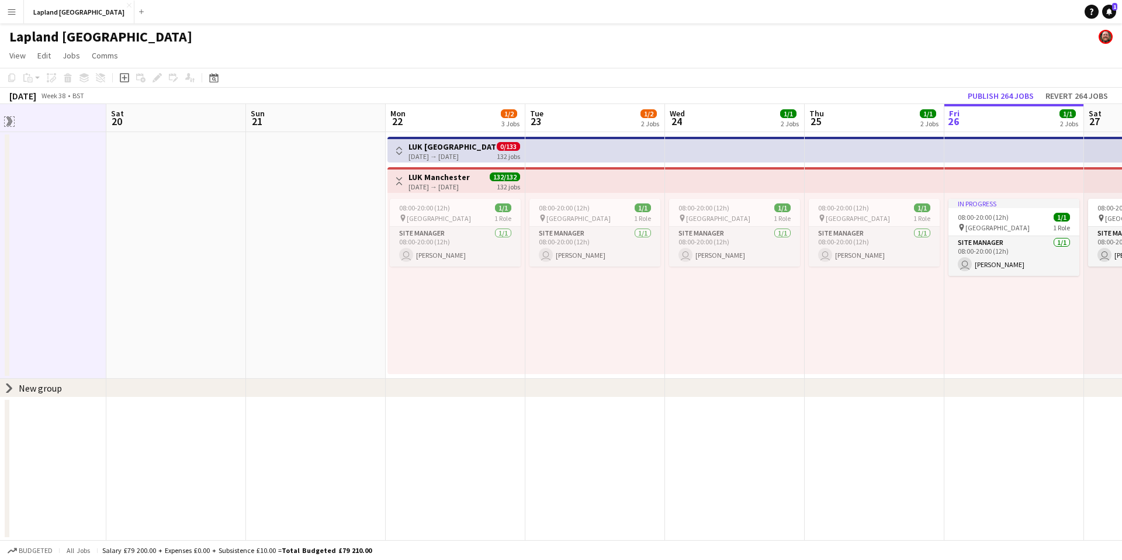
click at [6, 124] on app-icon "Expand/collapse" at bounding box center [8, 121] width 11 height 9
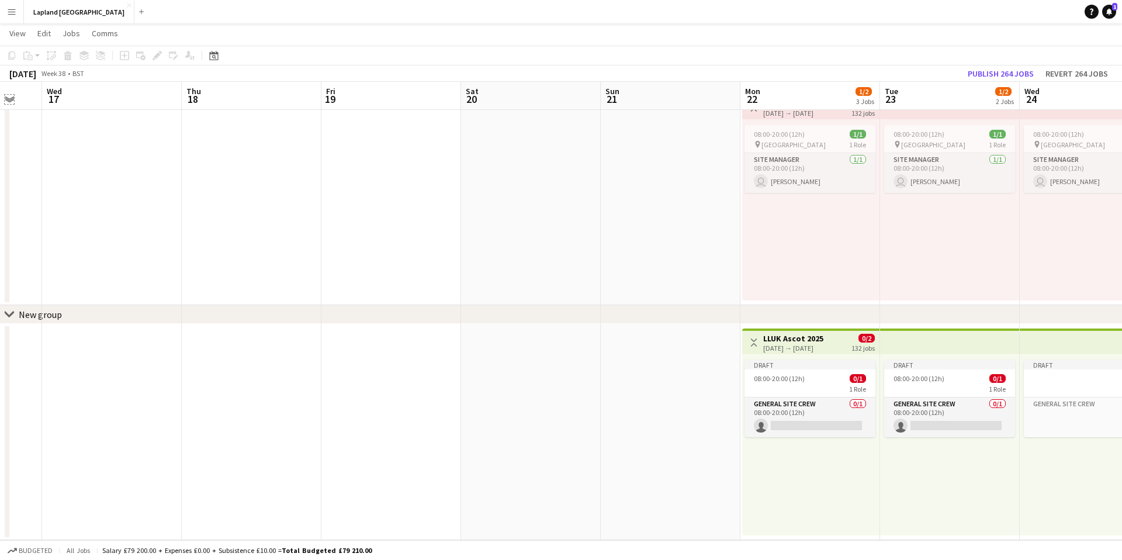
scroll to position [0, 321]
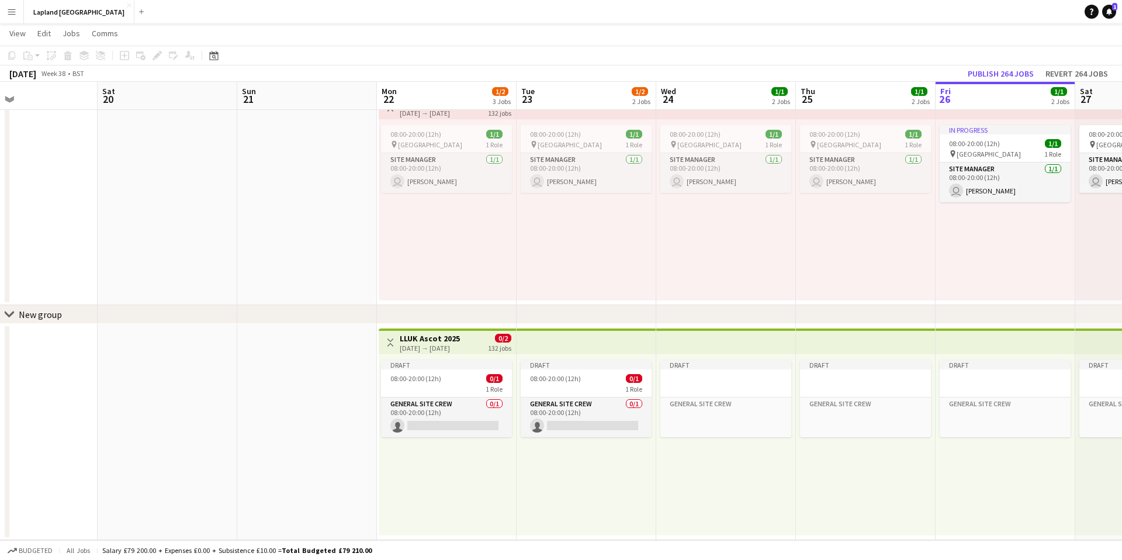
click at [15, 13] on app-icon "Menu" at bounding box center [11, 11] width 9 height 9
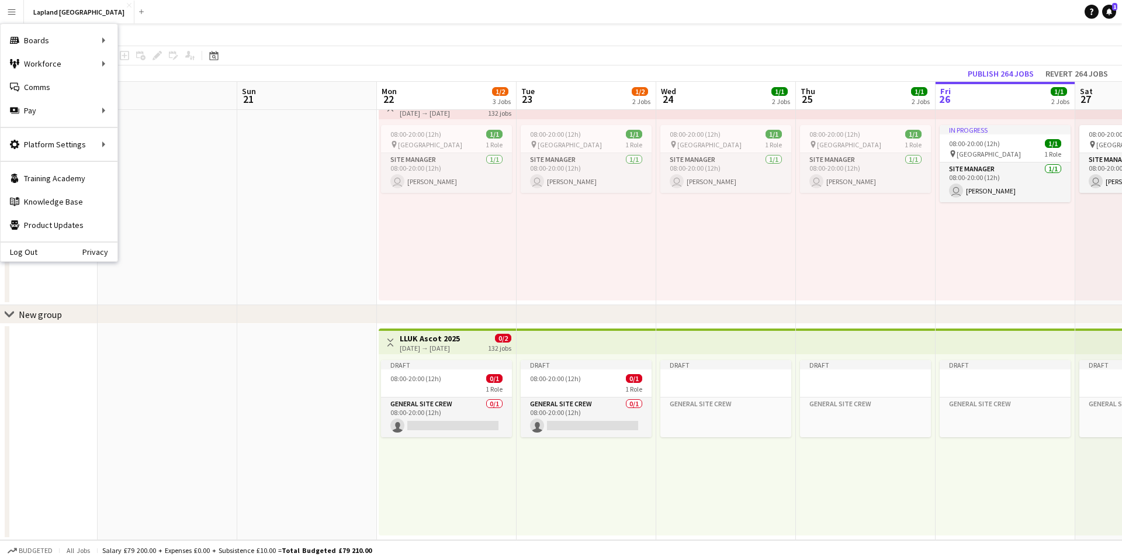
click at [15, 13] on app-icon "Menu" at bounding box center [11, 11] width 9 height 9
click at [258, 56] on app-toolbar "Copy Paste Paste Command V Paste with crew Command Shift V Paste linked Job [GE…" at bounding box center [561, 56] width 1122 height 20
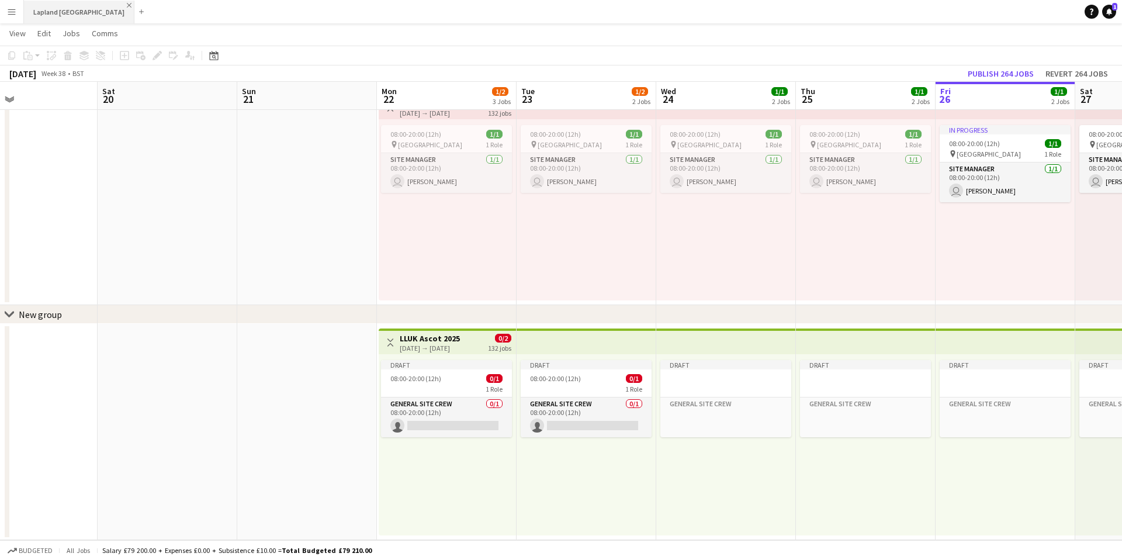
click at [127, 3] on app-icon "Close" at bounding box center [129, 5] width 5 height 5
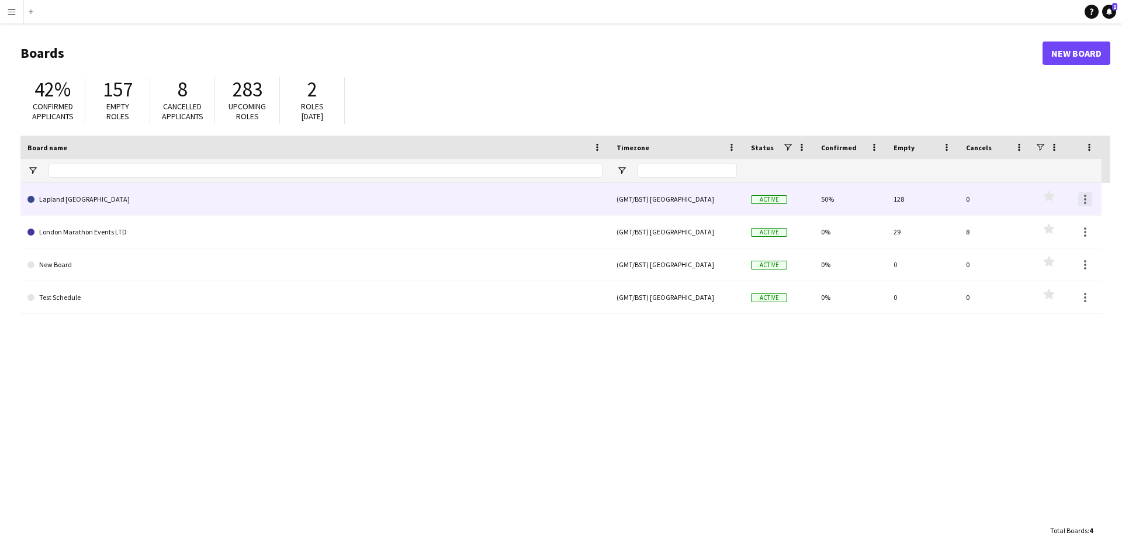
click at [1084, 195] on div at bounding box center [1085, 196] width 2 height 2
click at [1084, 195] on div at bounding box center [561, 280] width 1122 height 560
click at [1084, 195] on div at bounding box center [1085, 196] width 2 height 2
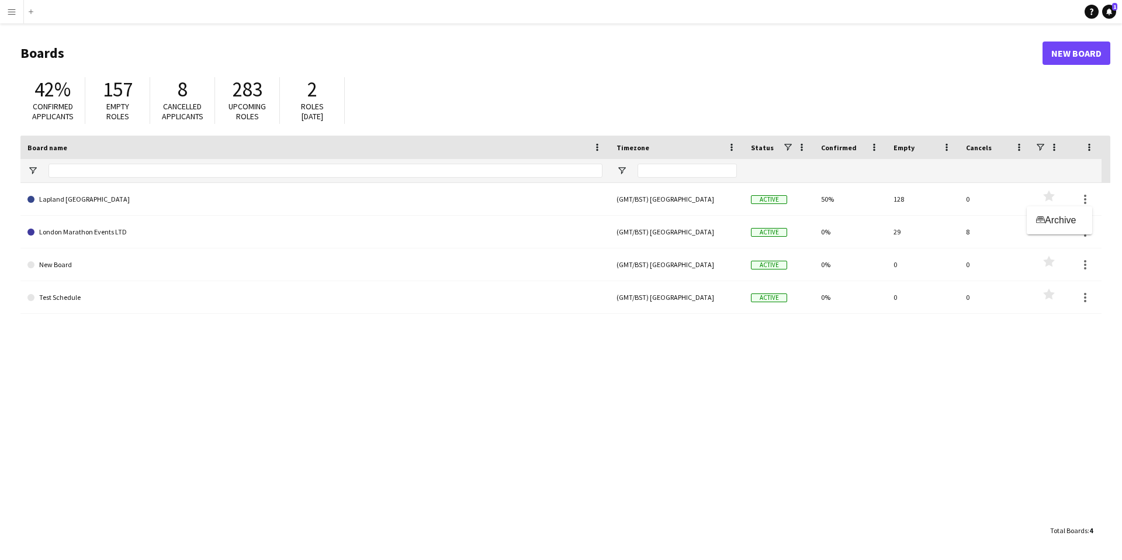
click at [1088, 203] on div at bounding box center [561, 280] width 1122 height 560
click at [1089, 148] on span at bounding box center [1089, 147] width 11 height 11
click at [629, 115] on div "42% Confirmed applicants 157 Empty roles 8 Cancelled applicants 283 Upcoming ro…" at bounding box center [565, 103] width 1090 height 64
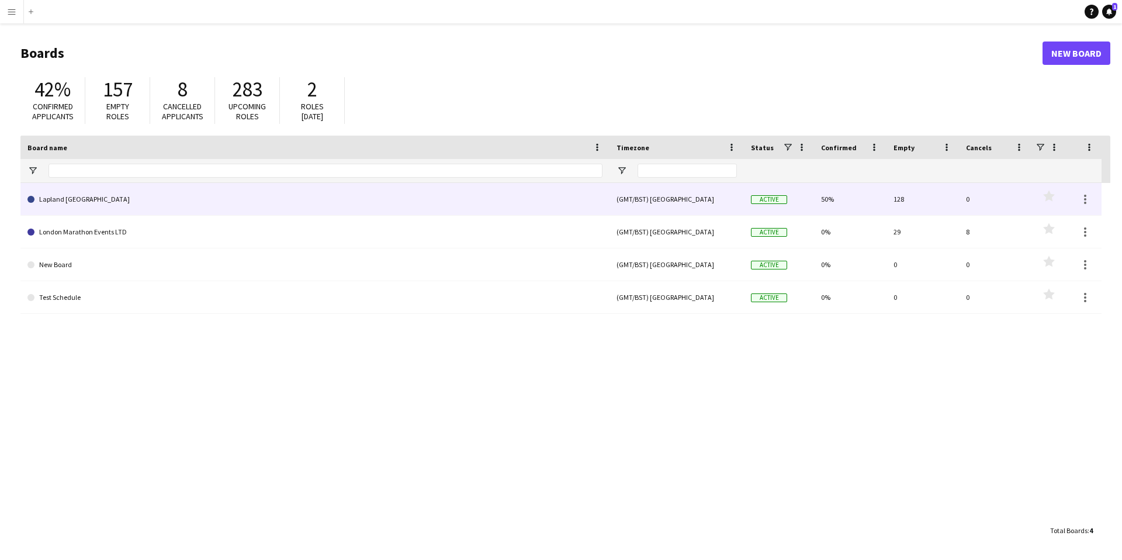
click at [371, 200] on link "Lapland [GEOGRAPHIC_DATA]" at bounding box center [314, 199] width 575 height 33
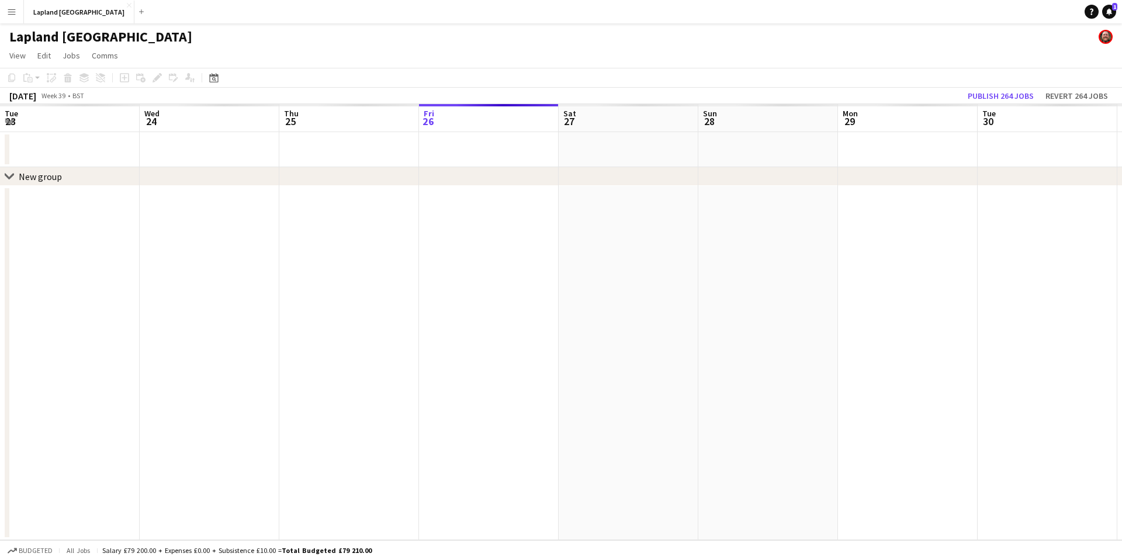
scroll to position [0, 279]
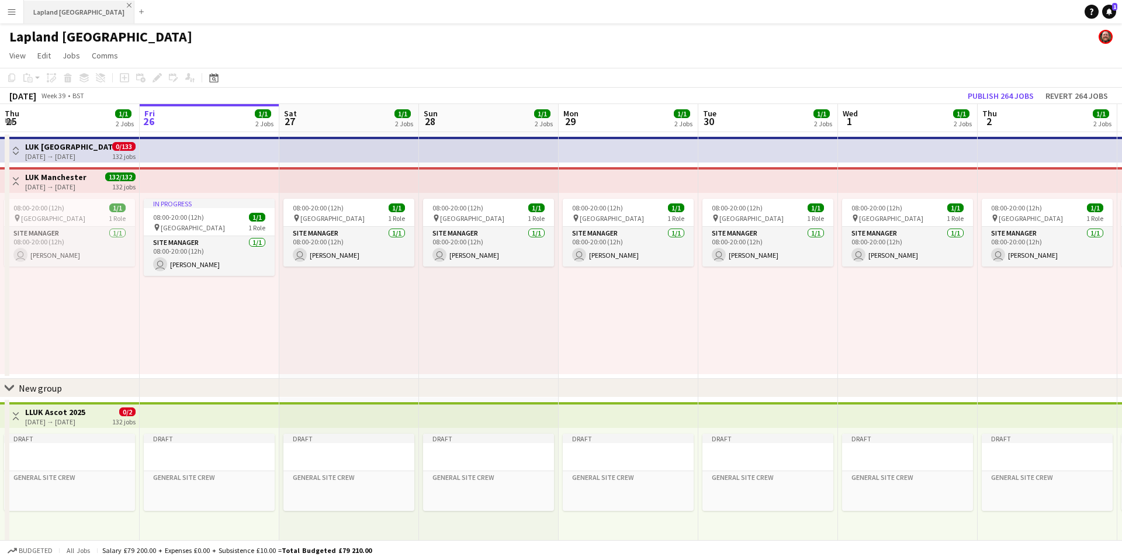
click at [127, 5] on app-icon "Close" at bounding box center [129, 5] width 5 height 5
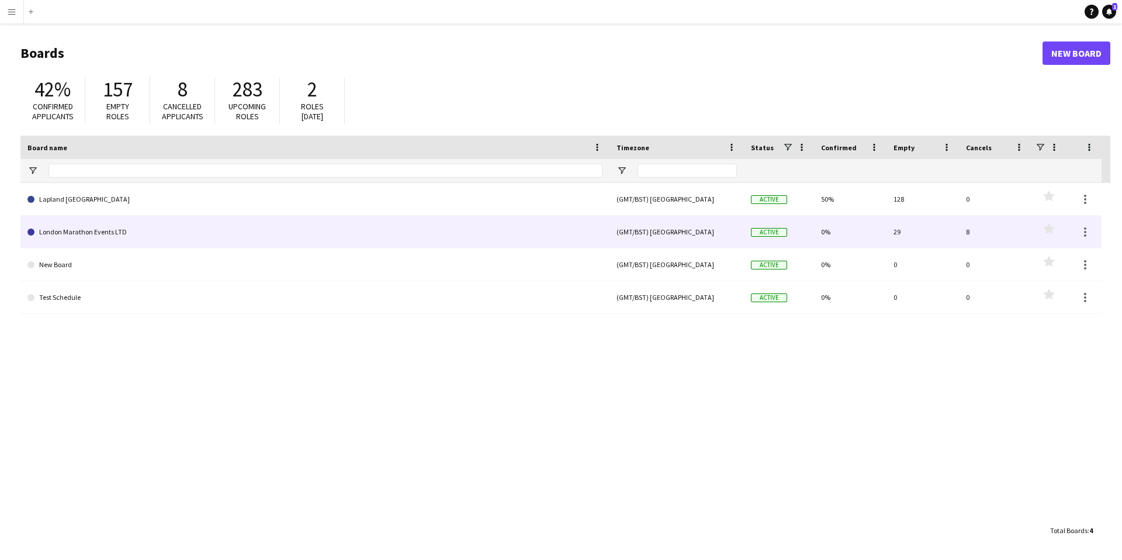
click at [66, 223] on link "London Marathon Events LTD" at bounding box center [314, 232] width 575 height 33
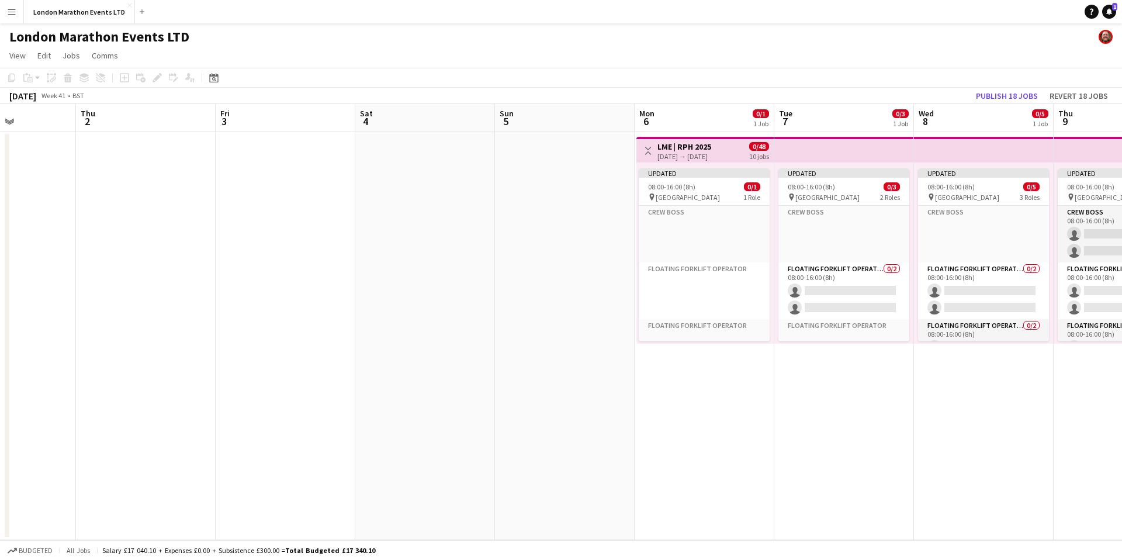
scroll to position [0, 343]
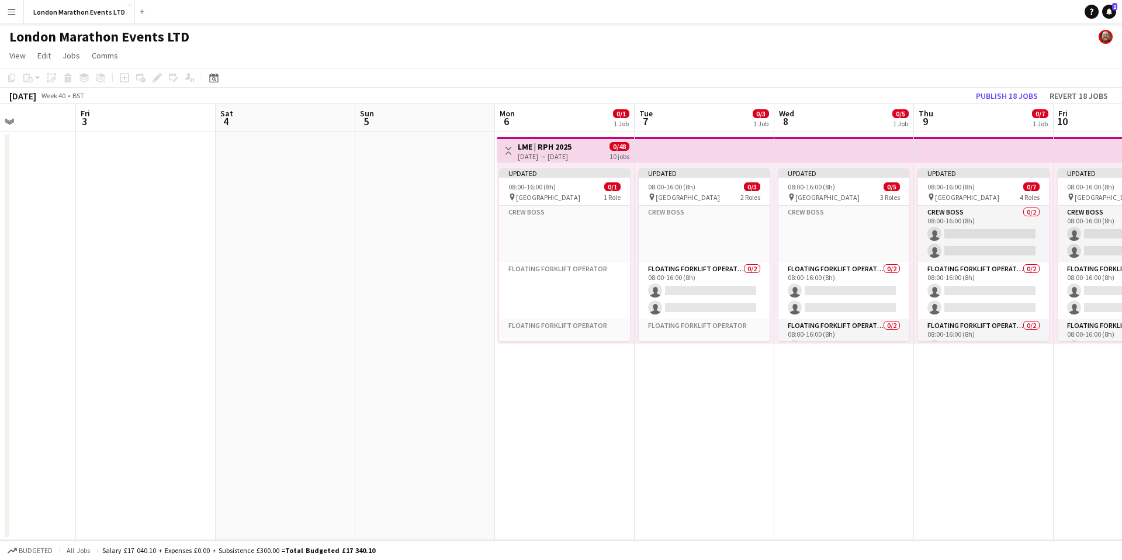
click at [12, 9] on app-icon "Menu" at bounding box center [11, 11] width 9 height 9
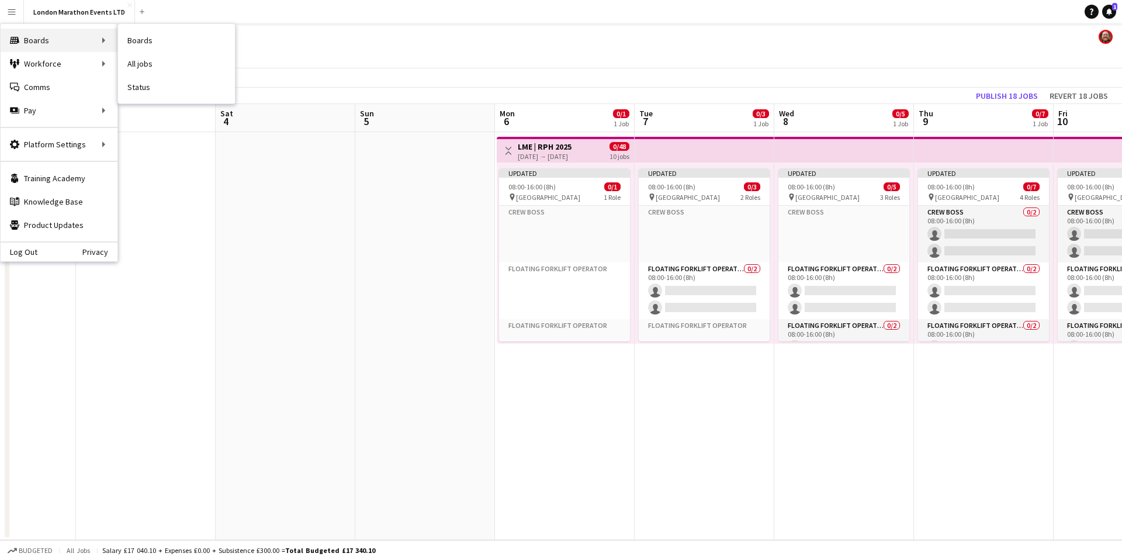
click at [44, 39] on div "Boards Boards" at bounding box center [59, 40] width 117 height 23
click at [96, 41] on div "Boards Boards" at bounding box center [59, 40] width 117 height 23
click at [147, 40] on link "Boards" at bounding box center [176, 40] width 117 height 23
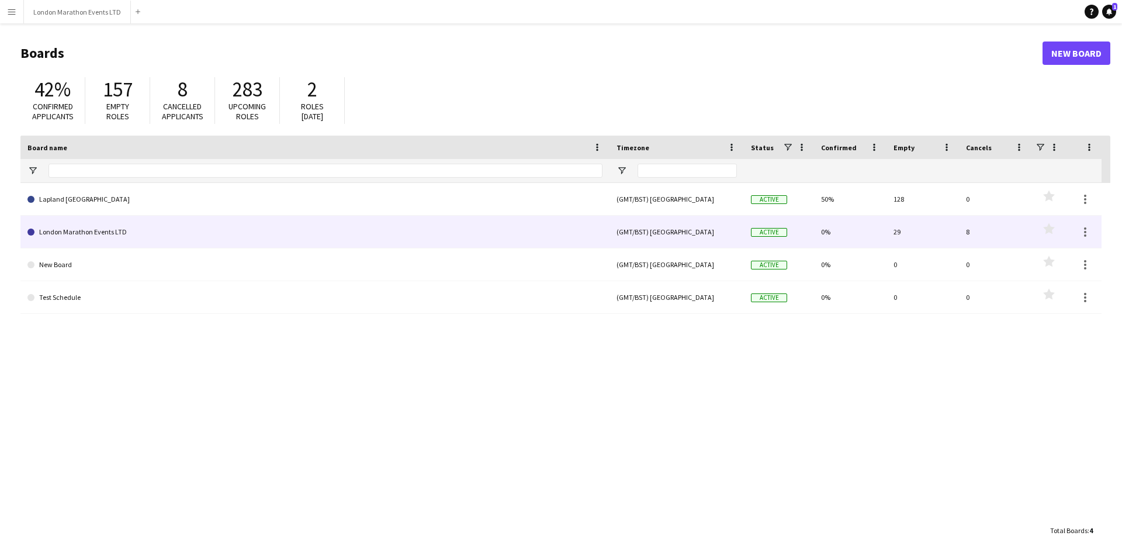
click at [70, 230] on link "London Marathon Events LTD" at bounding box center [314, 232] width 575 height 33
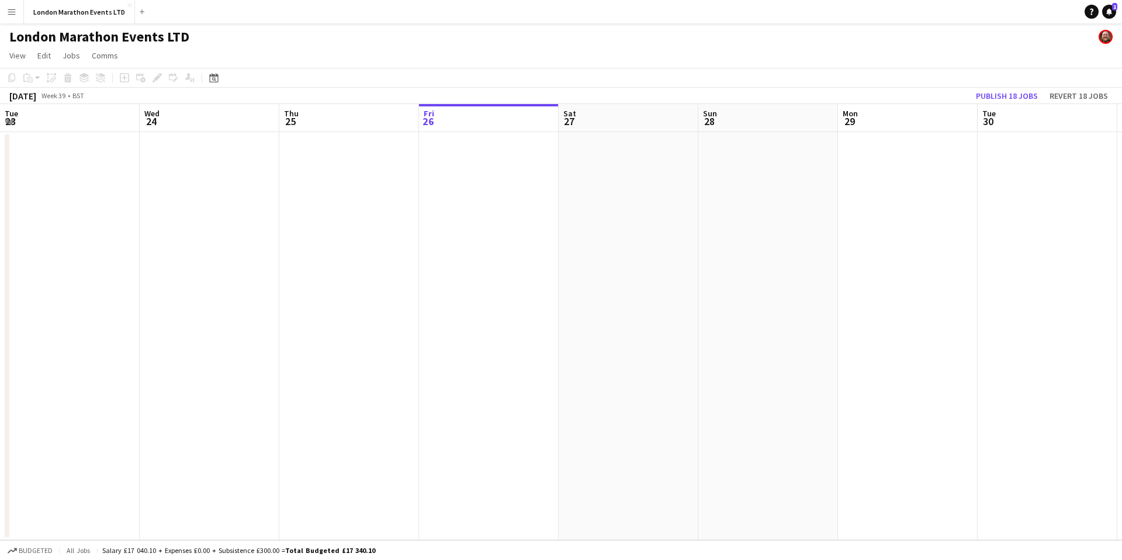
scroll to position [0, 279]
click at [247, 43] on div "London Marathon Events LTD" at bounding box center [561, 34] width 1122 height 22
click at [127, 6] on app-icon "Close" at bounding box center [129, 5] width 5 height 5
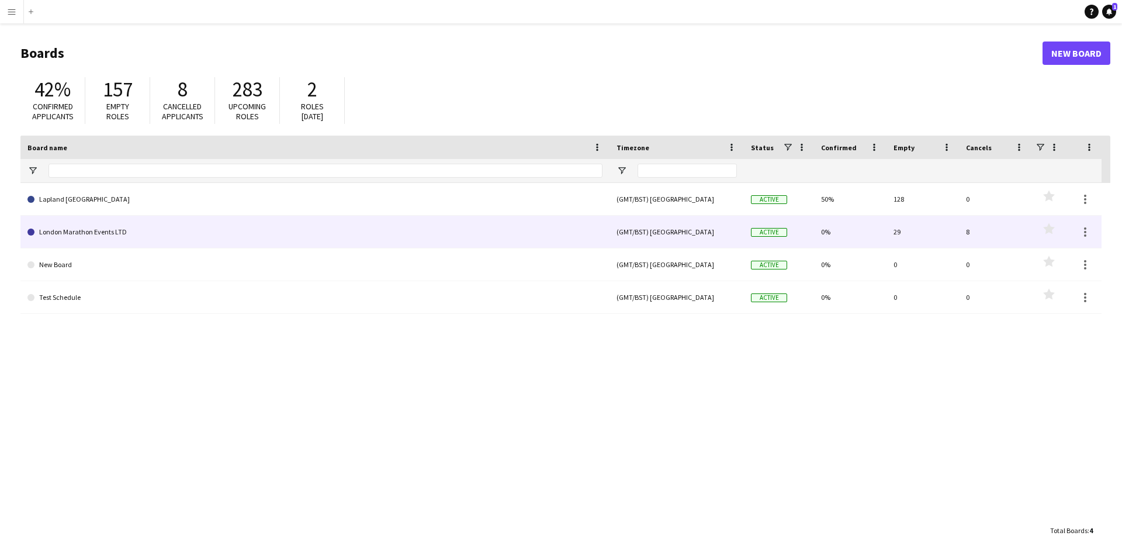
click at [182, 229] on link "London Marathon Events LTD" at bounding box center [314, 232] width 575 height 33
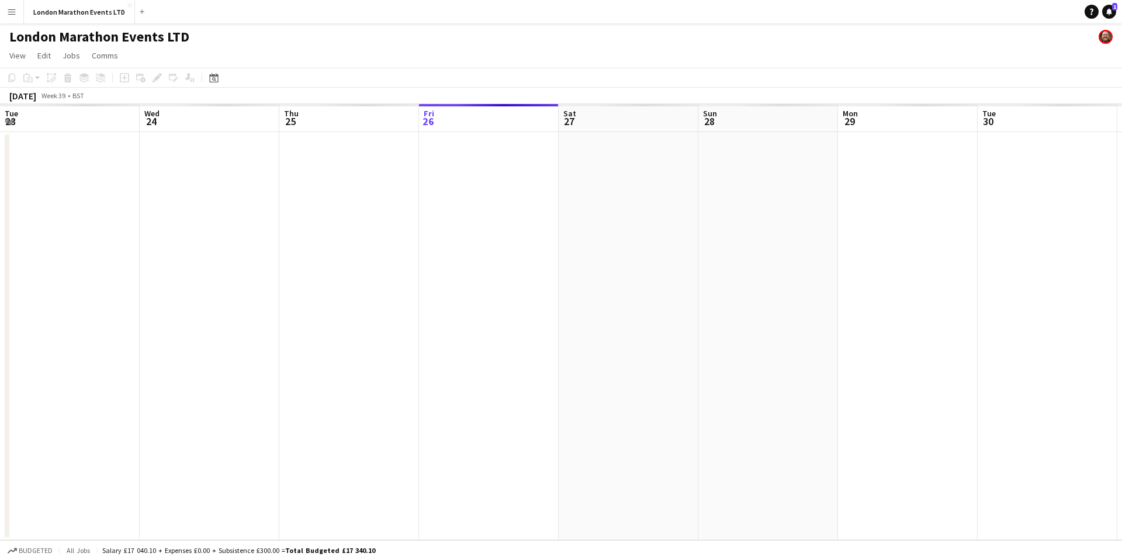
scroll to position [0, 279]
click at [124, 1] on button "London Marathon Events LTD Close" at bounding box center [79, 12] width 111 height 23
click at [127, 5] on app-icon "Close" at bounding box center [129, 5] width 5 height 5
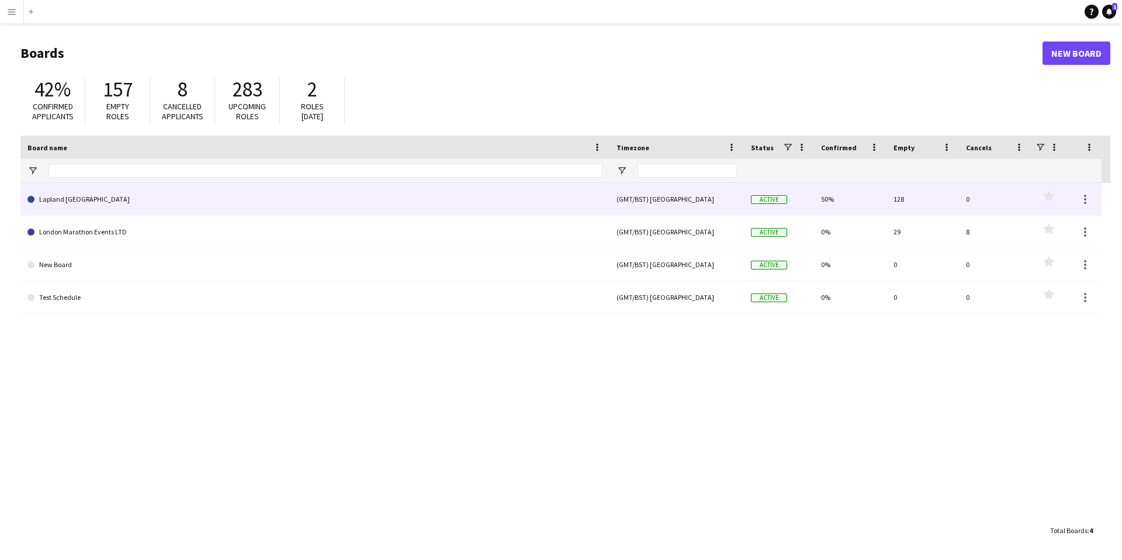
click at [120, 197] on link "Lapland [GEOGRAPHIC_DATA]" at bounding box center [314, 199] width 575 height 33
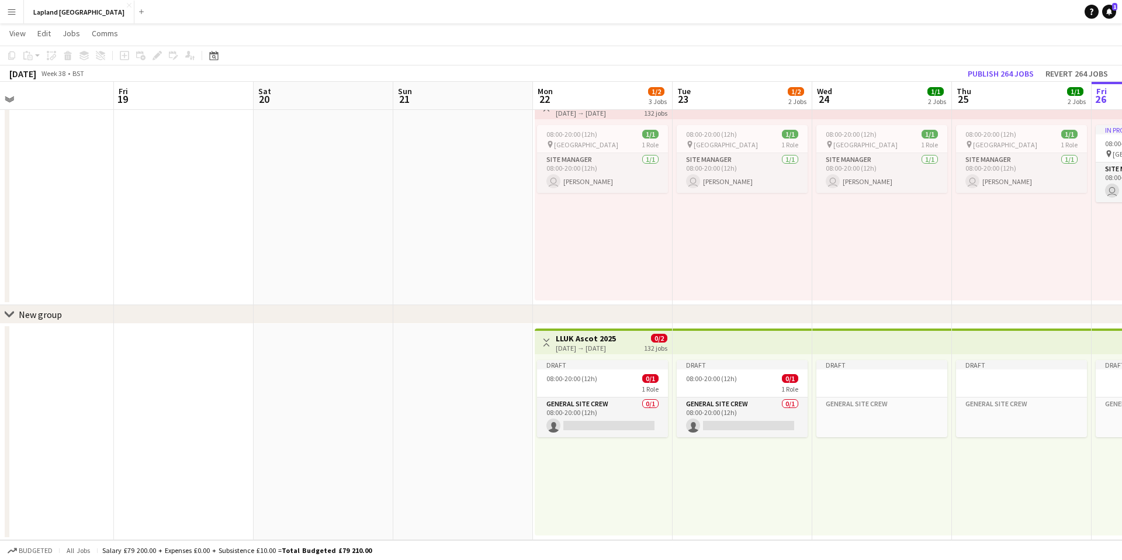
scroll to position [0, 309]
click at [15, 33] on span "View" at bounding box center [17, 33] width 16 height 11
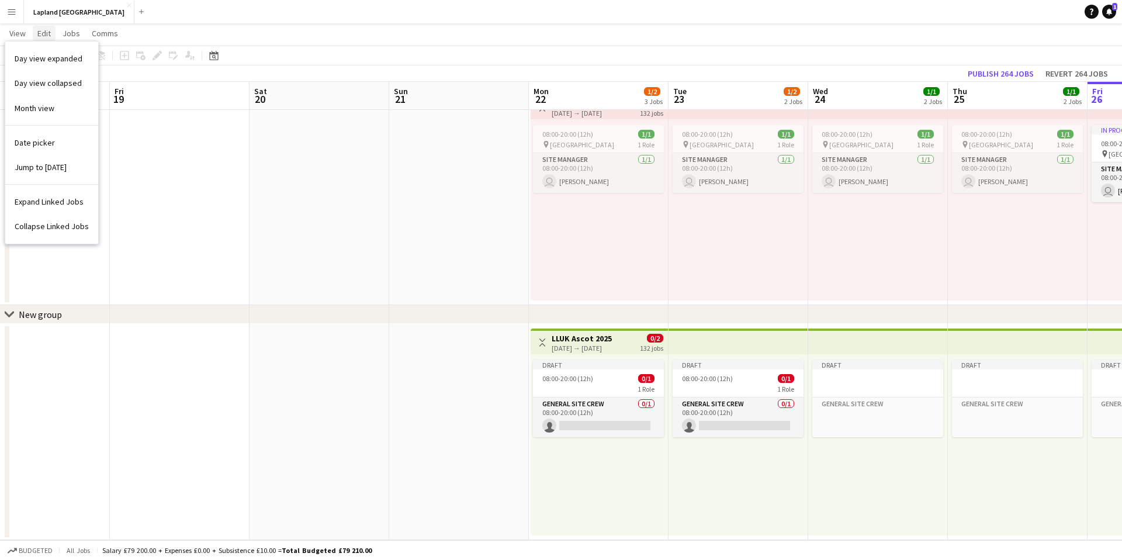
click at [43, 32] on span "Edit" at bounding box center [43, 33] width 13 height 11
click at [190, 35] on app-page-menu "View Day view expanded Day view collapsed Month view Date picker Jump to [DATE]…" at bounding box center [561, 34] width 1122 height 22
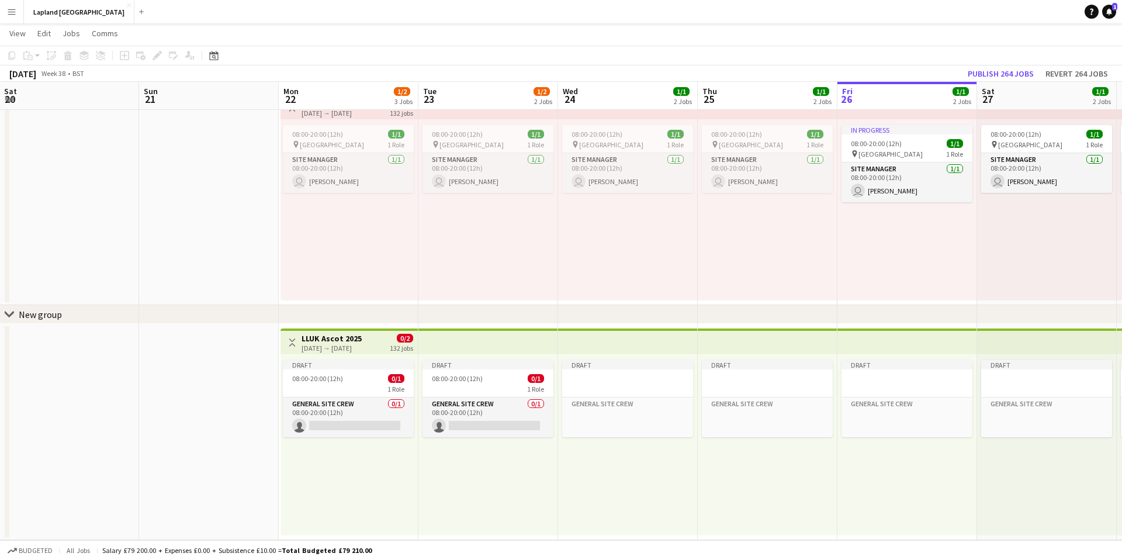
scroll to position [0, 586]
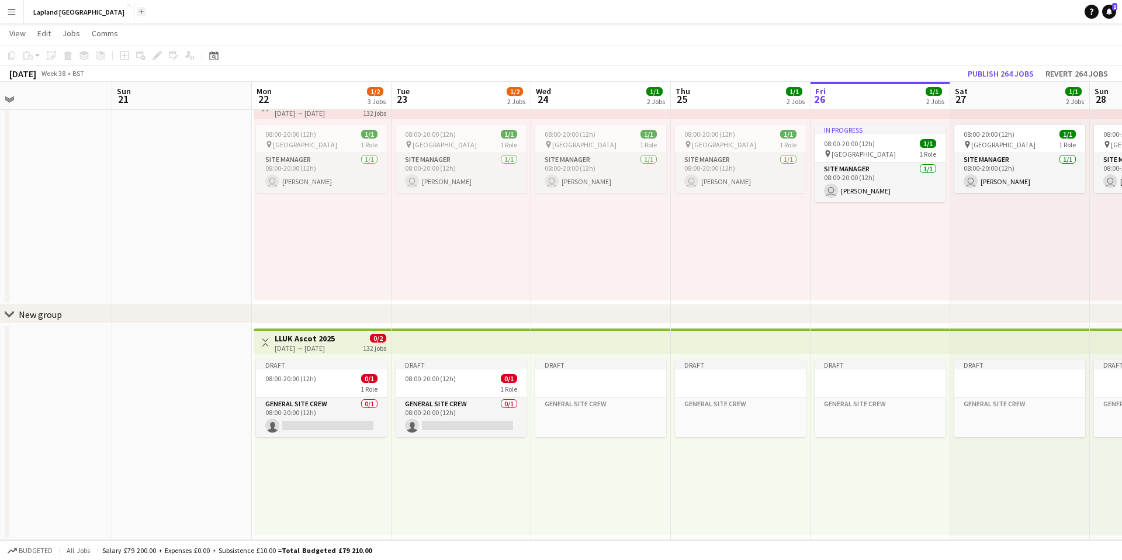
click at [139, 10] on app-icon "Add" at bounding box center [141, 11] width 5 height 5
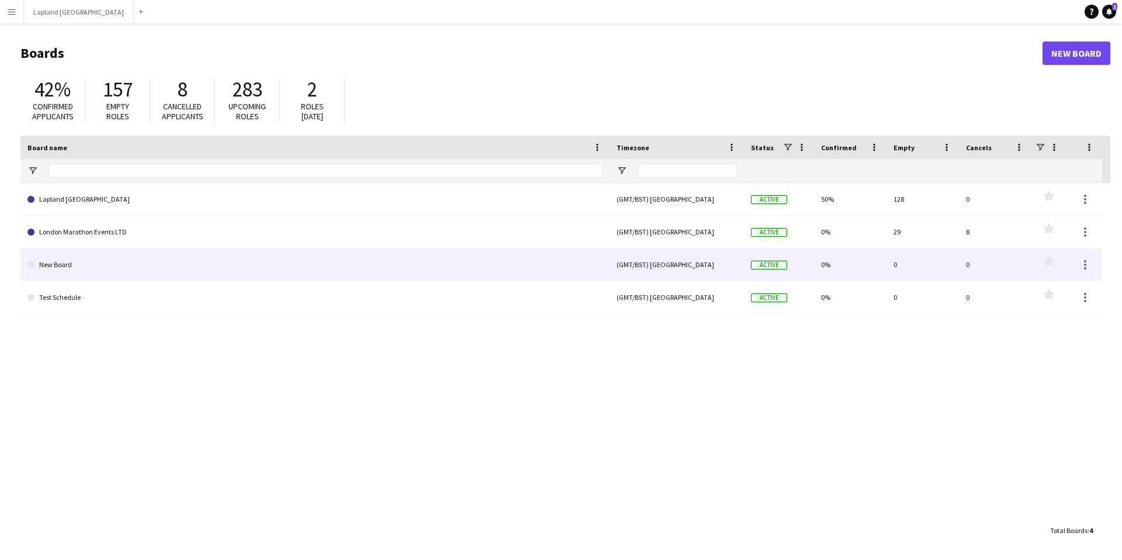
click at [65, 264] on link "New Board" at bounding box center [314, 264] width 575 height 33
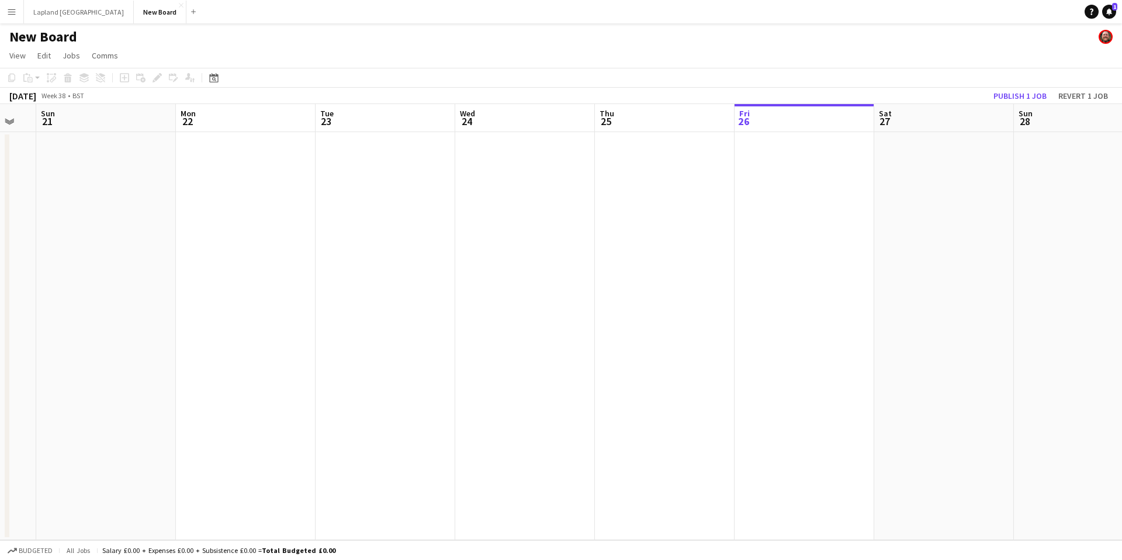
scroll to position [0, 247]
click at [235, 172] on app-date-cell at bounding box center [242, 336] width 140 height 408
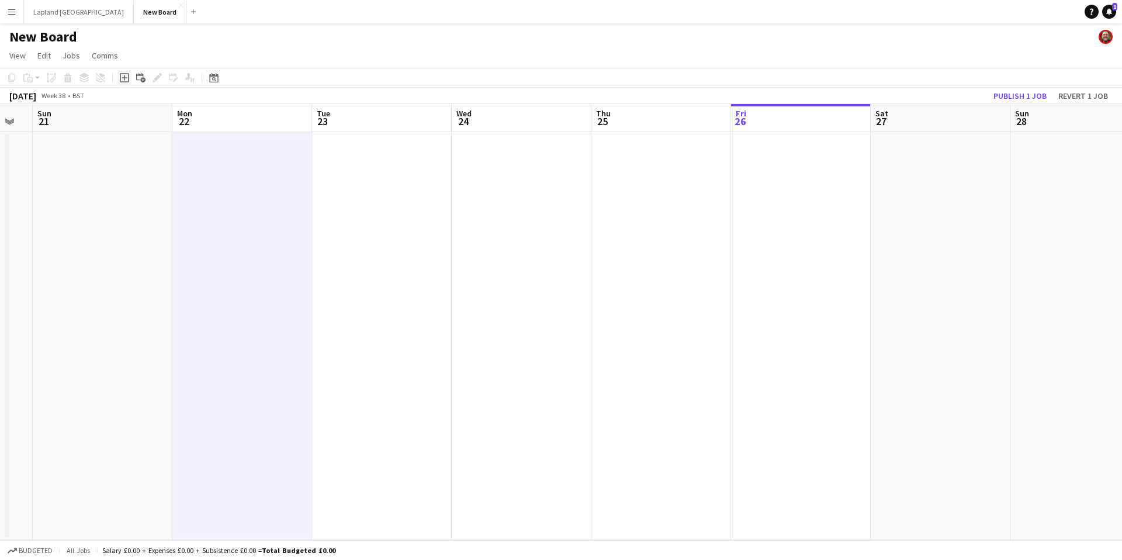
click at [127, 76] on icon "Add job" at bounding box center [124, 77] width 9 height 9
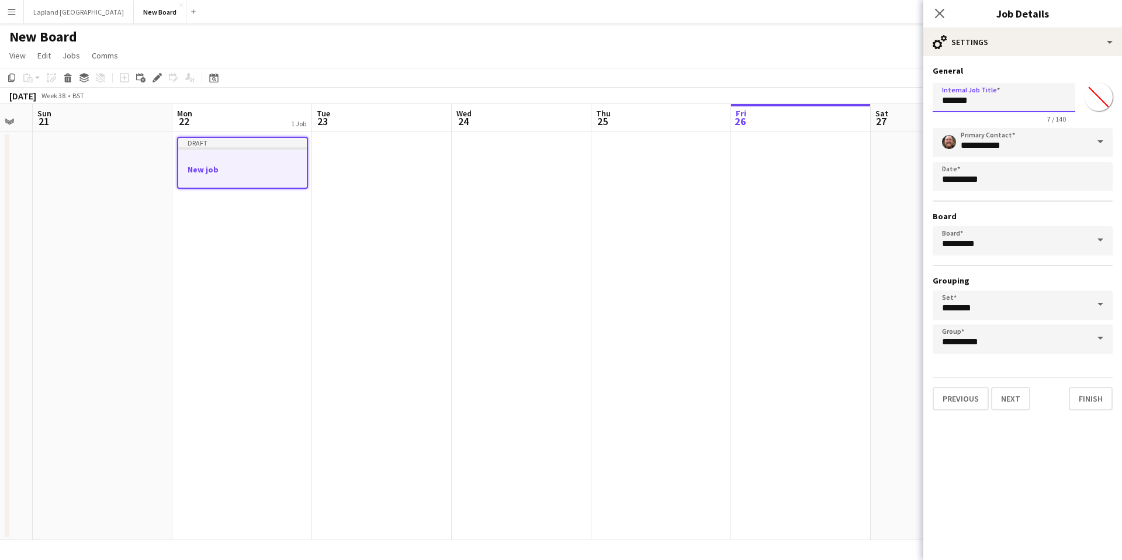
click at [983, 100] on input "*******" at bounding box center [1004, 97] width 143 height 29
type input "*"
type input "**********"
click at [1102, 99] on input "*******" at bounding box center [1099, 97] width 42 height 42
click at [1059, 97] on input "**********" at bounding box center [1004, 97] width 143 height 29
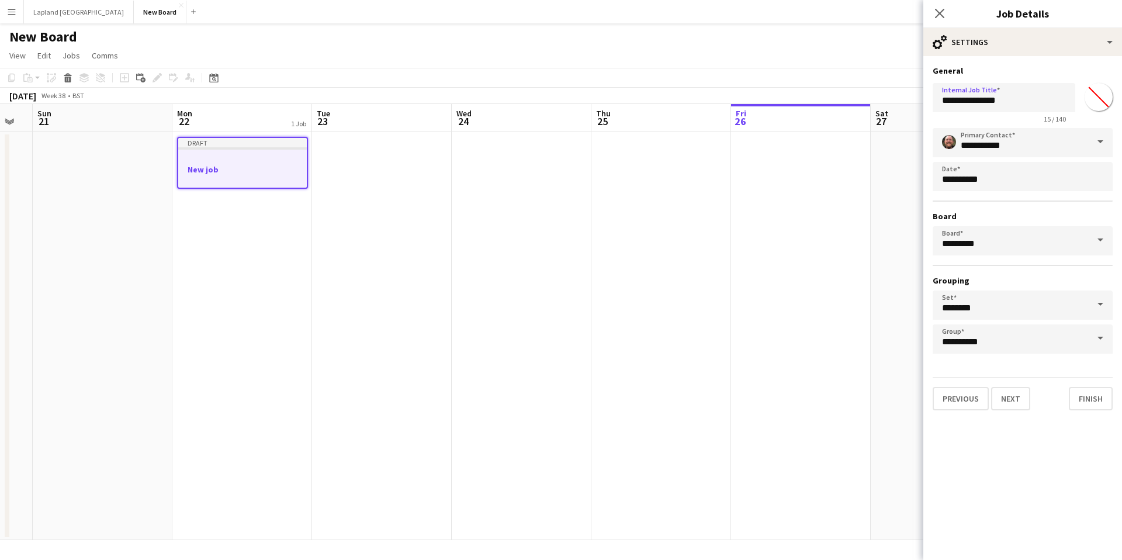
click at [1107, 103] on input "*******" at bounding box center [1099, 97] width 42 height 42
click at [1081, 63] on div "**********" at bounding box center [1023, 238] width 199 height 364
click at [1102, 247] on span at bounding box center [1100, 240] width 25 height 28
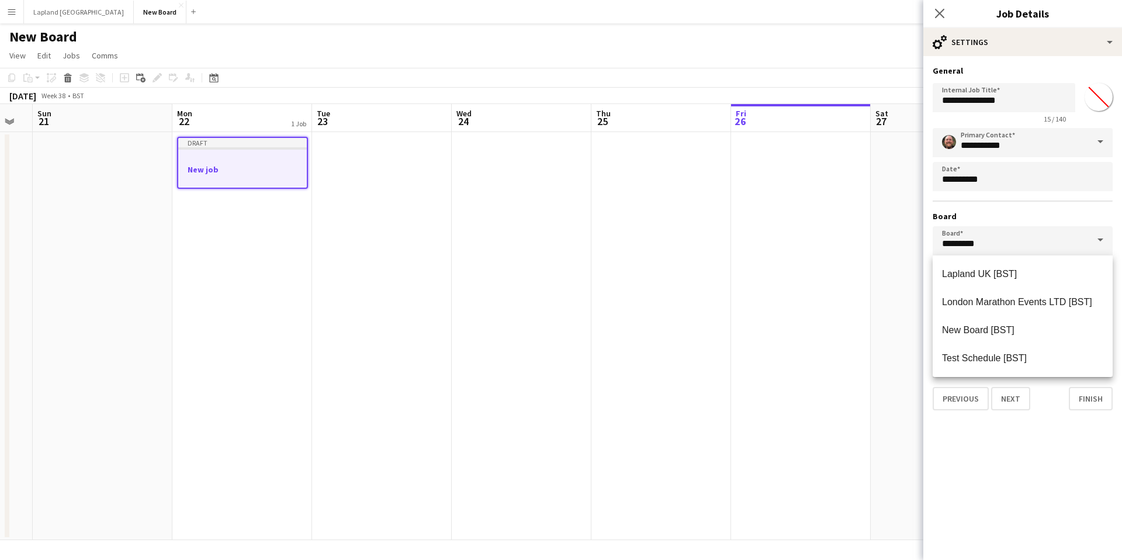
click at [1099, 239] on span at bounding box center [1100, 240] width 25 height 28
click at [1047, 209] on div "**********" at bounding box center [1023, 241] width 180 height 226
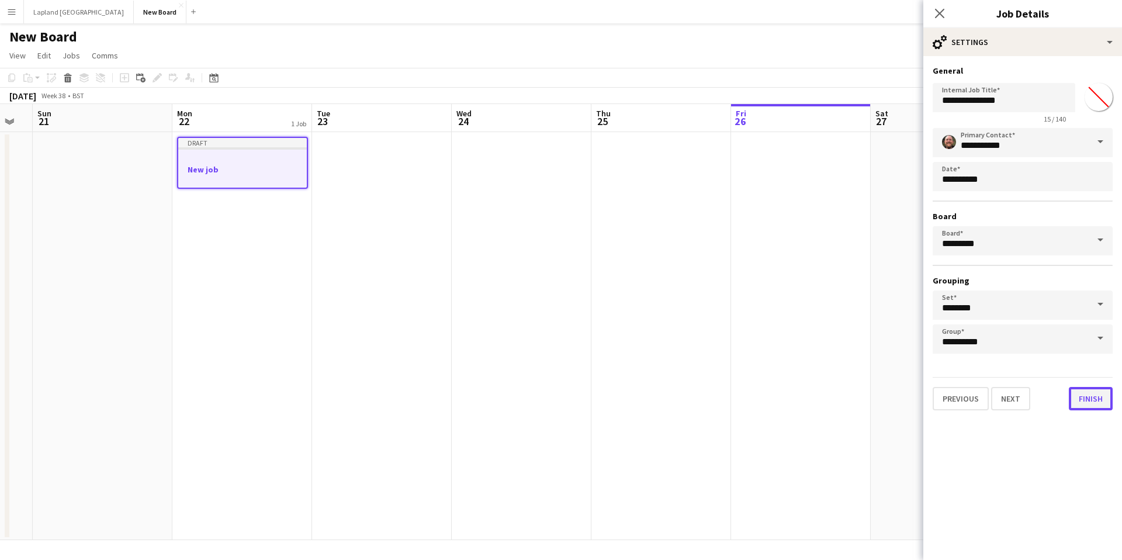
click at [1091, 393] on button "Finish" at bounding box center [1091, 398] width 44 height 23
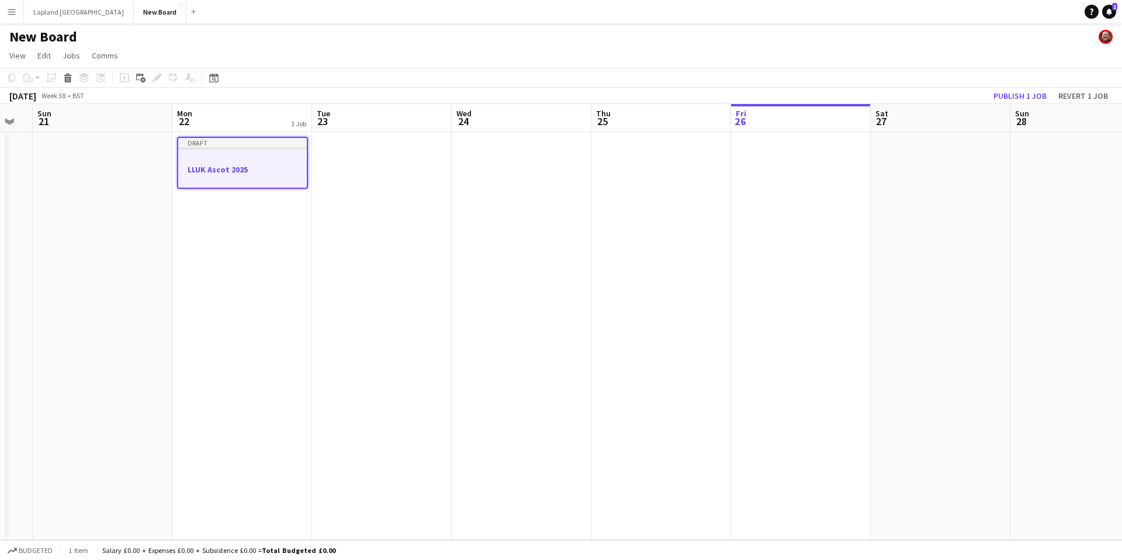
click at [268, 182] on div at bounding box center [242, 179] width 129 height 9
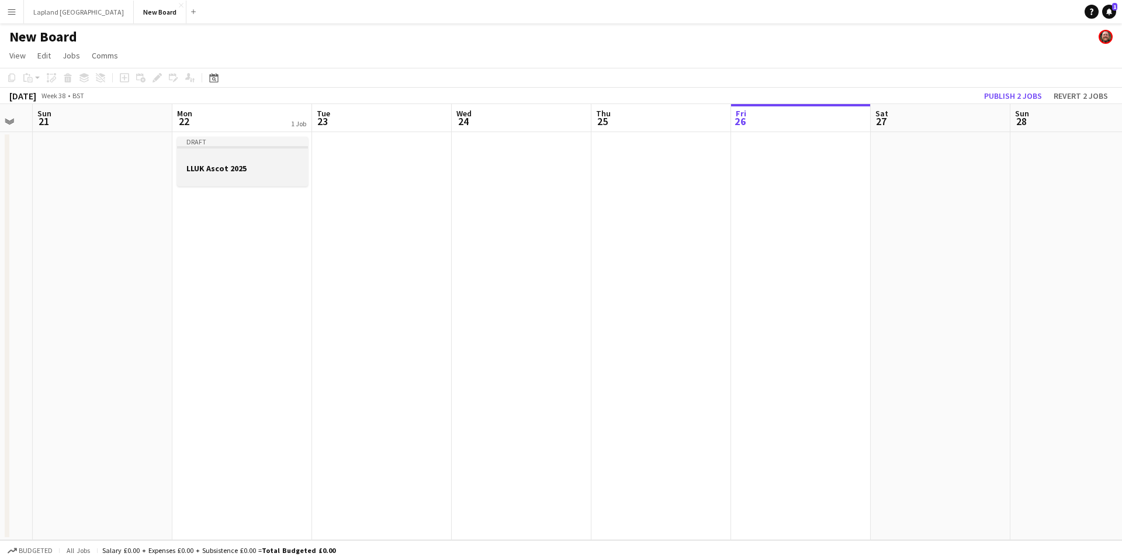
click at [264, 162] on app-job-card "Draft LLUK Ascot 2025" at bounding box center [242, 162] width 131 height 50
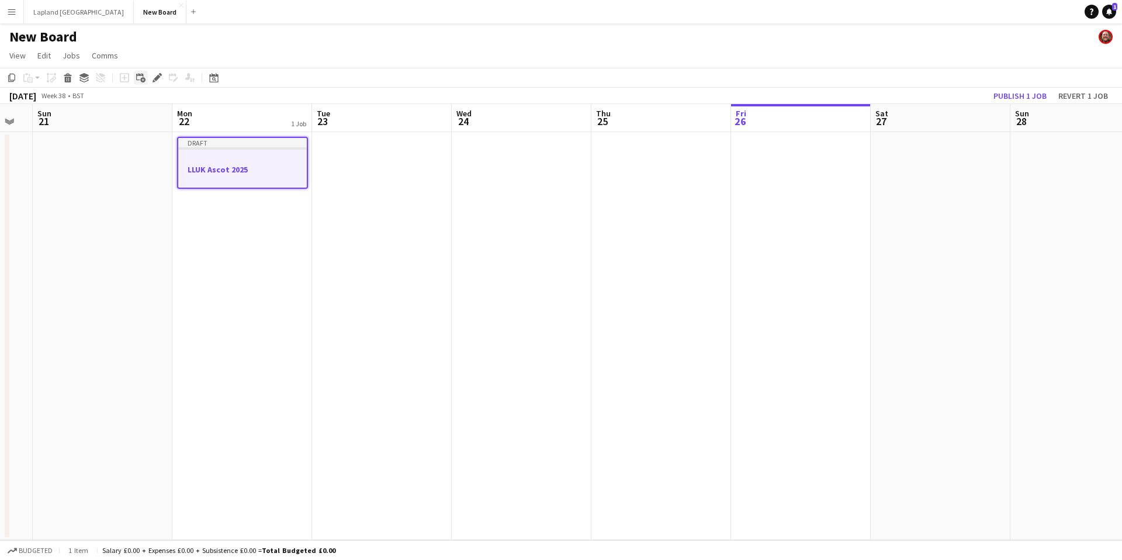
click at [147, 77] on div "Add linked Job" at bounding box center [141, 78] width 14 height 14
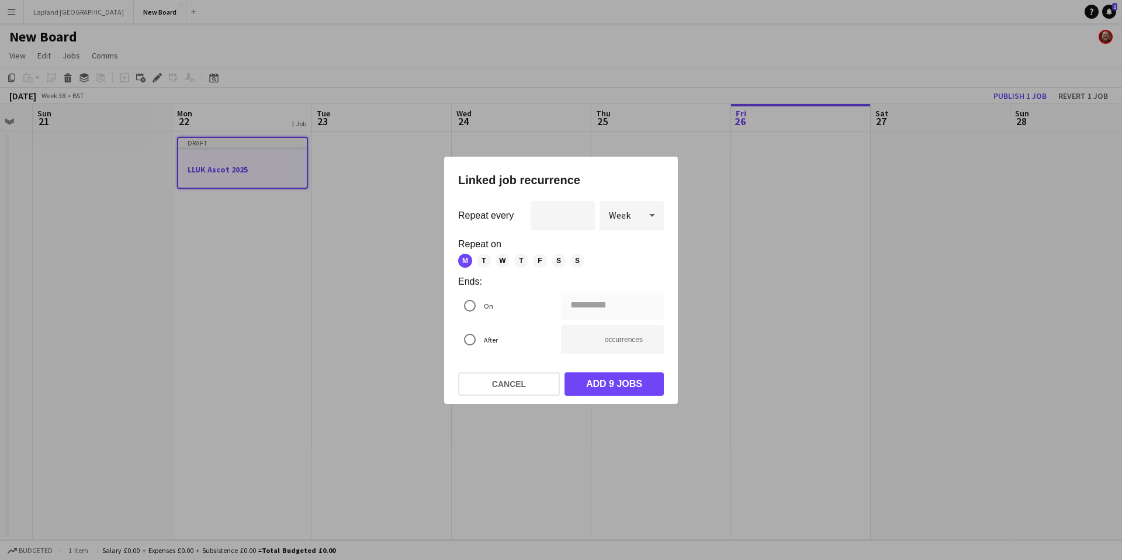
click at [651, 216] on icon at bounding box center [652, 214] width 14 height 23
click at [623, 253] on mat-option "Day" at bounding box center [632, 248] width 64 height 28
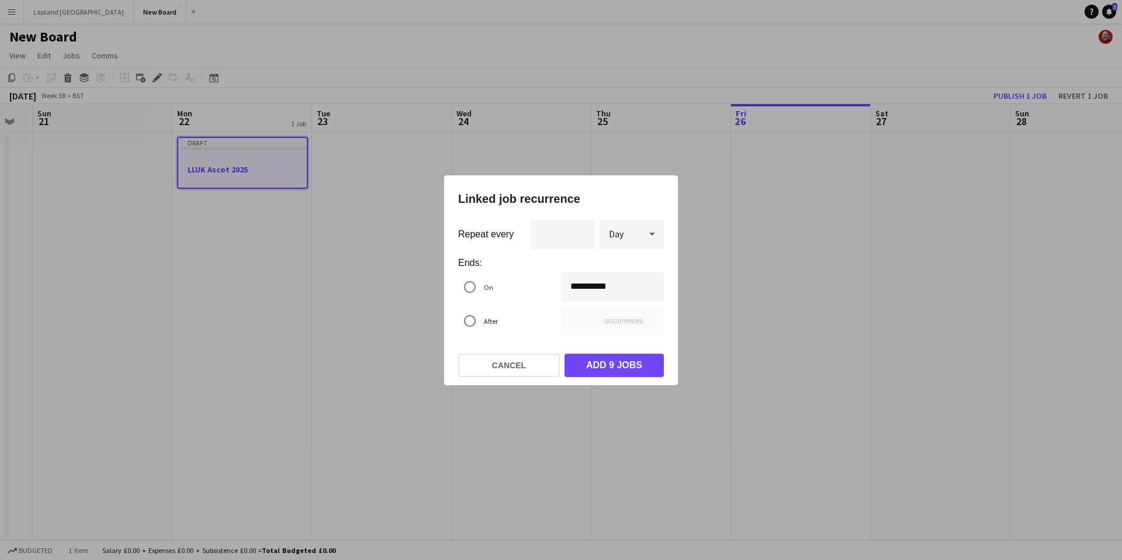
click at [575, 287] on div "**********" at bounding box center [561, 280] width 1122 height 560
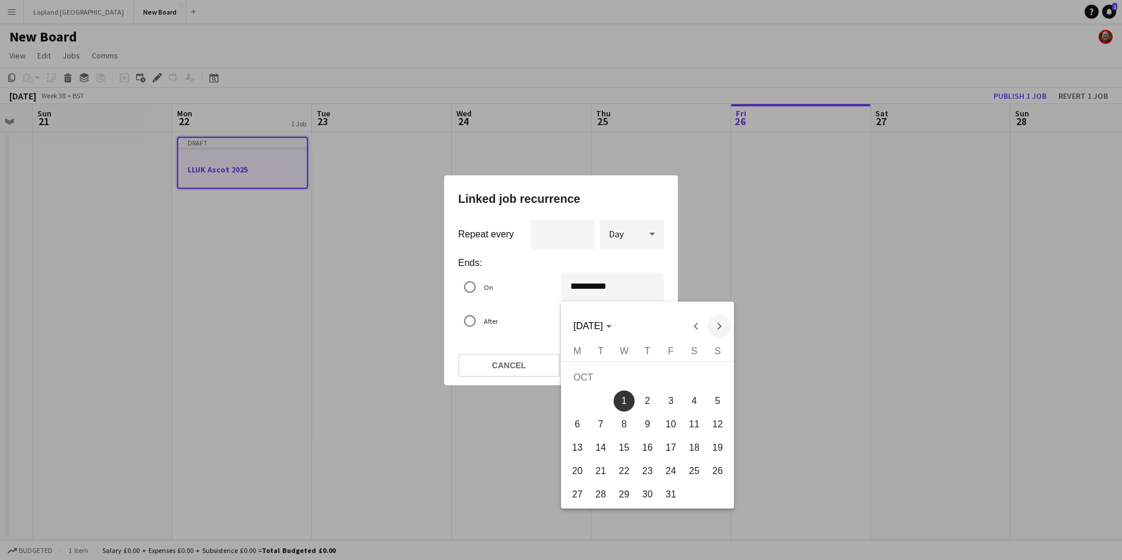
click at [719, 326] on span "Next month" at bounding box center [719, 325] width 23 height 23
click at [691, 467] on span "31" at bounding box center [694, 474] width 21 height 21
type input "**********"
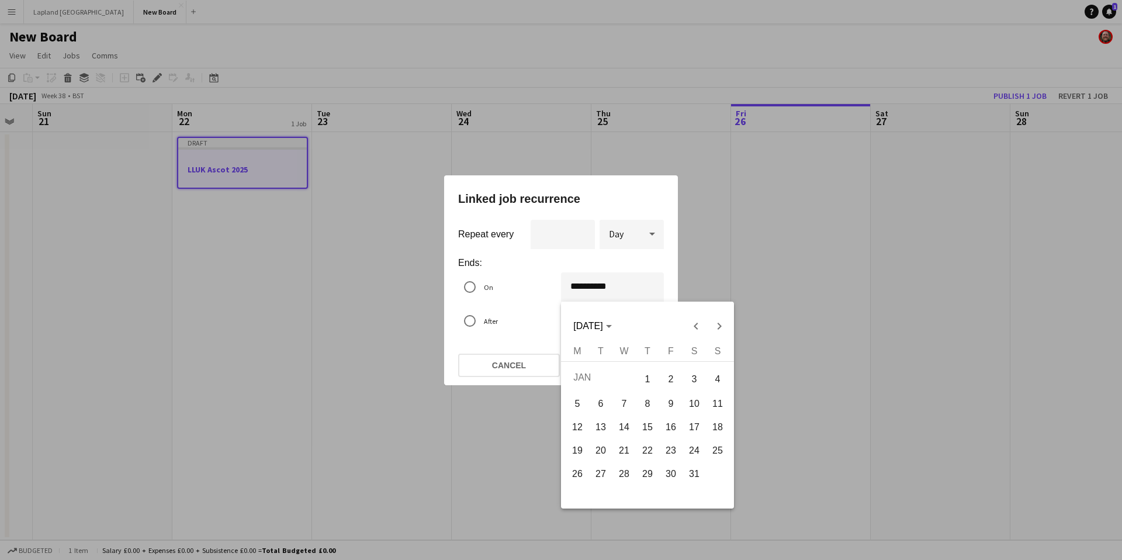
type input "***"
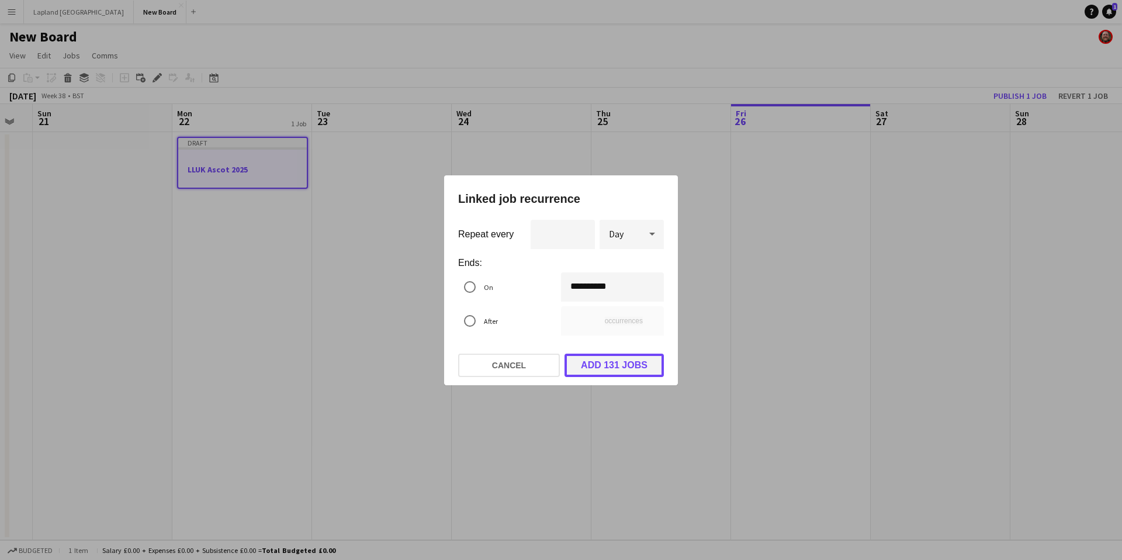
click at [606, 361] on button "Add 131 jobs" at bounding box center [614, 365] width 99 height 23
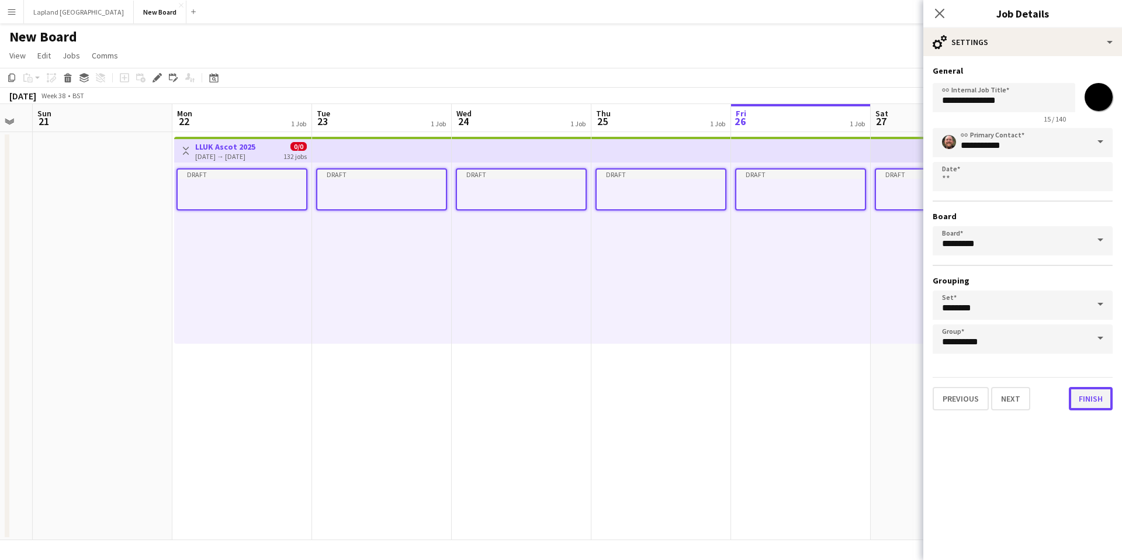
click at [1091, 395] on button "Finish" at bounding box center [1091, 398] width 44 height 23
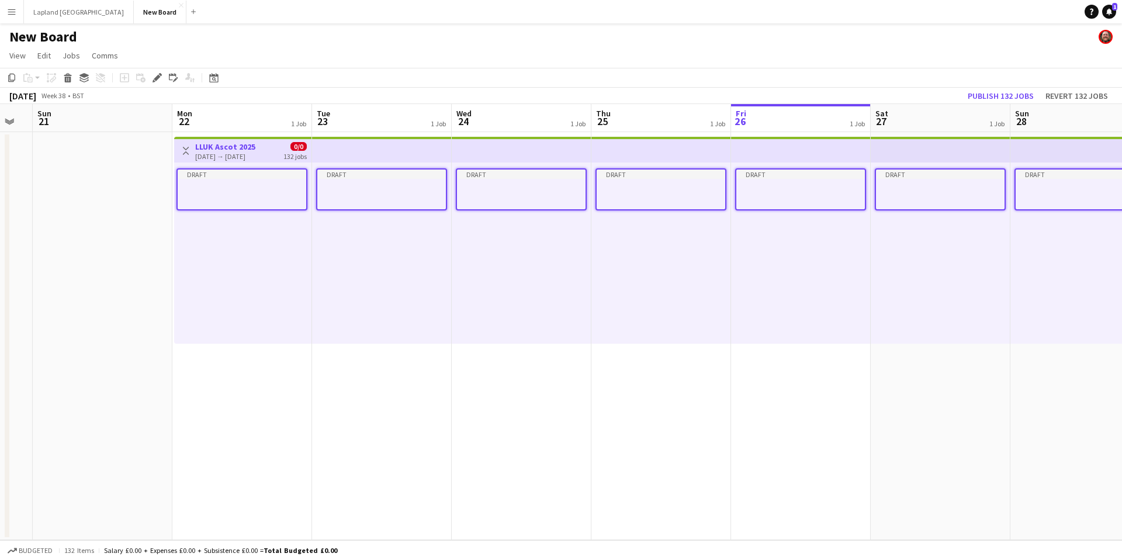
click at [279, 179] on app-job-card "Draft" at bounding box center [242, 189] width 131 height 42
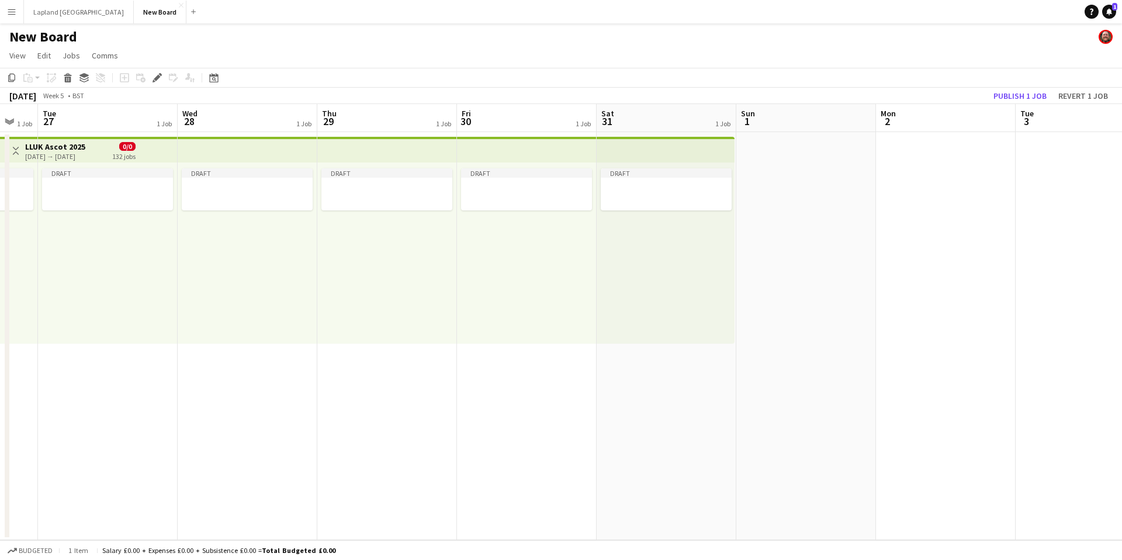
scroll to position [0, 358]
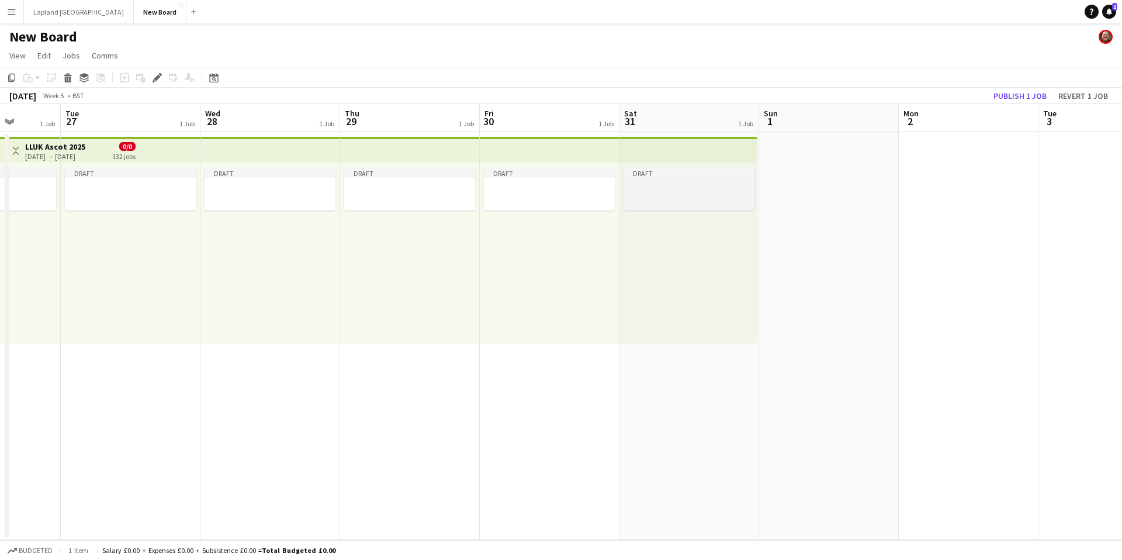
click at [705, 187] on div at bounding box center [689, 186] width 131 height 9
click at [706, 189] on div at bounding box center [689, 186] width 131 height 9
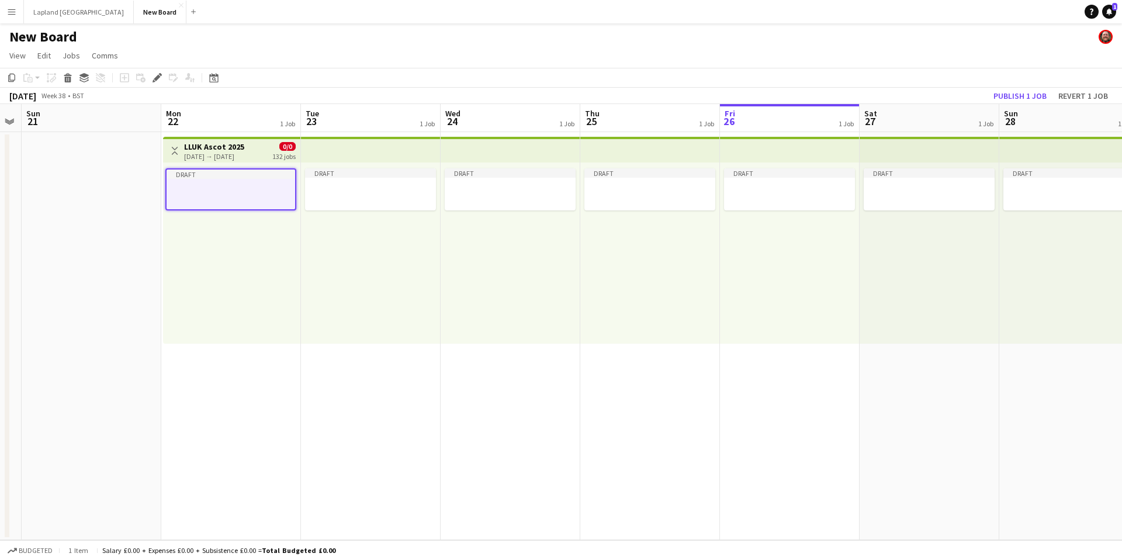
scroll to position [0, 350]
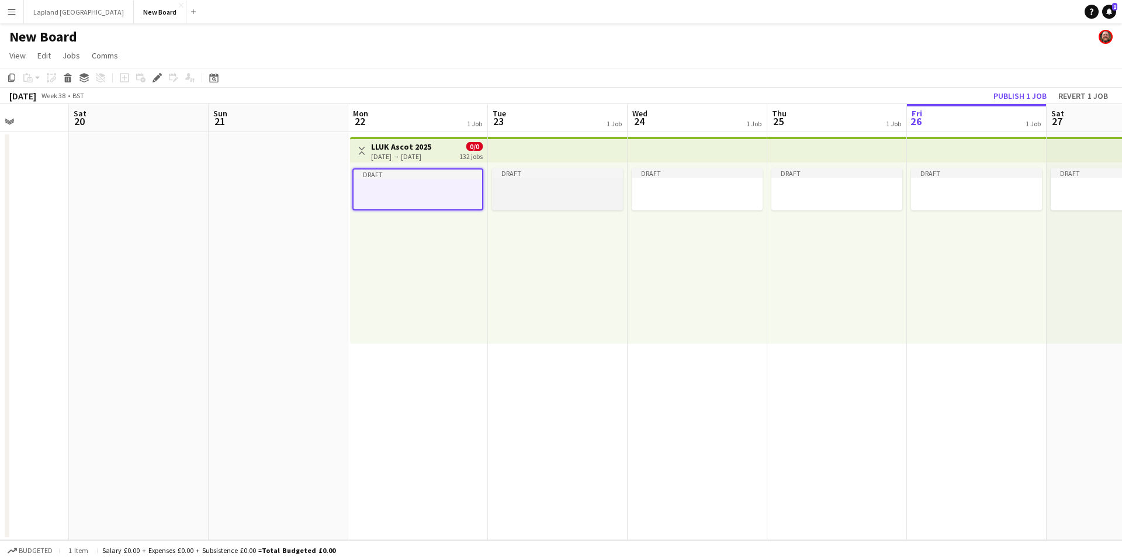
click at [540, 192] on div at bounding box center [557, 196] width 131 height 9
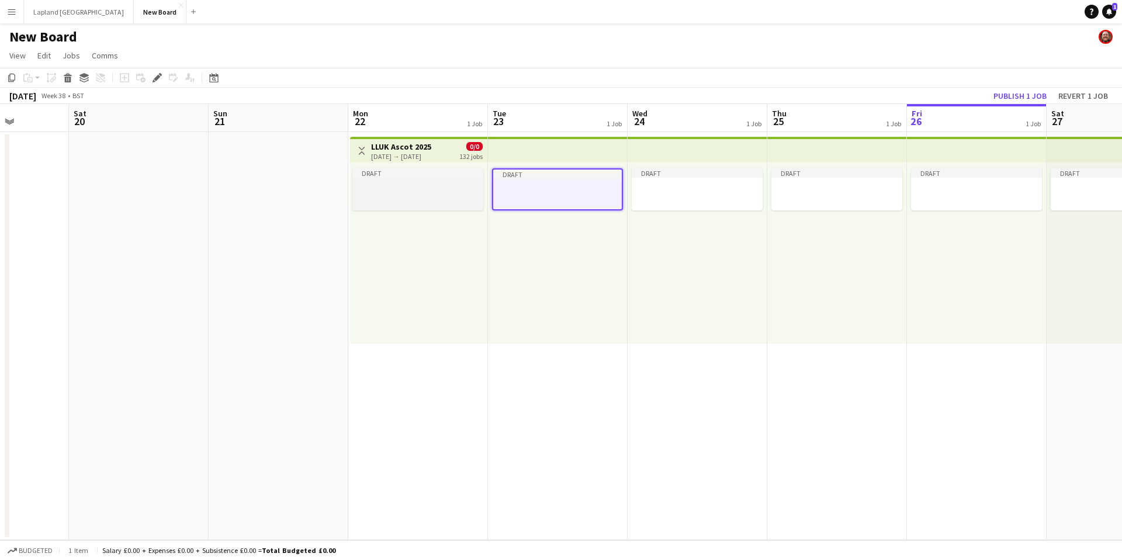
click at [407, 178] on app-job-card "Draft" at bounding box center [417, 189] width 131 height 42
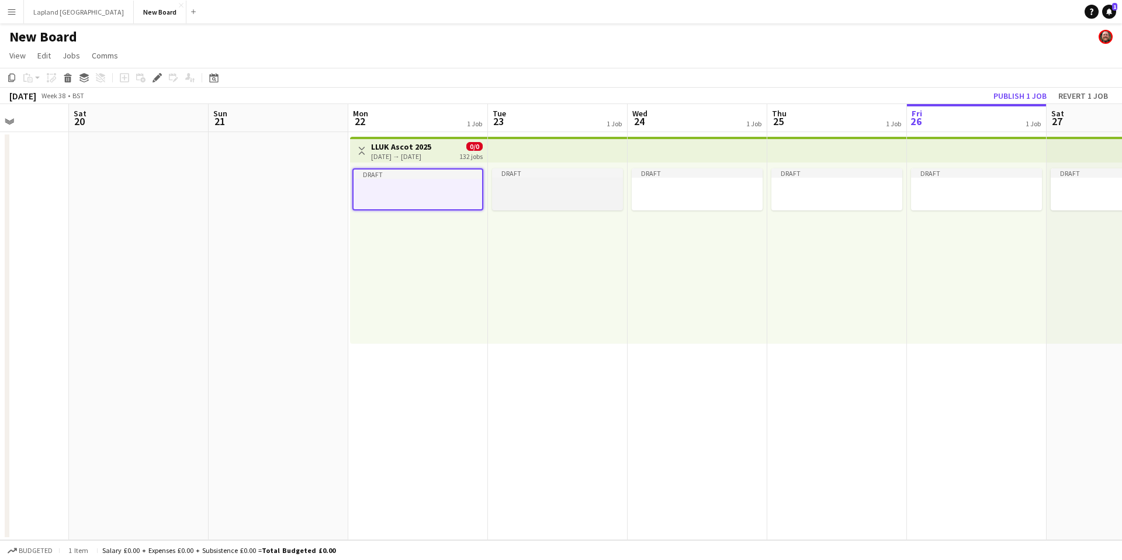
click at [580, 188] on div at bounding box center [557, 186] width 131 height 9
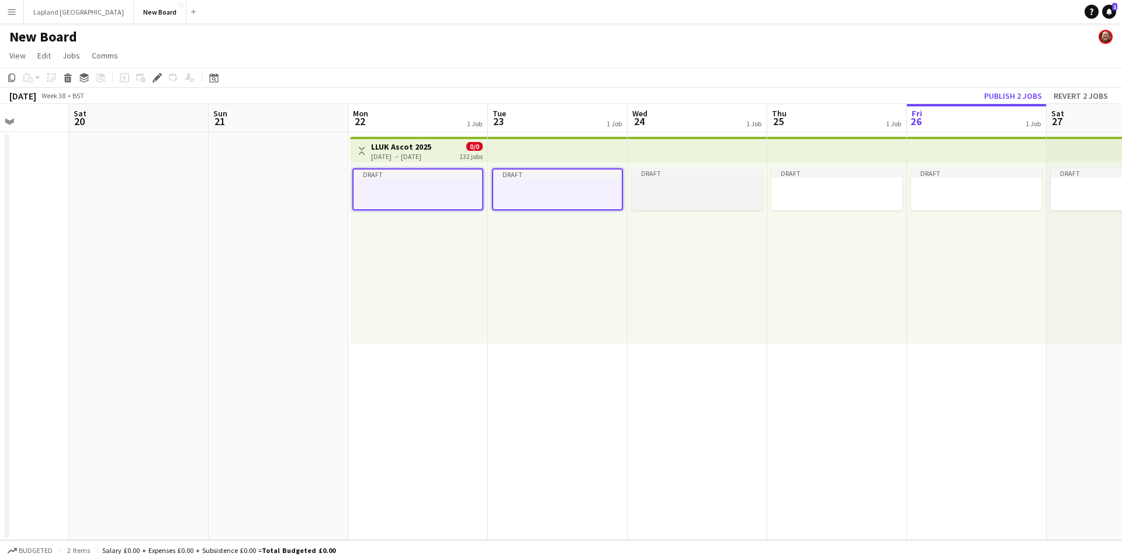
click at [702, 186] on div at bounding box center [697, 186] width 131 height 9
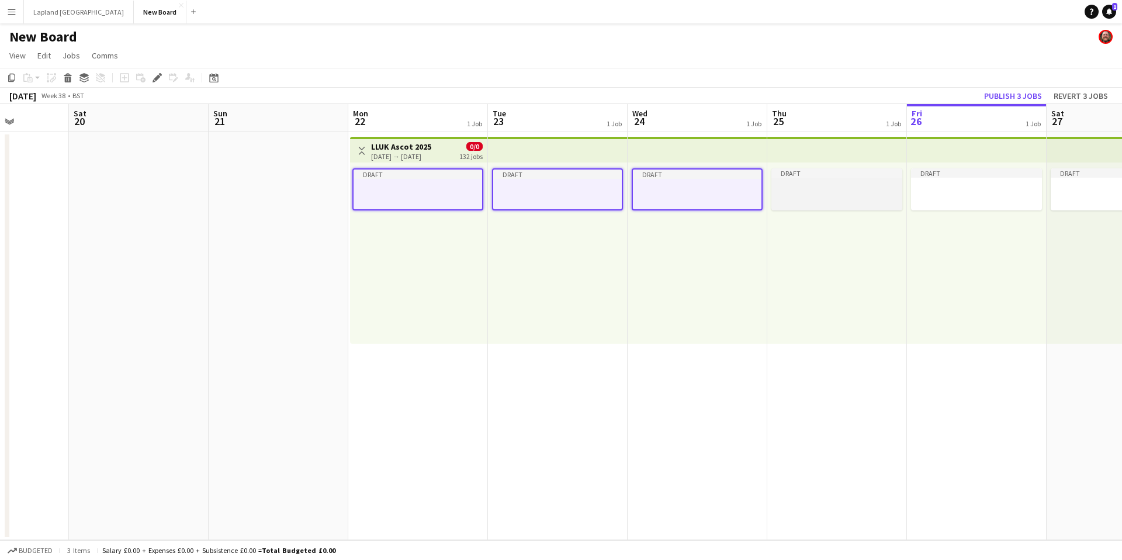
click at [841, 197] on div at bounding box center [837, 196] width 131 height 9
click at [85, 74] on icon at bounding box center [83, 75] width 9 height 5
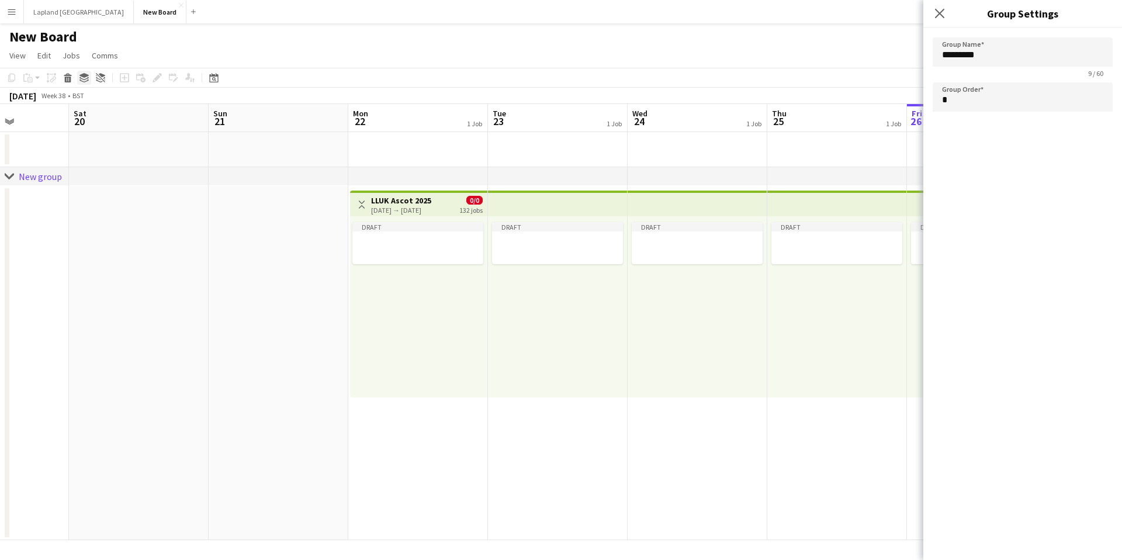
click at [85, 74] on icon at bounding box center [83, 75] width 9 height 5
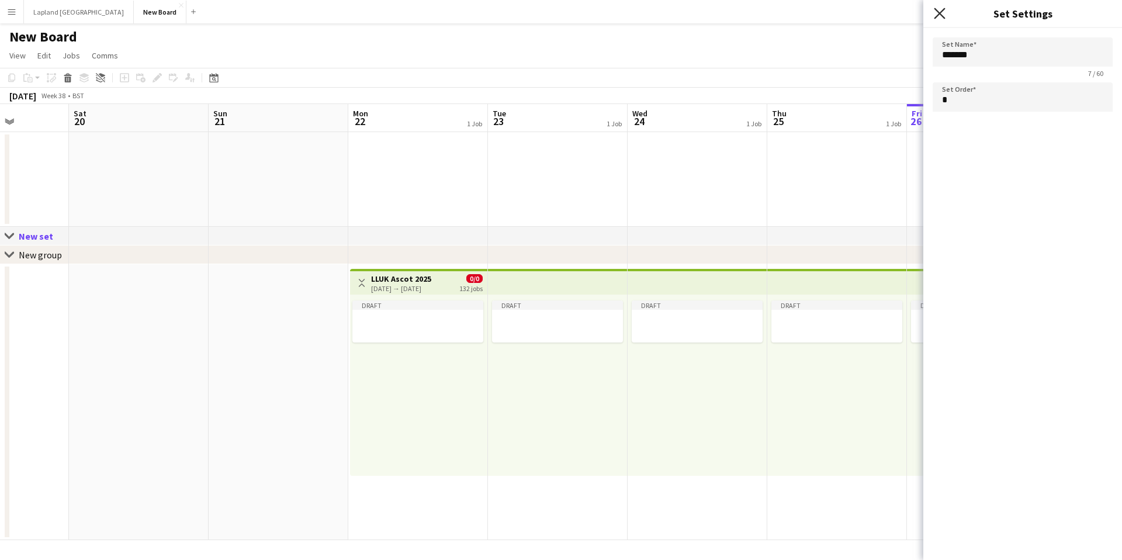
click at [944, 15] on icon "Close pop-in" at bounding box center [939, 13] width 11 height 11
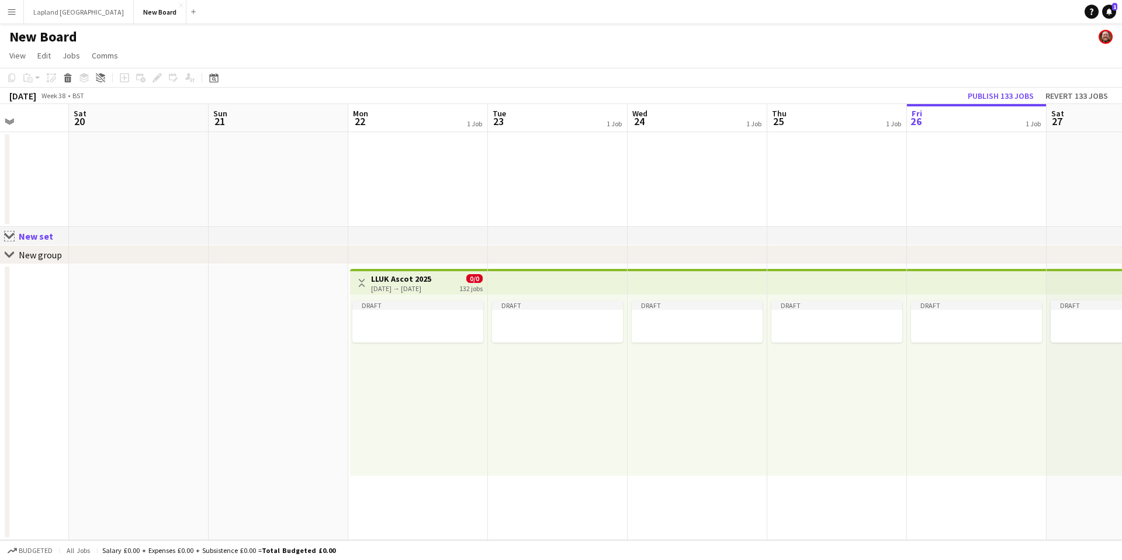
click at [8, 236] on app-icon "Close set" at bounding box center [9, 235] width 9 height 9
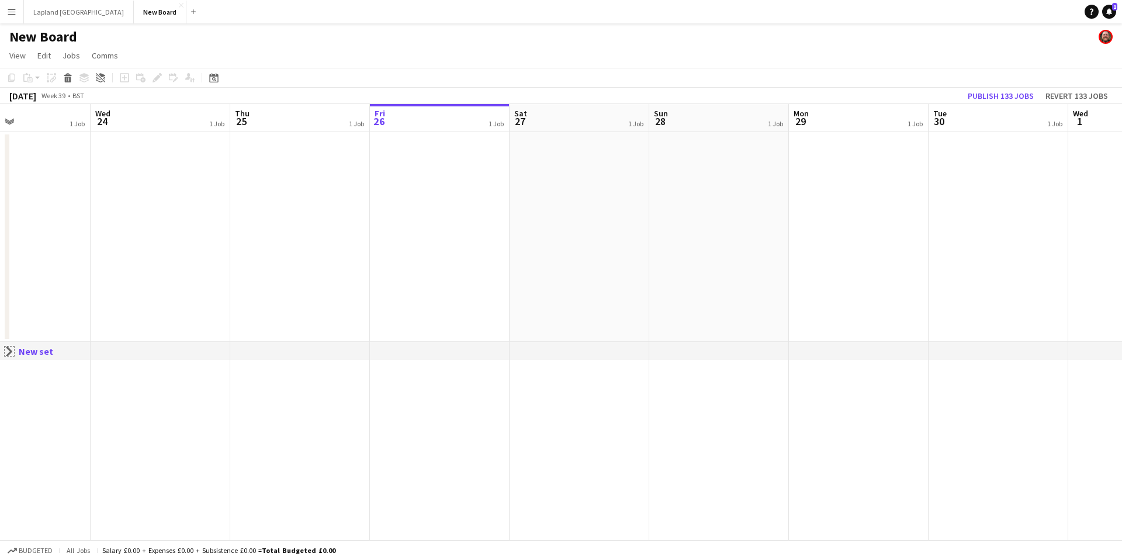
scroll to position [0, 375]
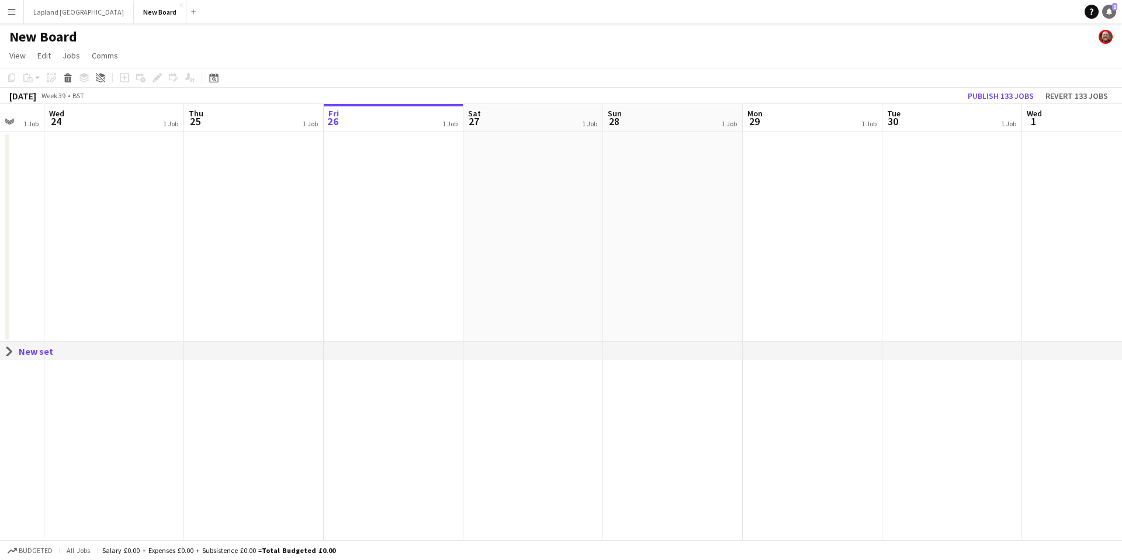
click at [1111, 13] on icon at bounding box center [1110, 11] width 6 height 6
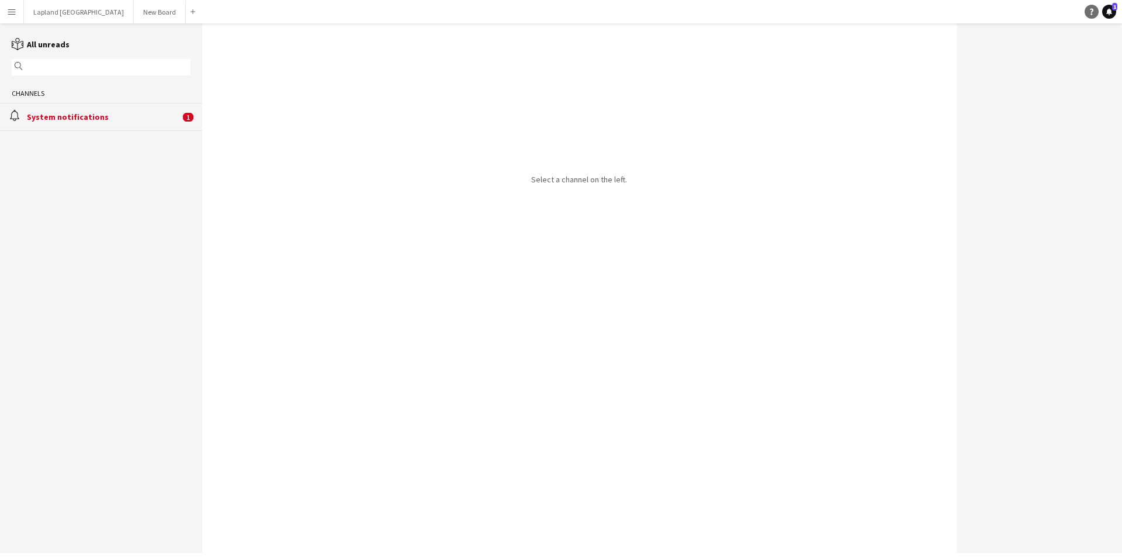
click at [1094, 11] on icon "Help" at bounding box center [1091, 11] width 7 height 7
click at [49, 12] on button "Lapland UK Close" at bounding box center [79, 12] width 110 height 23
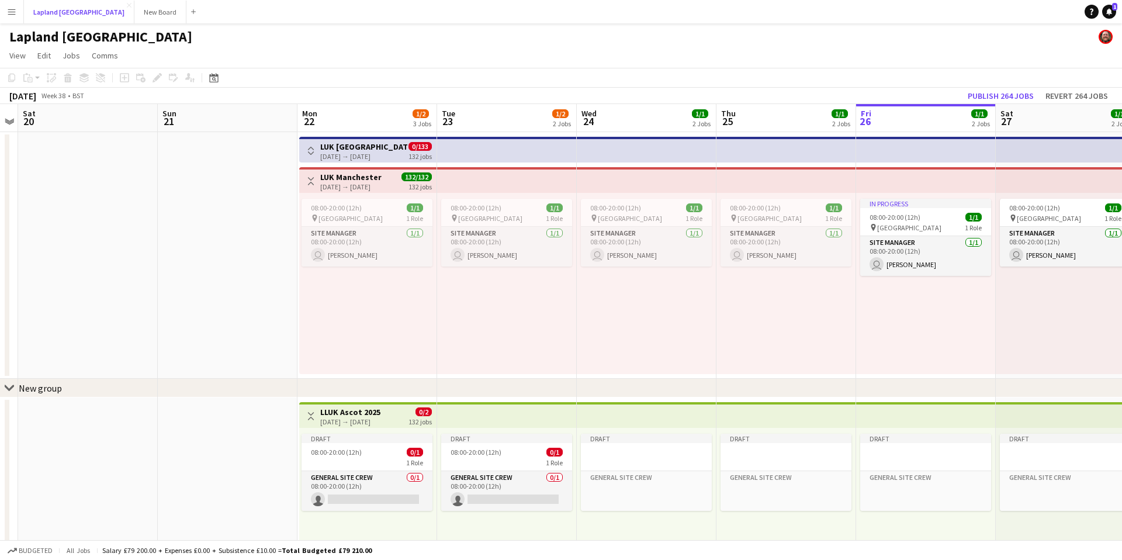
scroll to position [0, 427]
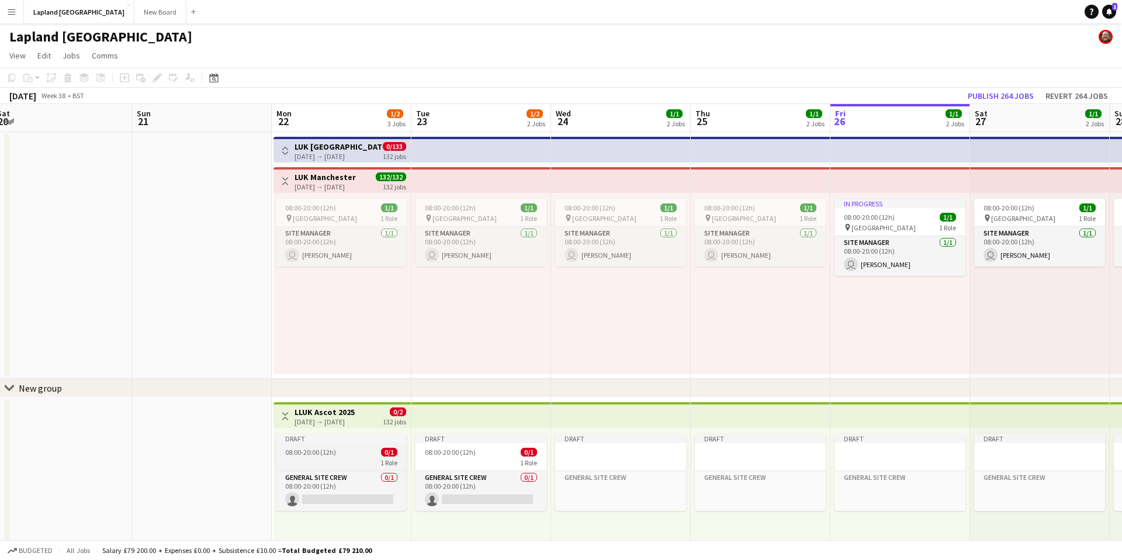
click at [320, 445] on app-job-card "Draft 08:00-20:00 (12h) 0/1 1 Role General Site Crew 0/1 08:00-20:00 (12h) sing…" at bounding box center [341, 472] width 131 height 77
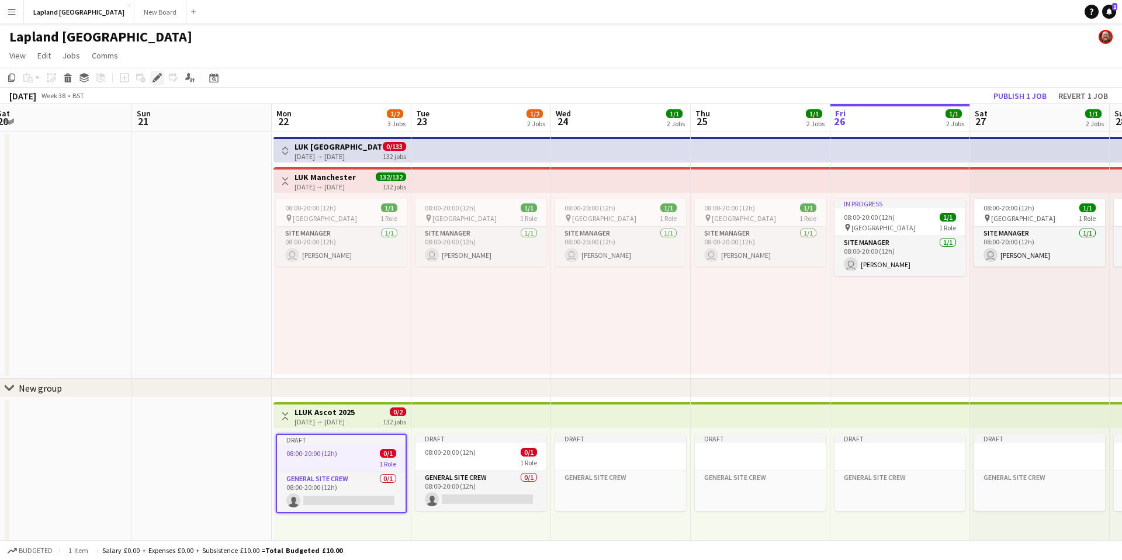
click at [155, 76] on icon "Edit" at bounding box center [157, 77] width 9 height 9
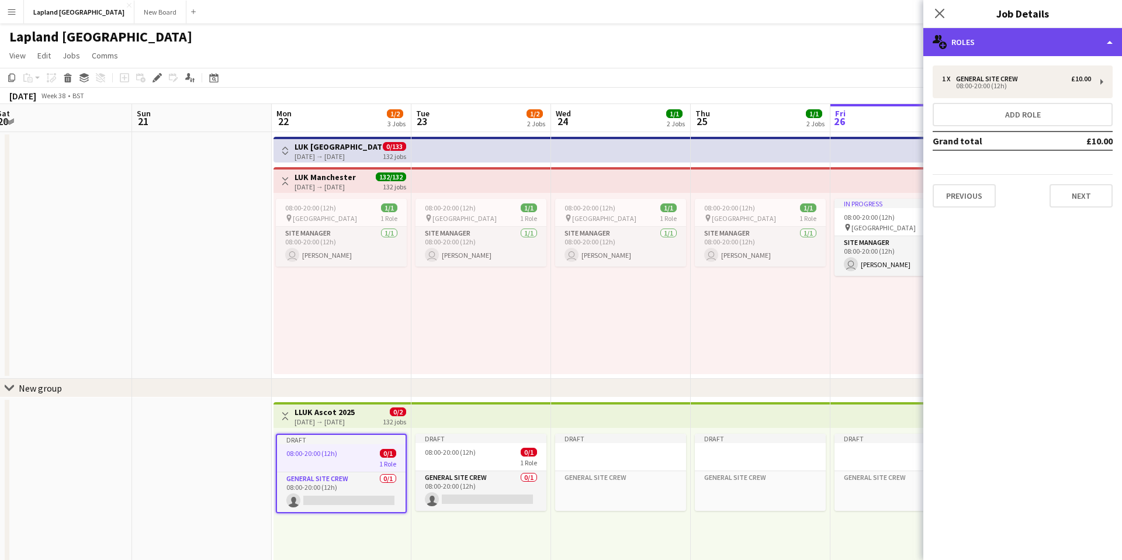
click at [1109, 39] on div "multiple-users-add Roles" at bounding box center [1023, 42] width 199 height 28
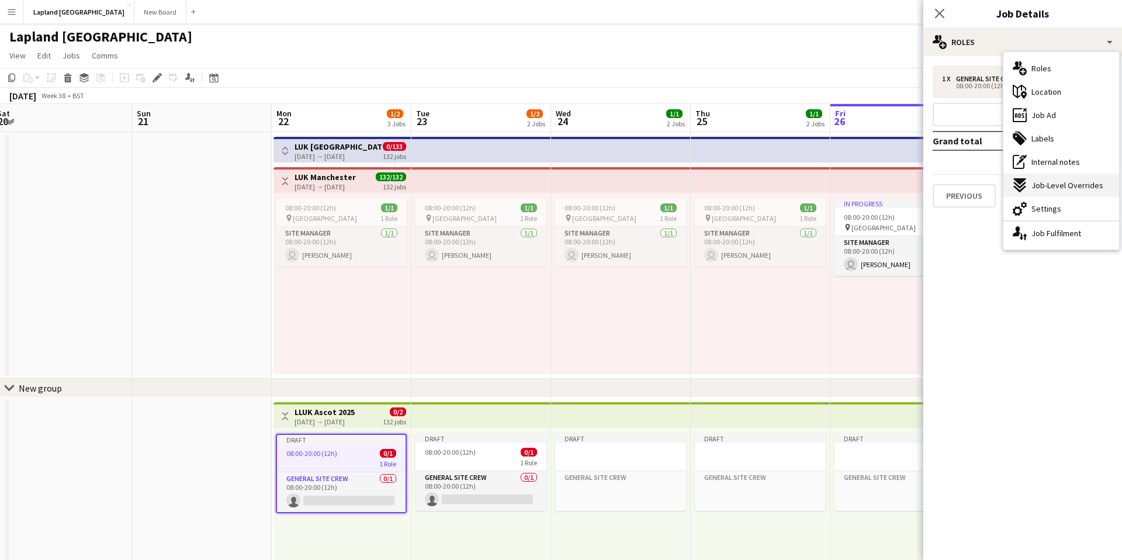
click at [1050, 186] on span "Job-Level Overrides" at bounding box center [1068, 185] width 72 height 11
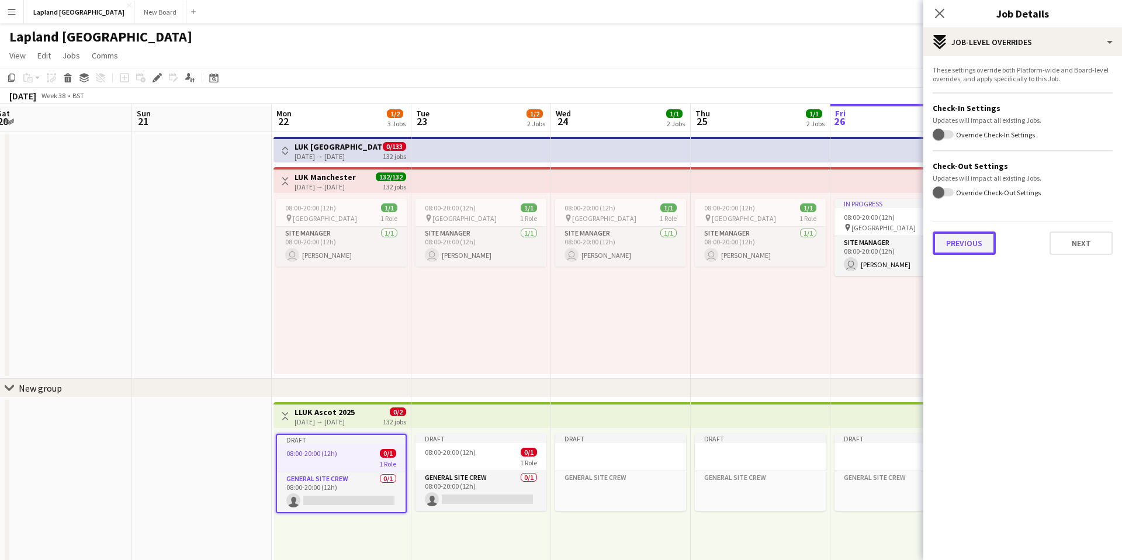
click at [977, 246] on button "Previous" at bounding box center [964, 242] width 63 height 23
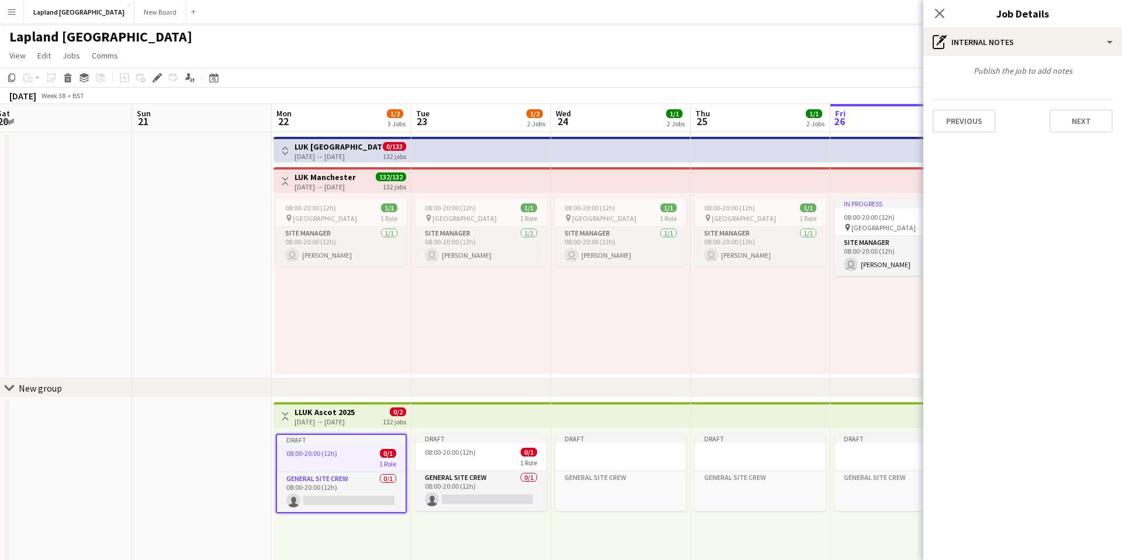
click at [928, 14] on div "Close pop-in" at bounding box center [940, 13] width 33 height 27
click at [943, 13] on icon "Close pop-in" at bounding box center [939, 13] width 11 height 11
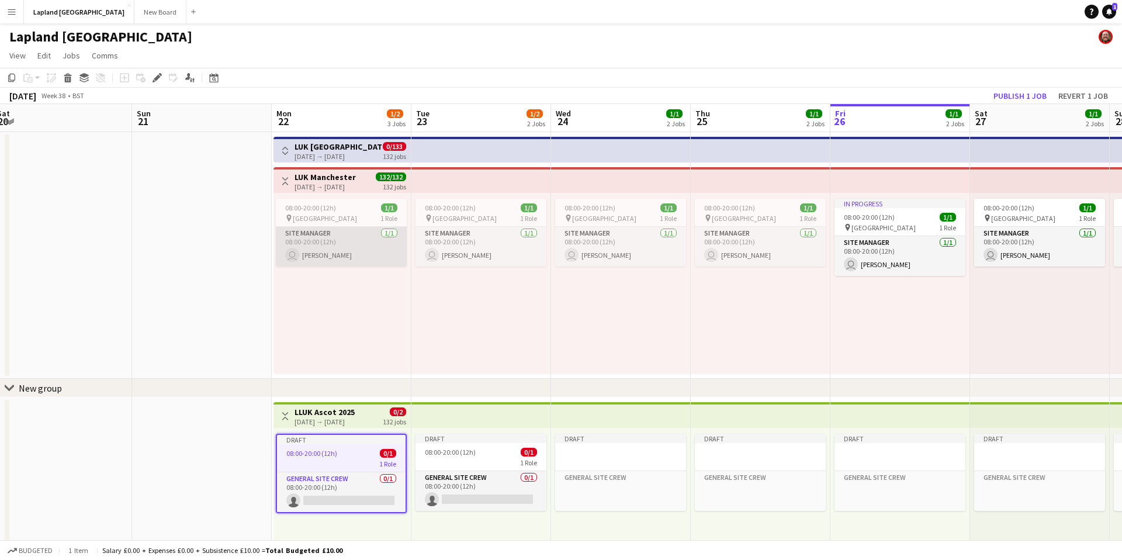
click at [364, 243] on app-card-role "Site Manager [DATE] 08:00-20:00 (12h) user [PERSON_NAME]" at bounding box center [341, 247] width 131 height 40
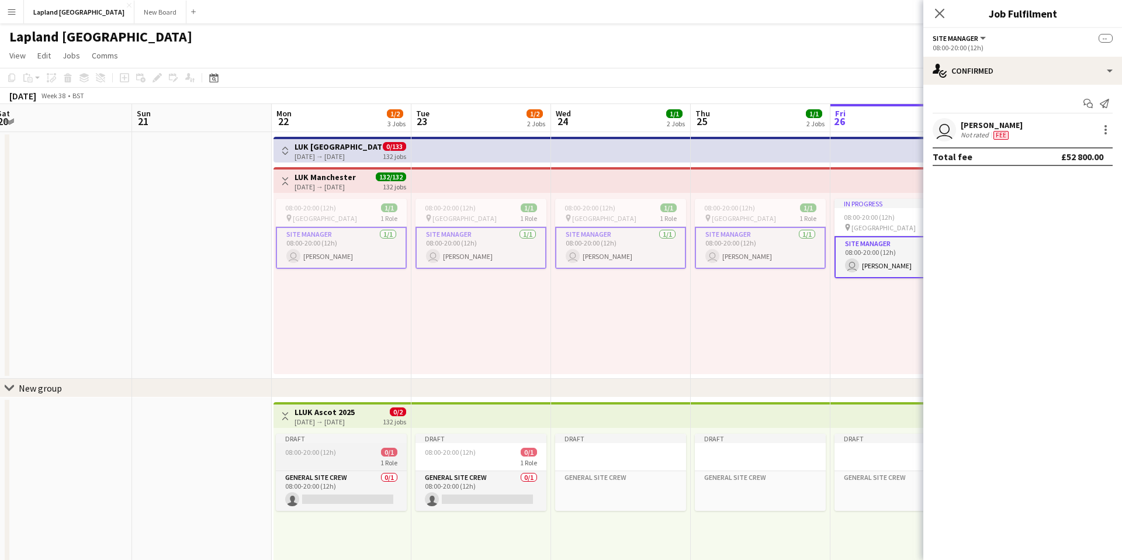
click at [351, 471] on div "General Site Crew 0/1 08:00-20:00 (12h) single-neutral-actions" at bounding box center [341, 491] width 131 height 40
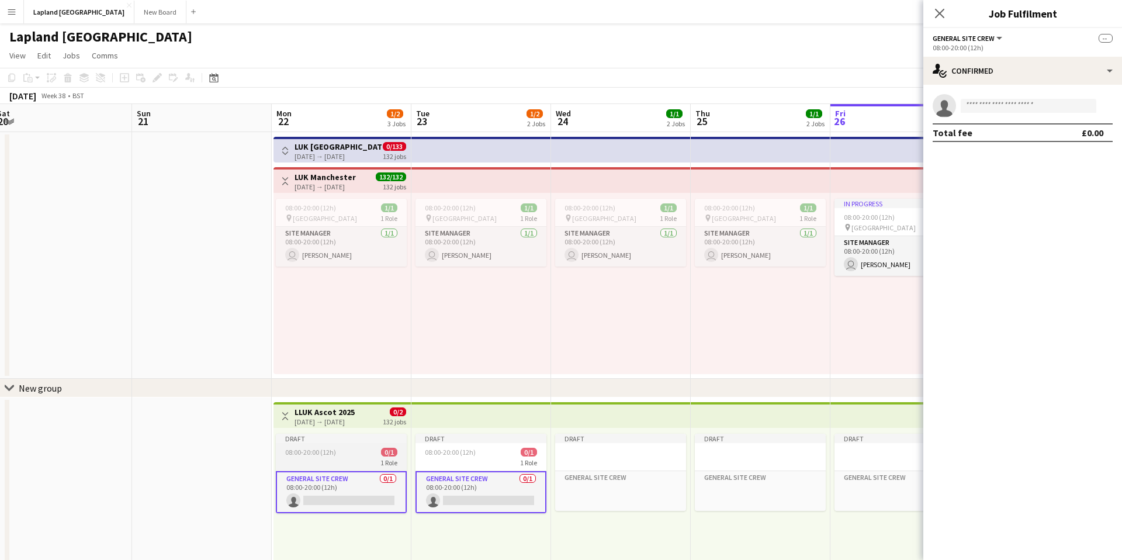
click at [363, 443] on app-job-card "Draft 08:00-20:00 (12h) 0/1 1 Role General Site Crew 0/1 08:00-20:00 (12h) sing…" at bounding box center [341, 473] width 131 height 79
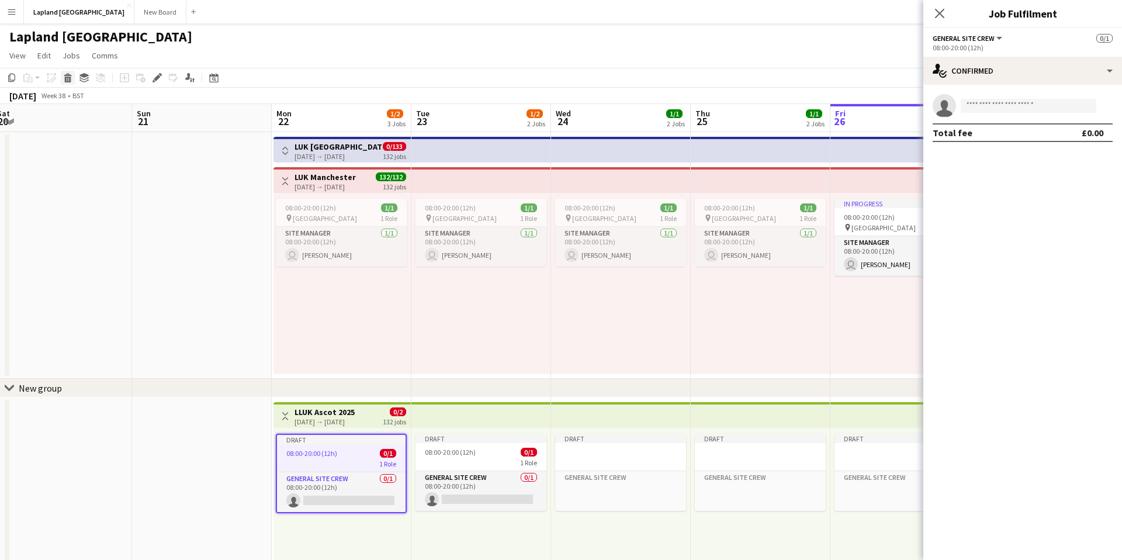
click at [71, 76] on icon "Delete" at bounding box center [67, 77] width 9 height 9
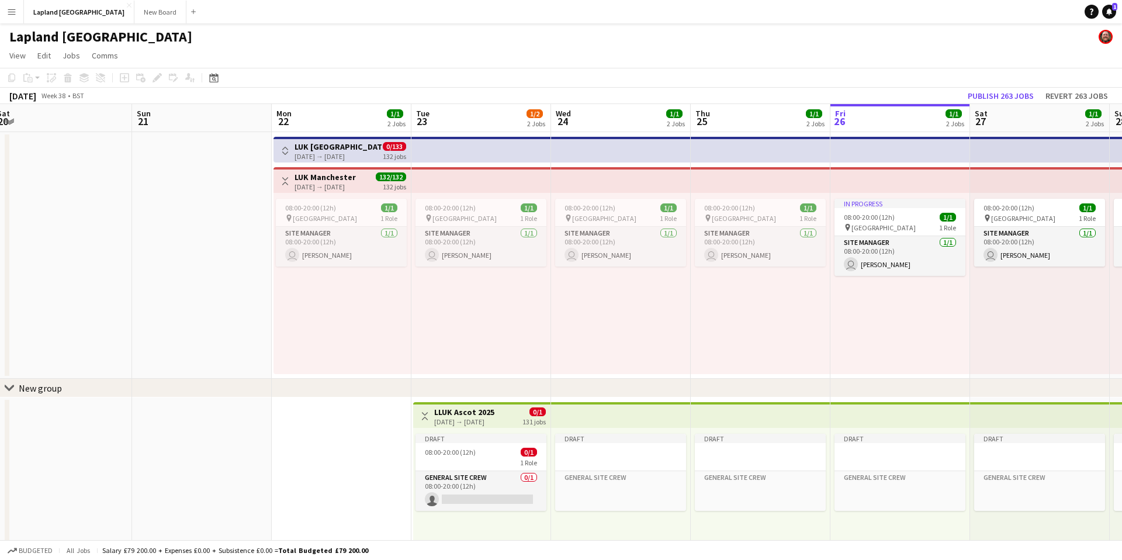
click at [672, 57] on app-page-menu "View Day view expanded Day view collapsed Month view Date picker Jump to [DATE]…" at bounding box center [561, 57] width 1122 height 22
click at [457, 454] on span "08:00-20:00 (12h)" at bounding box center [450, 452] width 51 height 9
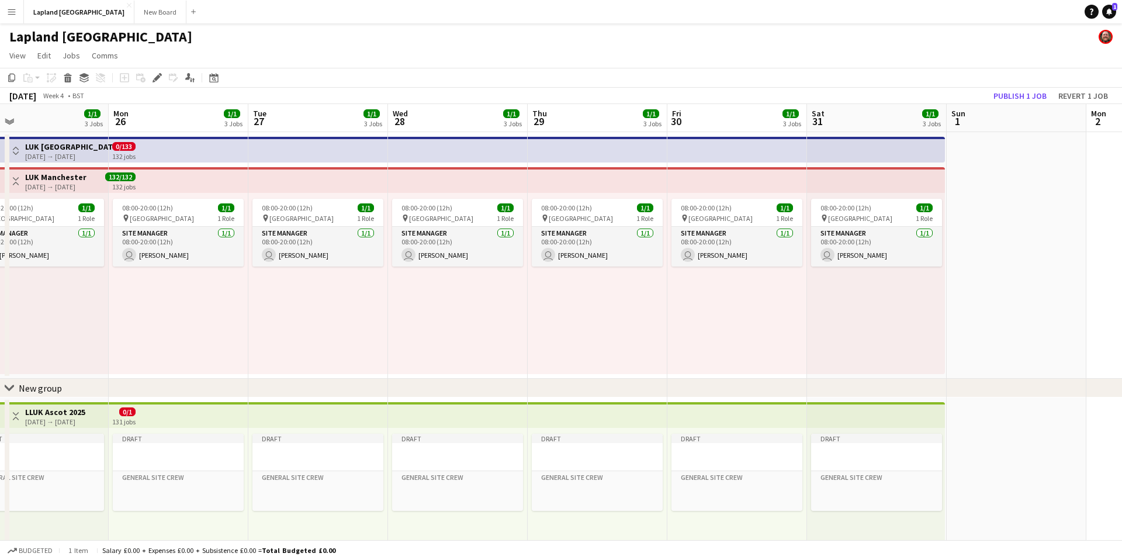
scroll to position [0, 303]
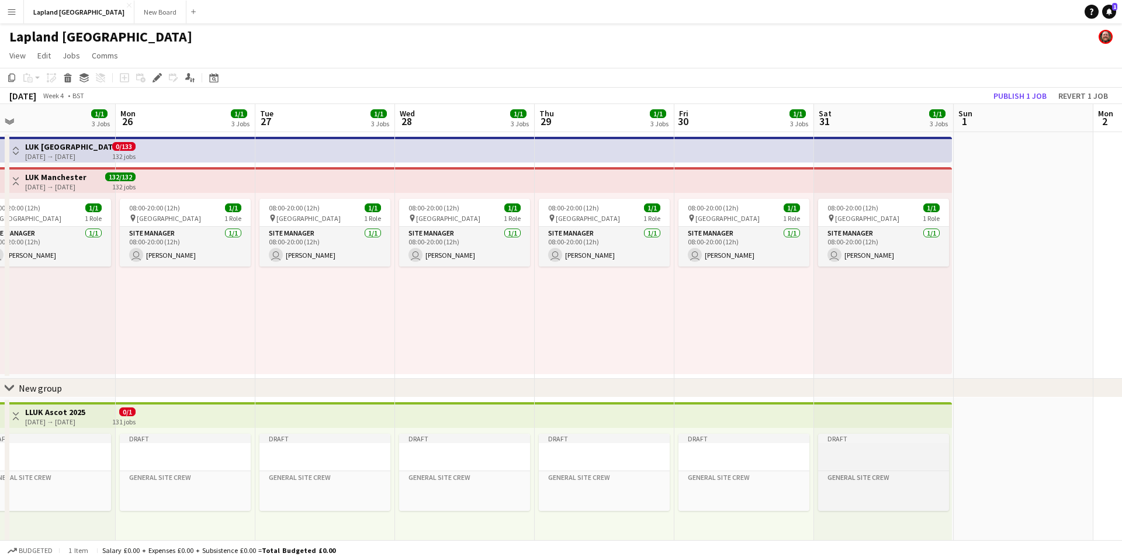
click at [883, 445] on app-job-card "Draft General Site Crew Click to add Role" at bounding box center [883, 472] width 131 height 77
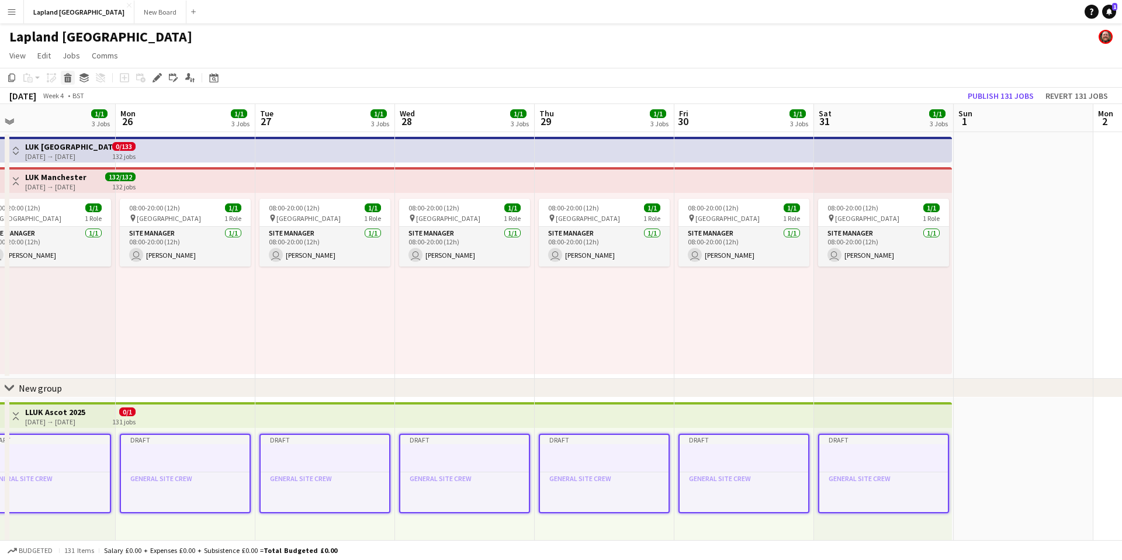
click at [67, 75] on icon at bounding box center [68, 74] width 8 height 3
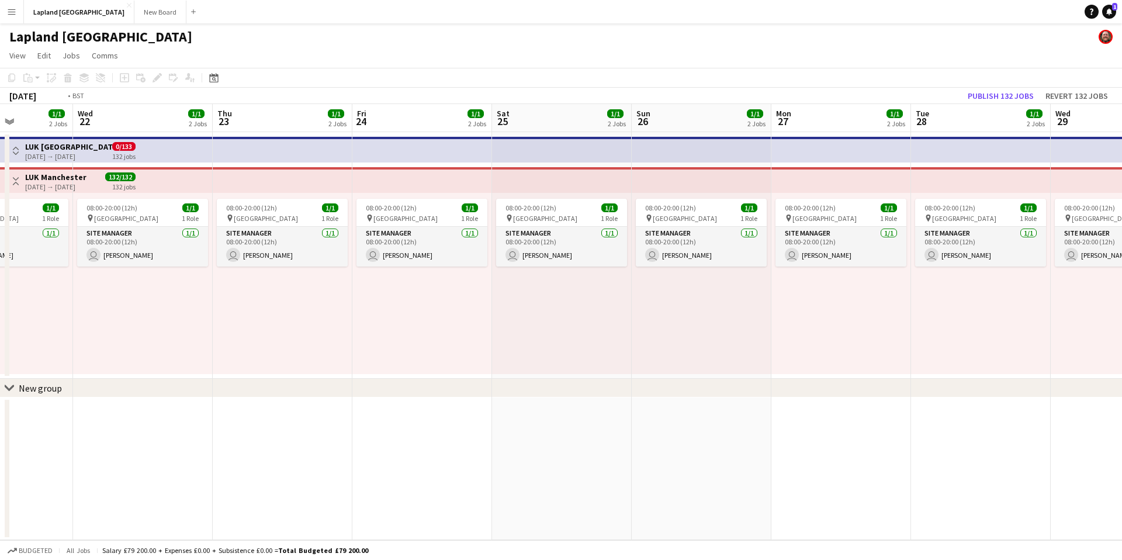
scroll to position [0, 295]
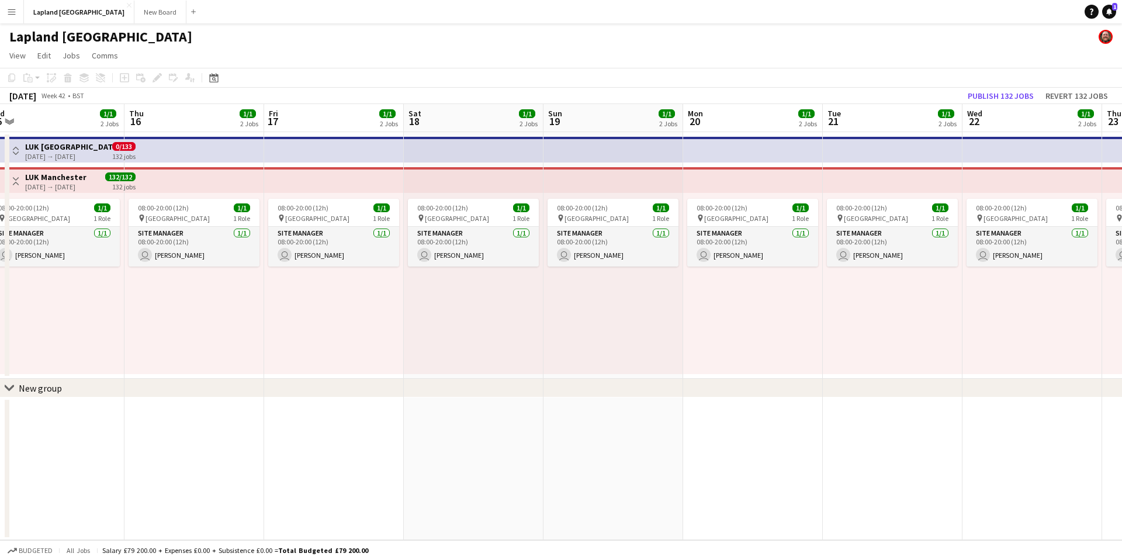
click at [85, 158] on div "[DATE] → [DATE]" at bounding box center [68, 156] width 87 height 9
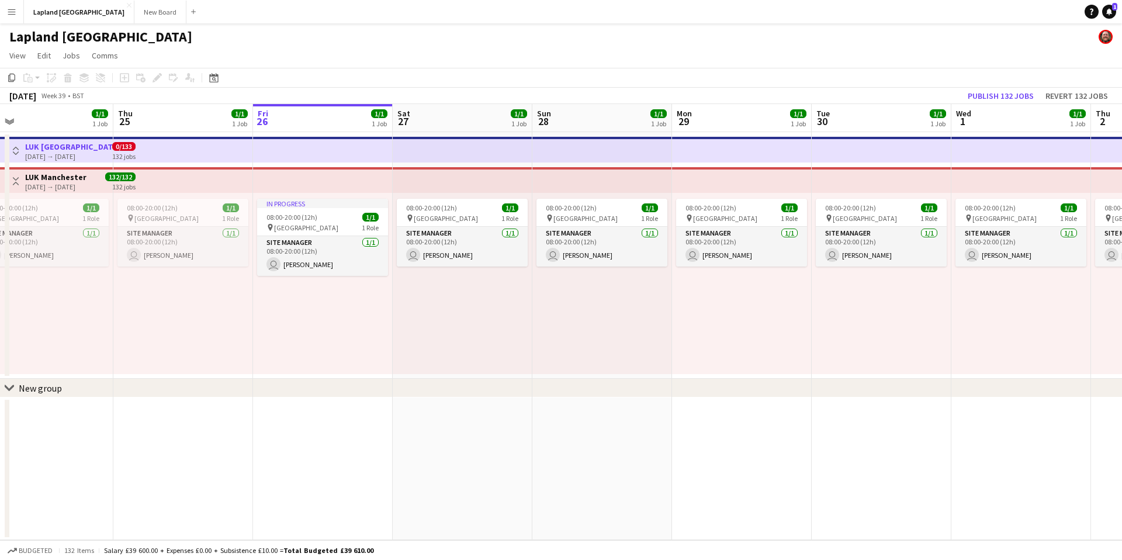
scroll to position [0, 347]
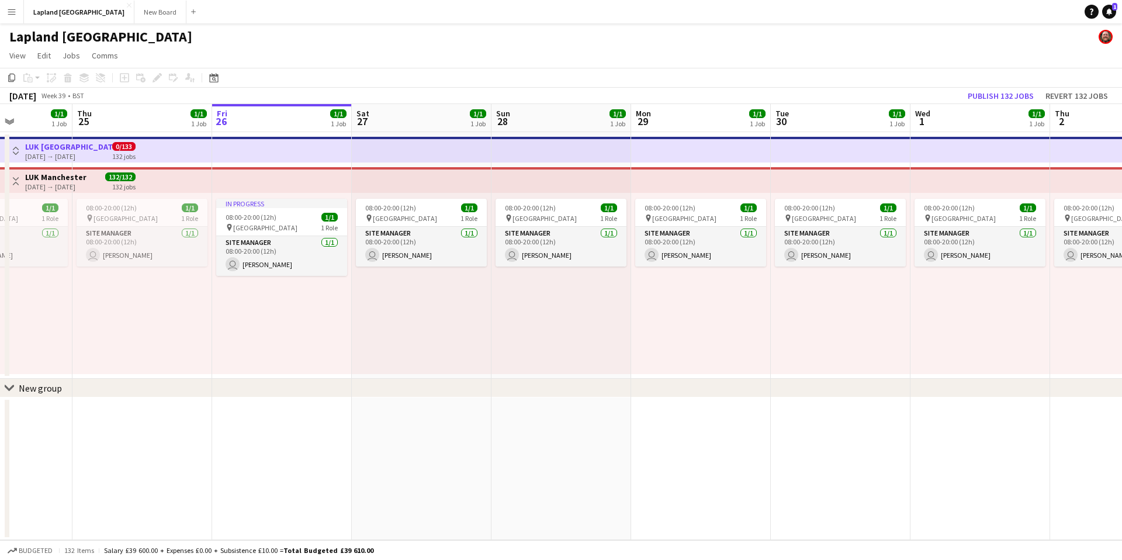
click at [15, 147] on app-icon "Toggle View" at bounding box center [16, 151] width 8 height 8
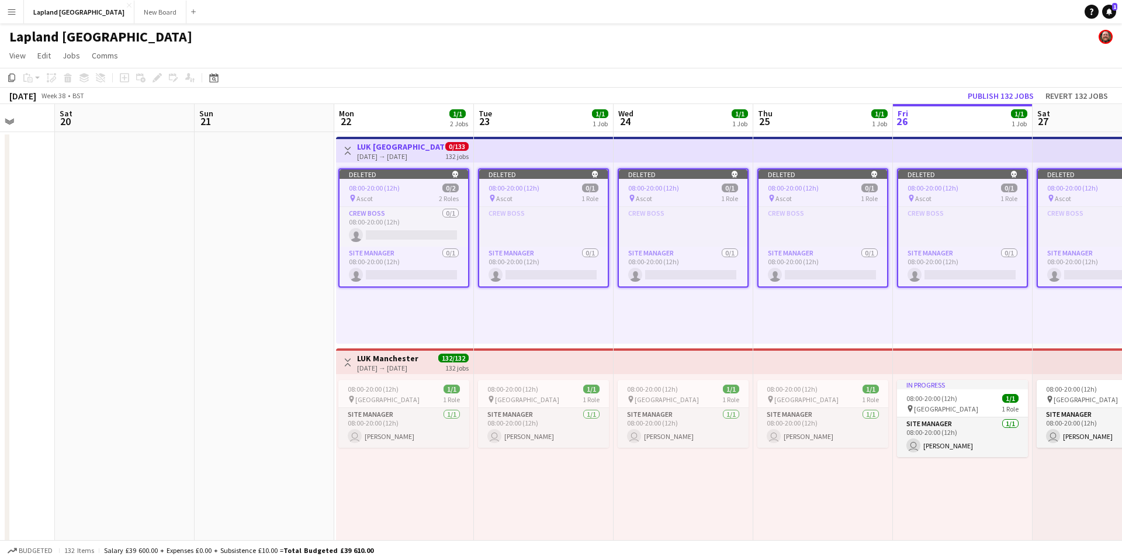
scroll to position [0, 523]
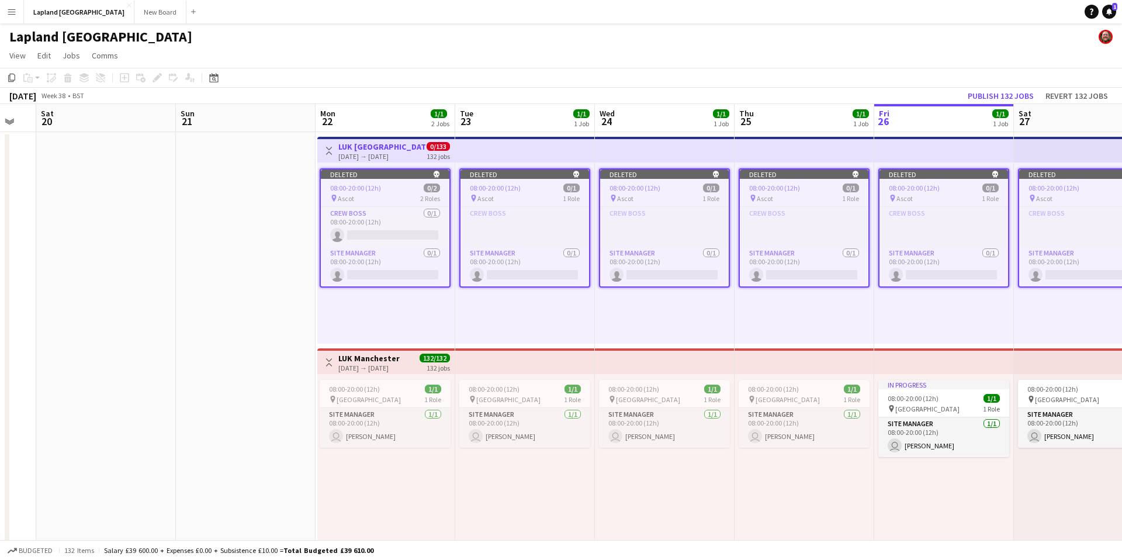
click at [432, 307] on div "Deleted skull 08:00-20:00 (12h) 0/2 pin Ascot 2 Roles Crew Boss 0/1 08:00-20:00…" at bounding box center [385, 252] width 137 height 181
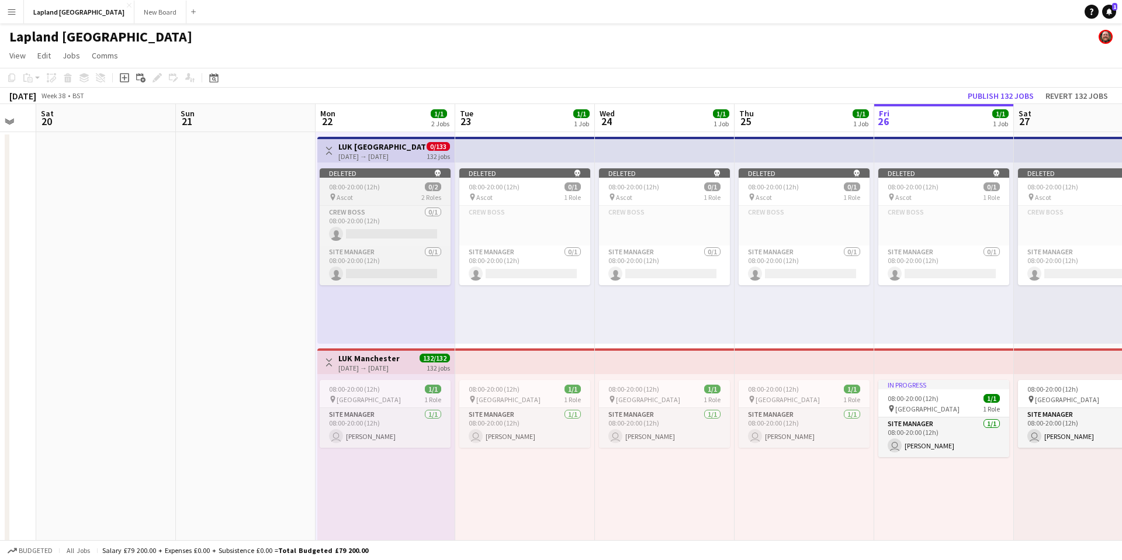
click at [403, 168] on div "Deleted skull" at bounding box center [385, 172] width 131 height 9
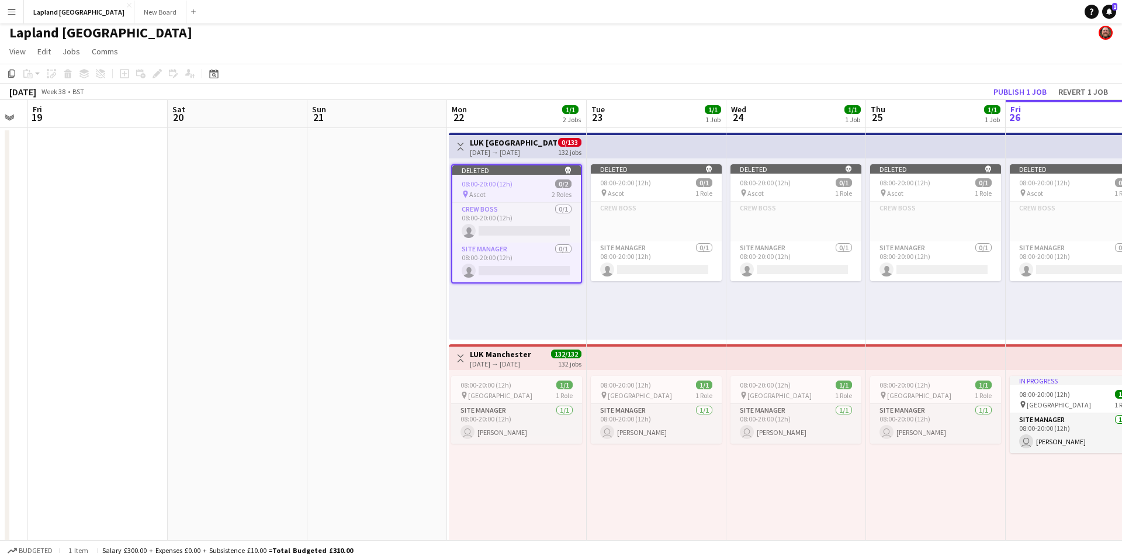
scroll to position [0, 369]
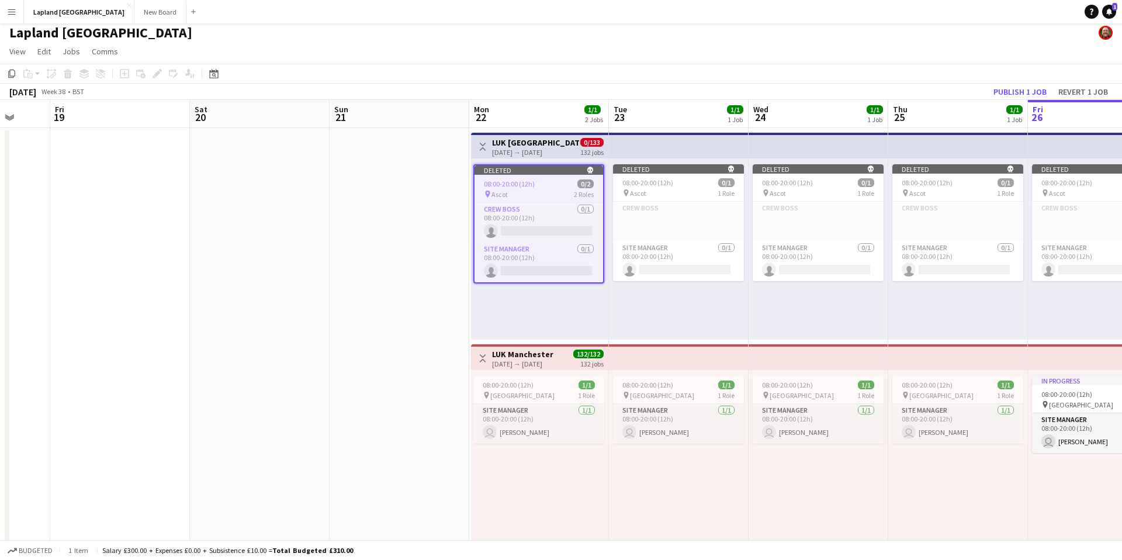
click at [521, 146] on h3 "LUK [GEOGRAPHIC_DATA]" at bounding box center [535, 142] width 87 height 11
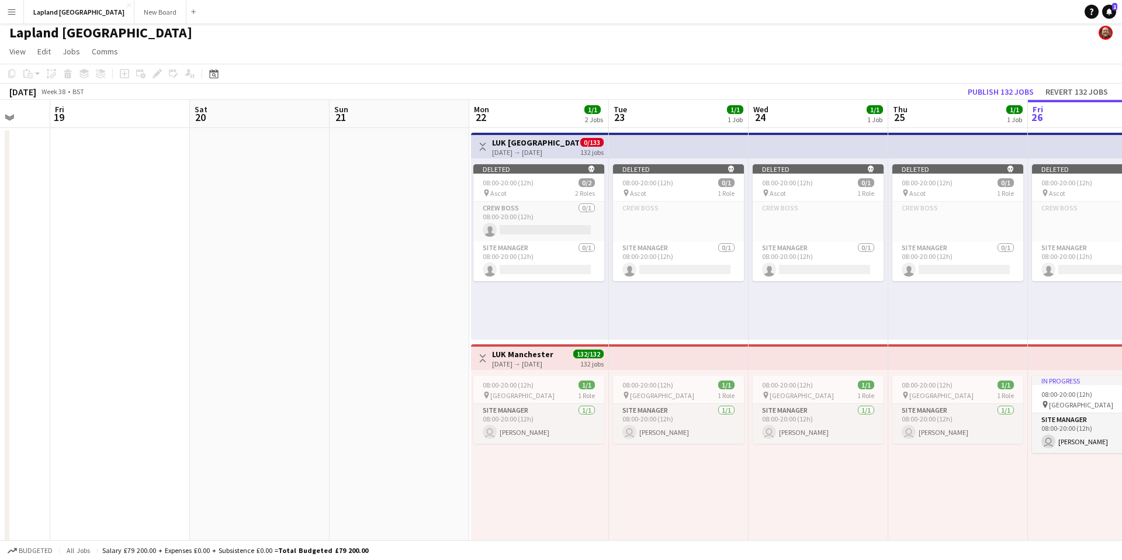
click at [521, 146] on h3 "LUK [GEOGRAPHIC_DATA]" at bounding box center [535, 142] width 87 height 11
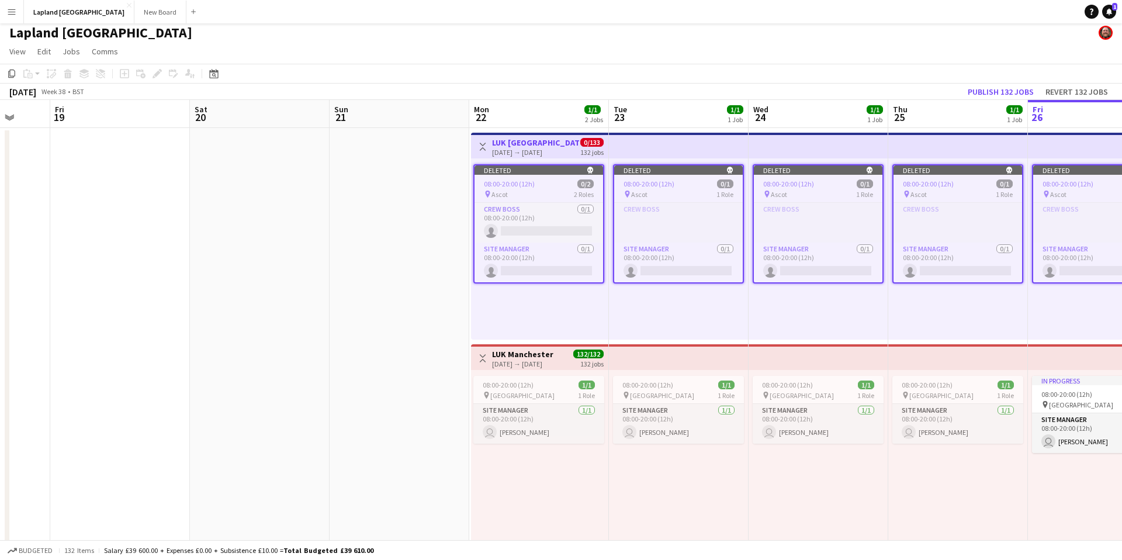
click at [562, 150] on div "[DATE] → [DATE]" at bounding box center [535, 152] width 87 height 9
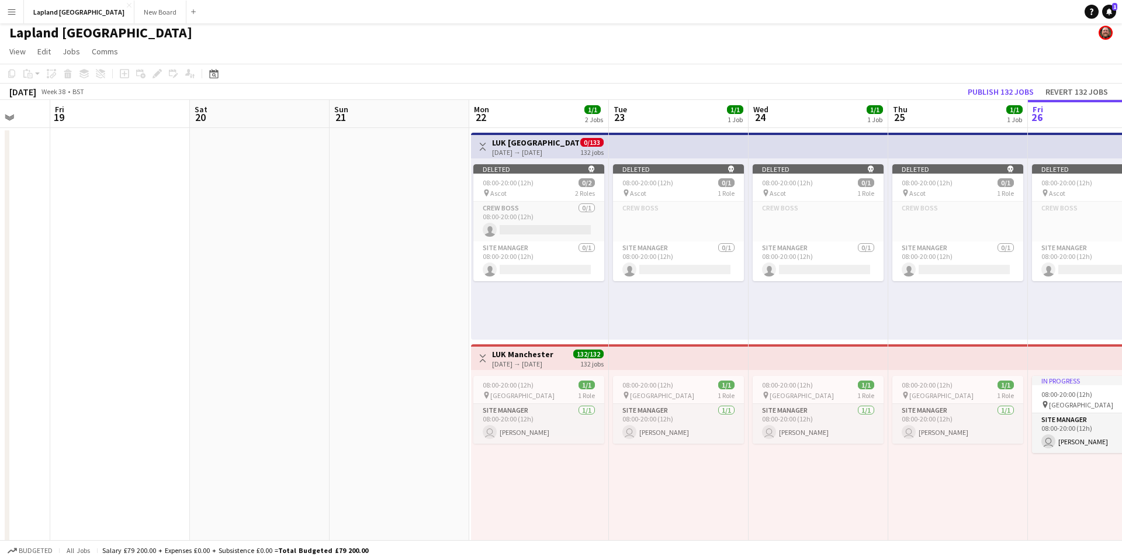
click at [562, 150] on div "[DATE] → [DATE]" at bounding box center [535, 152] width 87 height 9
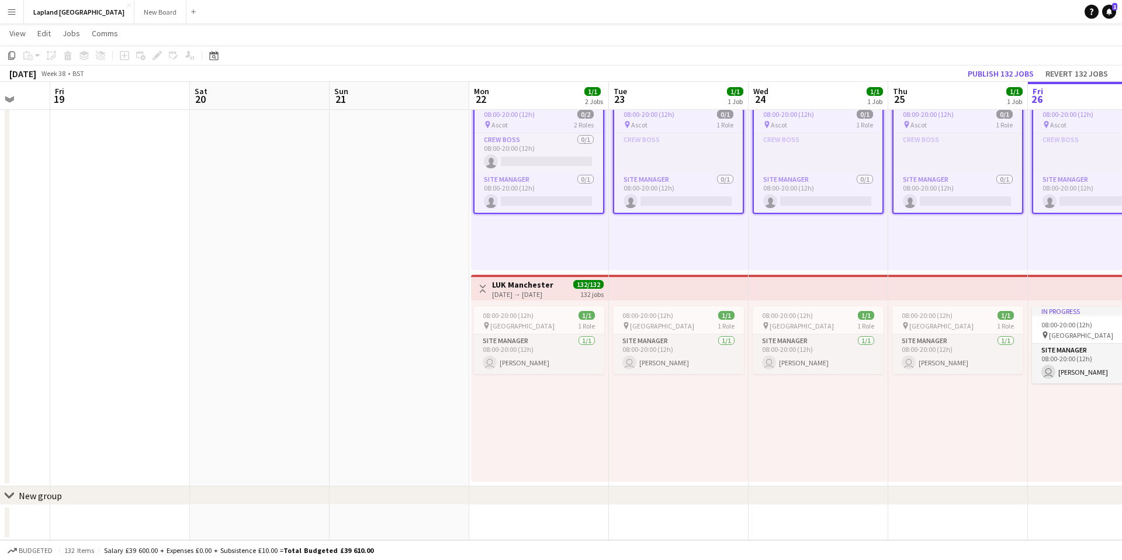
scroll to position [72, 0]
click at [14, 492] on div "chevron-right New group" at bounding box center [561, 495] width 1122 height 19
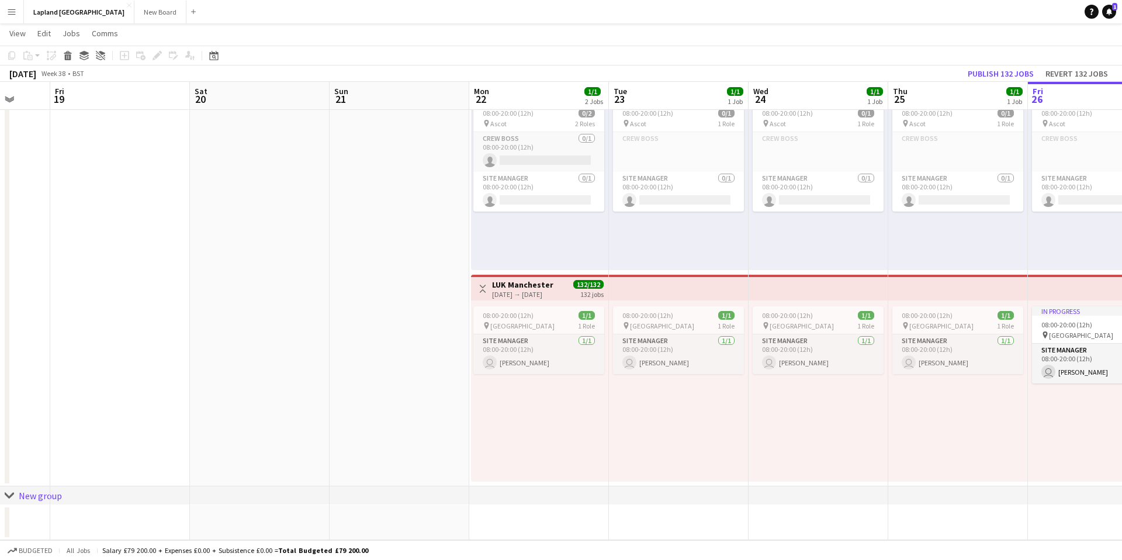
click at [10, 492] on icon "chevron-right" at bounding box center [9, 495] width 9 height 9
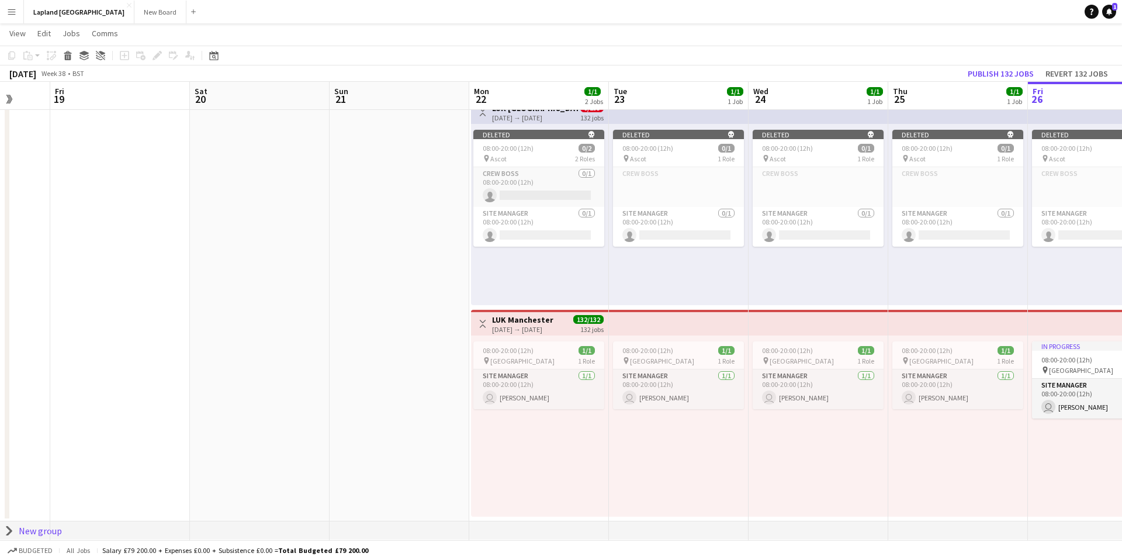
scroll to position [0, 0]
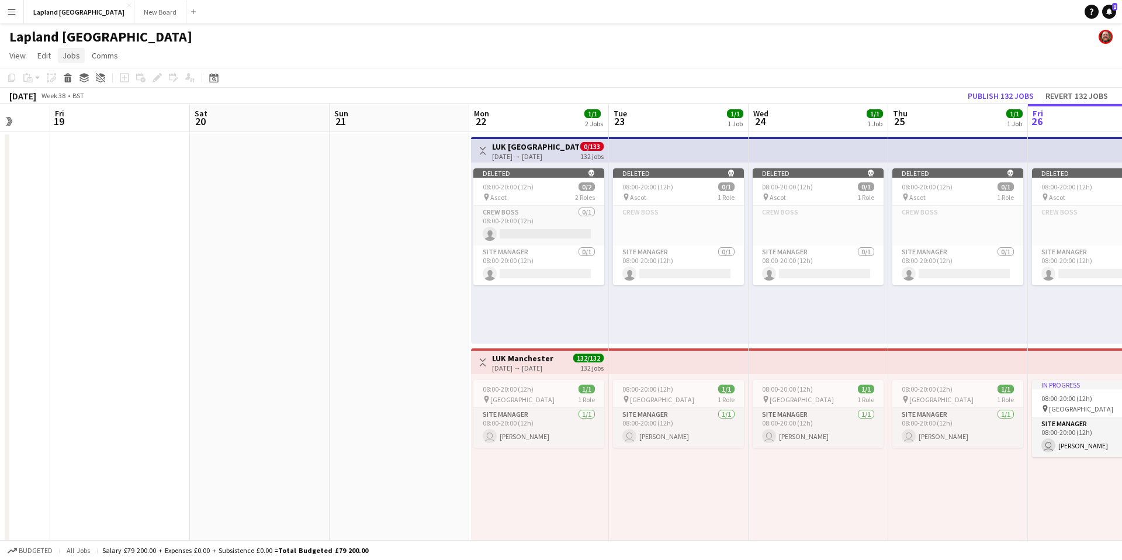
click at [75, 54] on span "Jobs" at bounding box center [72, 55] width 18 height 11
click at [88, 123] on link "Delete Job" at bounding box center [99, 130] width 82 height 25
click at [544, 169] on div "Deleted skull" at bounding box center [538, 172] width 131 height 9
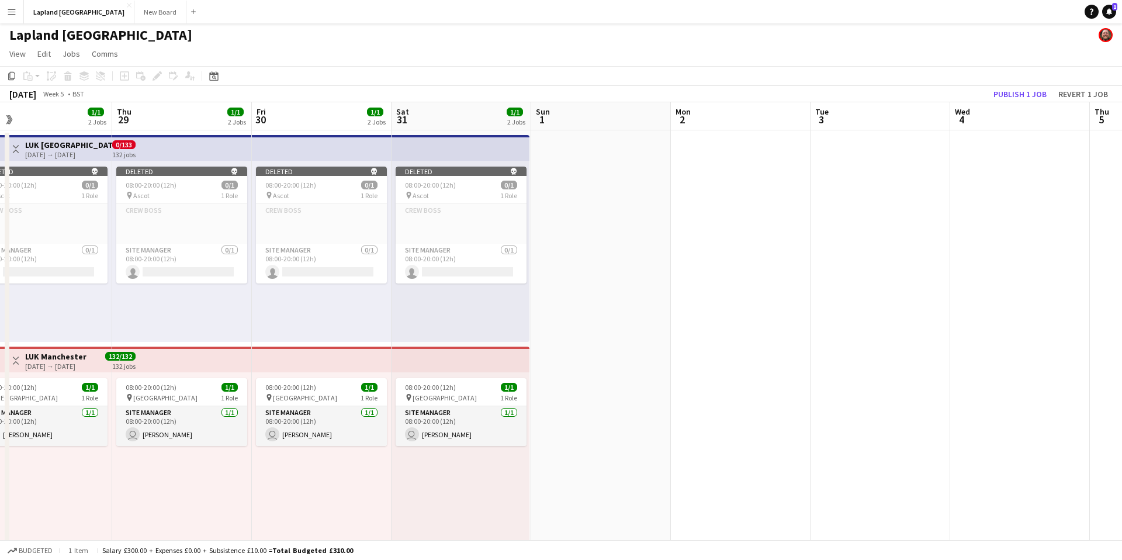
scroll to position [0, 285]
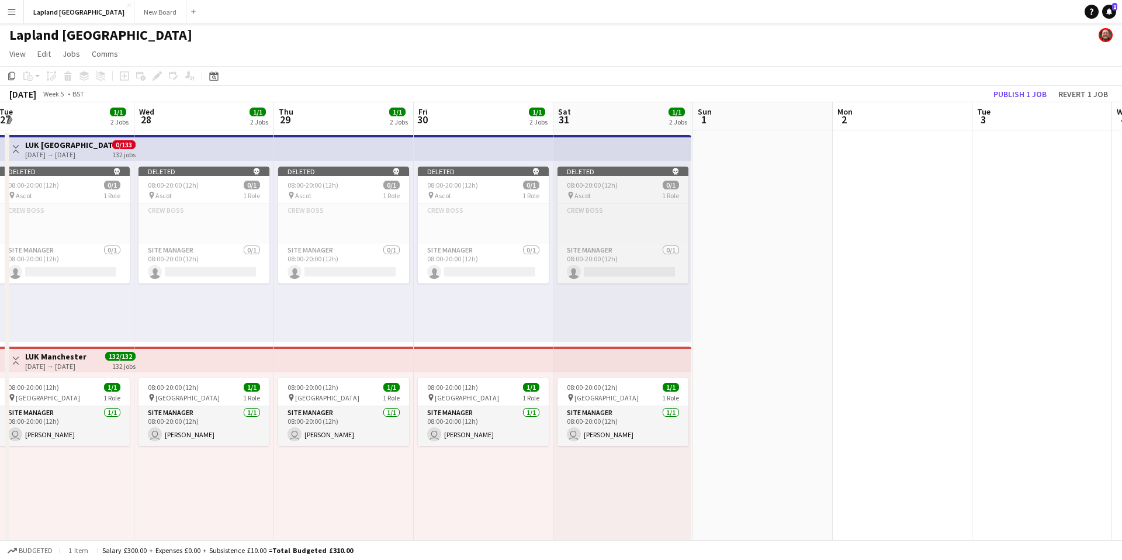
click at [614, 179] on app-job-card "Deleted skull 08:00-20:00 (12h) 0/1 pin Ascot 1 Role Crew Boss Click to add Rol…" at bounding box center [623, 225] width 131 height 117
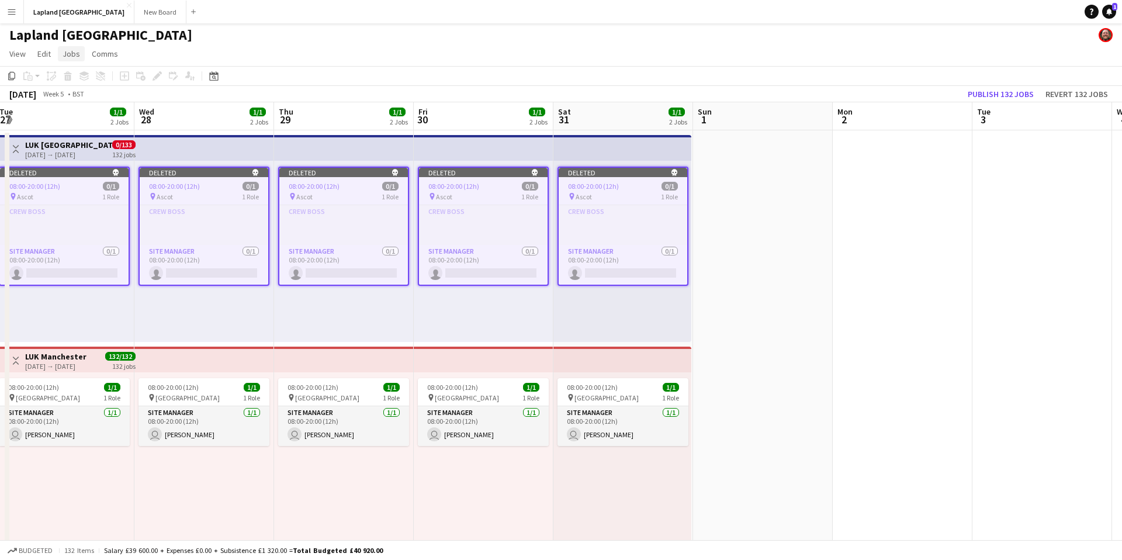
click at [65, 55] on span "Jobs" at bounding box center [72, 54] width 18 height 11
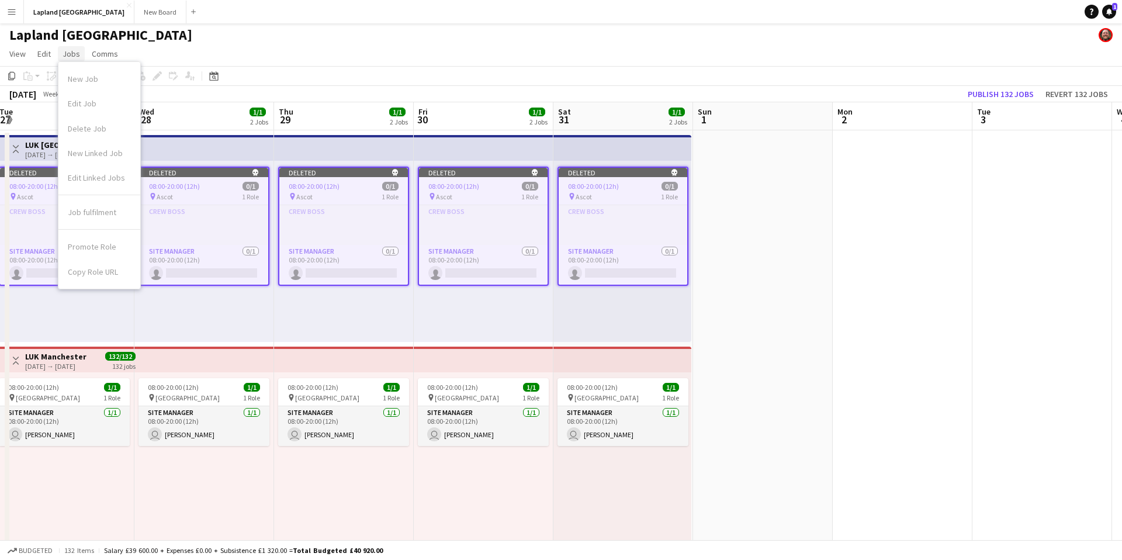
click at [65, 55] on span "Jobs" at bounding box center [72, 54] width 18 height 11
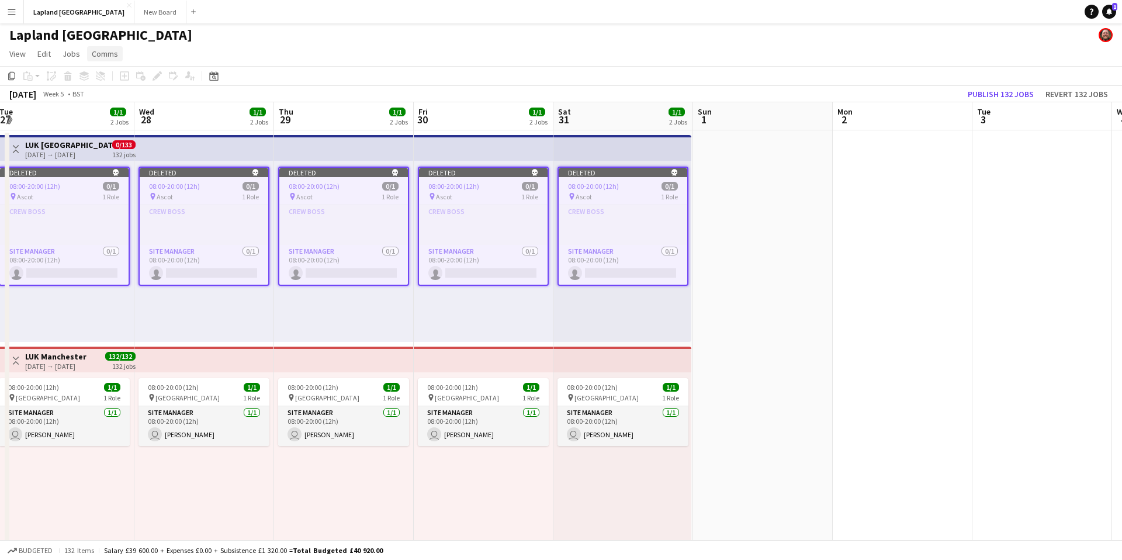
click at [116, 56] on link "Comms" at bounding box center [105, 53] width 36 height 15
click at [215, 73] on icon at bounding box center [213, 75] width 9 height 9
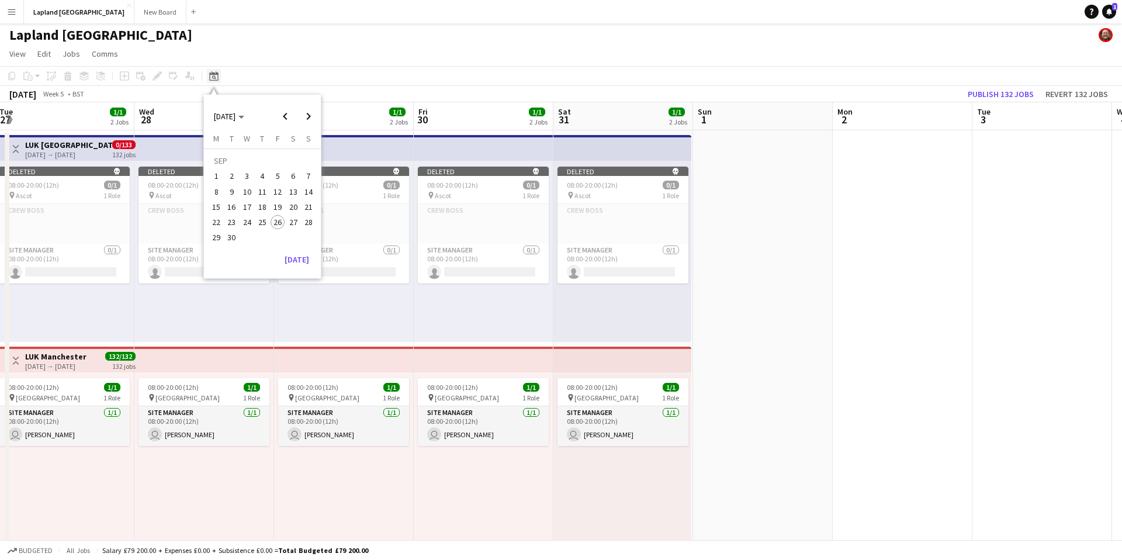
click at [215, 72] on icon "Date picker" at bounding box center [213, 75] width 9 height 9
click at [314, 76] on app-toolbar "Copy Paste Paste Command V Paste with crew Command Shift V Paste linked Job [GE…" at bounding box center [561, 76] width 1122 height 20
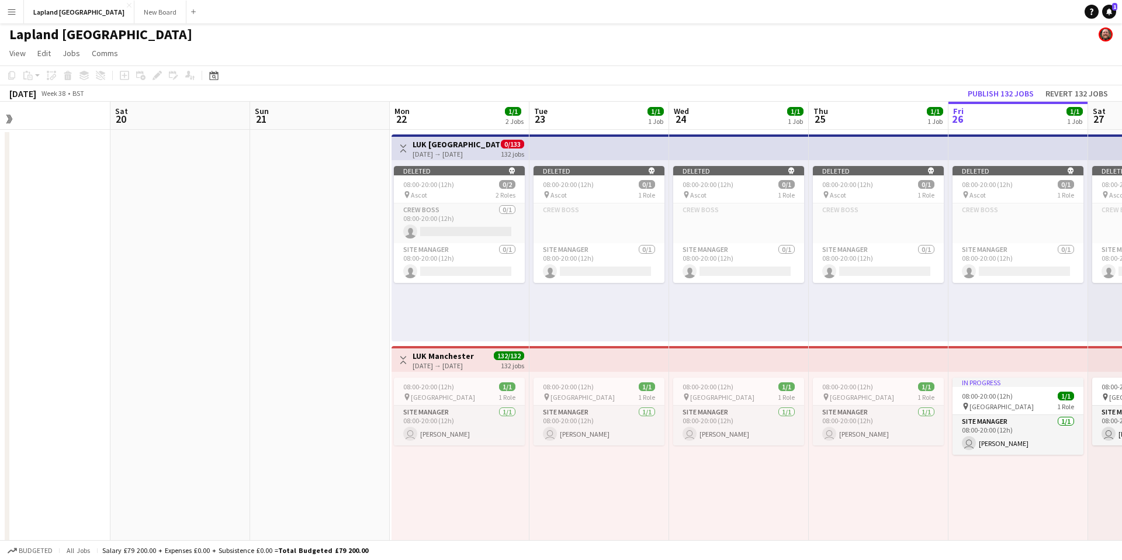
scroll to position [0, 310]
click at [212, 78] on icon "Date picker" at bounding box center [213, 75] width 9 height 9
click at [216, 222] on span "22" at bounding box center [216, 222] width 14 height 14
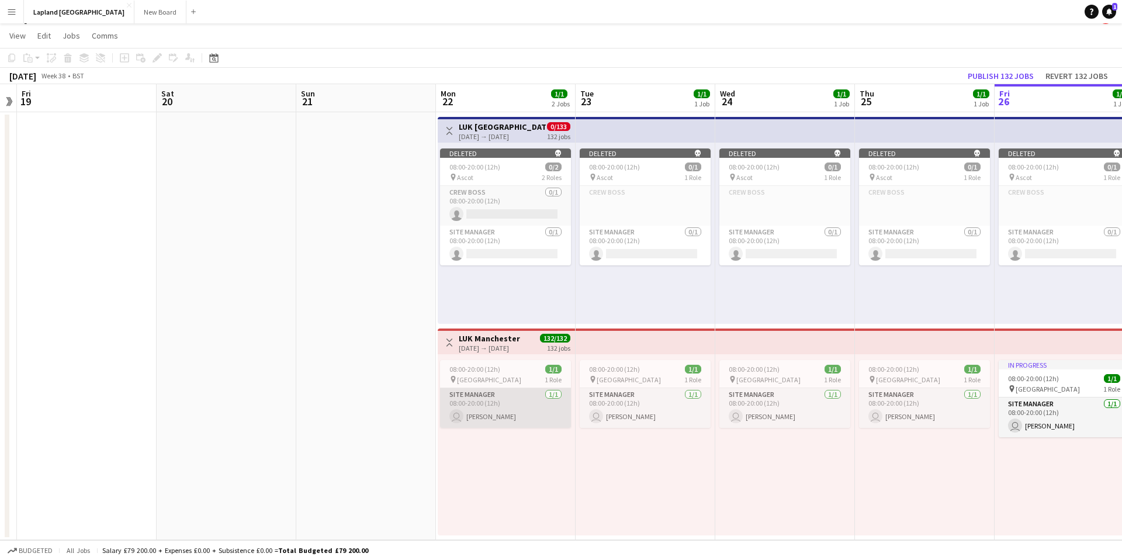
scroll to position [19, 0]
click at [66, 34] on span "Jobs" at bounding box center [72, 37] width 18 height 11
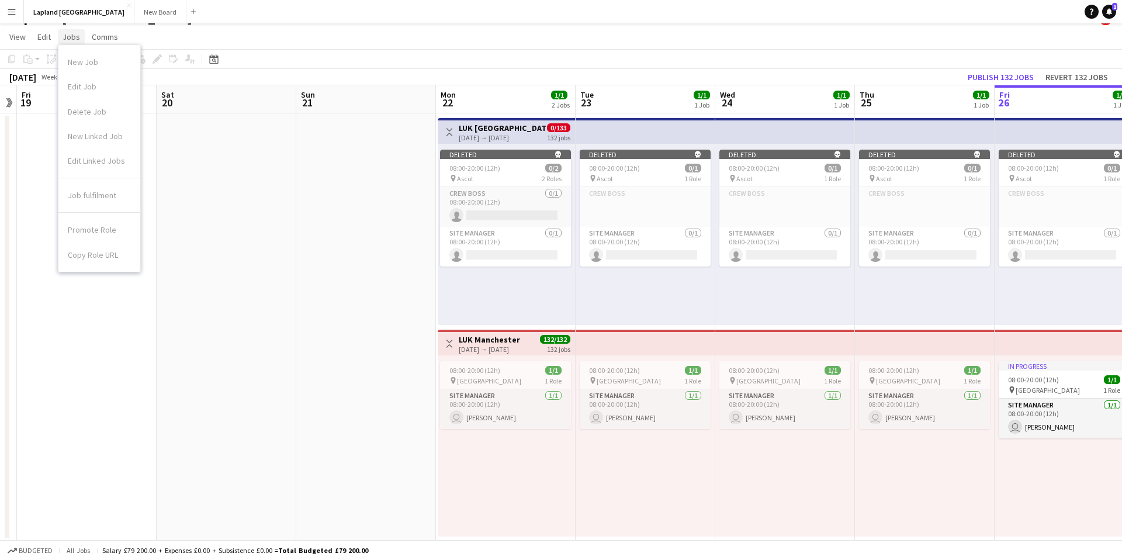
click at [66, 34] on span "Jobs" at bounding box center [72, 37] width 18 height 11
click at [39, 34] on span "Edit" at bounding box center [43, 37] width 13 height 11
click at [13, 34] on span "View" at bounding box center [17, 37] width 16 height 11
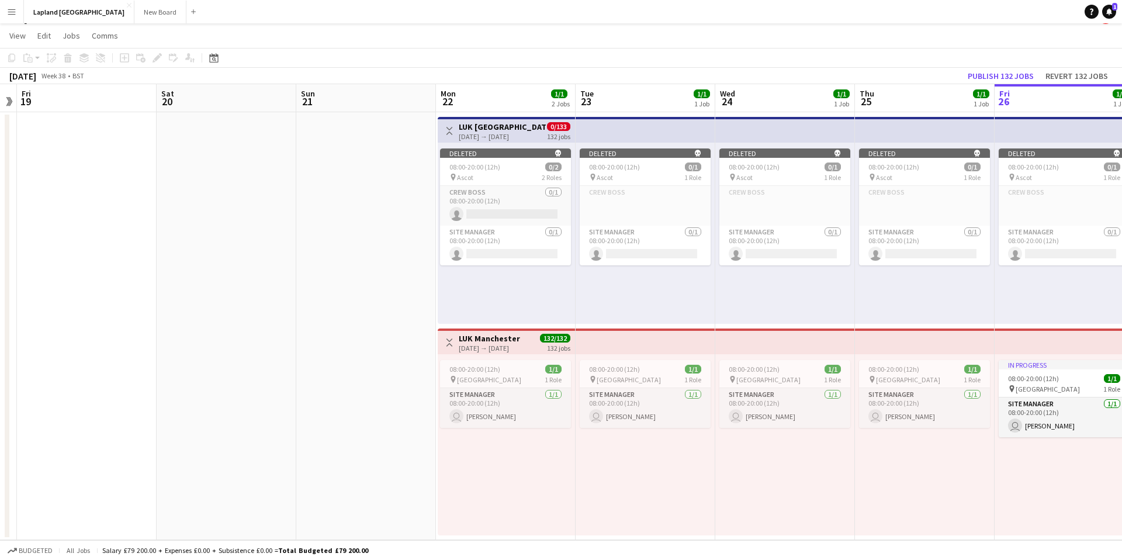
click at [499, 462] on div "08:00-20:00 (12h) 1/1 pin Manchester 1 Role Site Manager [DATE] 08:00-20:00 (12…" at bounding box center [506, 444] width 137 height 181
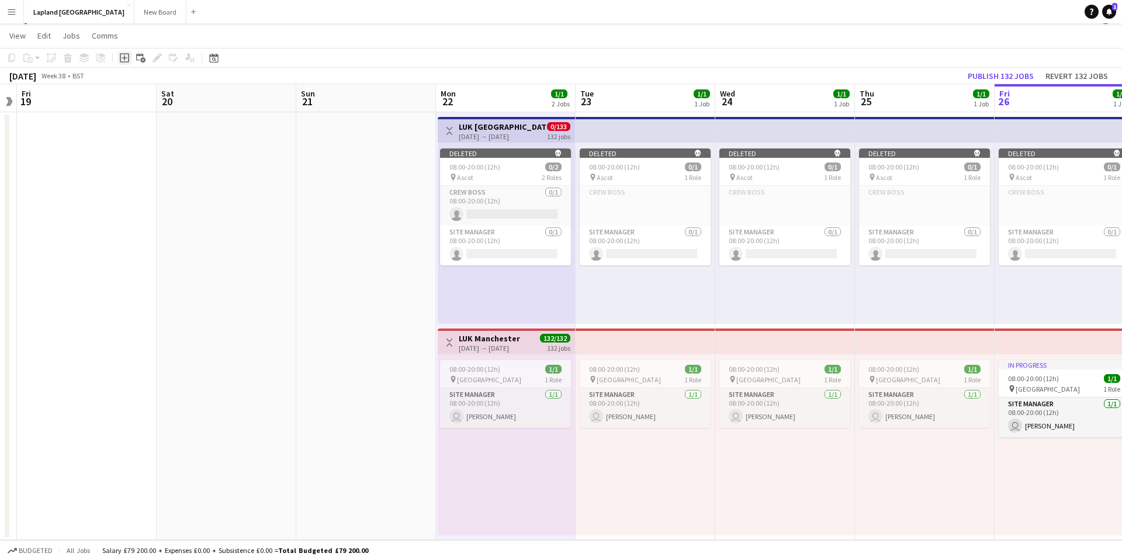
click at [123, 60] on icon "Add job" at bounding box center [124, 57] width 9 height 9
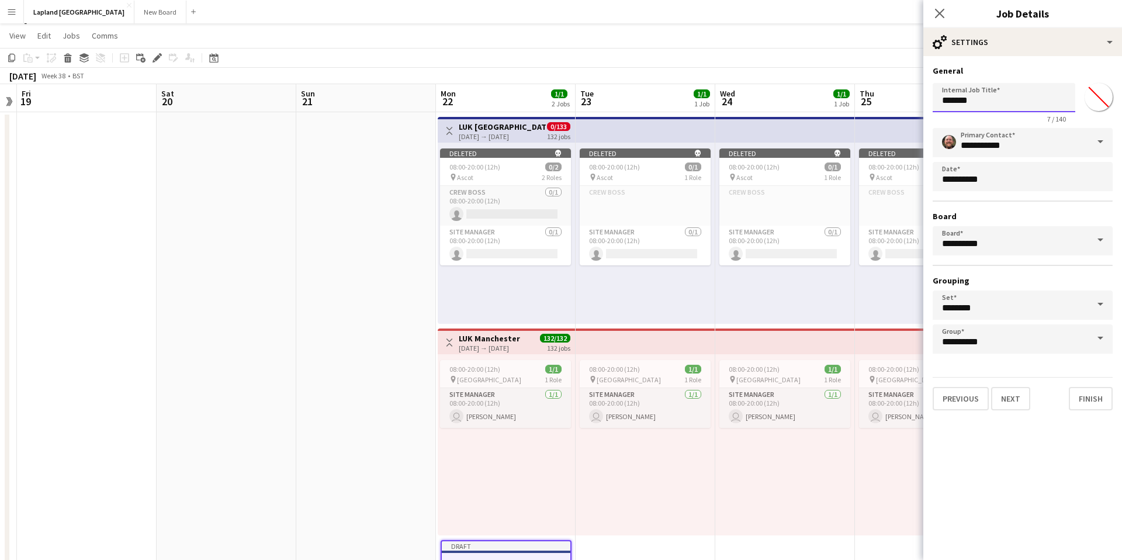
click at [984, 99] on input "*******" at bounding box center [1004, 97] width 143 height 29
type input "*"
type input "**********"
click at [1092, 396] on button "Finish" at bounding box center [1091, 398] width 44 height 23
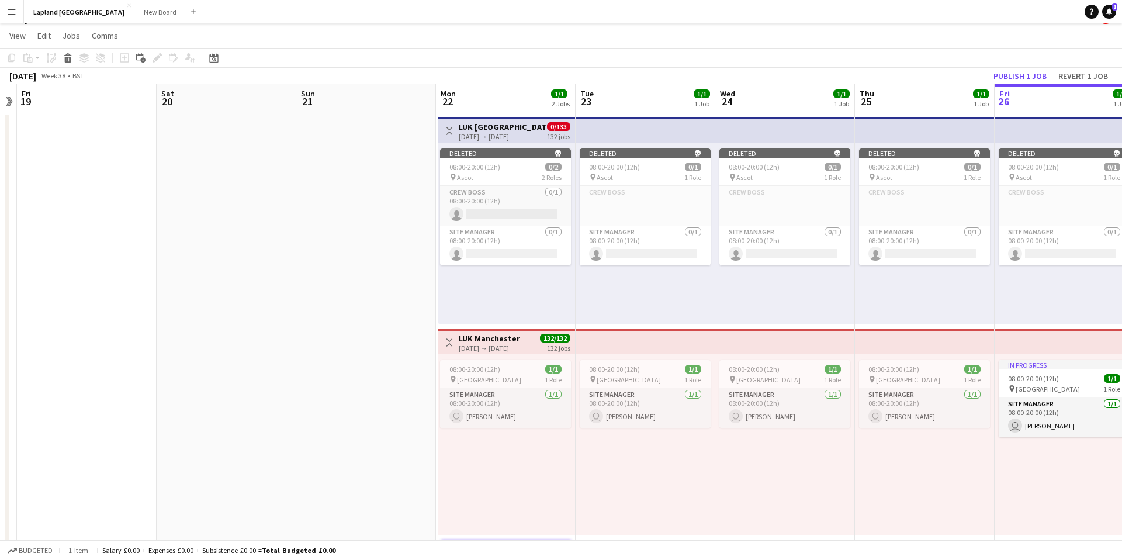
scroll to position [92, 0]
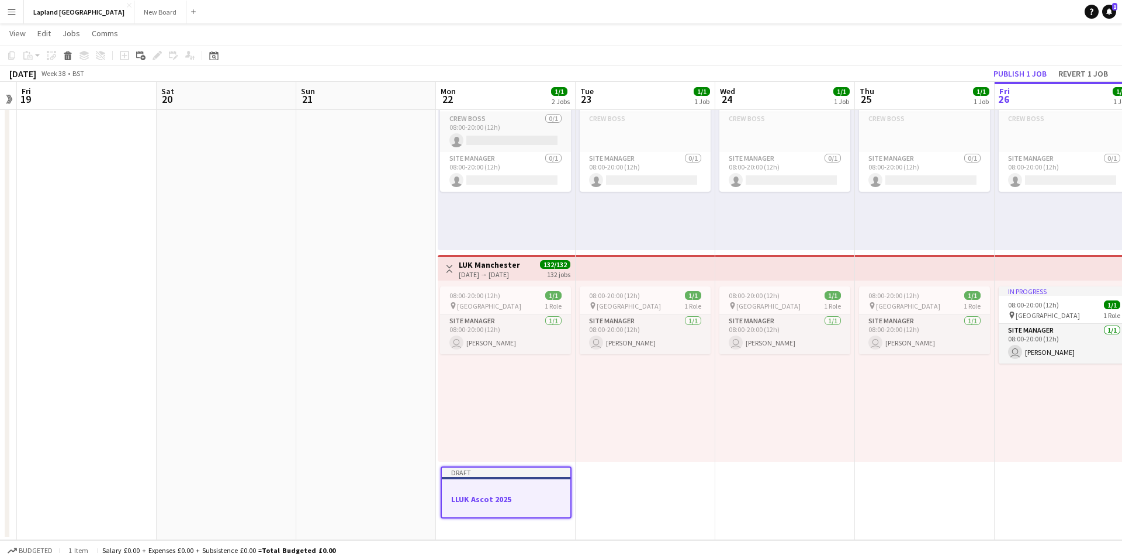
click at [528, 490] on div at bounding box center [506, 488] width 129 height 9
click at [528, 490] on div at bounding box center [506, 487] width 131 height 9
click at [140, 56] on icon "Add linked Job" at bounding box center [140, 55] width 9 height 9
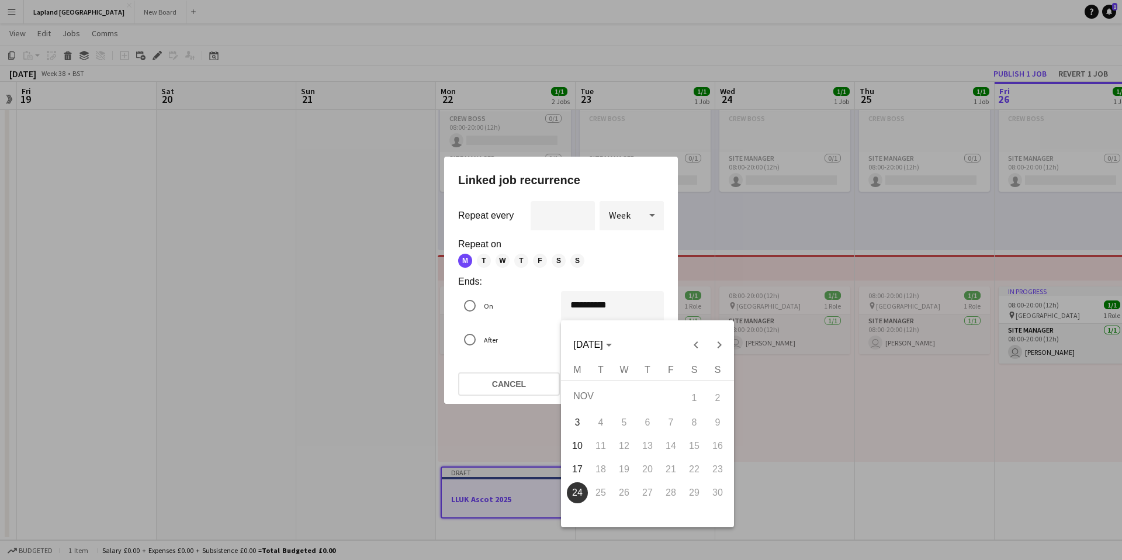
click at [593, 307] on div "**********" at bounding box center [561, 280] width 1122 height 560
click at [700, 343] on span "Previous month" at bounding box center [695, 344] width 23 height 23
click at [720, 489] on span "26" at bounding box center [717, 489] width 21 height 21
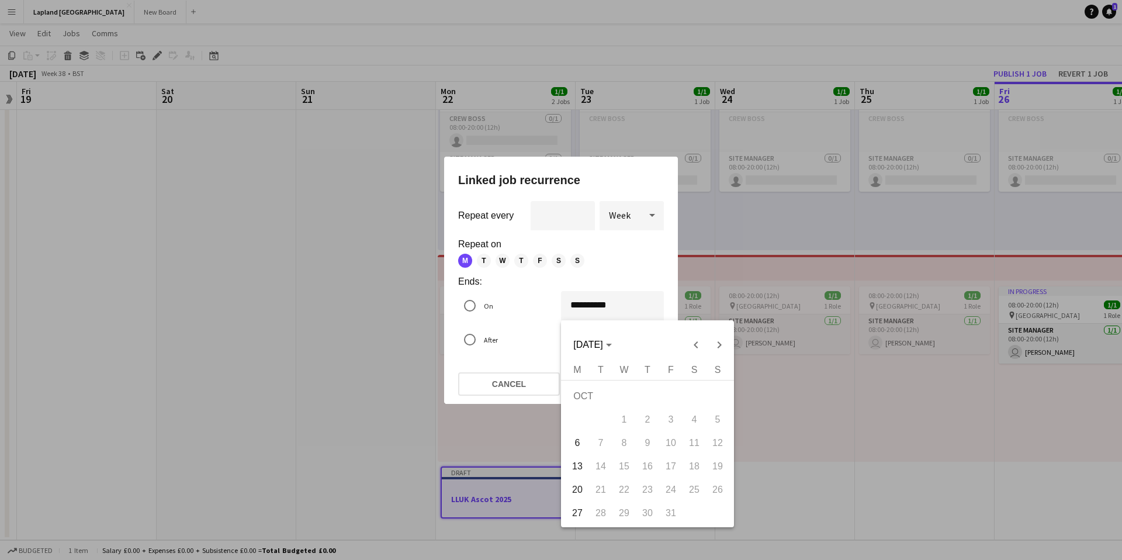
click at [651, 213] on div at bounding box center [561, 280] width 1122 height 560
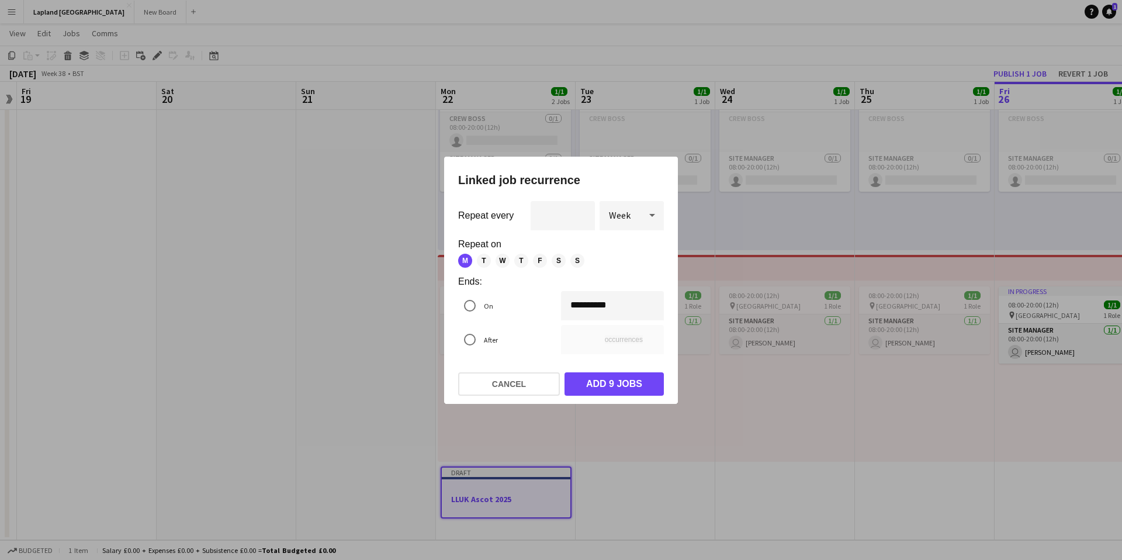
click at [651, 213] on icon at bounding box center [652, 214] width 14 height 23
click at [632, 254] on mat-option "Day" at bounding box center [632, 248] width 64 height 28
type input "**"
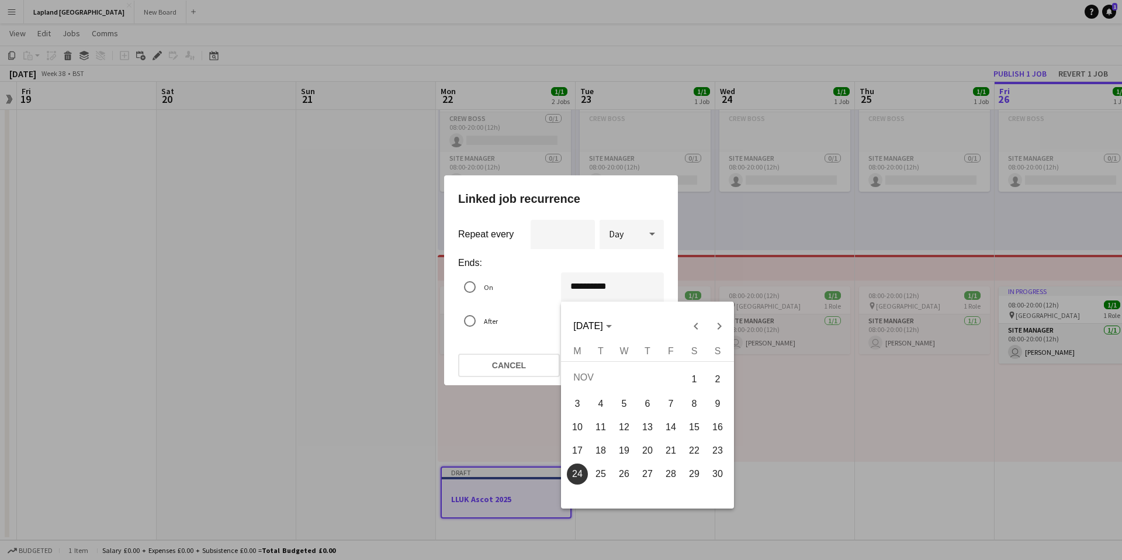
click at [622, 289] on div "**********" at bounding box center [561, 280] width 1122 height 560
click at [696, 326] on span "Previous month" at bounding box center [695, 325] width 23 height 23
click at [715, 466] on span "26" at bounding box center [717, 471] width 21 height 21
type input "**********"
type input "**"
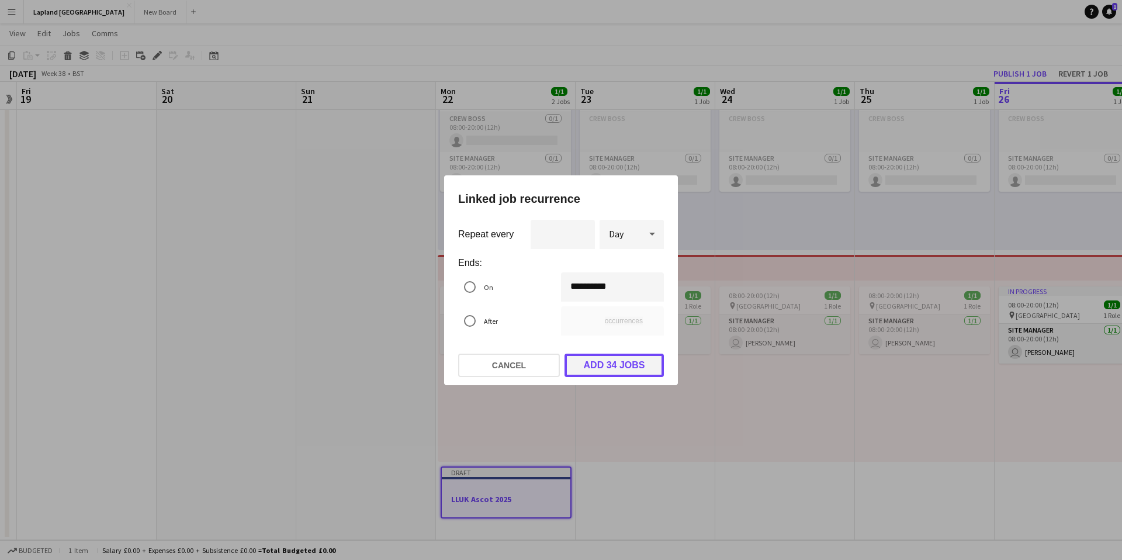
click at [618, 365] on button "Add 34 jobs" at bounding box center [614, 365] width 99 height 23
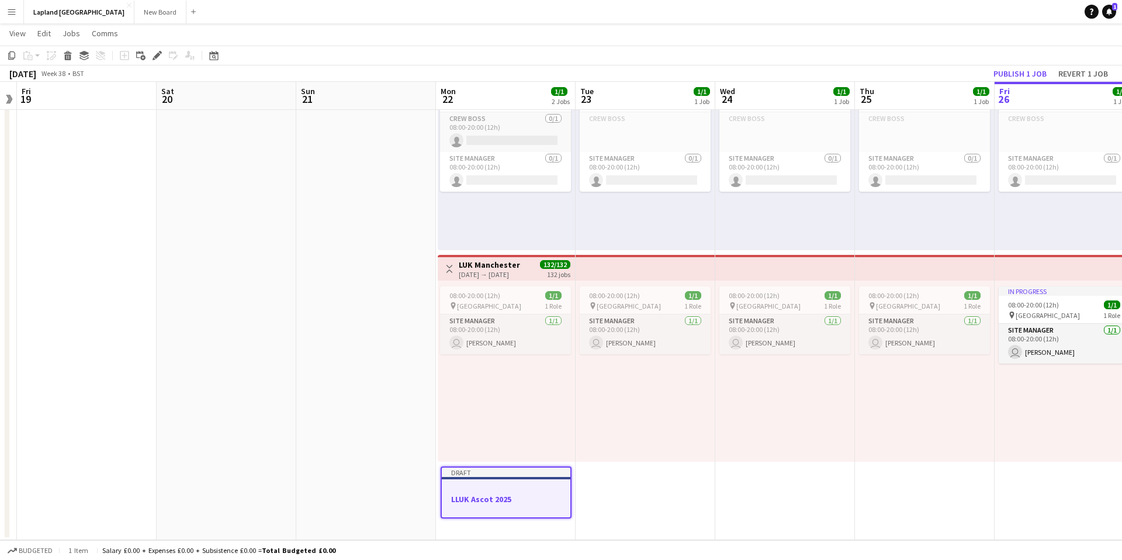
scroll to position [92, 0]
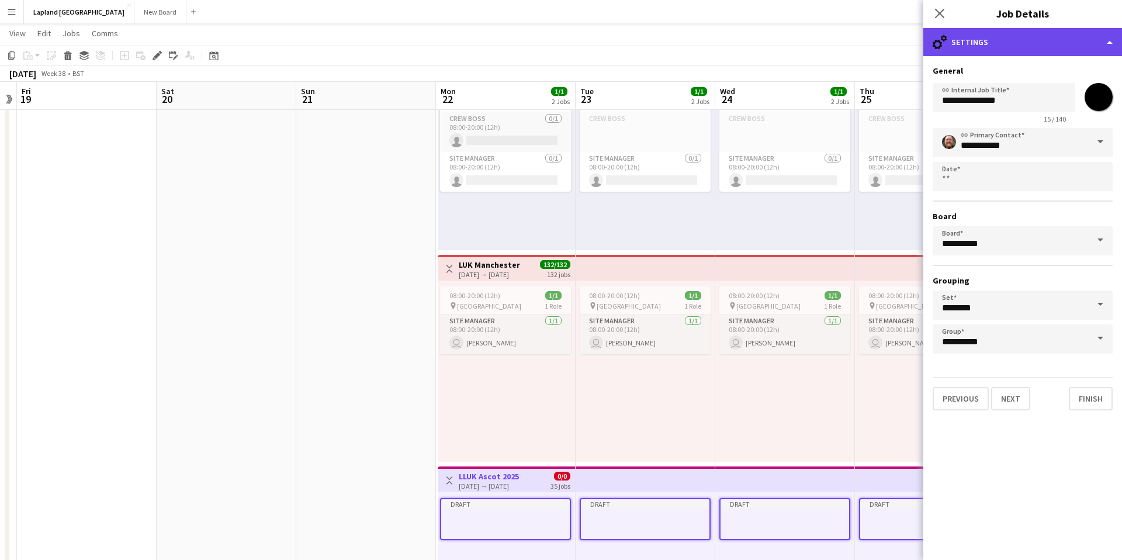
click at [968, 41] on div "cog-double-3 Settings" at bounding box center [1023, 42] width 199 height 28
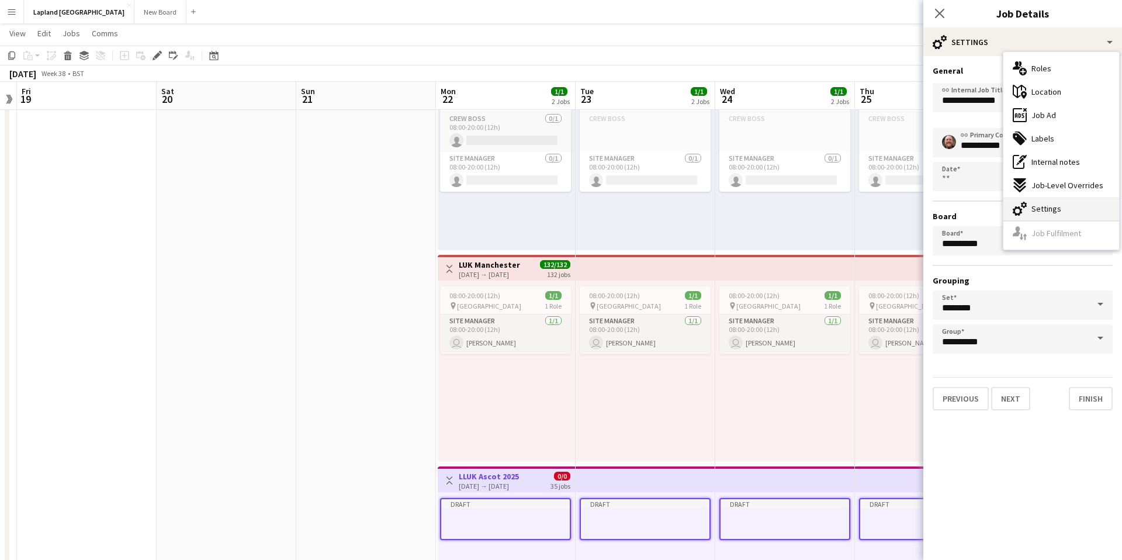
click at [1052, 211] on span "Settings" at bounding box center [1047, 208] width 30 height 11
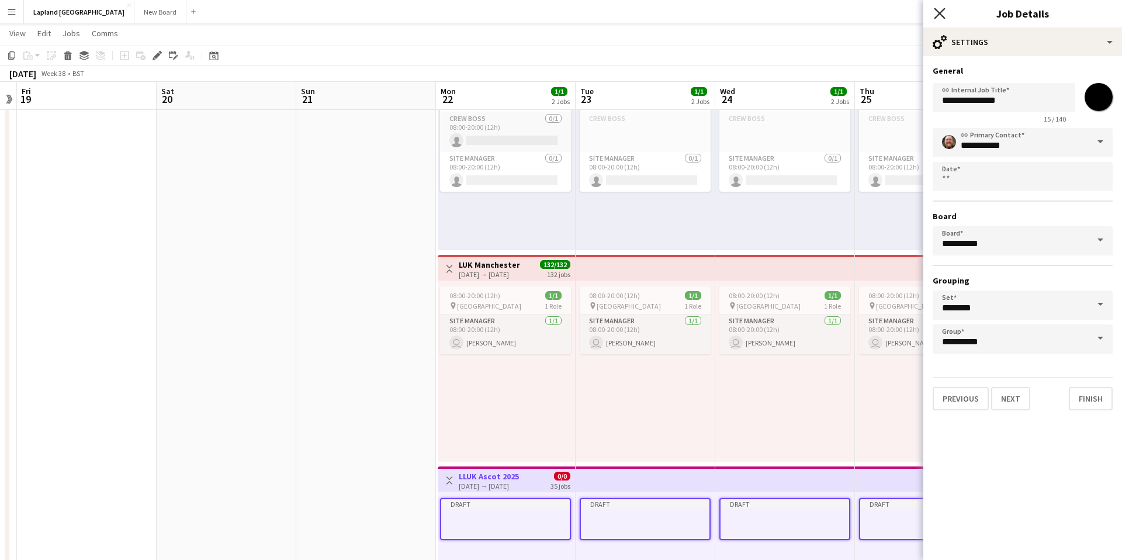
click at [939, 11] on icon "Close pop-in" at bounding box center [939, 13] width 11 height 11
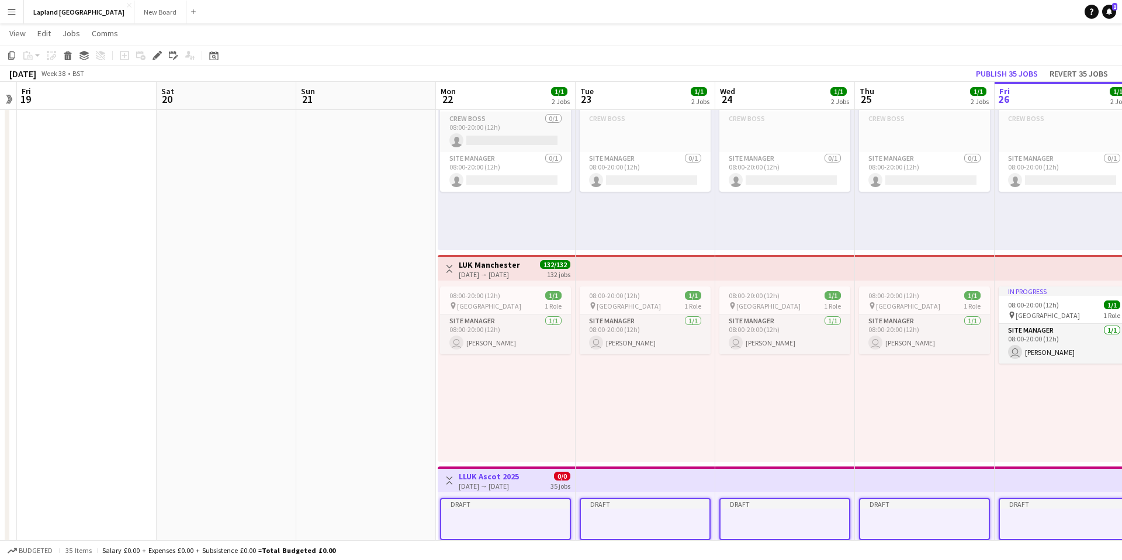
click at [534, 518] on div at bounding box center [505, 517] width 129 height 9
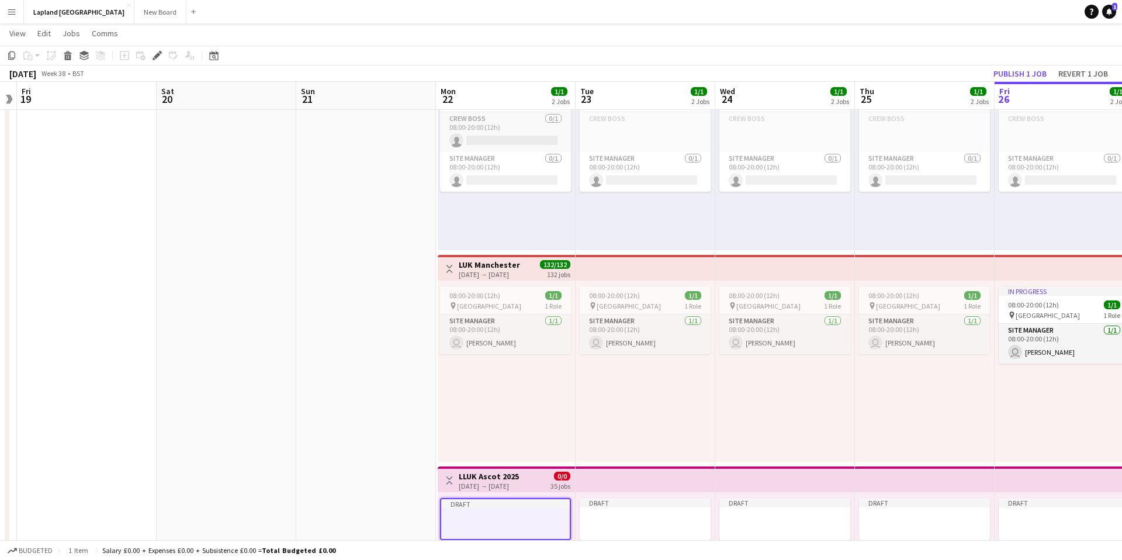
click at [534, 518] on div at bounding box center [505, 517] width 129 height 9
click at [534, 518] on div at bounding box center [505, 516] width 131 height 9
click at [151, 56] on div "Edit" at bounding box center [157, 56] width 14 height 14
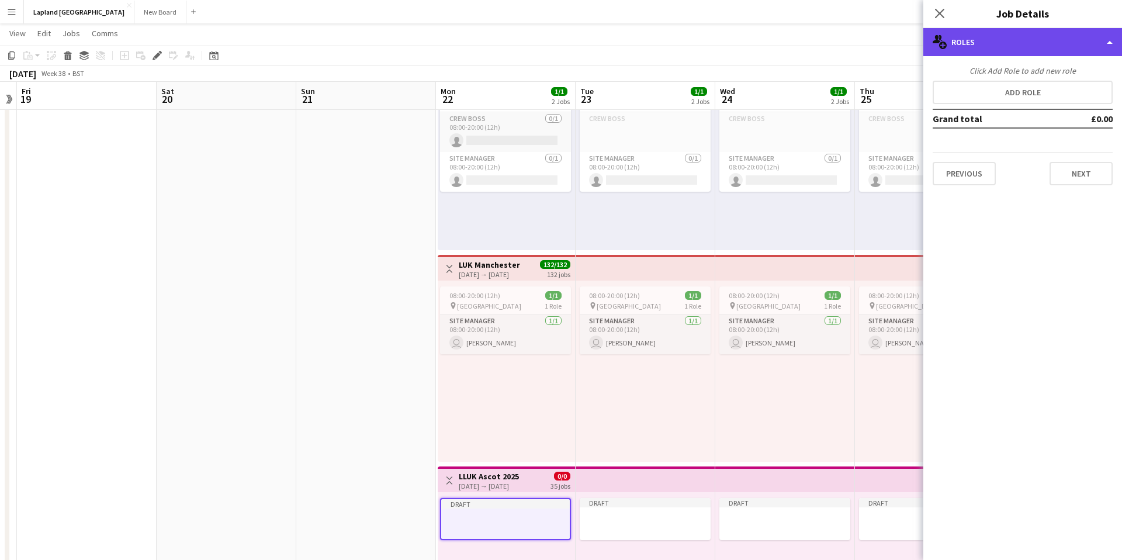
click at [1104, 47] on div "multiple-users-add Roles" at bounding box center [1023, 42] width 199 height 28
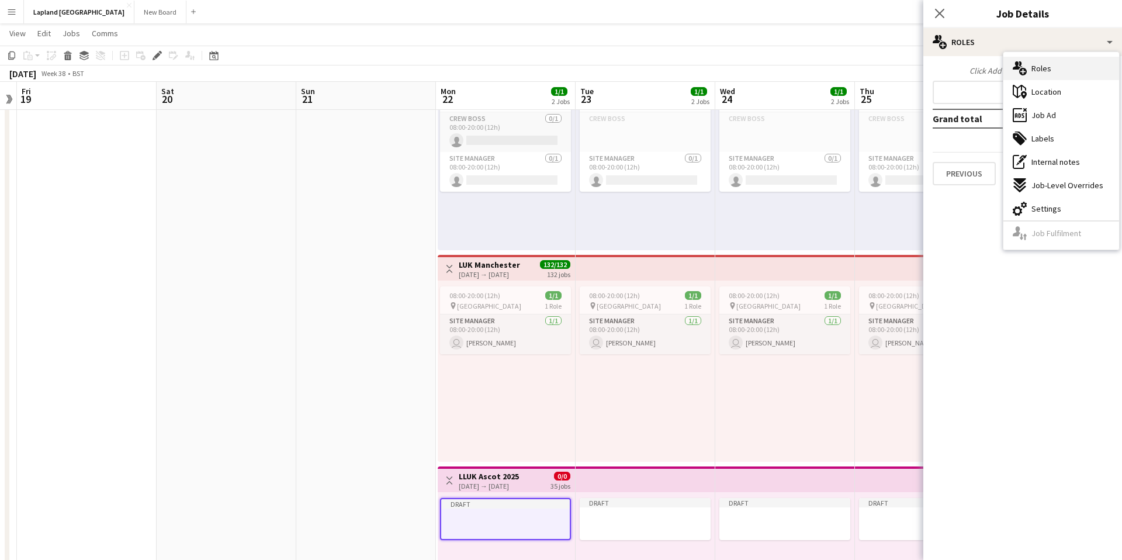
click at [1072, 65] on div "multiple-users-add Roles" at bounding box center [1062, 68] width 116 height 23
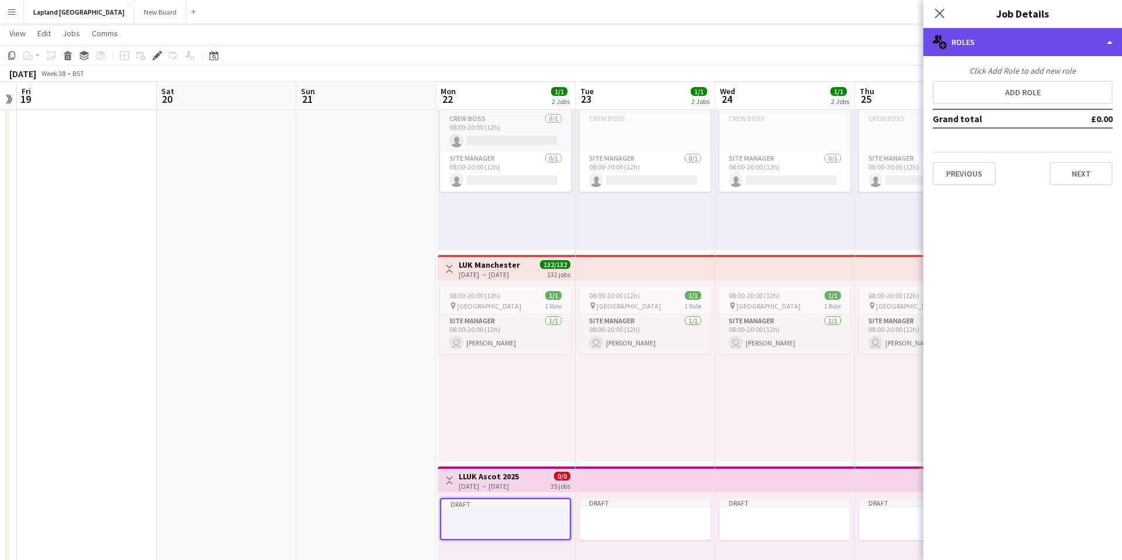
click at [1097, 39] on div "multiple-users-add Roles" at bounding box center [1023, 42] width 199 height 28
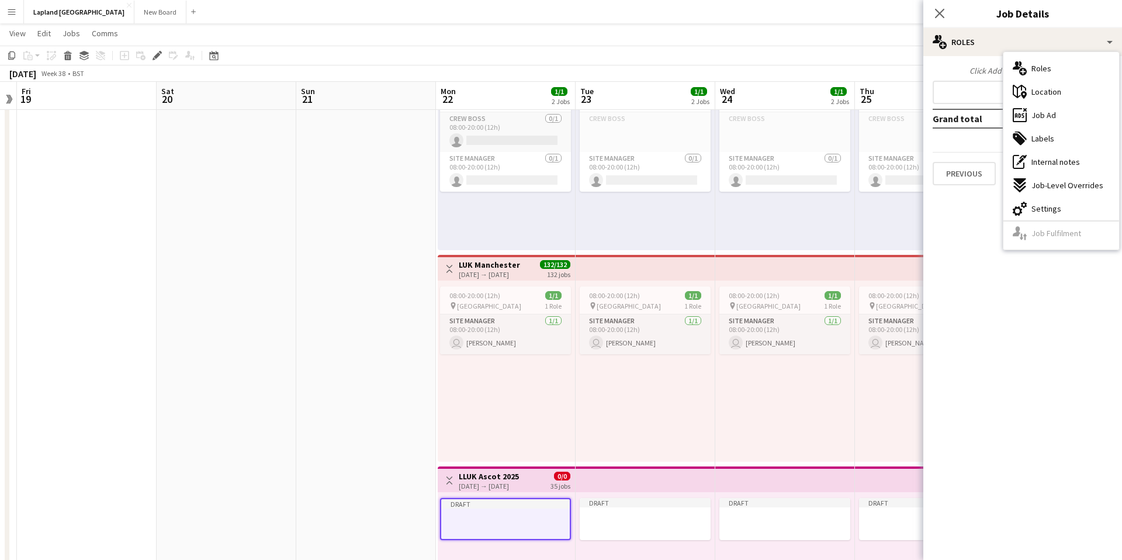
click at [834, 450] on div "08:00-20:00 (12h) 1/1 pin Manchester 1 Role Site Manager [DATE] 08:00-20:00 (12…" at bounding box center [785, 371] width 140 height 181
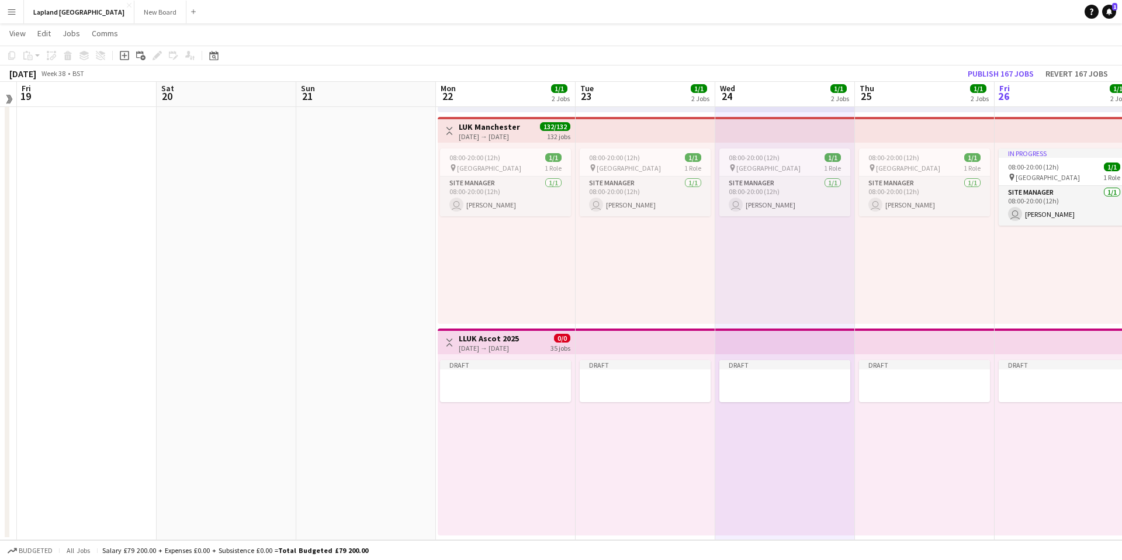
scroll to position [227, 0]
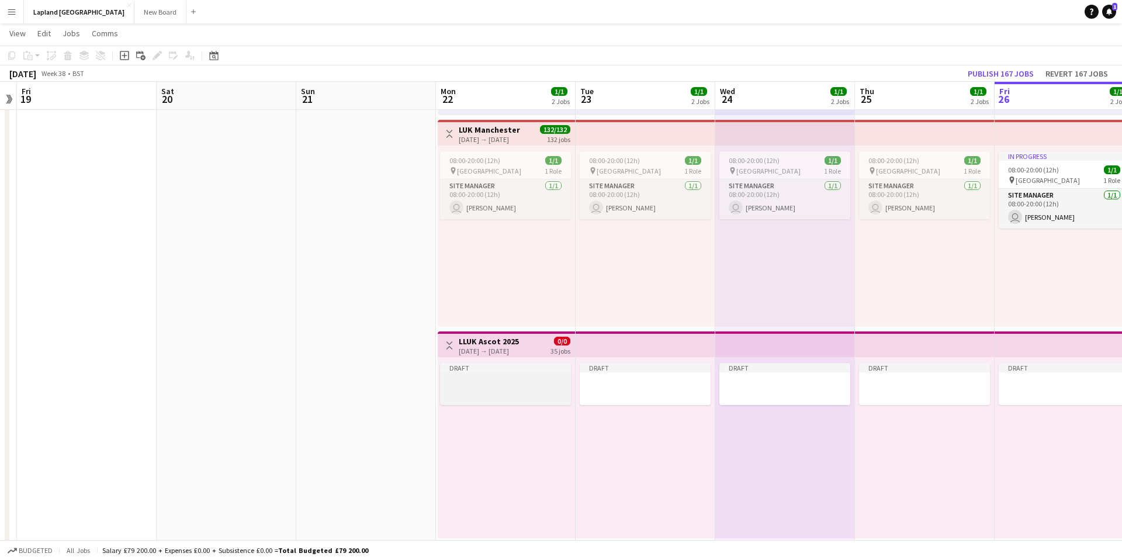
click at [487, 388] on div at bounding box center [505, 391] width 131 height 9
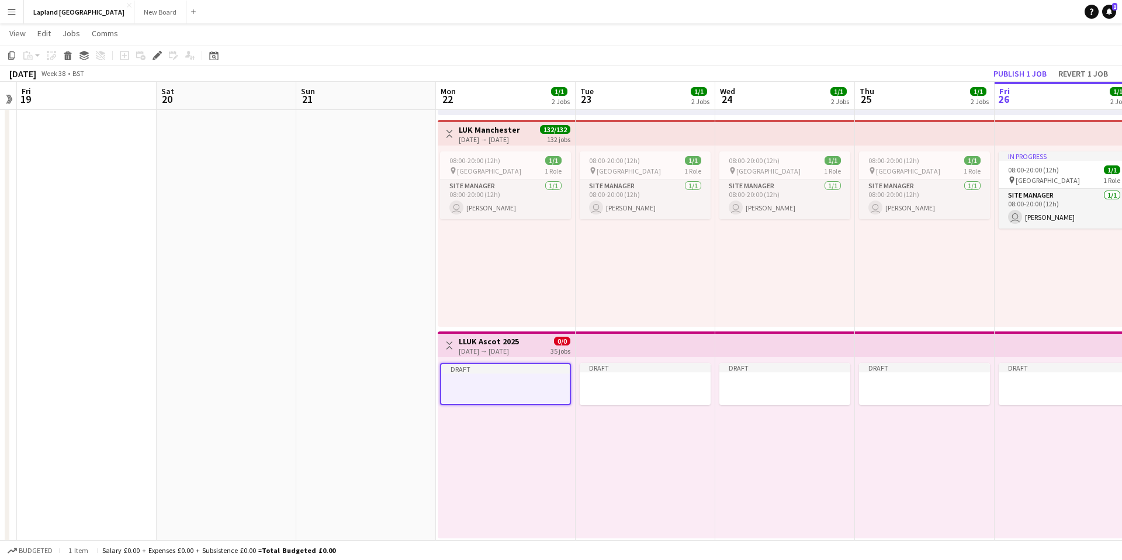
click at [490, 352] on div "[DATE] → [DATE]" at bounding box center [489, 351] width 60 height 9
click at [484, 344] on h3 "LLUK Ascot 2025" at bounding box center [489, 341] width 60 height 11
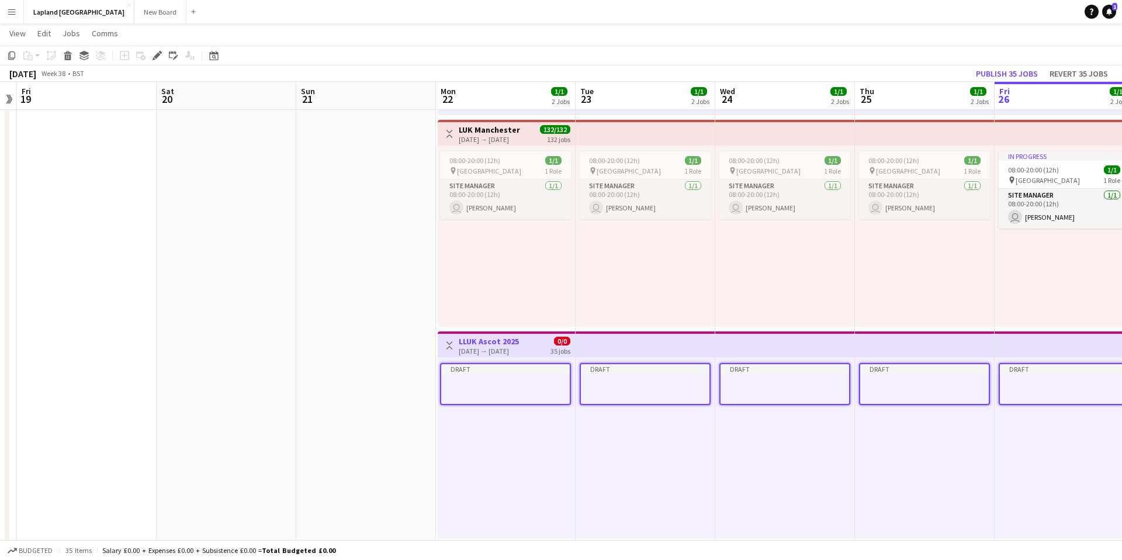
click at [484, 344] on h3 "LLUK Ascot 2025" at bounding box center [489, 341] width 60 height 11
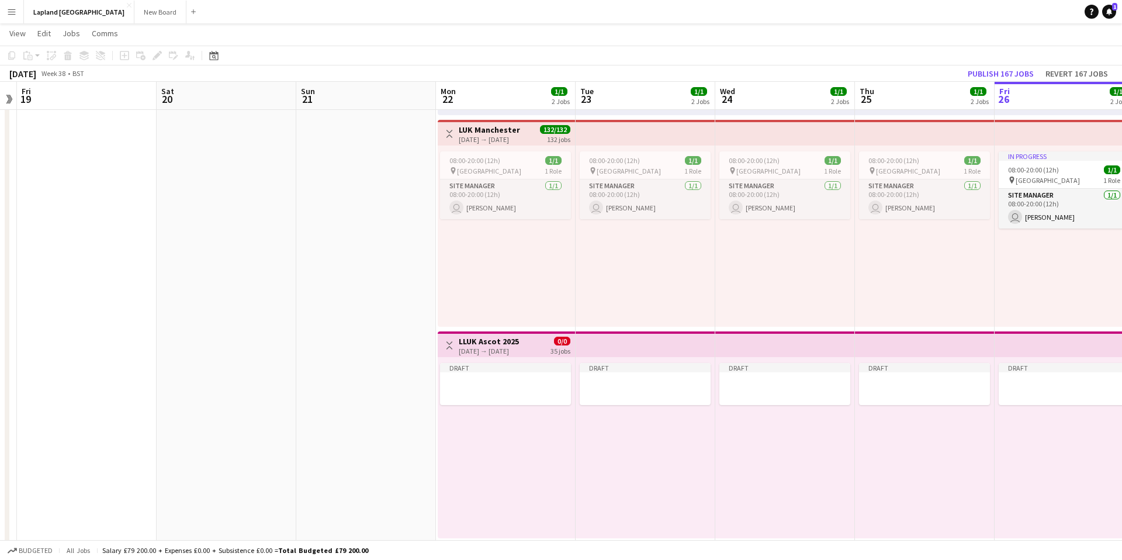
click at [484, 344] on h3 "LLUK Ascot 2025" at bounding box center [489, 341] width 60 height 11
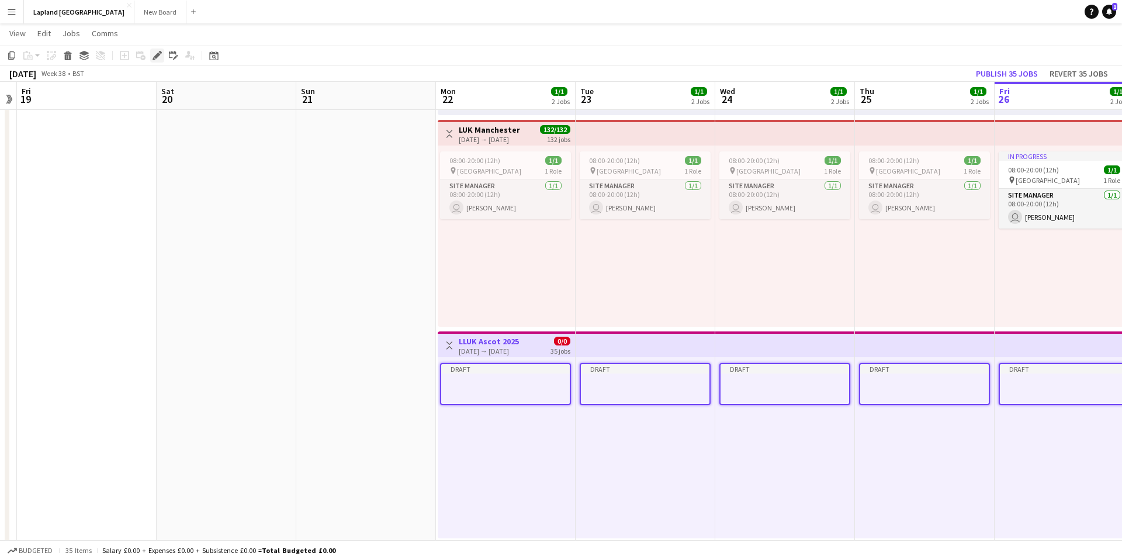
click at [160, 57] on icon "Edit" at bounding box center [157, 55] width 9 height 9
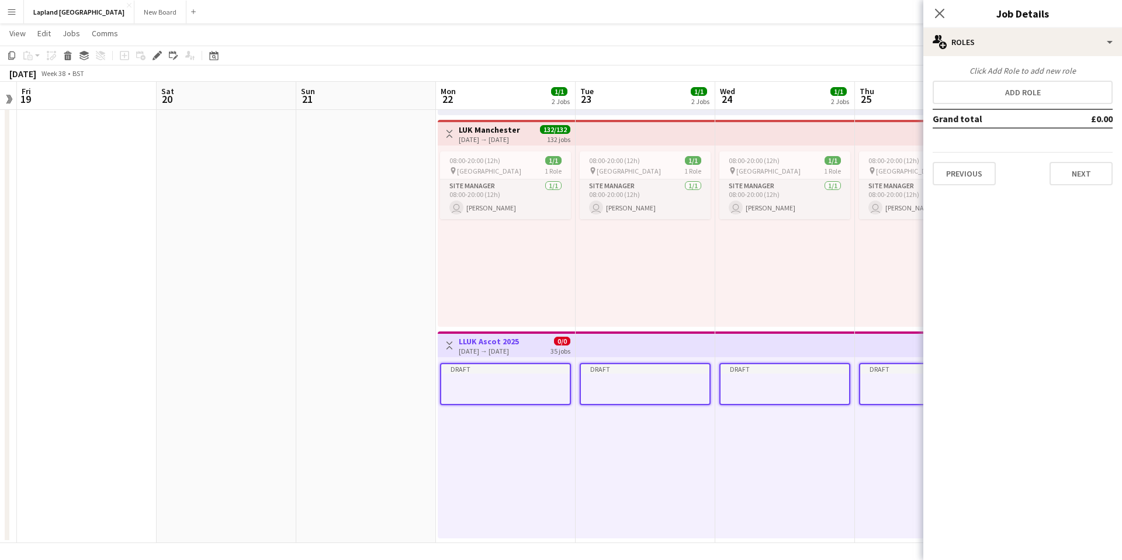
click at [501, 339] on h3 "LLUK Ascot 2025" at bounding box center [489, 341] width 60 height 11
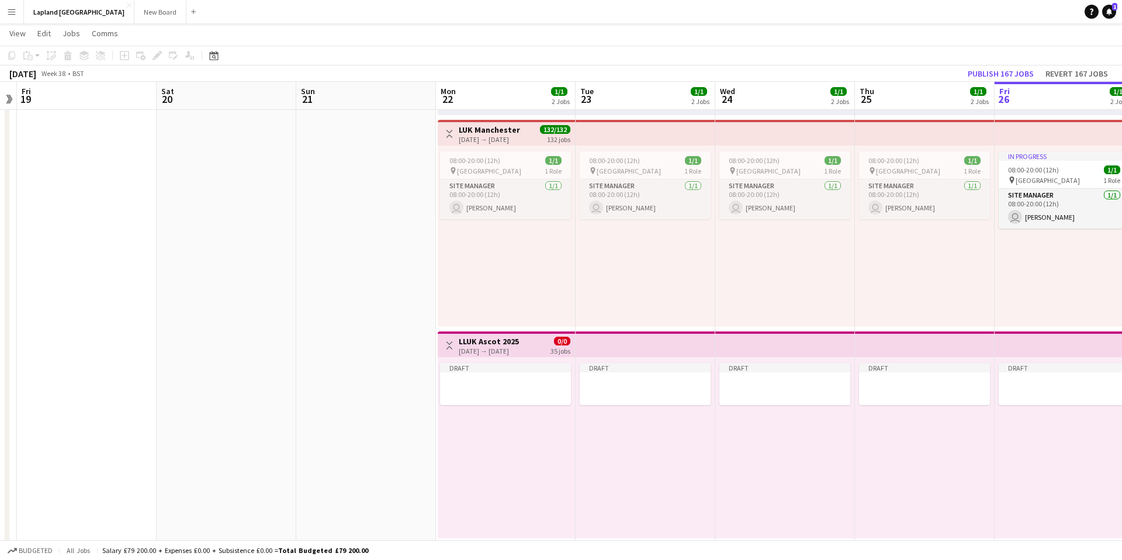
click at [476, 347] on div "[DATE] → [DATE]" at bounding box center [489, 351] width 60 height 9
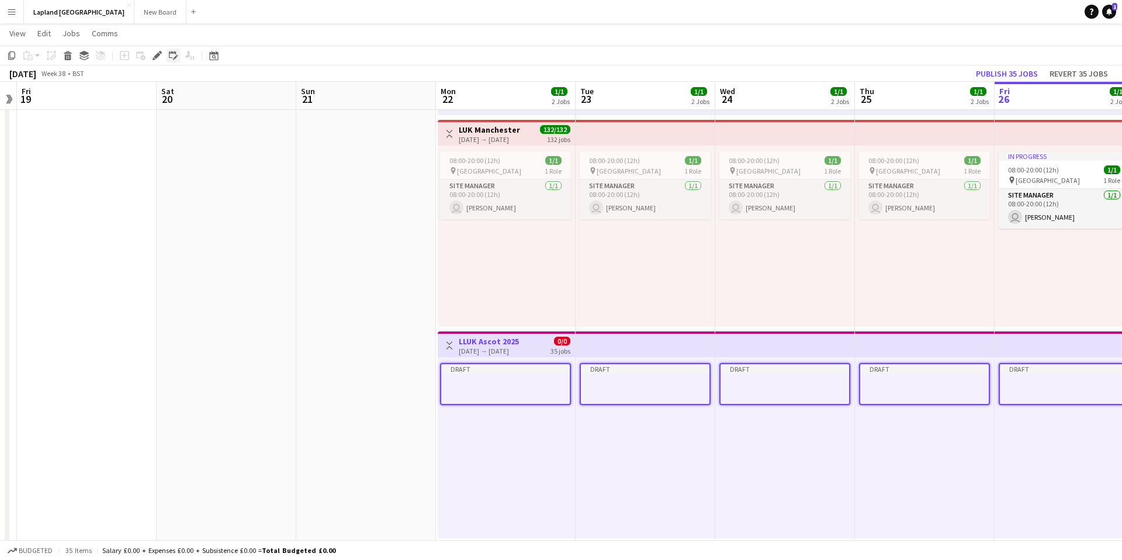
click at [172, 53] on icon "Edit linked Job" at bounding box center [173, 55] width 9 height 9
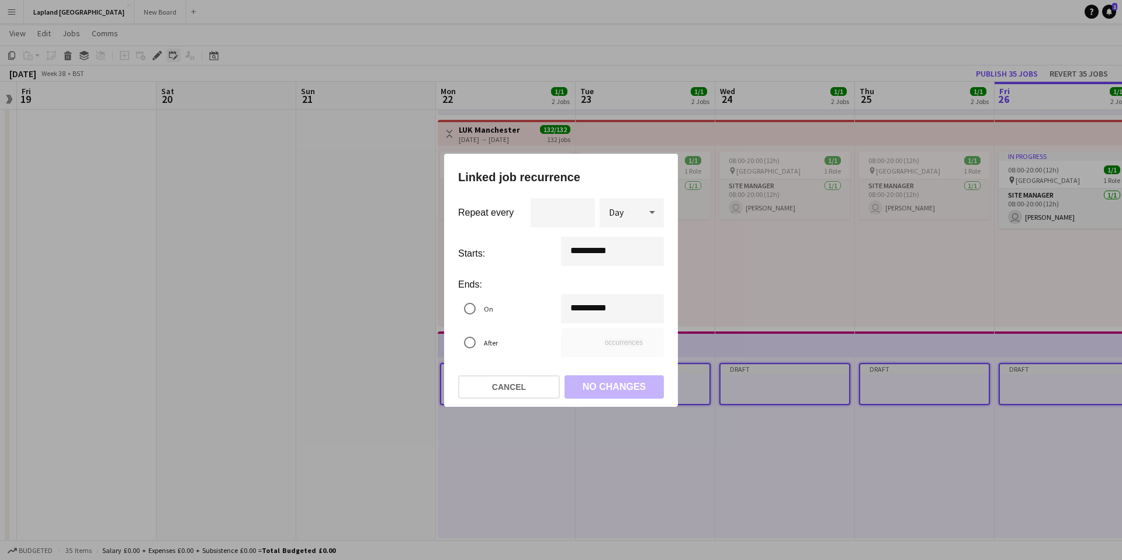
scroll to position [0, 0]
click at [577, 307] on div "**********" at bounding box center [561, 280] width 1122 height 560
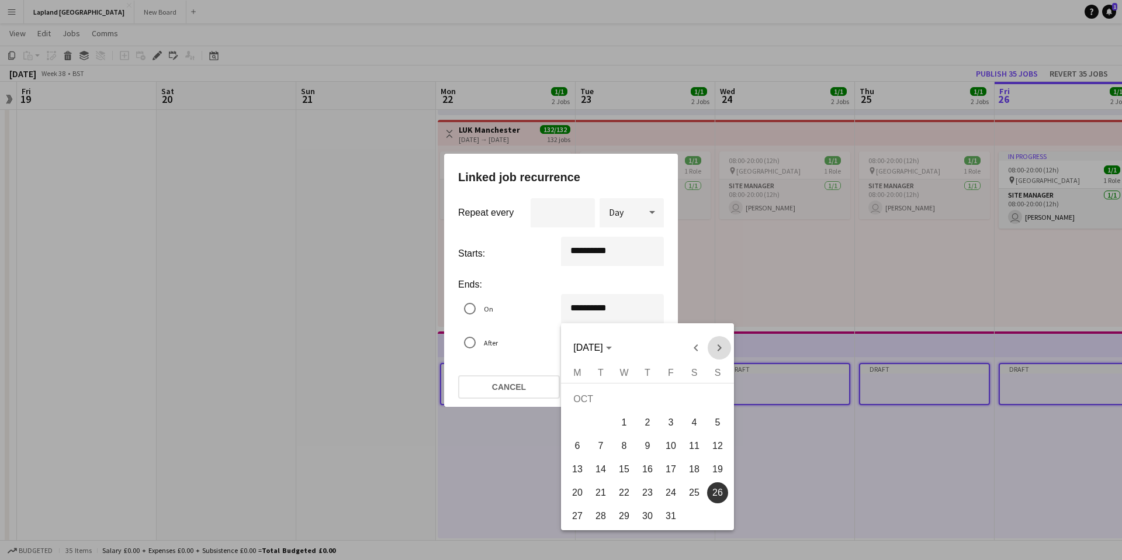
click at [715, 346] on span "Next month" at bounding box center [719, 347] width 23 height 23
click at [696, 498] on span "31" at bounding box center [694, 495] width 21 height 21
type input "**********"
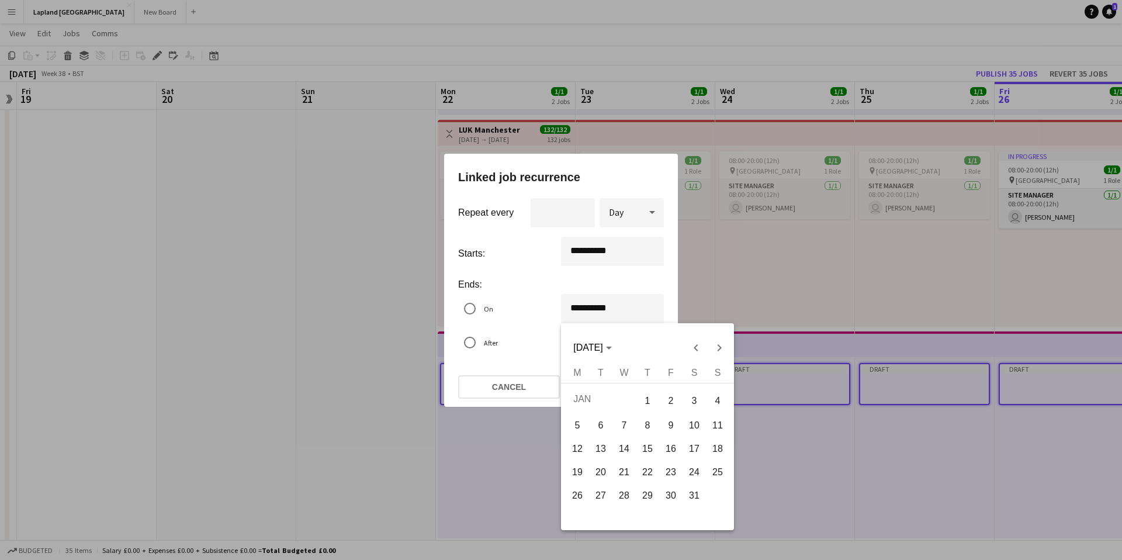
type input "***"
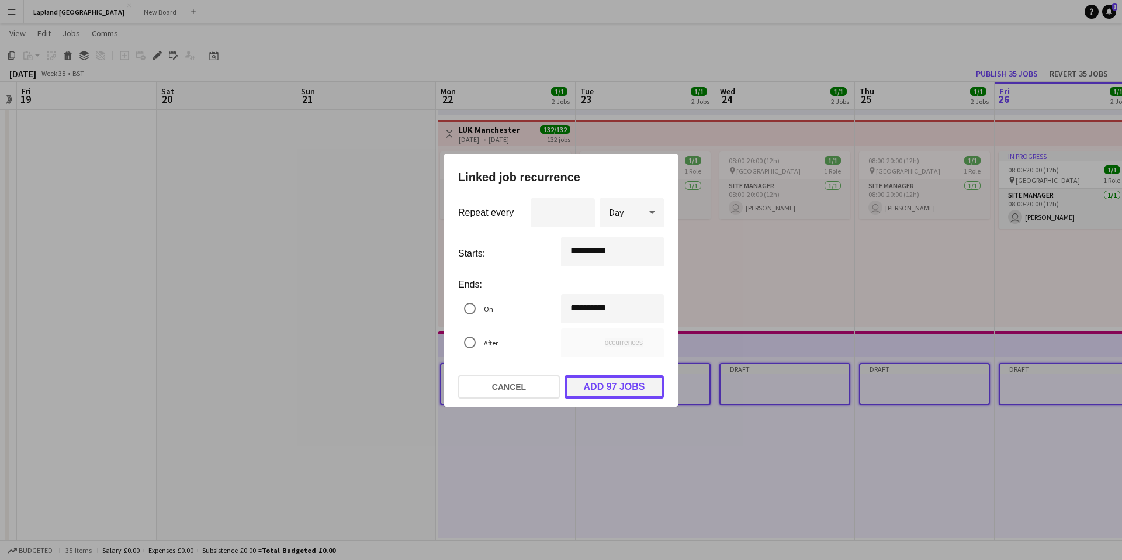
click at [614, 381] on button "Add 97 jobs" at bounding box center [614, 386] width 99 height 23
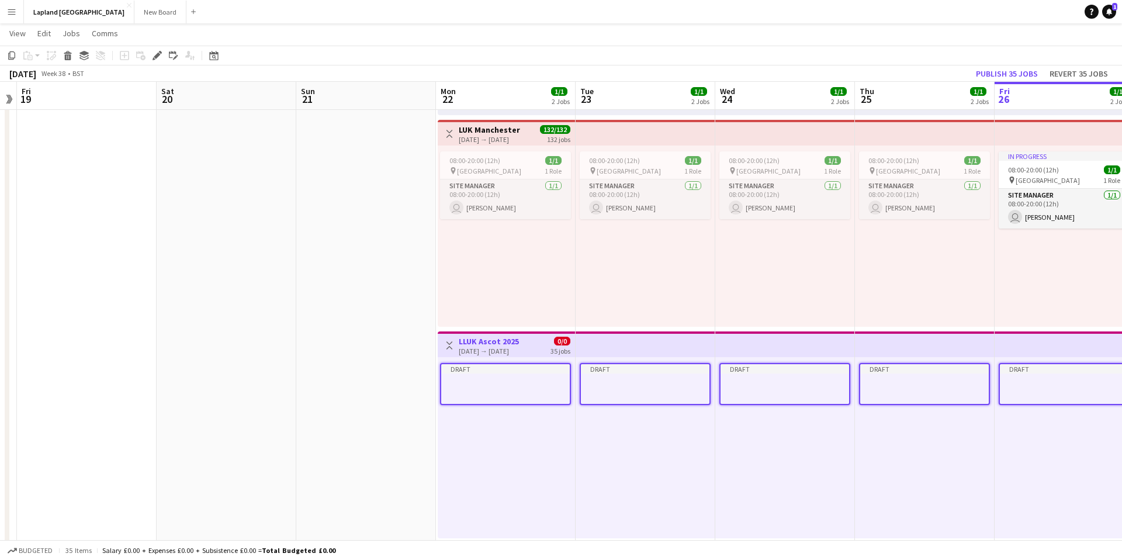
scroll to position [227, 0]
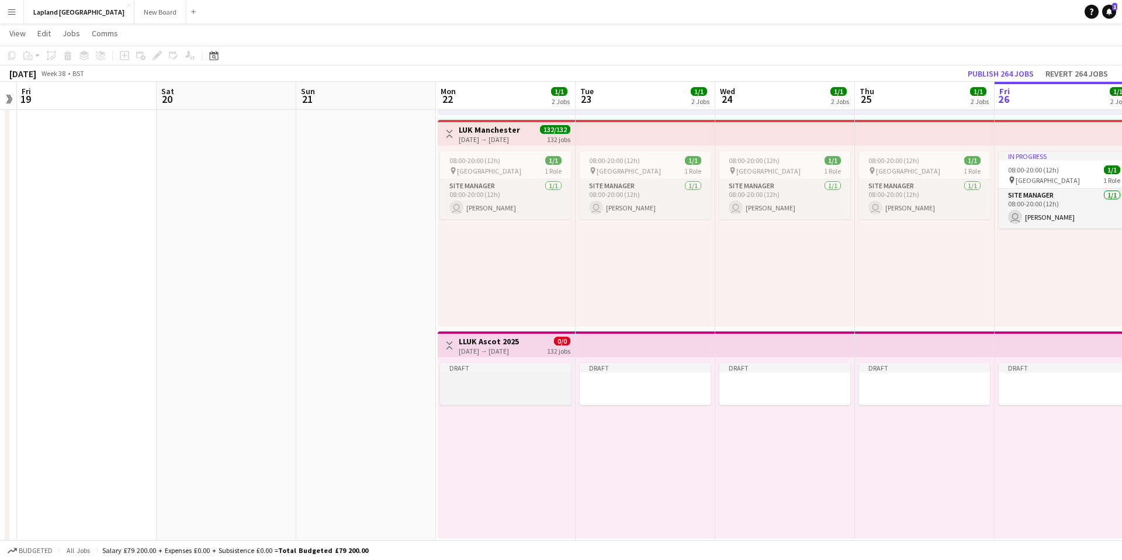
click at [531, 381] on div at bounding box center [505, 381] width 131 height 9
click at [154, 54] on icon "Edit" at bounding box center [157, 55] width 9 height 9
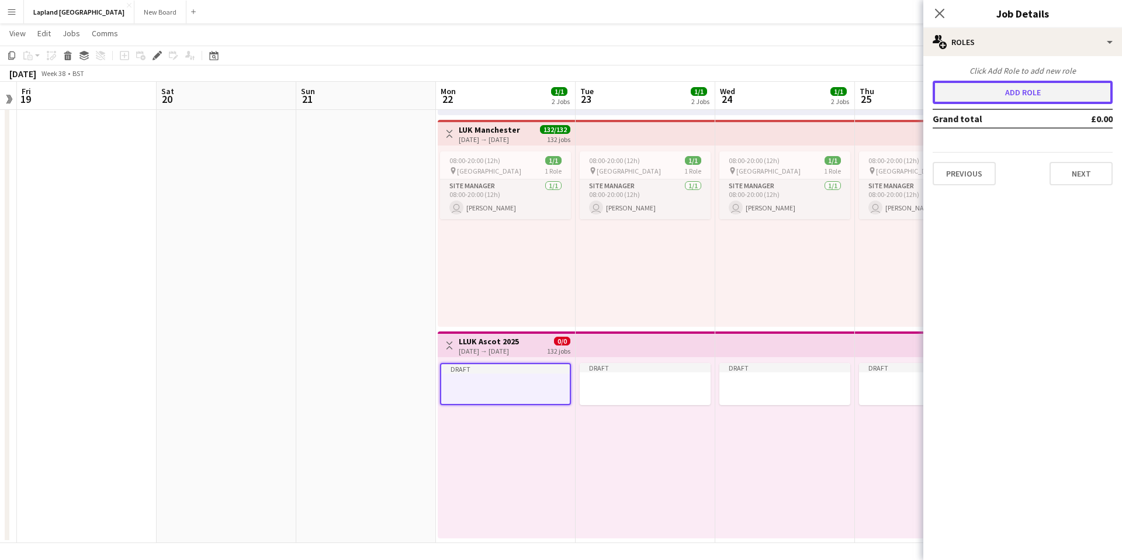
click at [1022, 92] on button "Add role" at bounding box center [1023, 92] width 180 height 23
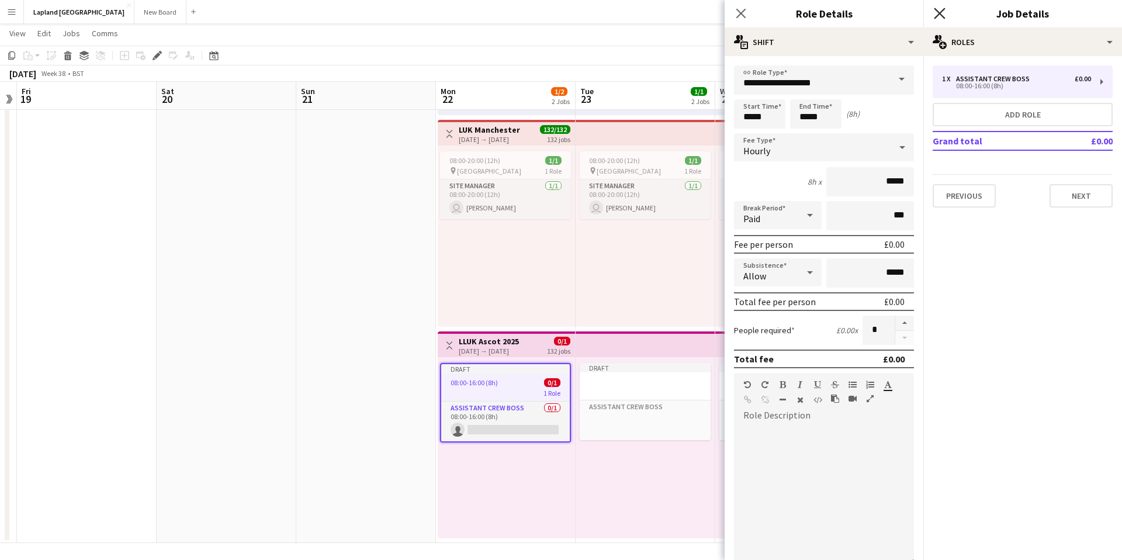
click at [943, 13] on icon "Close pop-in" at bounding box center [939, 13] width 11 height 11
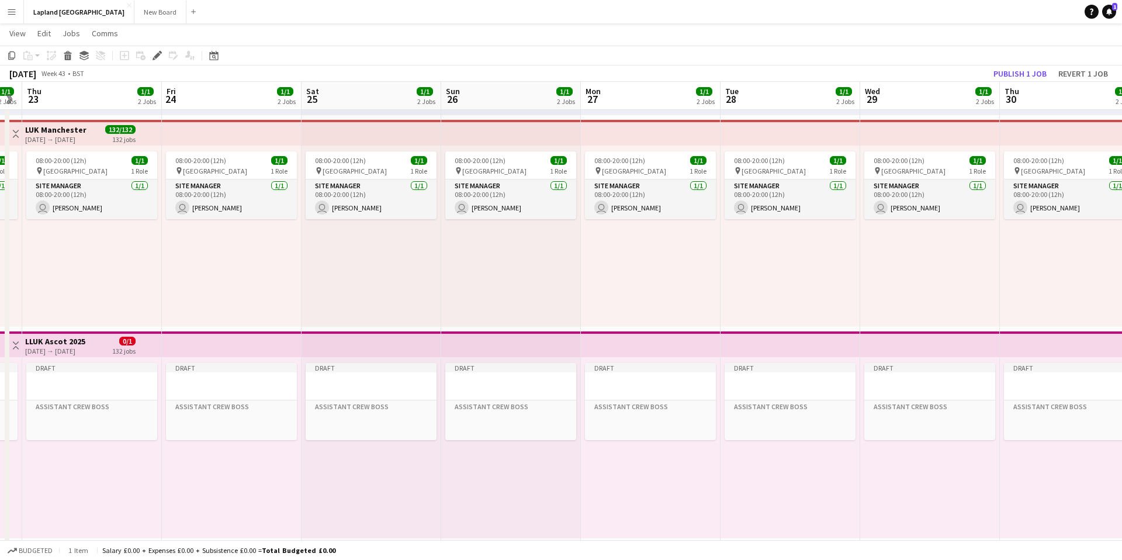
scroll to position [0, 259]
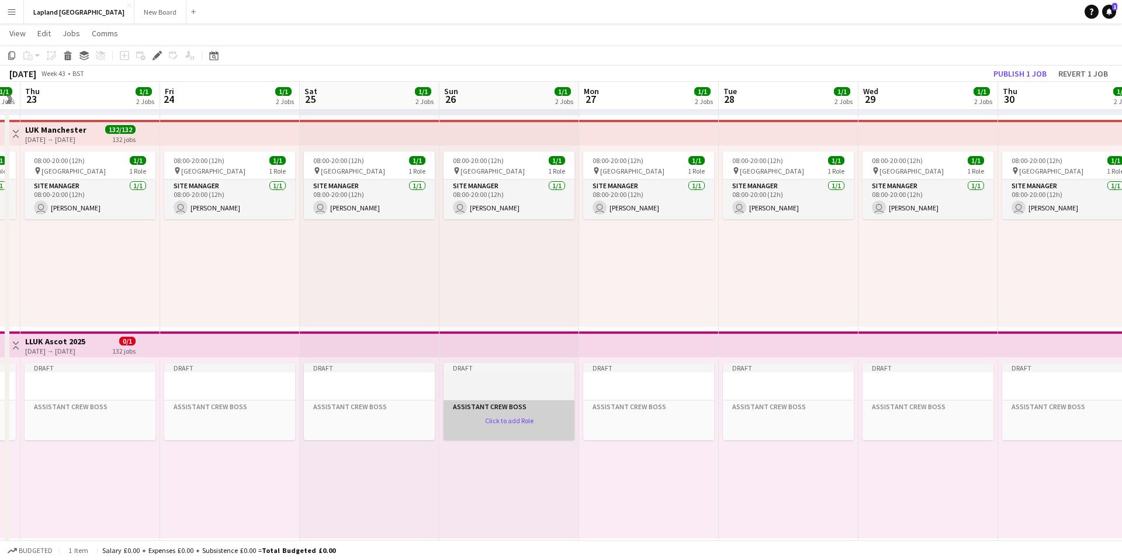
click at [545, 410] on app-card-role-placeholder "Assistant Crew Boss Click to add Role" at bounding box center [509, 420] width 131 height 40
click at [554, 381] on div at bounding box center [509, 381] width 131 height 9
click at [519, 487] on div "Draft Assistant Crew Boss Click to add Role" at bounding box center [510, 447] width 140 height 181
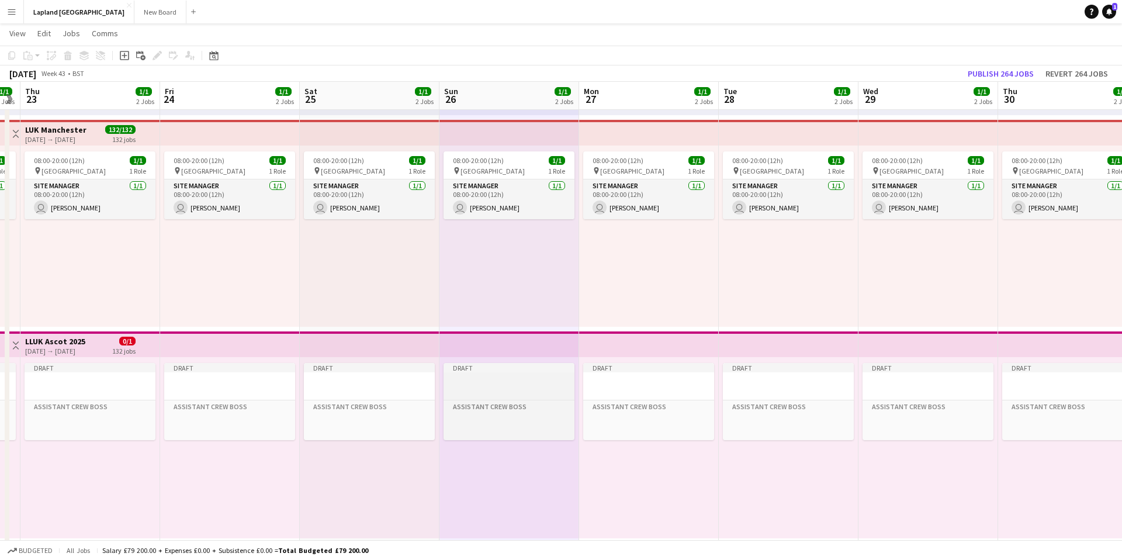
click at [535, 377] on div at bounding box center [509, 381] width 131 height 9
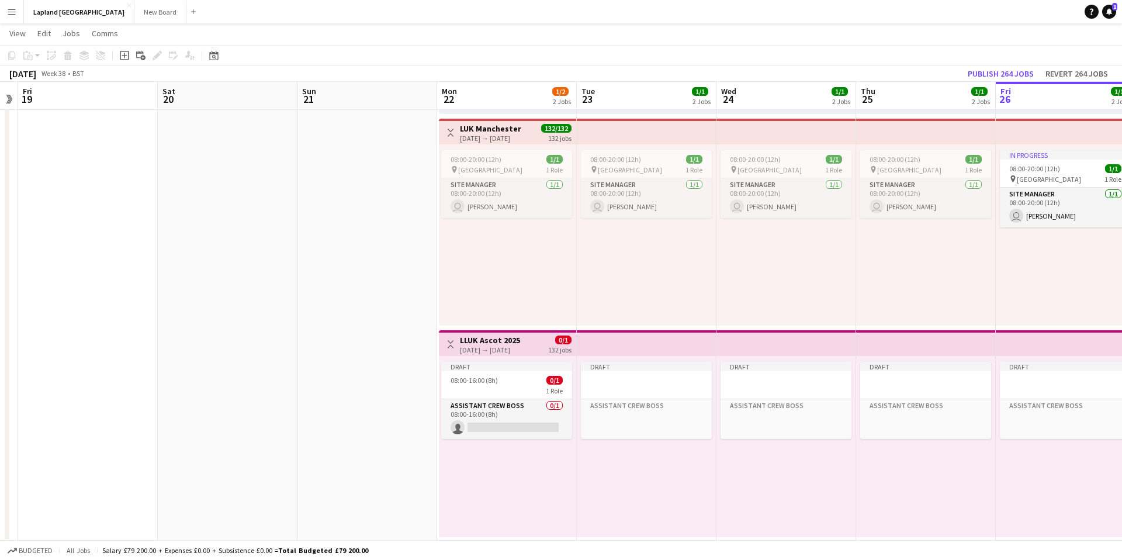
scroll to position [0, 539]
click at [506, 412] on app-card-role "Assistant Crew Boss 0/1 08:00-16:00 (8h) single-neutral-actions" at bounding box center [508, 419] width 131 height 40
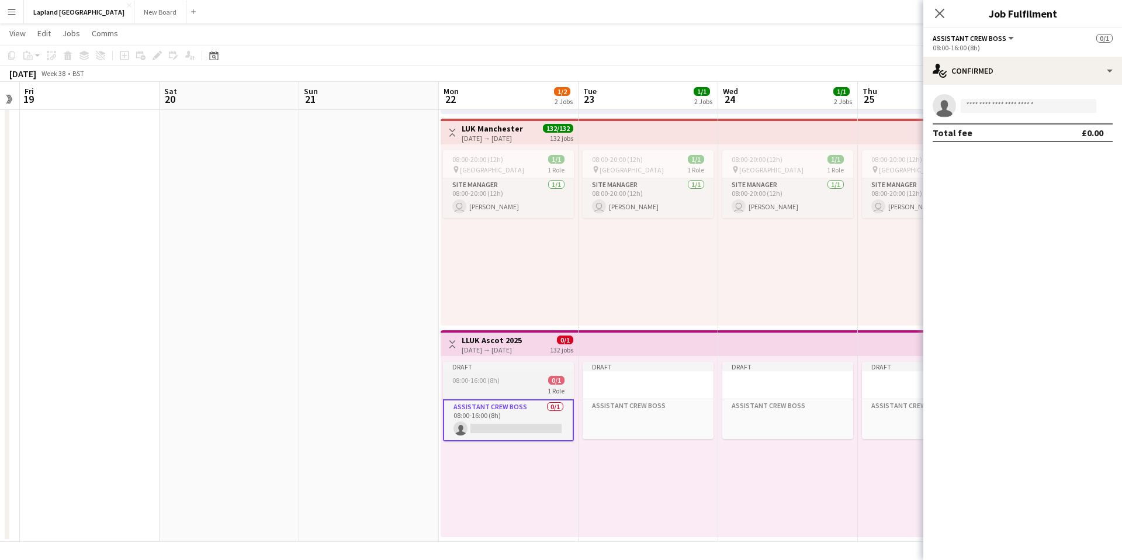
click at [507, 389] on div "1 Role" at bounding box center [508, 390] width 131 height 9
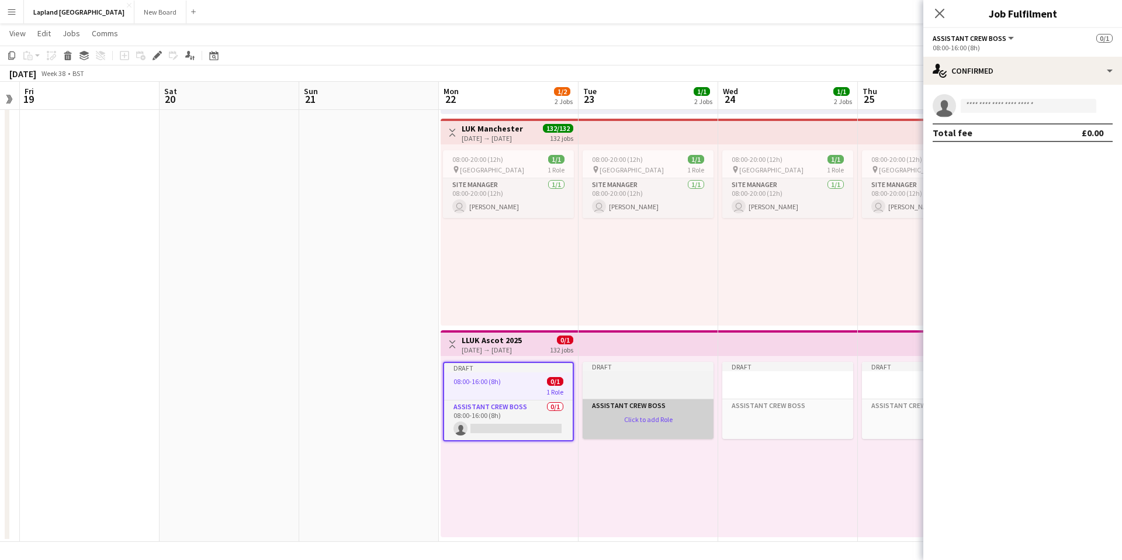
click at [675, 429] on app-card-role-placeholder "Assistant Crew Boss Click to add Role" at bounding box center [648, 419] width 131 height 40
click at [706, 388] on div at bounding box center [648, 390] width 131 height 9
click at [809, 448] on div "Draft Assistant Crew Boss Click to add Role" at bounding box center [788, 446] width 140 height 181
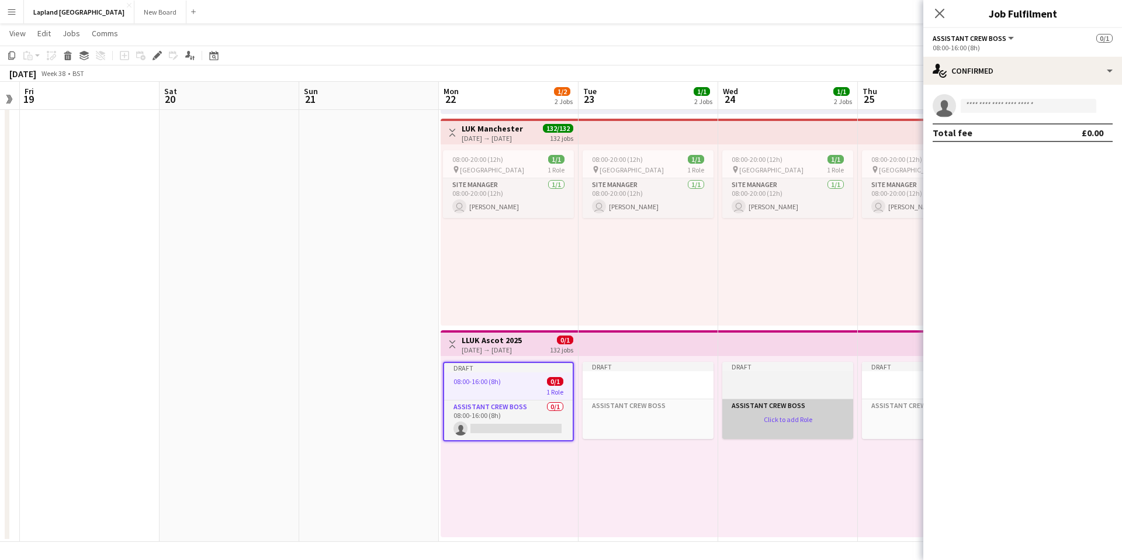
click at [783, 407] on app-card-role-placeholder "Assistant Crew Boss Click to add Role" at bounding box center [787, 419] width 131 height 40
click at [788, 378] on div at bounding box center [787, 380] width 131 height 9
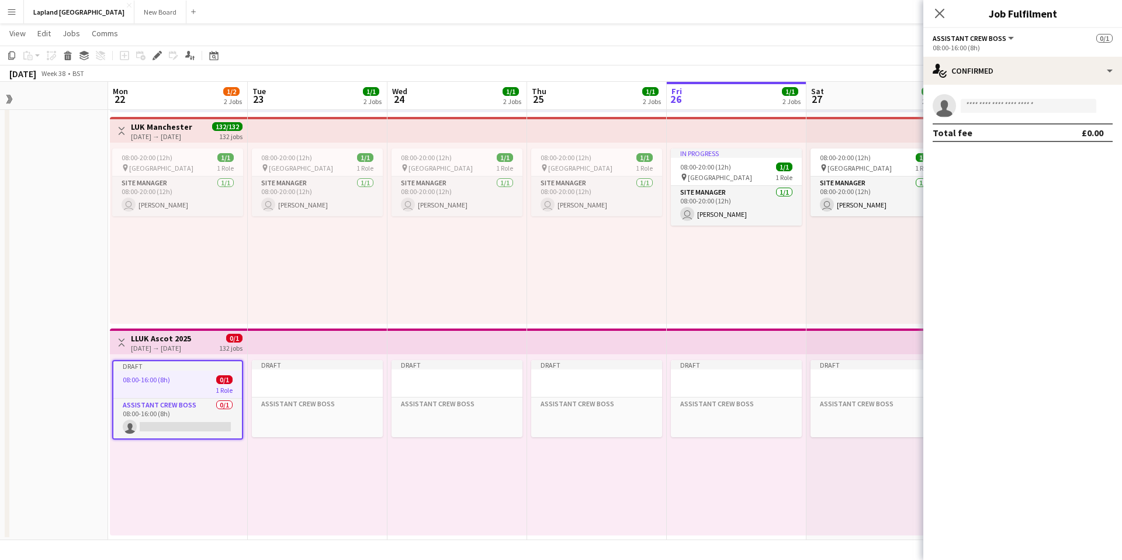
scroll to position [0, 451]
drag, startPoint x: 202, startPoint y: 468, endPoint x: 211, endPoint y: 425, distance: 43.7
click at [211, 424] on app-calendar-viewport "Thu 18 Fri 19 Sat 20 Sun 21 Mon 22 1/2 2 Jobs Tue 23 1/1 2 Jobs Wed 24 1/1 2 Jo…" at bounding box center [561, 177] width 1122 height 725
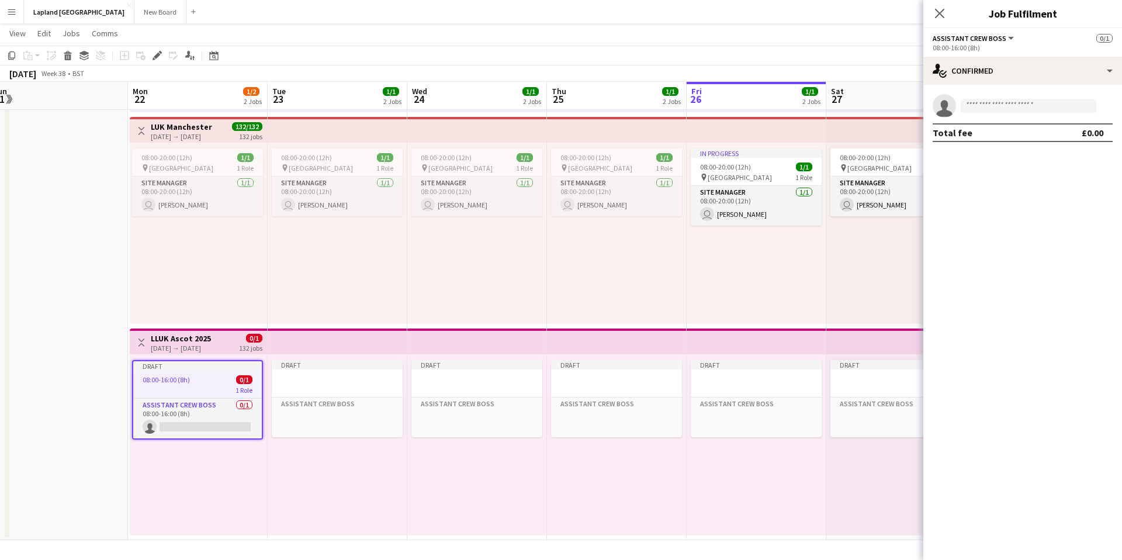
scroll to position [0, 431]
drag, startPoint x: 227, startPoint y: 478, endPoint x: 248, endPoint y: 457, distance: 29.8
click at [248, 457] on app-calendar-viewport "Thu 18 Fri 19 Sat 20 Sun 21 Mon 22 1/2 2 Jobs Tue 23 1/1 2 Jobs Wed 24 1/1 2 Jo…" at bounding box center [561, 177] width 1122 height 725
click at [244, 419] on app-card-role "Assistant Crew Boss 0/1 08:00-16:00 (8h) single-neutral-actions" at bounding box center [197, 419] width 129 height 40
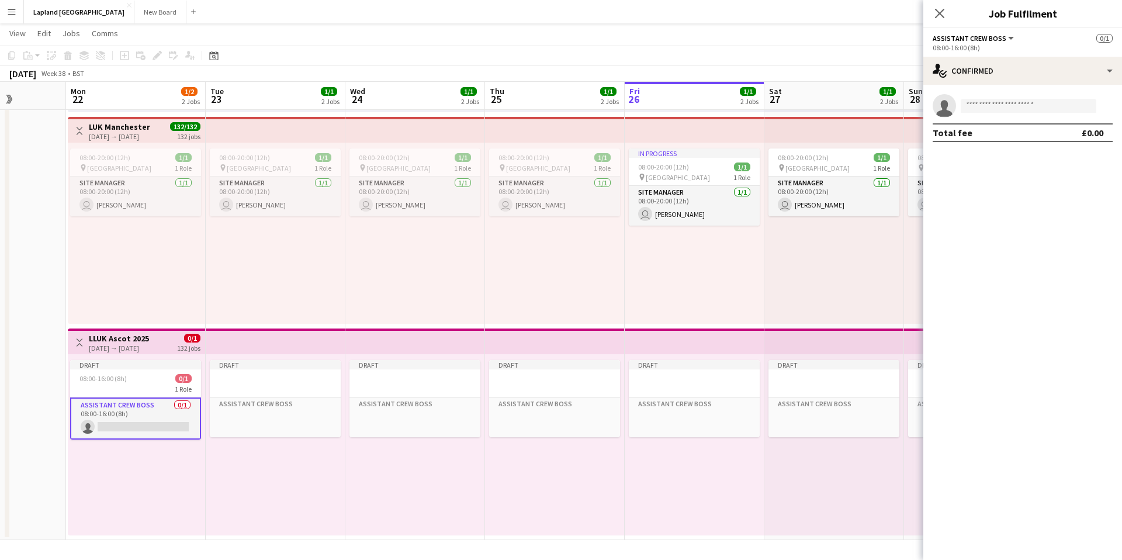
drag, startPoint x: 260, startPoint y: 437, endPoint x: 197, endPoint y: 472, distance: 71.9
click at [197, 472] on app-calendar-viewport "Thu 18 Fri 19 Sat 20 Sun 21 Mon 22 1/2 2 Jobs Tue 23 1/1 2 Jobs Wed 24 1/1 2 Jo…" at bounding box center [561, 177] width 1122 height 725
click at [940, 13] on icon at bounding box center [939, 13] width 11 height 11
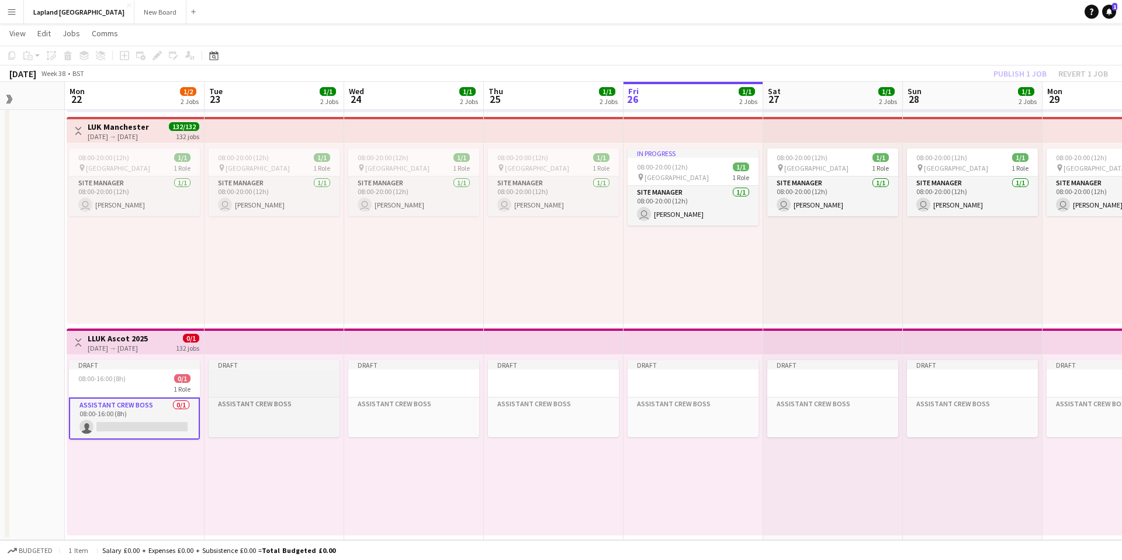
click at [218, 391] on div at bounding box center [274, 388] width 131 height 9
click at [281, 432] on app-card-role-placeholder "Assistant Crew Boss Click to add Role" at bounding box center [274, 417] width 131 height 40
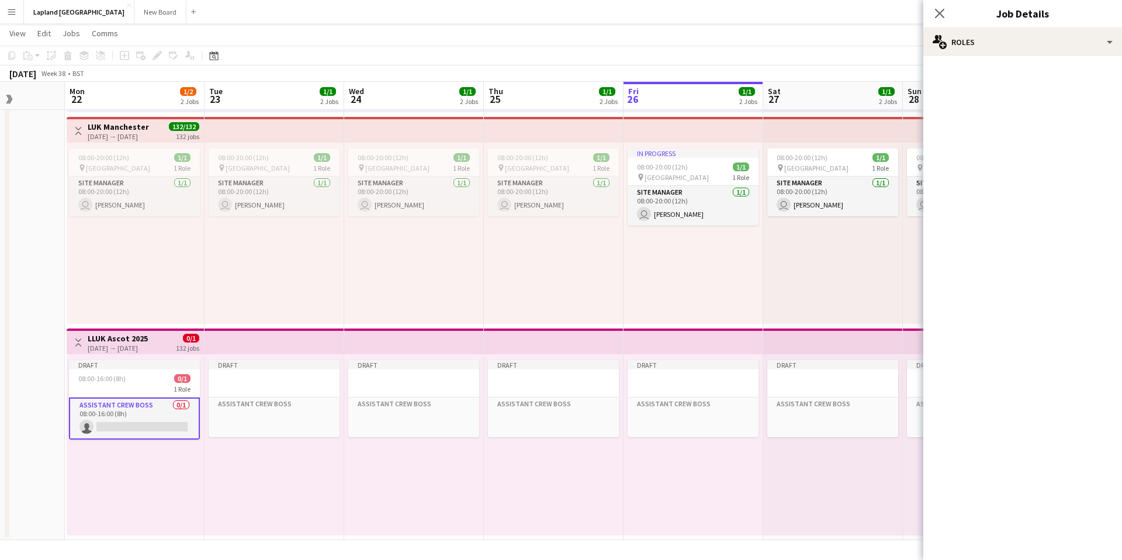
click at [276, 473] on div "Draft Assistant Crew Boss Click to add Role" at bounding box center [275, 444] width 140 height 181
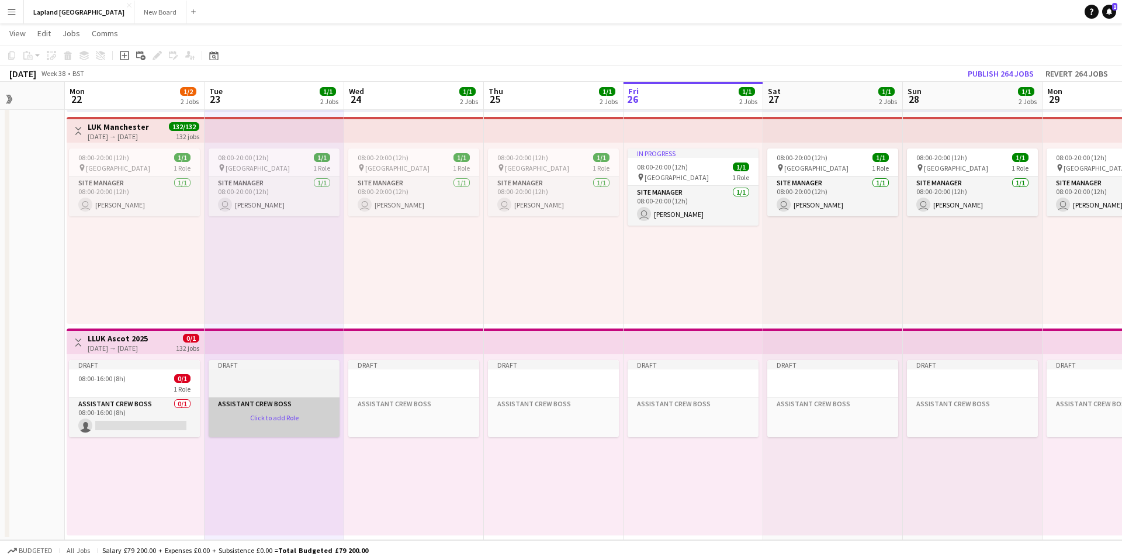
click at [275, 419] on app-card-role-placeholder "Assistant Crew Boss Click to add Role" at bounding box center [274, 417] width 131 height 40
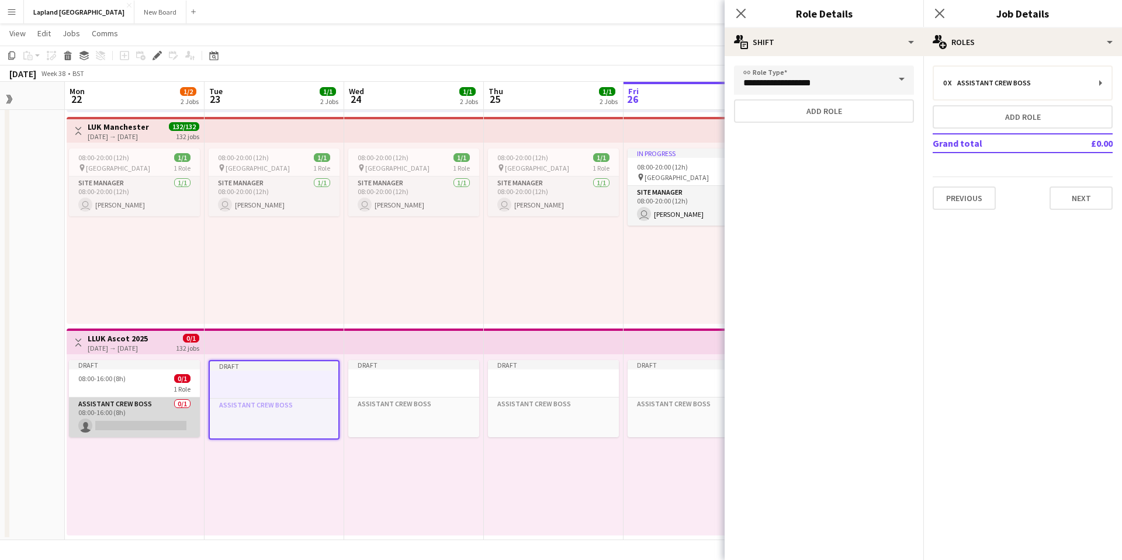
click at [134, 417] on app-card-role "Assistant Crew Boss 0/1 08:00-16:00 (8h) single-neutral-actions" at bounding box center [134, 417] width 131 height 40
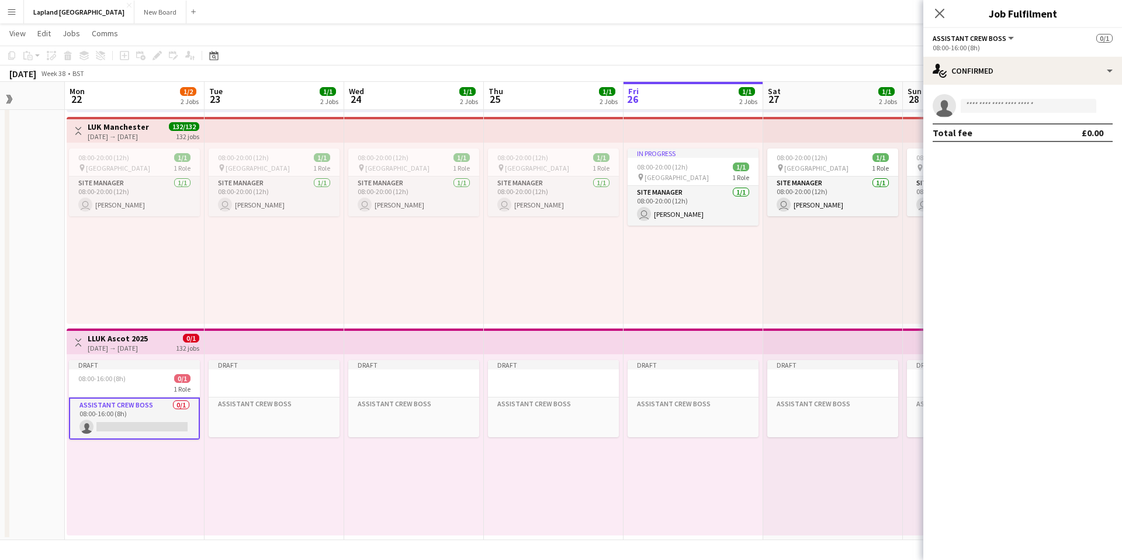
click at [1010, 39] on button "Assistant Crew Boss" at bounding box center [974, 38] width 83 height 9
click at [966, 59] on li "All roles" at bounding box center [979, 58] width 72 height 11
click at [969, 36] on button "All roles" at bounding box center [954, 38] width 42 height 9
click at [966, 80] on li "Assistant Crew Boss" at bounding box center [979, 77] width 72 height 11
click at [1005, 39] on button "Assistant Crew Boss" at bounding box center [974, 38] width 83 height 9
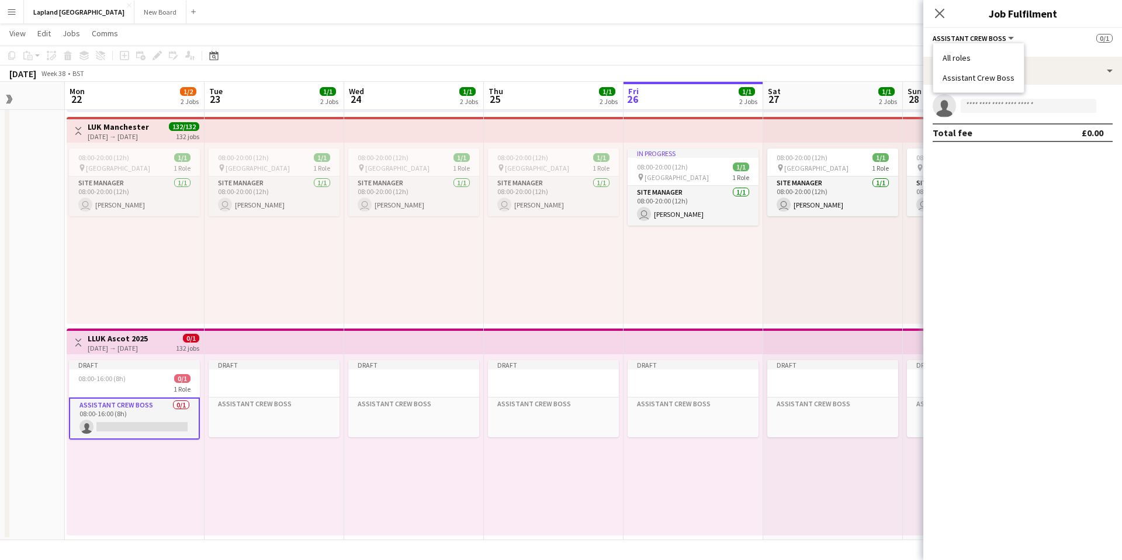
click at [980, 61] on li "All roles" at bounding box center [979, 58] width 72 height 11
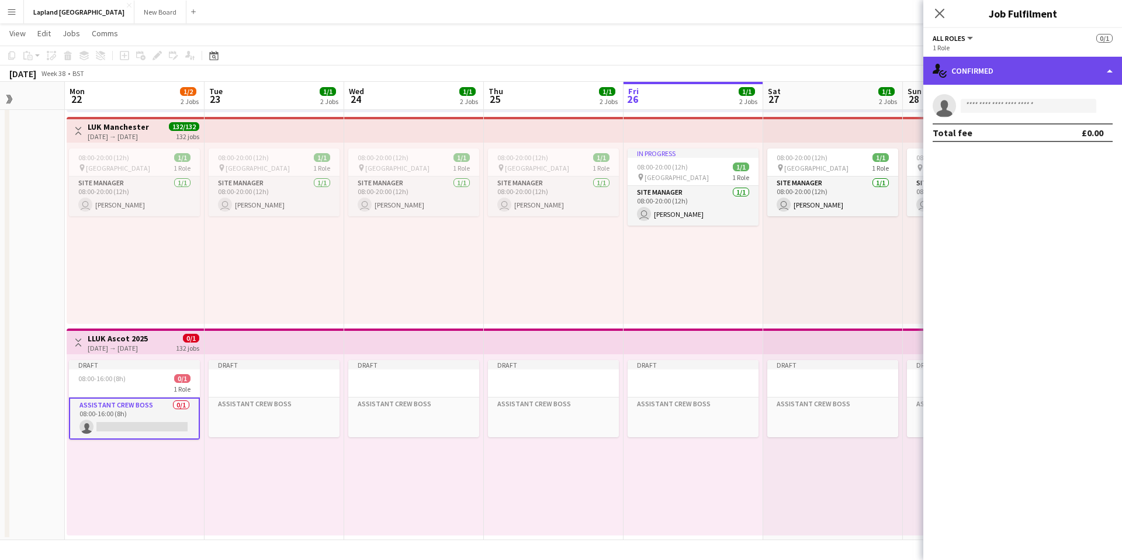
click at [1099, 68] on div "single-neutral-actions-check-2 Confirmed" at bounding box center [1023, 71] width 199 height 28
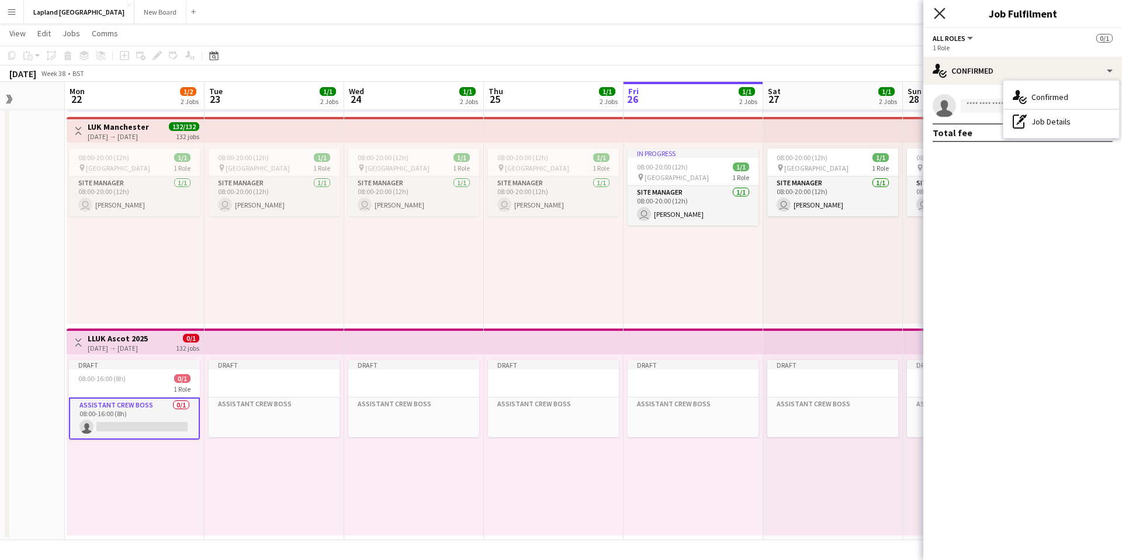
click at [940, 13] on icon at bounding box center [939, 13] width 11 height 11
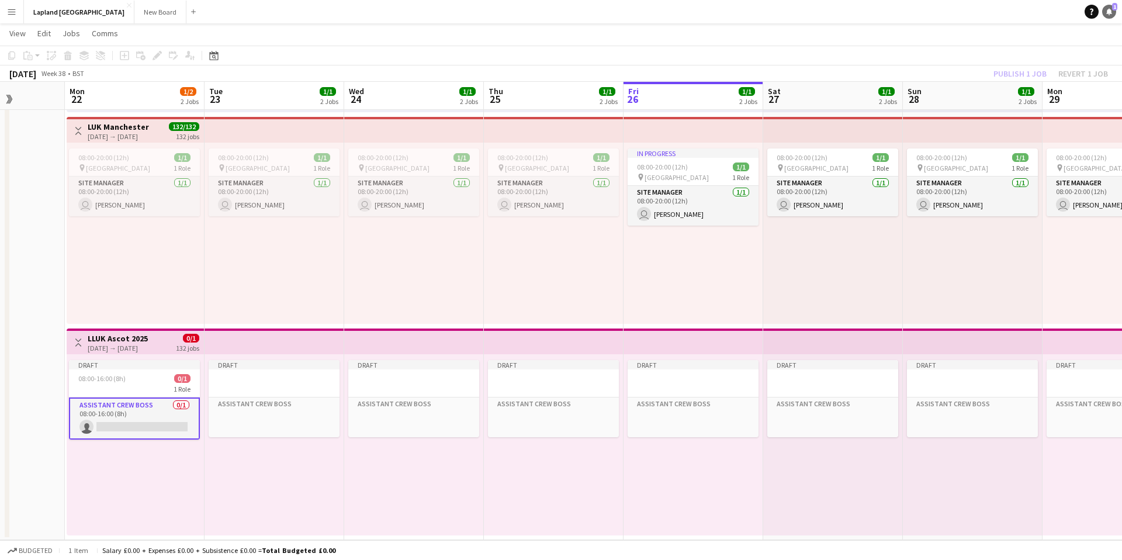
click at [1114, 13] on link "Notifications 1" at bounding box center [1109, 12] width 14 height 14
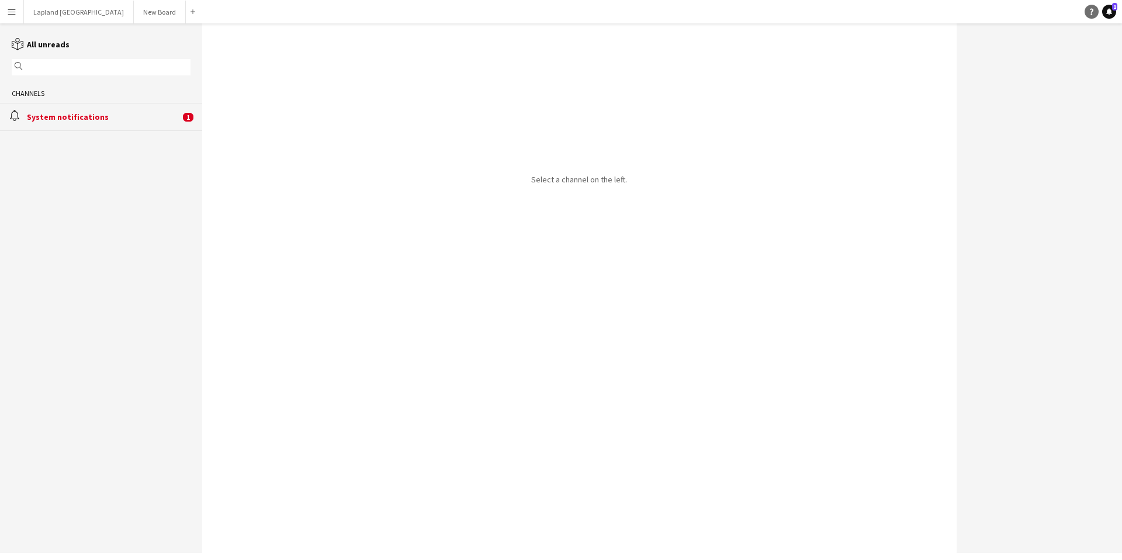
click at [1090, 12] on icon "Help" at bounding box center [1091, 11] width 7 height 7
